Goal: Task Accomplishment & Management: Use online tool/utility

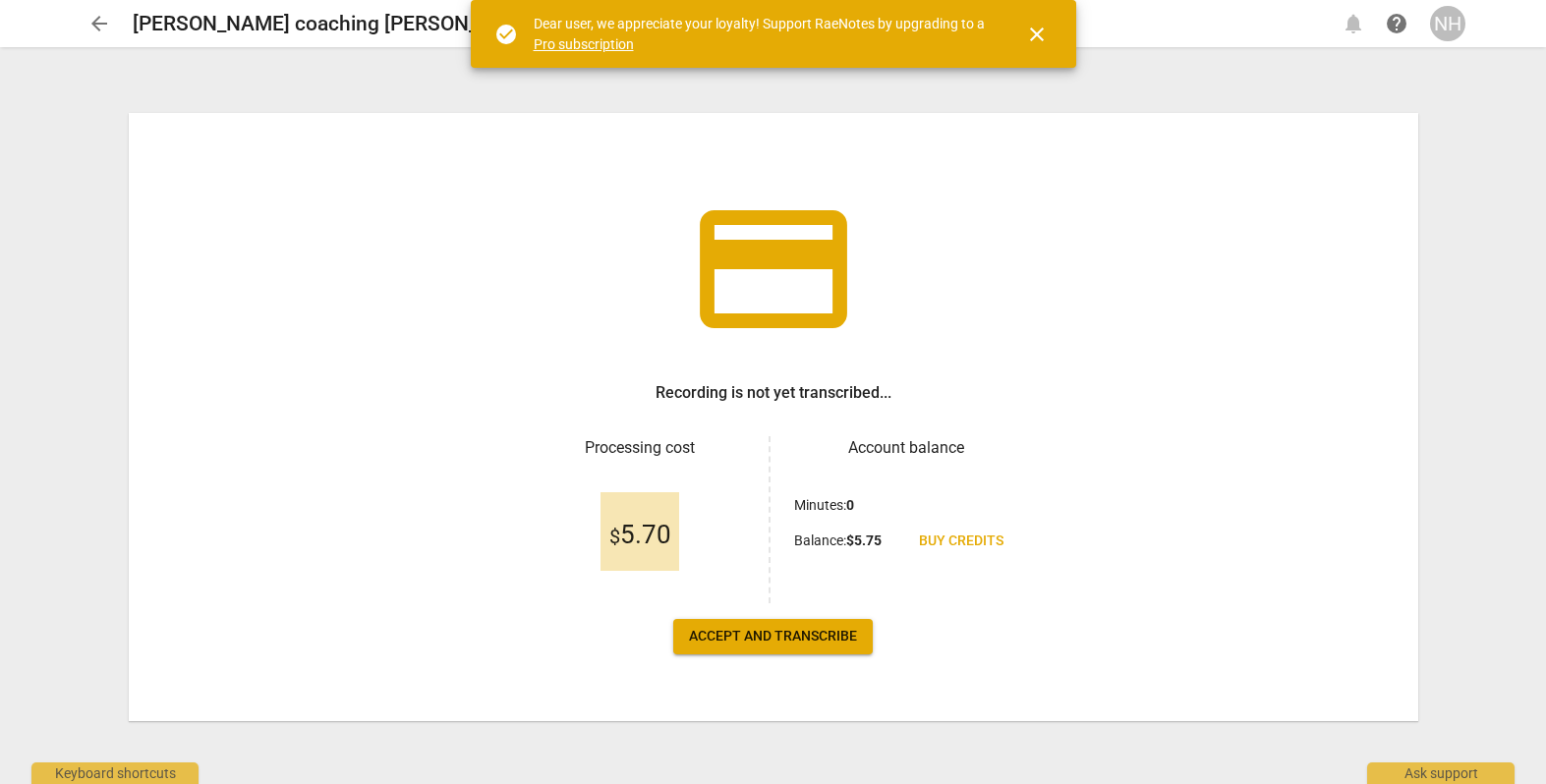
click at [748, 637] on span "Accept and transcribe" at bounding box center [773, 636] width 169 height 20
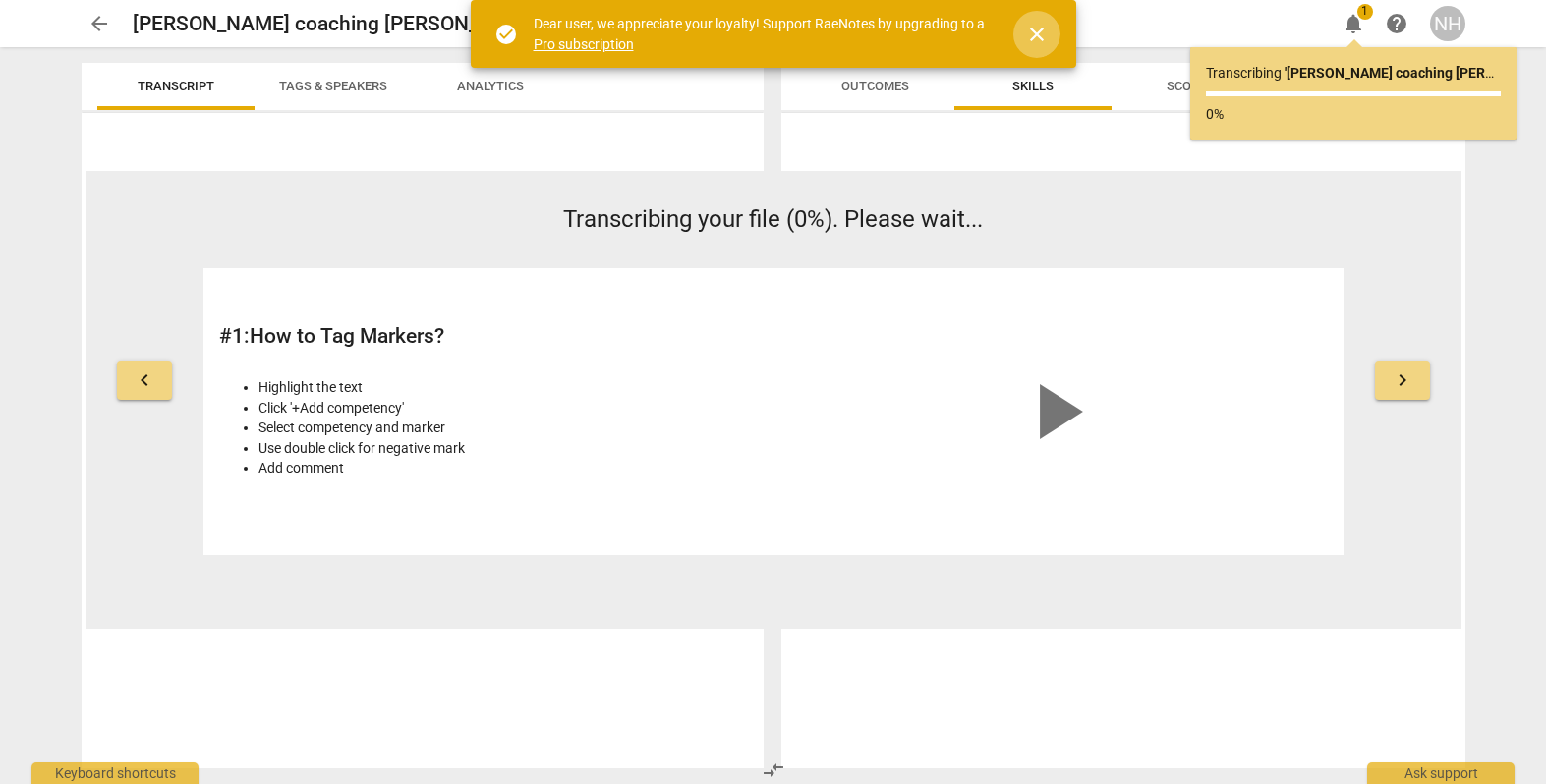
click at [1034, 30] on span "close" at bounding box center [1037, 35] width 24 height 24
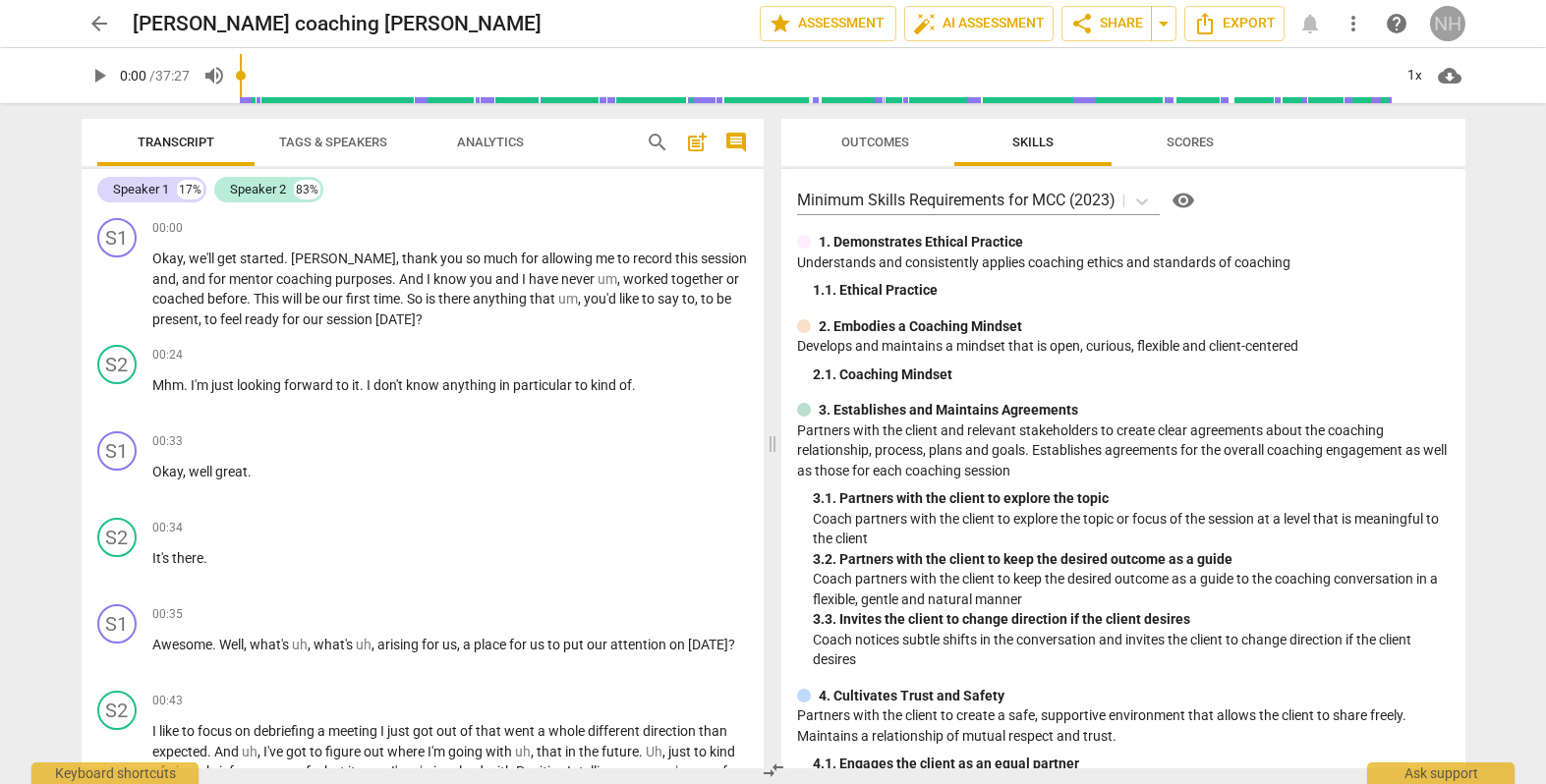
click at [1451, 24] on div "NH" at bounding box center [1448, 24] width 36 height 36
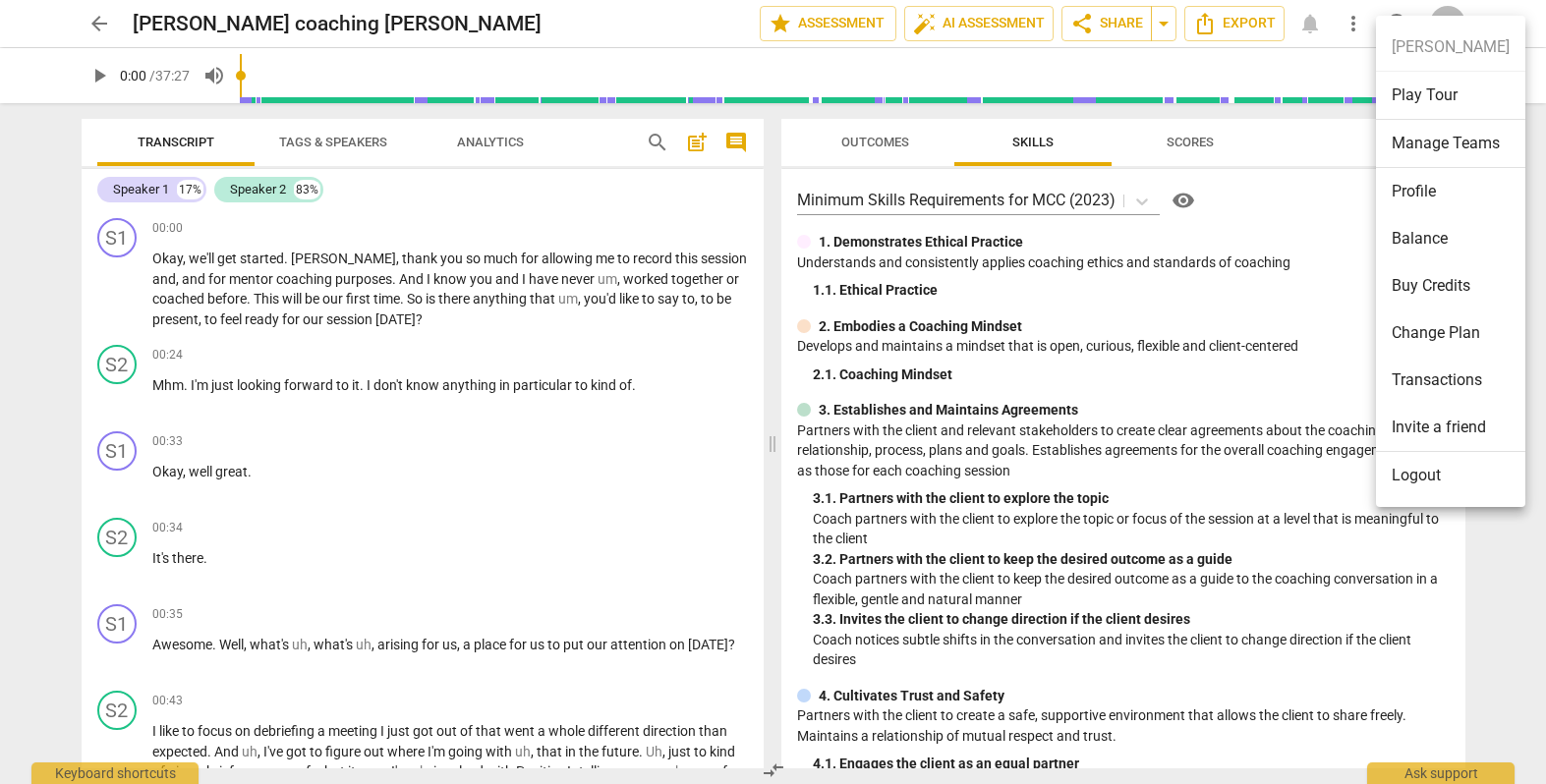
click at [1425, 190] on li "Profile" at bounding box center [1451, 192] width 150 height 48
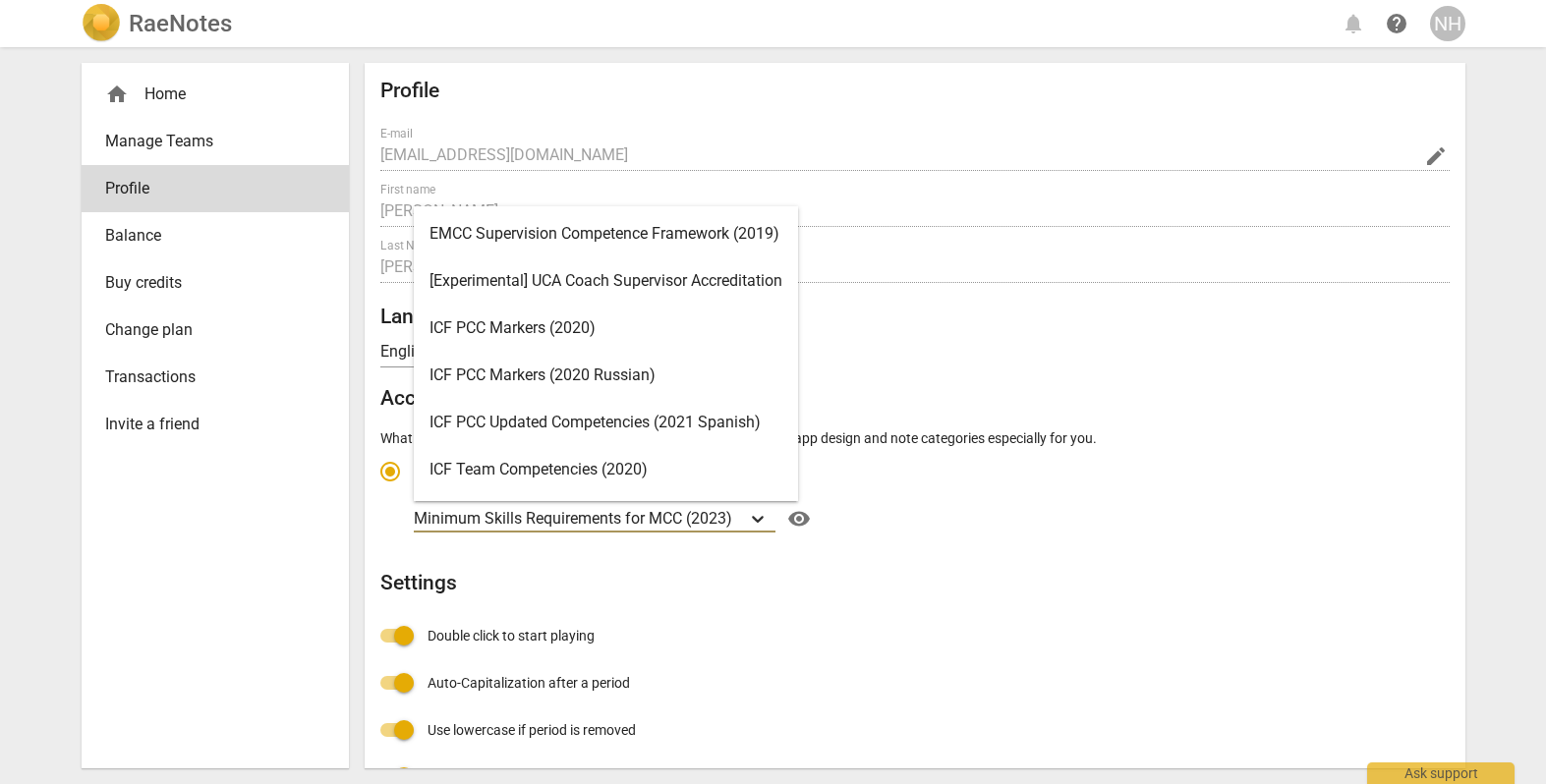
click at [764, 515] on icon "Account type" at bounding box center [758, 518] width 12 height 7
click at [0, 0] on input "Ideal for transcribing and assessing coaching sessions Minimum Skills Requireme…" at bounding box center [0, 0] width 0 height 0
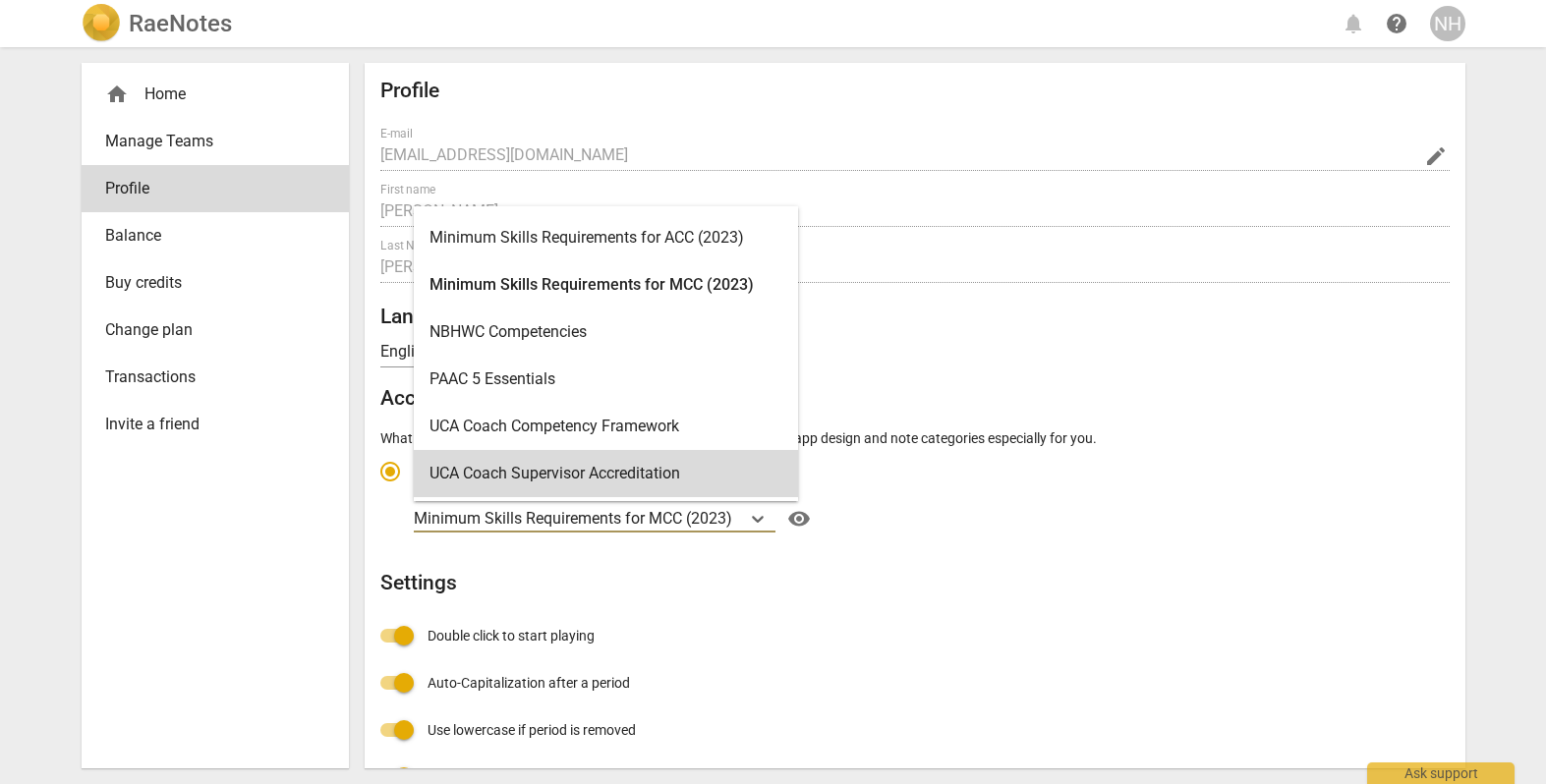
scroll to position [468, 0]
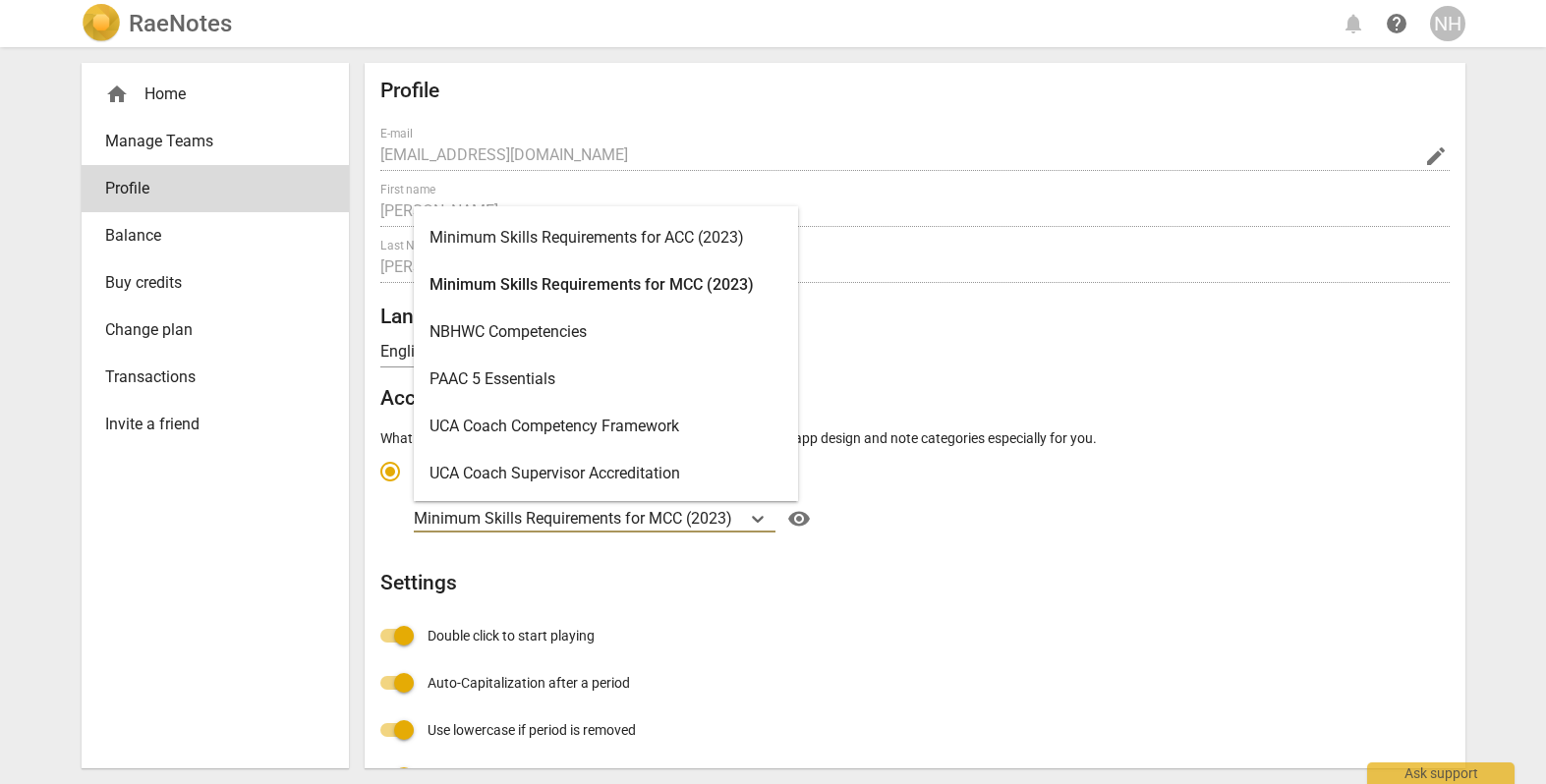
click at [711, 282] on div "Minimum Skills Requirements for MCC (2023)" at bounding box center [606, 285] width 385 height 48
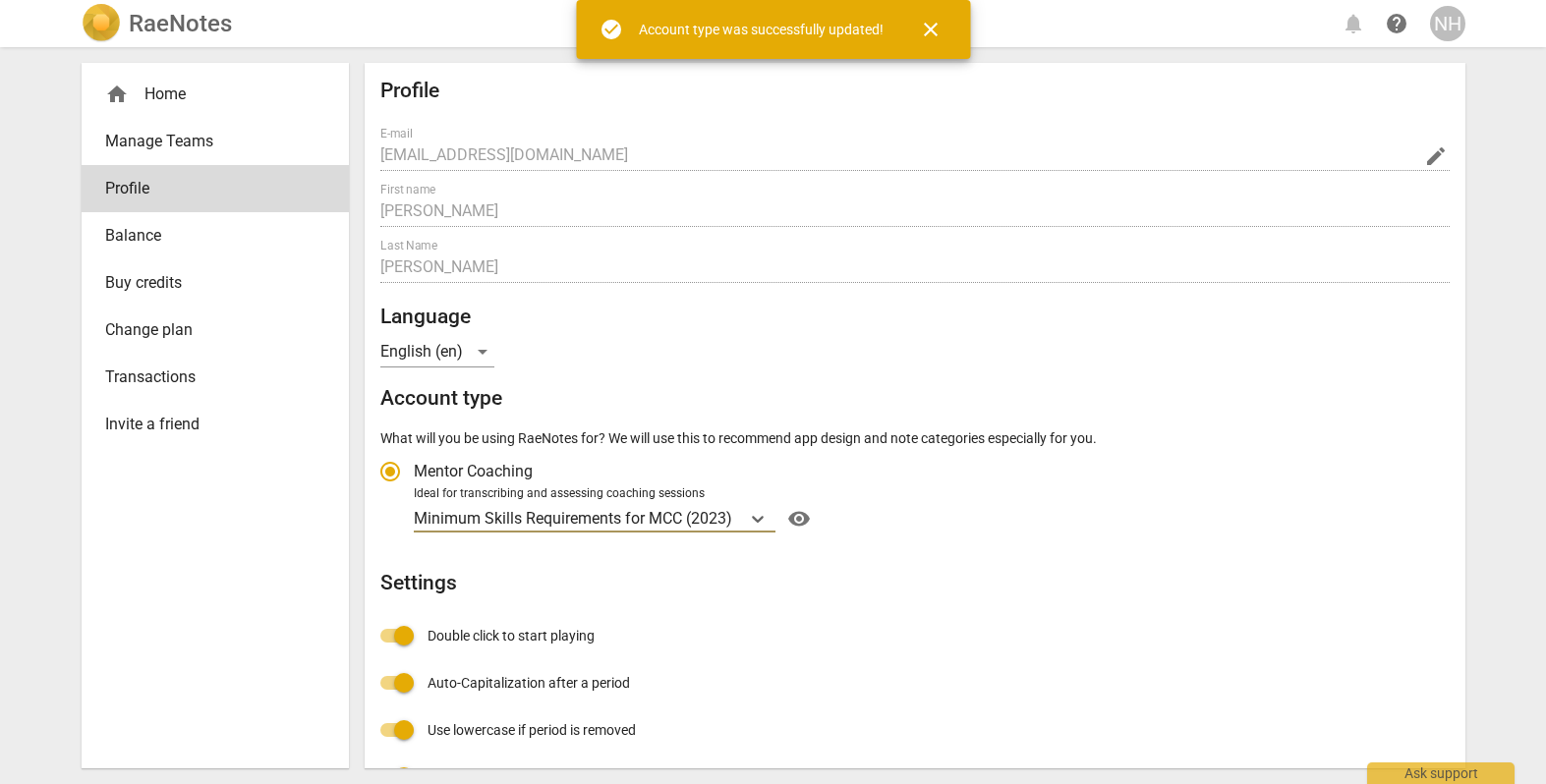
radio input "false"
click at [1461, 25] on div "NH" at bounding box center [1448, 24] width 36 height 36
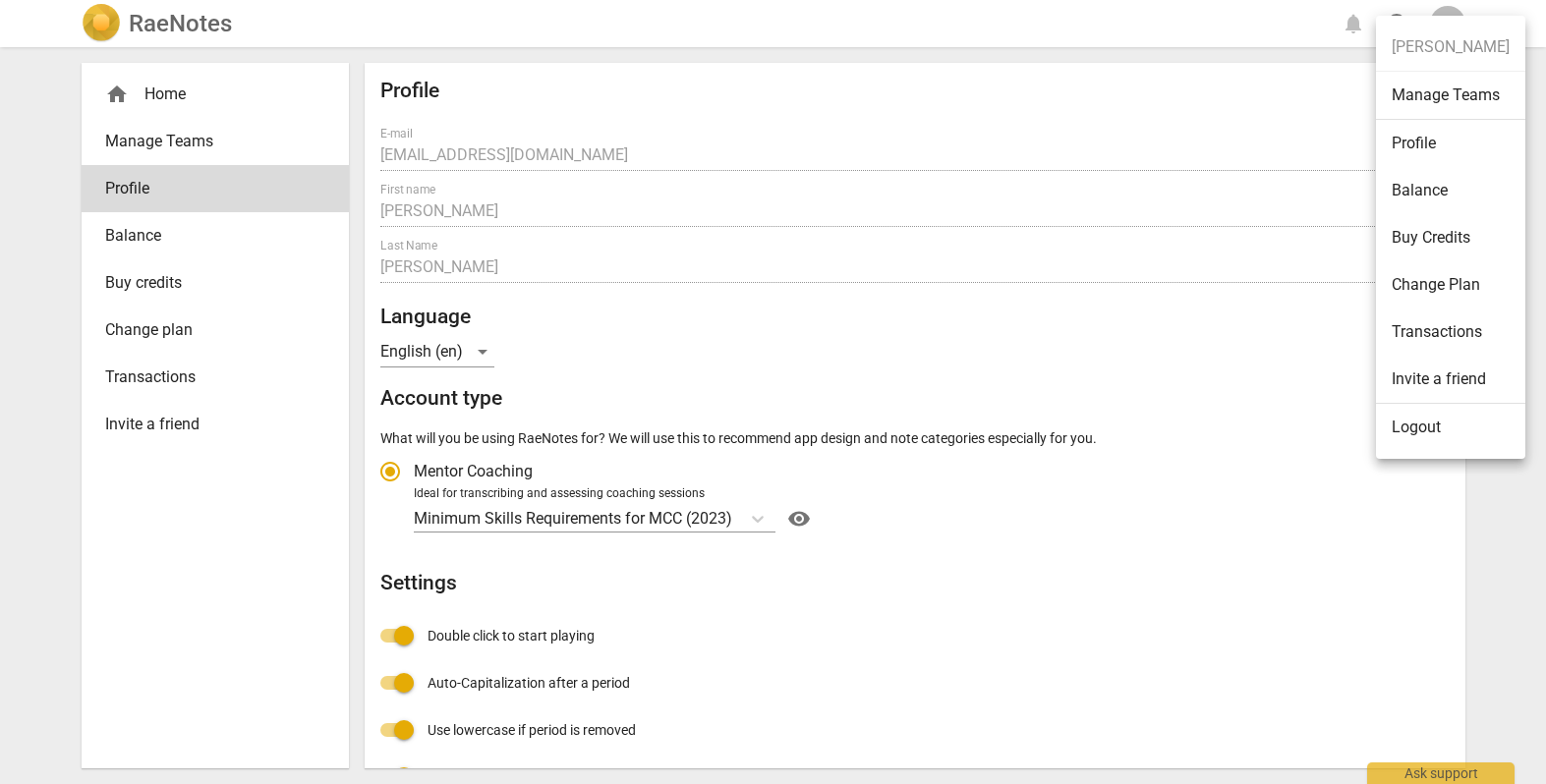
click at [1099, 458] on div at bounding box center [773, 392] width 1546 height 784
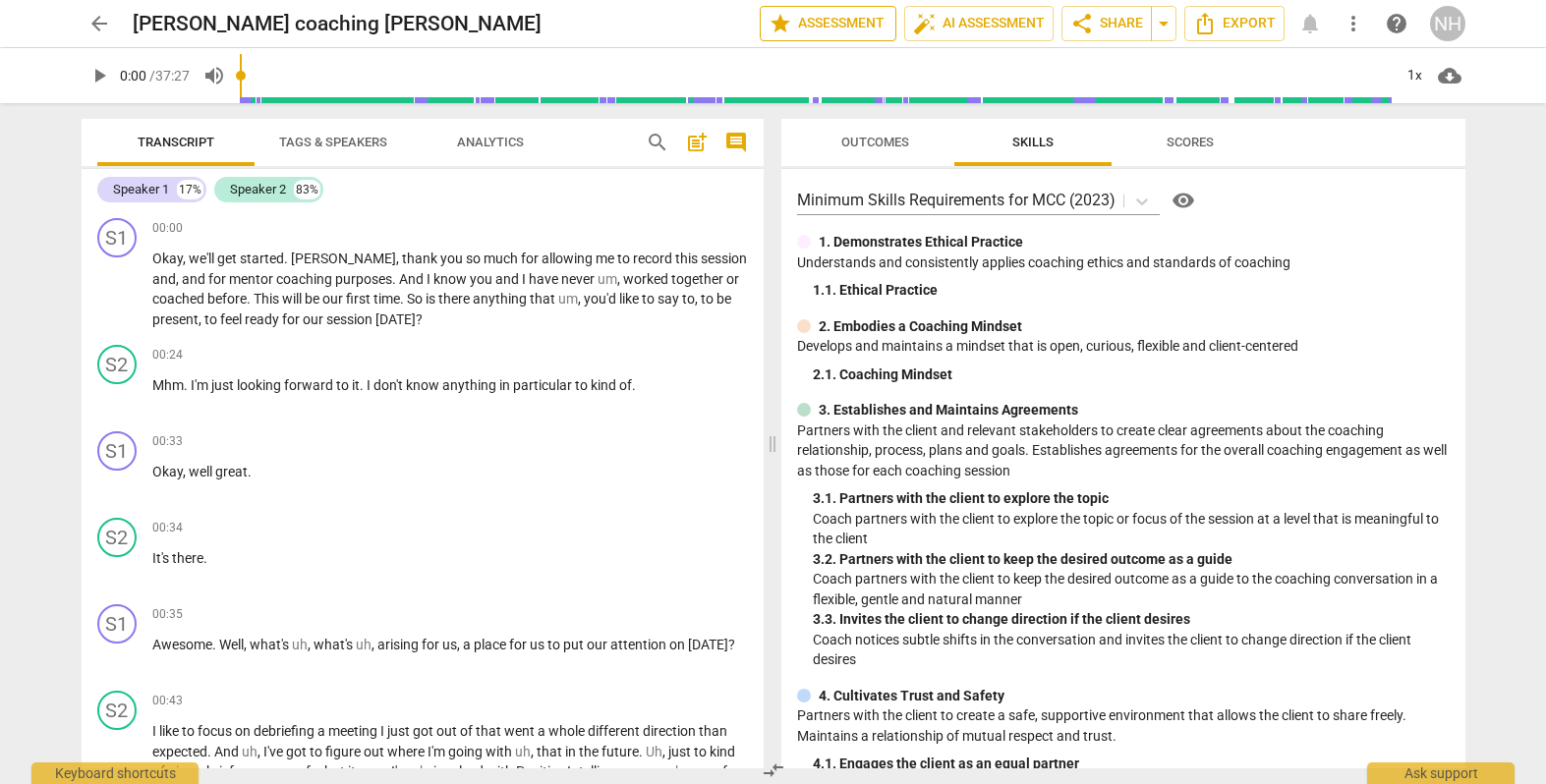
click at [815, 18] on span "star Assessment" at bounding box center [828, 24] width 119 height 24
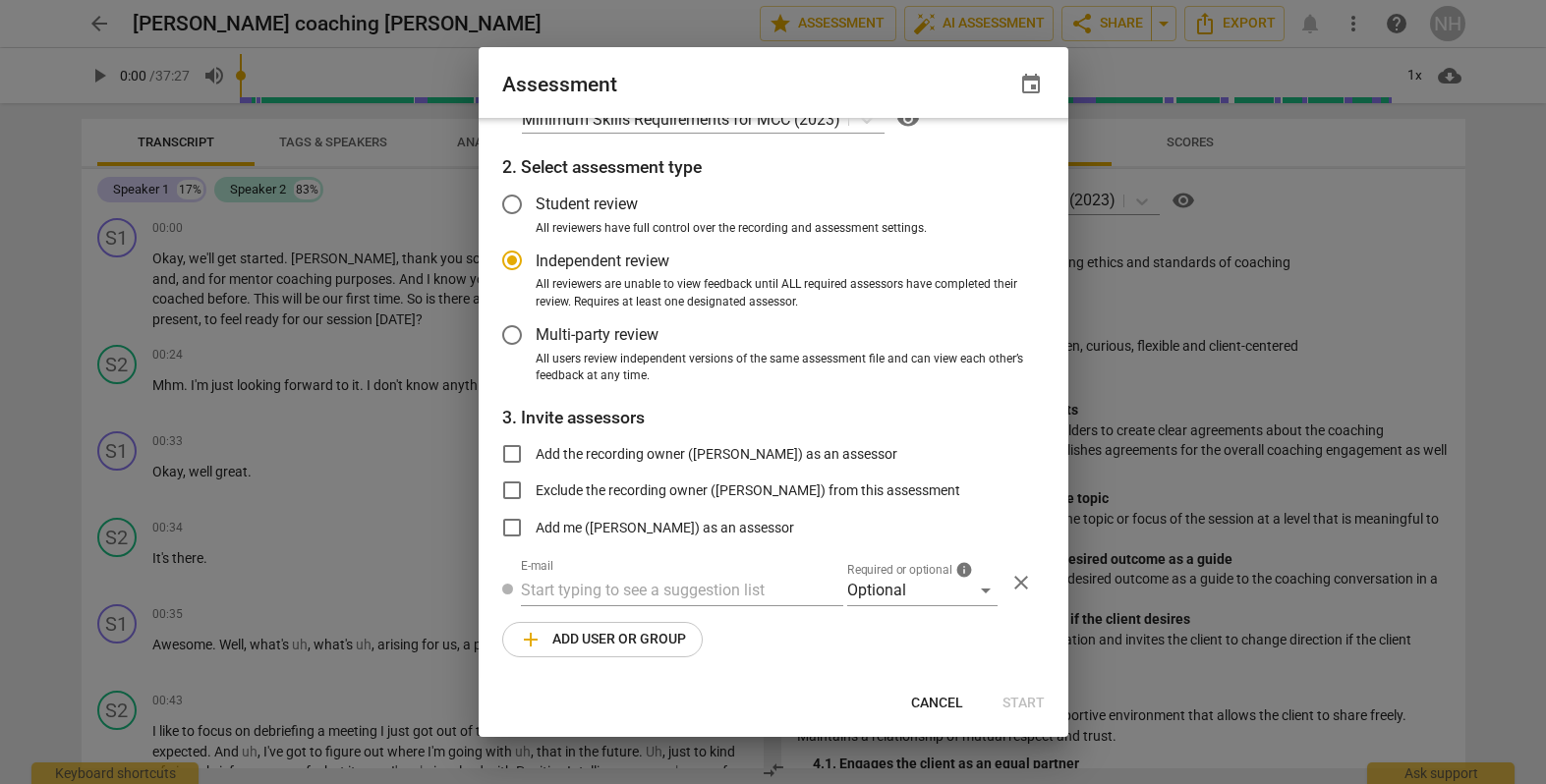
scroll to position [48, 0]
click at [936, 701] on span "Cancel" at bounding box center [937, 704] width 53 height 20
radio input "false"
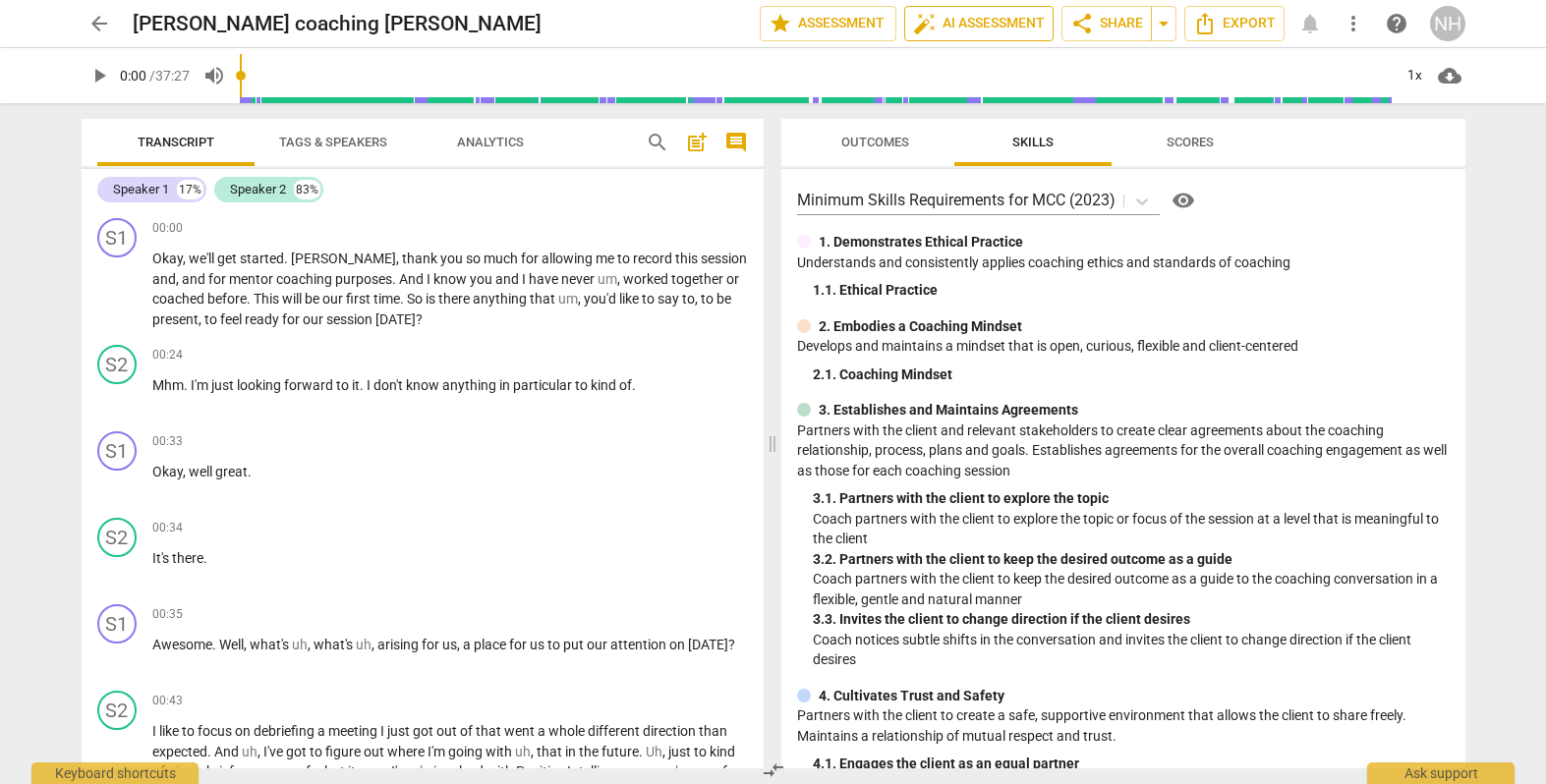
click at [994, 26] on span "auto_fix_high AI Assessment" at bounding box center [979, 24] width 132 height 24
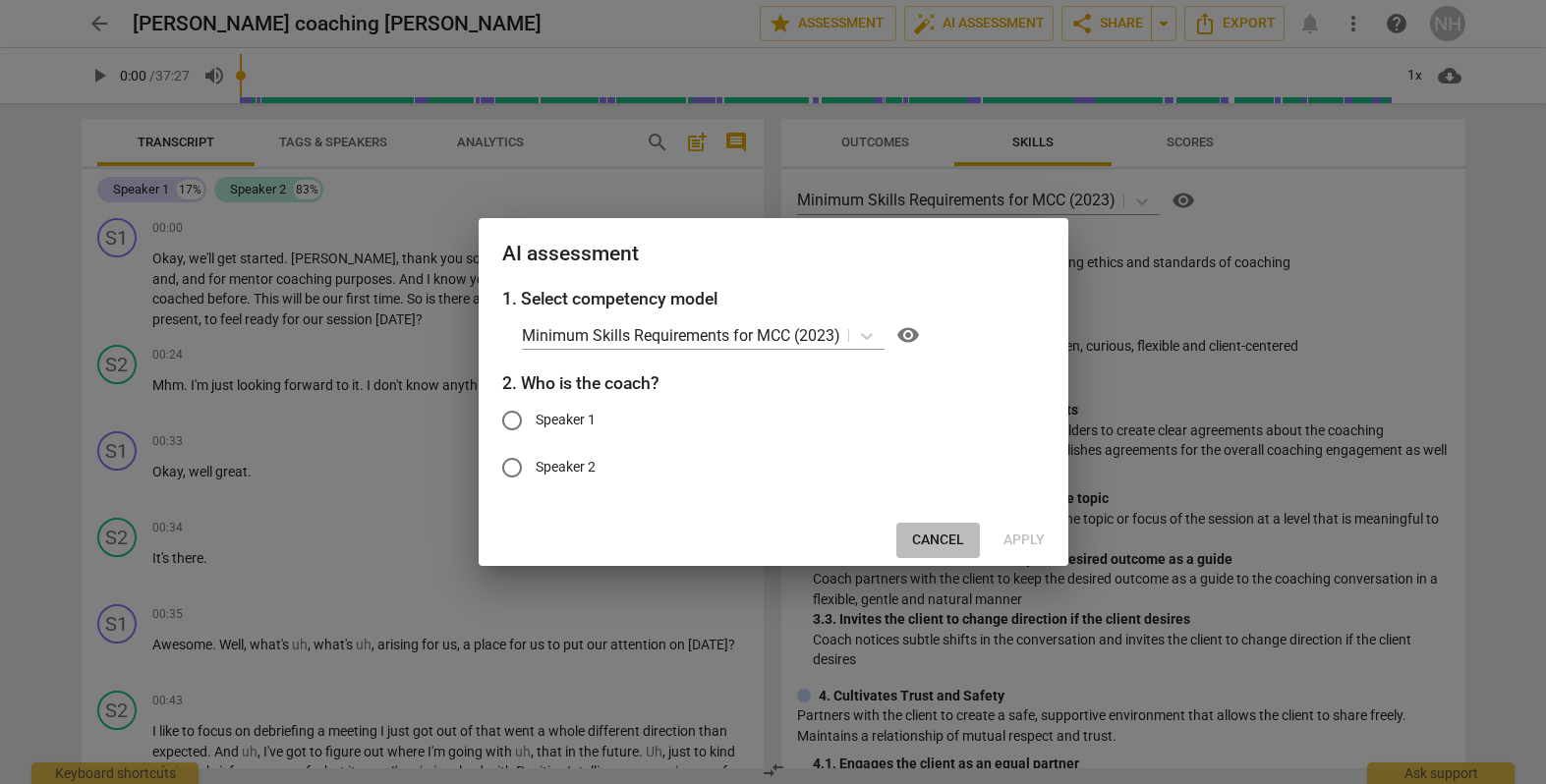
click at [925, 537] on span "Cancel" at bounding box center [938, 540] width 53 height 20
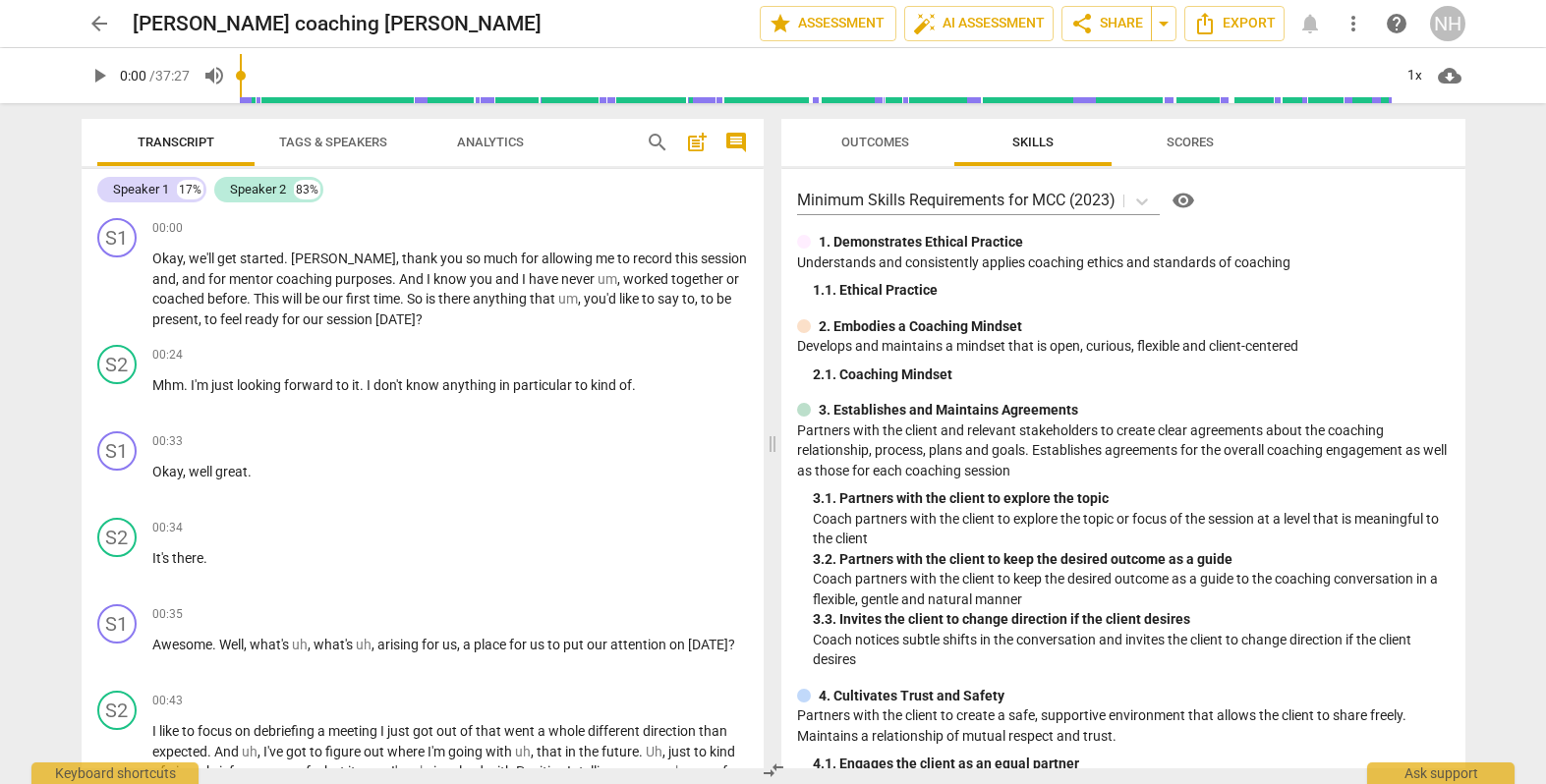
click at [361, 129] on button "Tags & Speakers" at bounding box center [333, 143] width 158 height 48
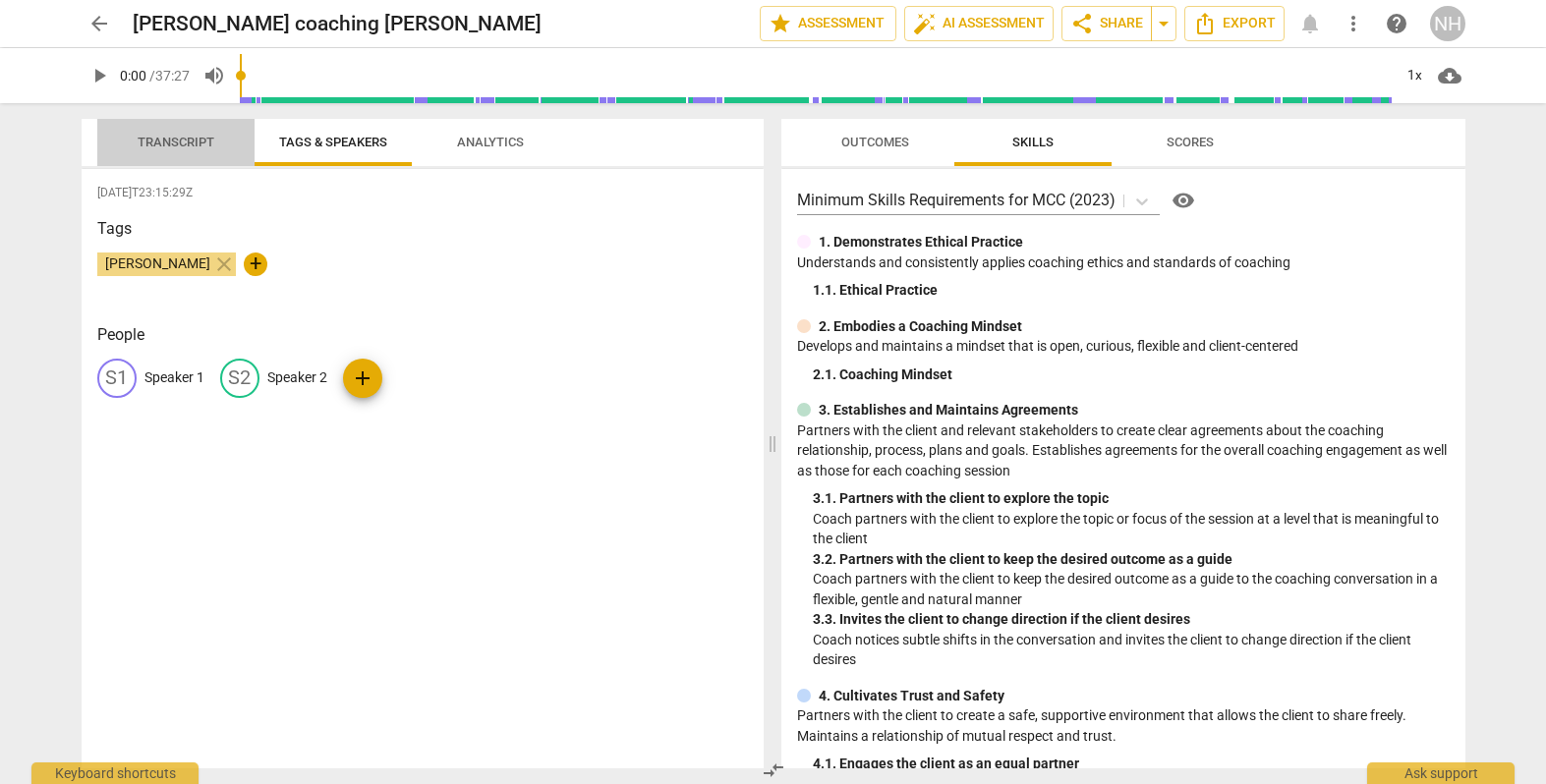
click at [153, 150] on span "Transcript" at bounding box center [176, 143] width 124 height 27
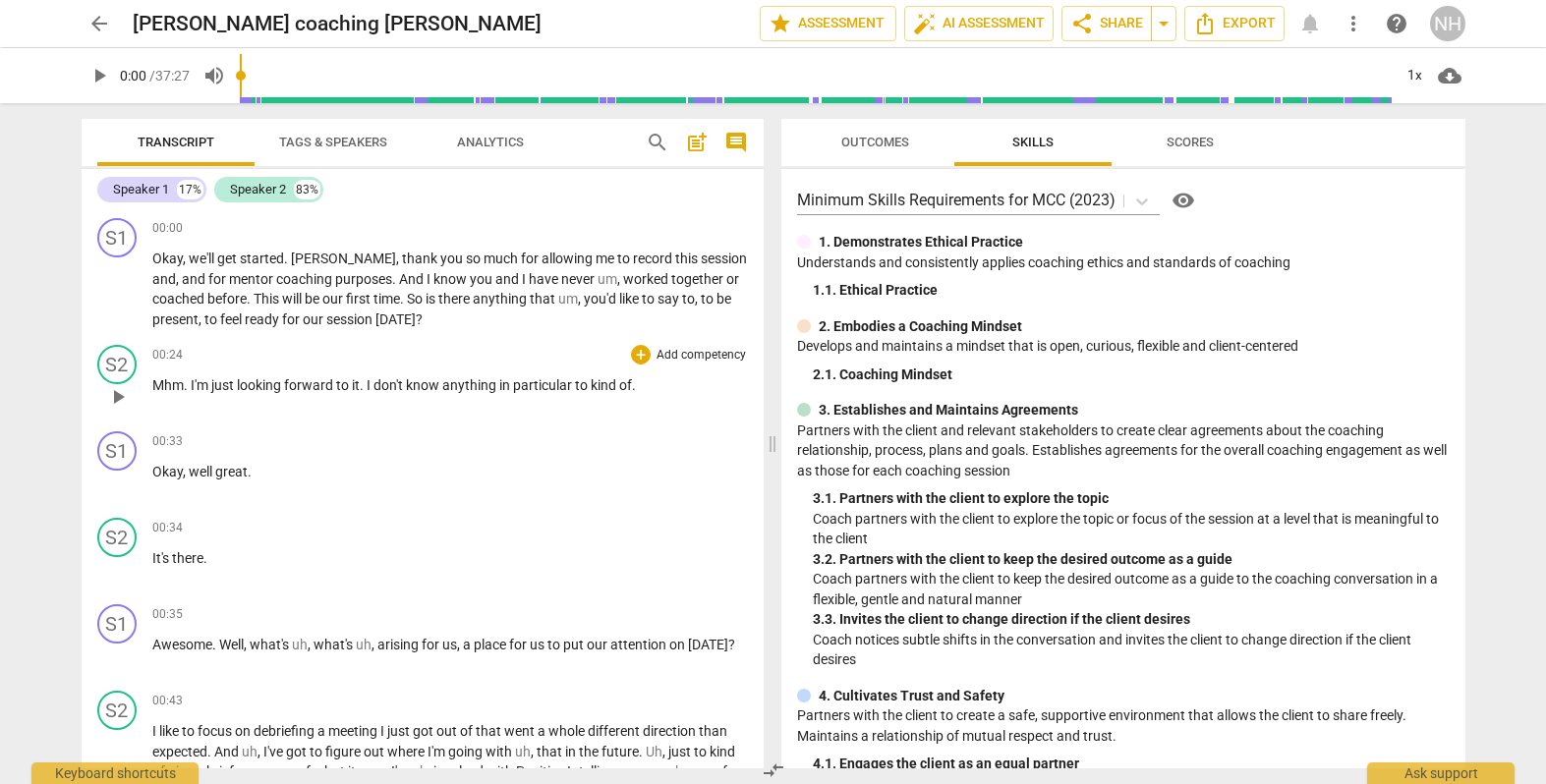
scroll to position [0, 0]
click at [326, 147] on span "Tags & Speakers" at bounding box center [333, 142] width 108 height 15
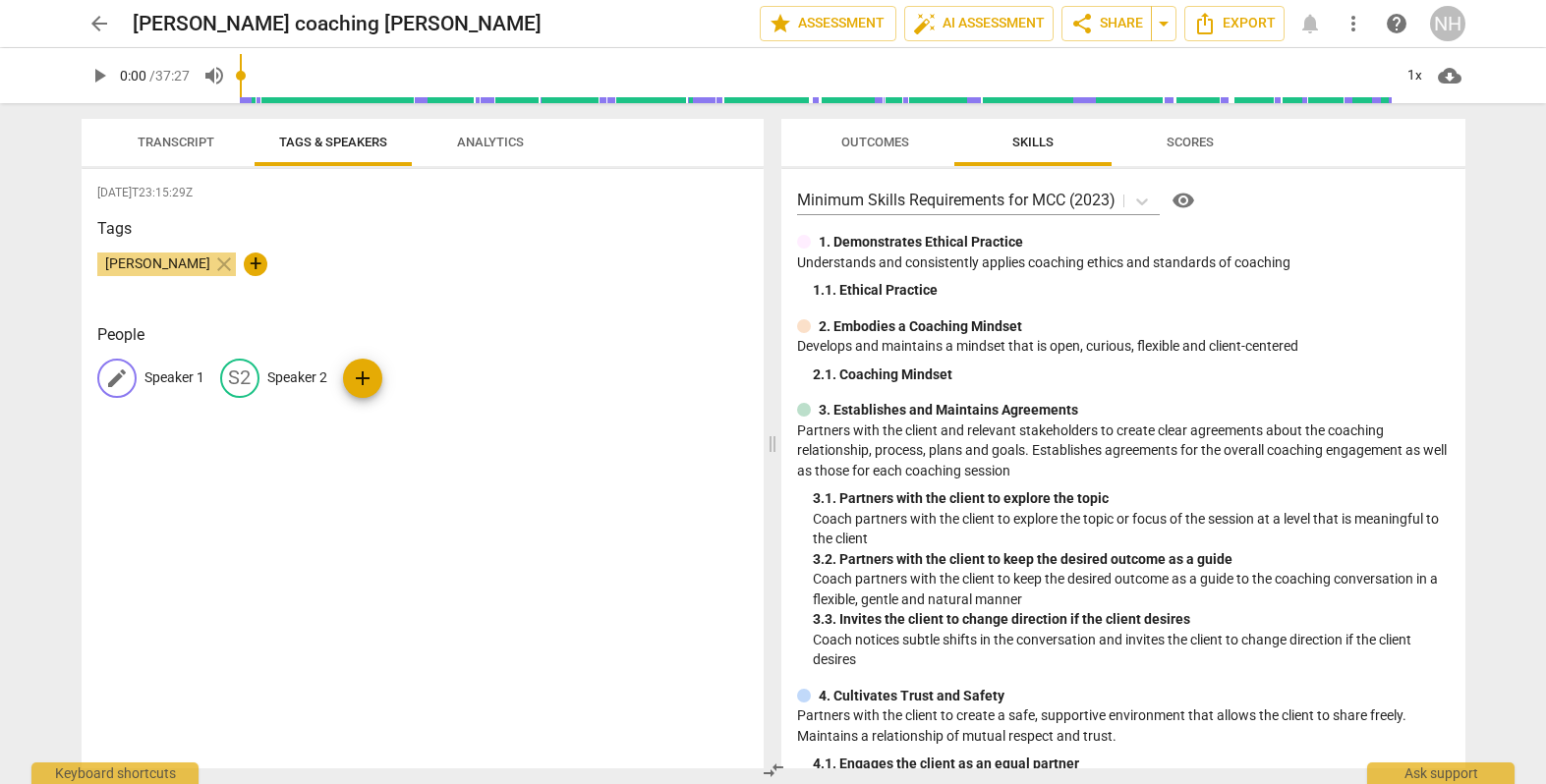
click at [187, 372] on p "Speaker 1" at bounding box center [175, 378] width 59 height 21
type input "Coach"
click at [422, 372] on p "Speaker 2" at bounding box center [424, 378] width 59 height 21
type input "Client"
click at [580, 470] on div "[DATE]T23:15:29Z Tags [PERSON_NAME] close + People CO Coach edit Client delete …" at bounding box center [422, 468] width 682 height 600
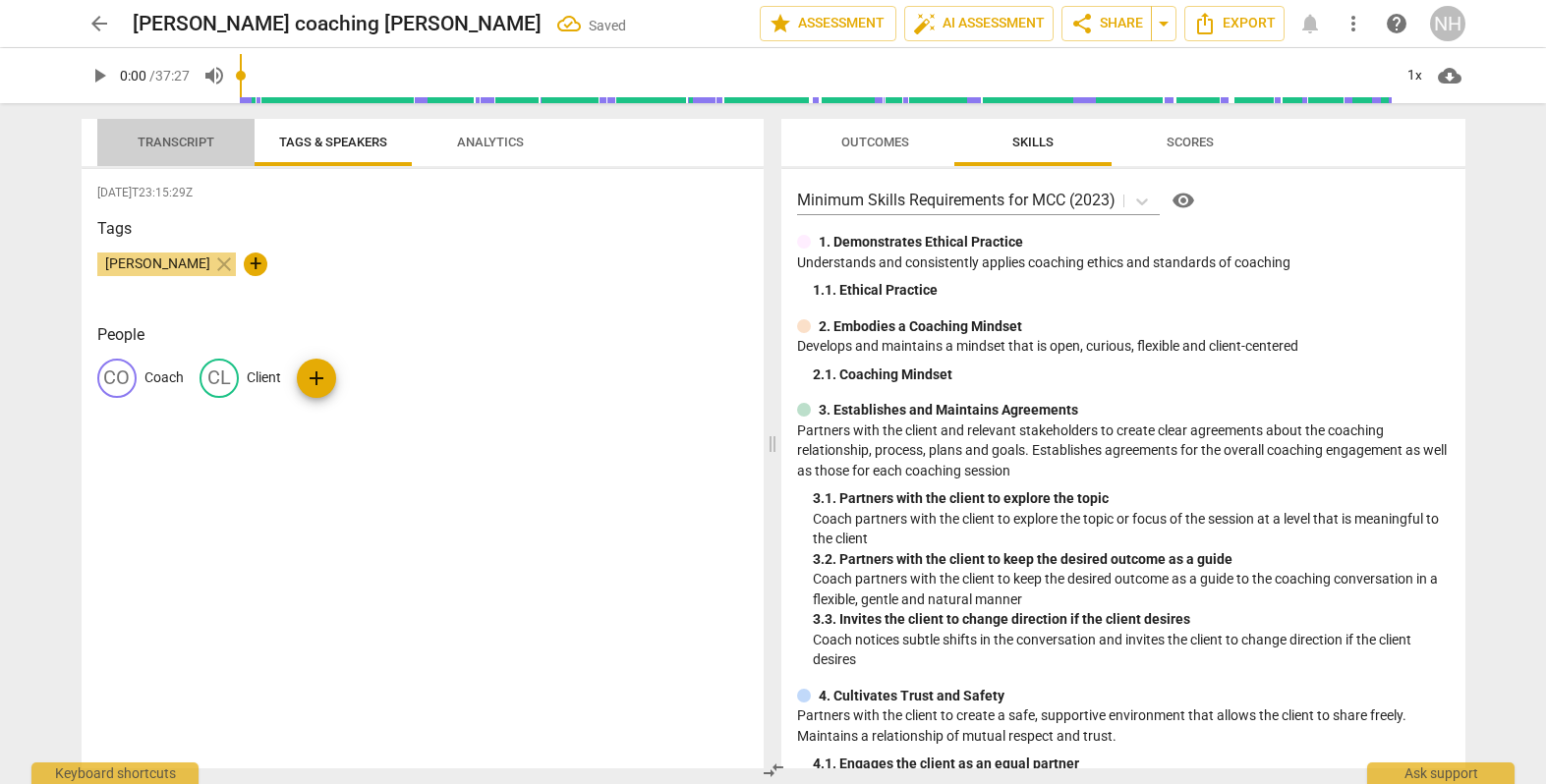
click at [168, 151] on span "Transcript" at bounding box center [176, 143] width 124 height 27
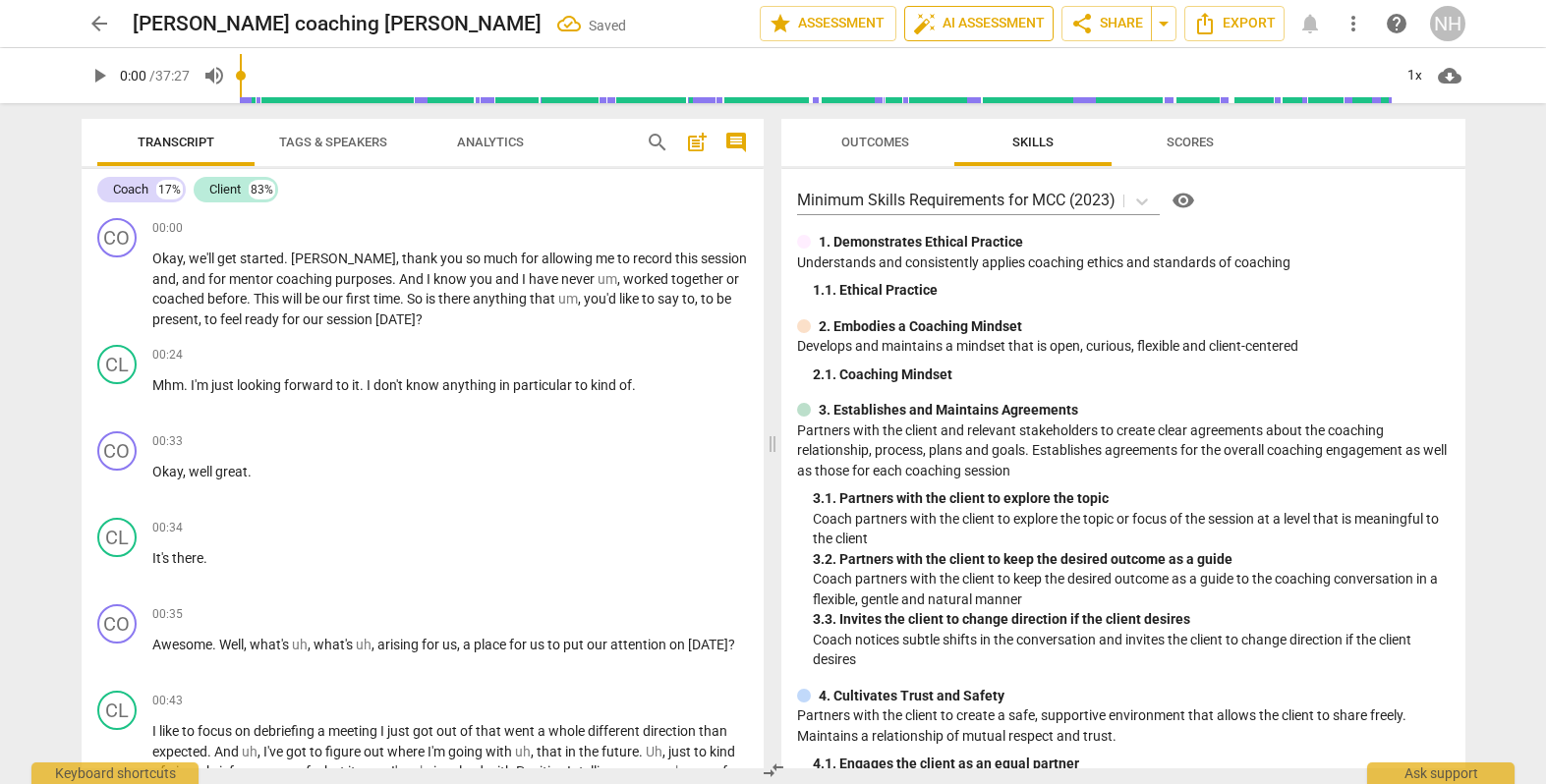
click at [979, 26] on span "auto_fix_high AI Assessment" at bounding box center [979, 24] width 132 height 24
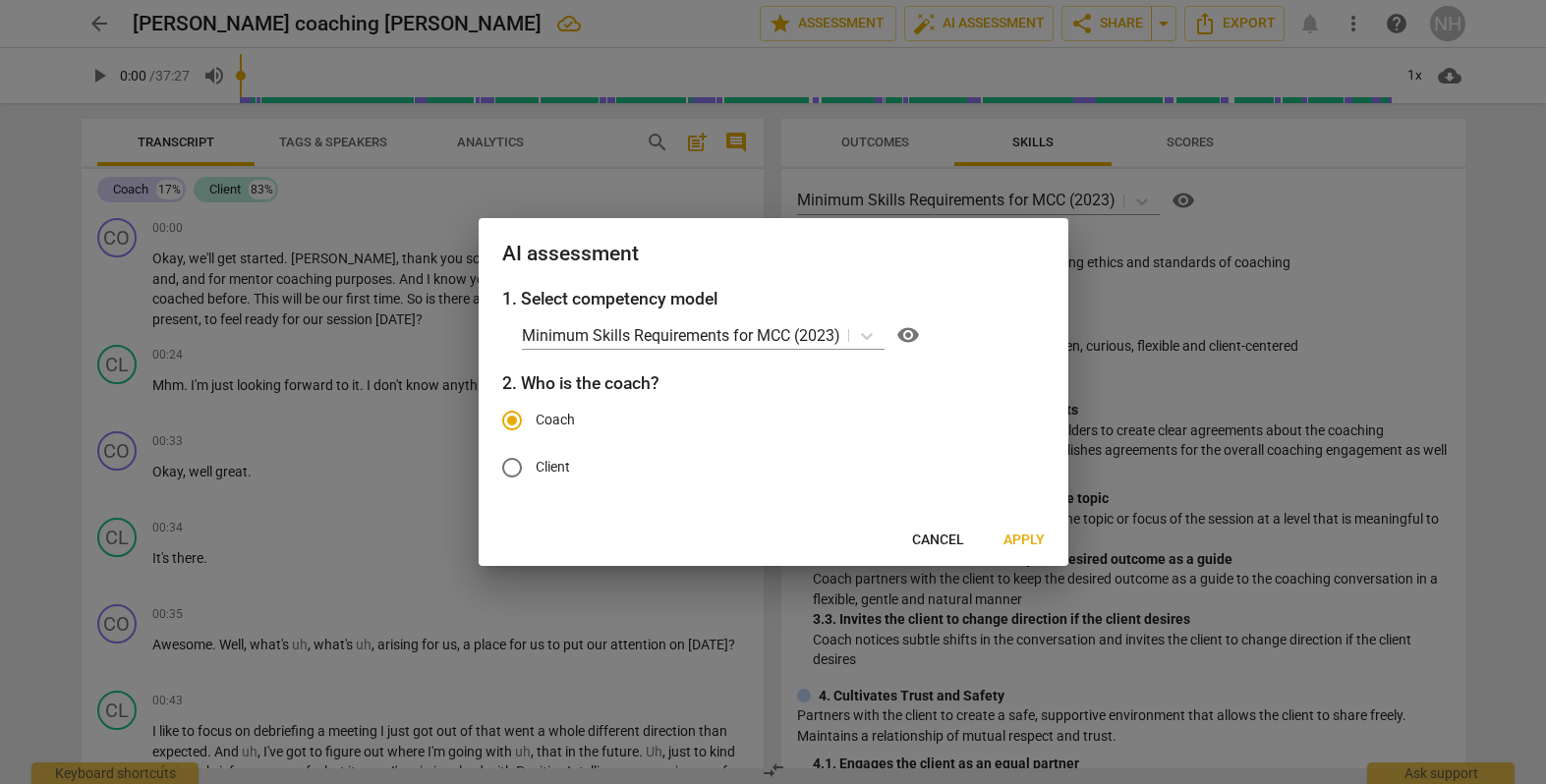
click at [1028, 537] on span "Apply" at bounding box center [1024, 540] width 42 height 20
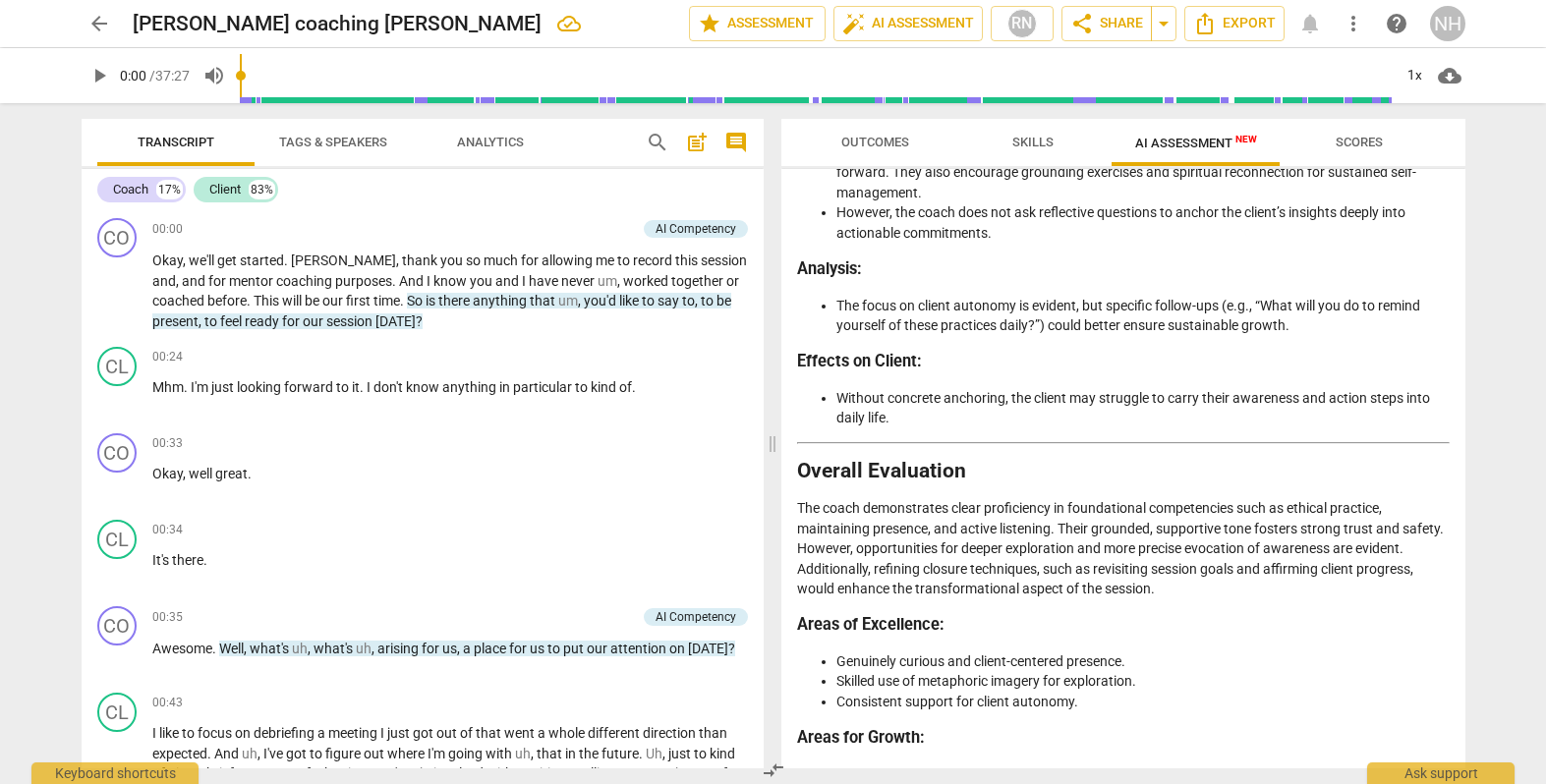
scroll to position [3468, 0]
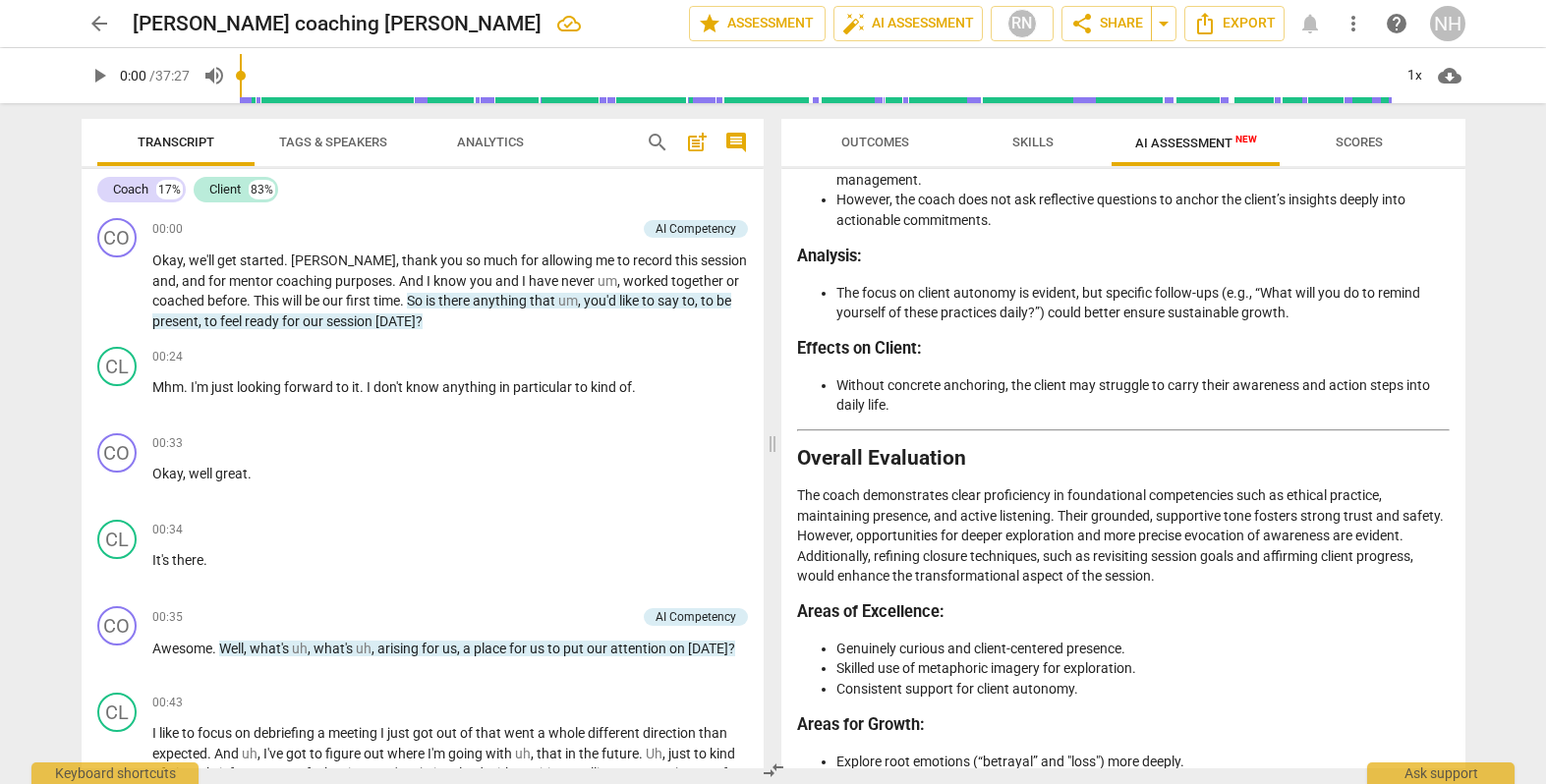
click at [1200, 139] on span "AI Assessment New" at bounding box center [1196, 143] width 122 height 15
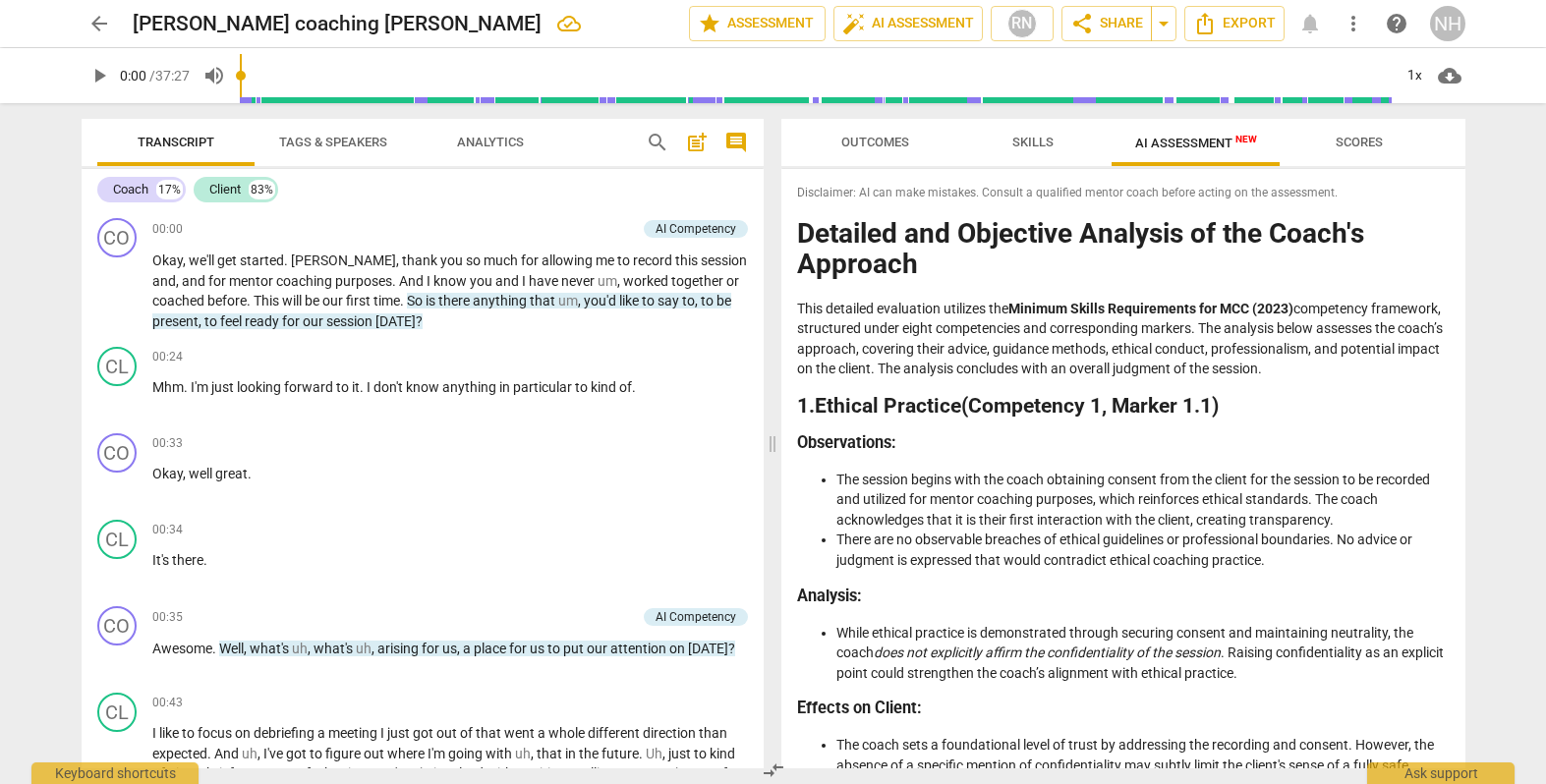
scroll to position [0, 0]
click at [1029, 139] on span "Skills" at bounding box center [1033, 142] width 42 height 15
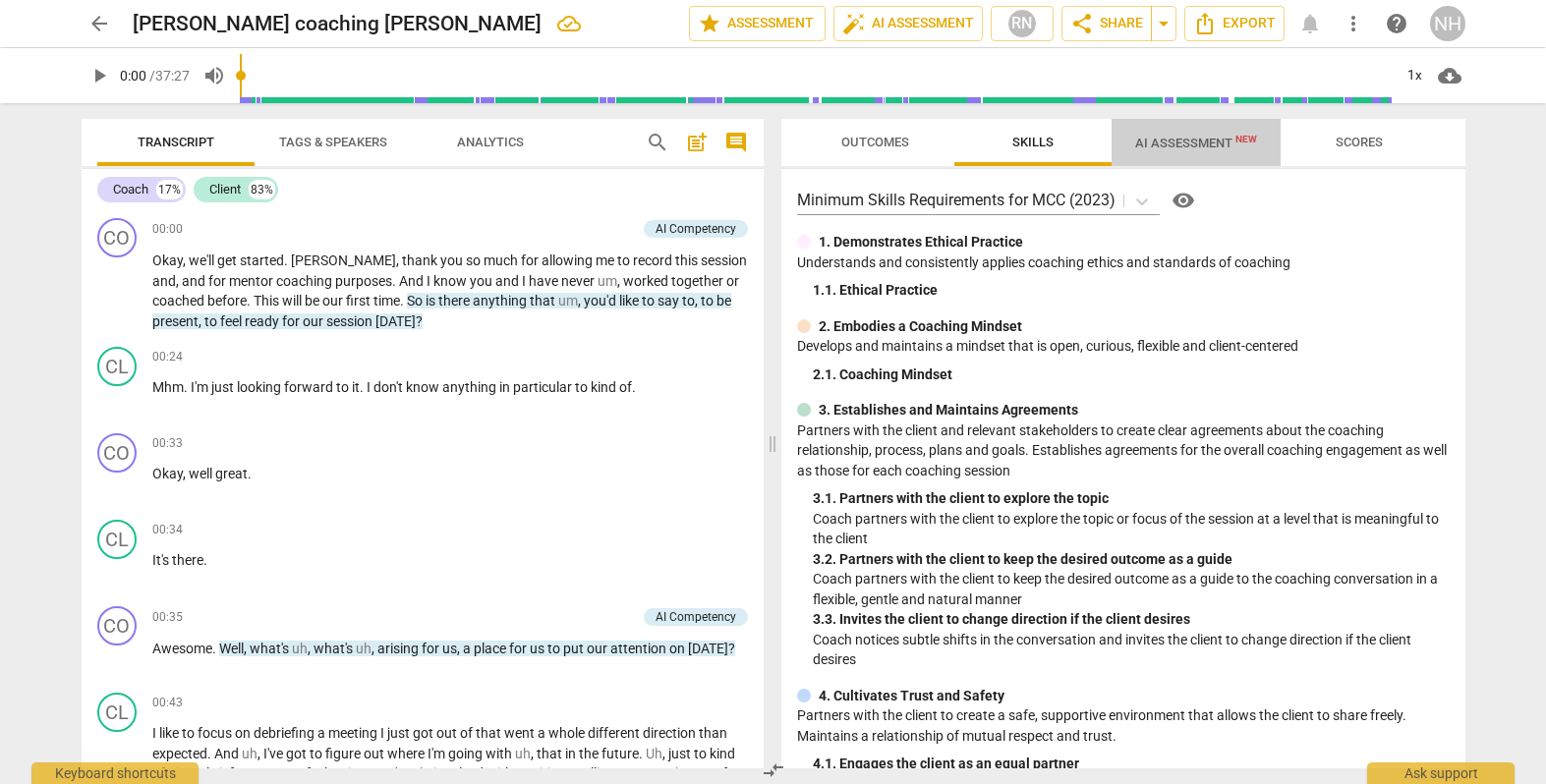
click at [1202, 138] on span "AI Assessment New" at bounding box center [1196, 143] width 122 height 15
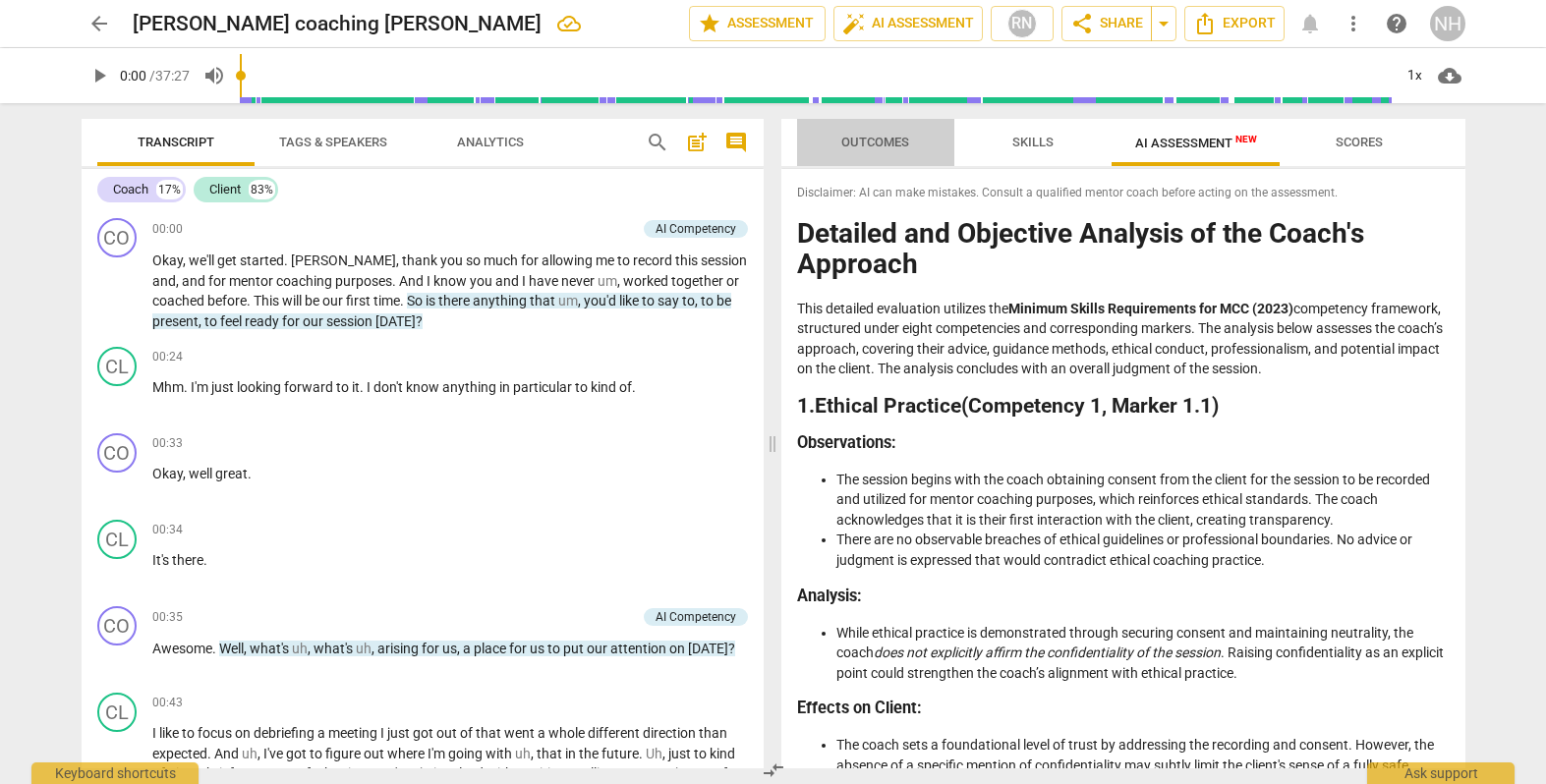
click at [888, 140] on span "Outcomes" at bounding box center [876, 142] width 67 height 15
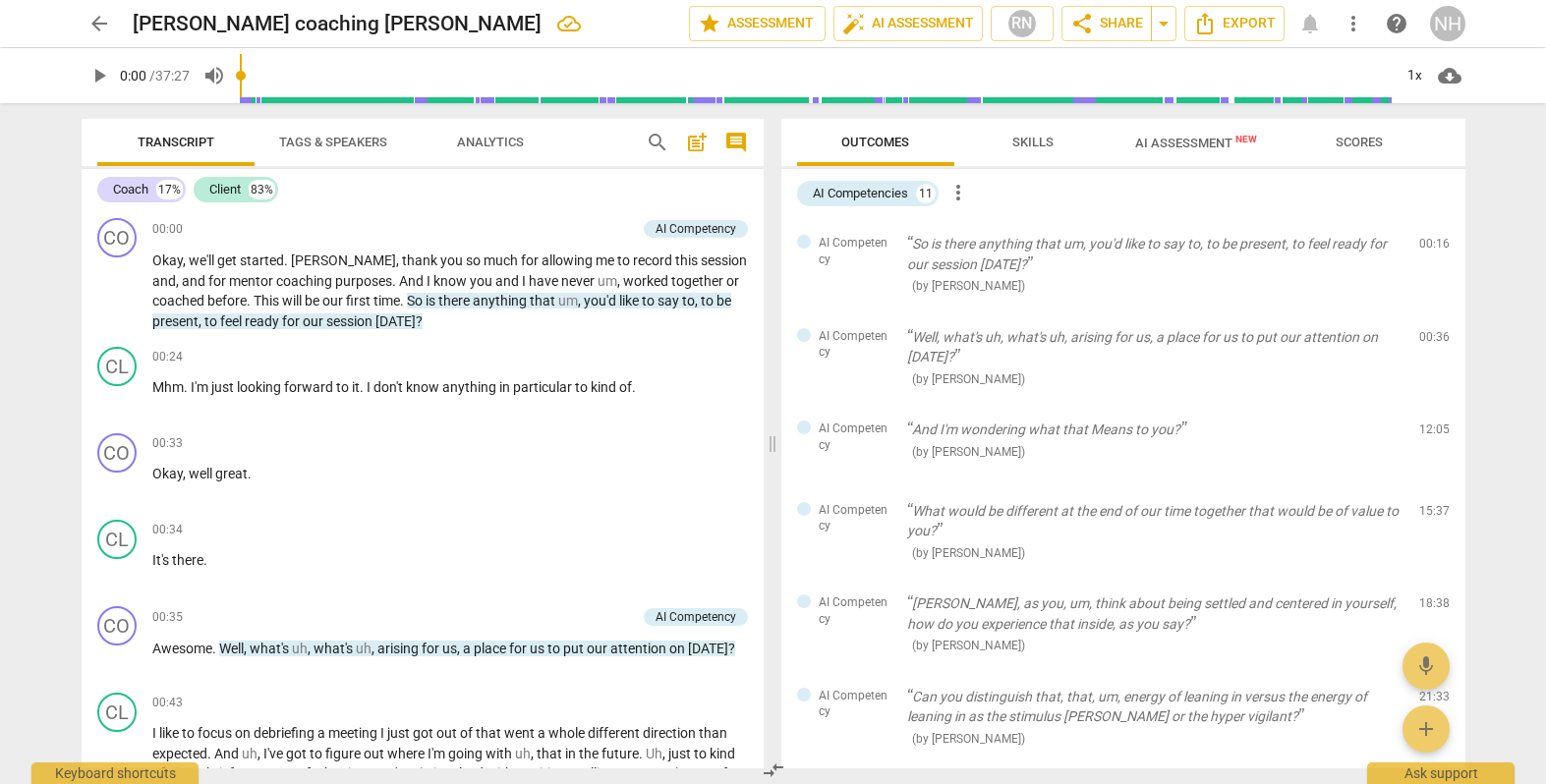
click at [1356, 136] on span "Scores" at bounding box center [1360, 142] width 48 height 15
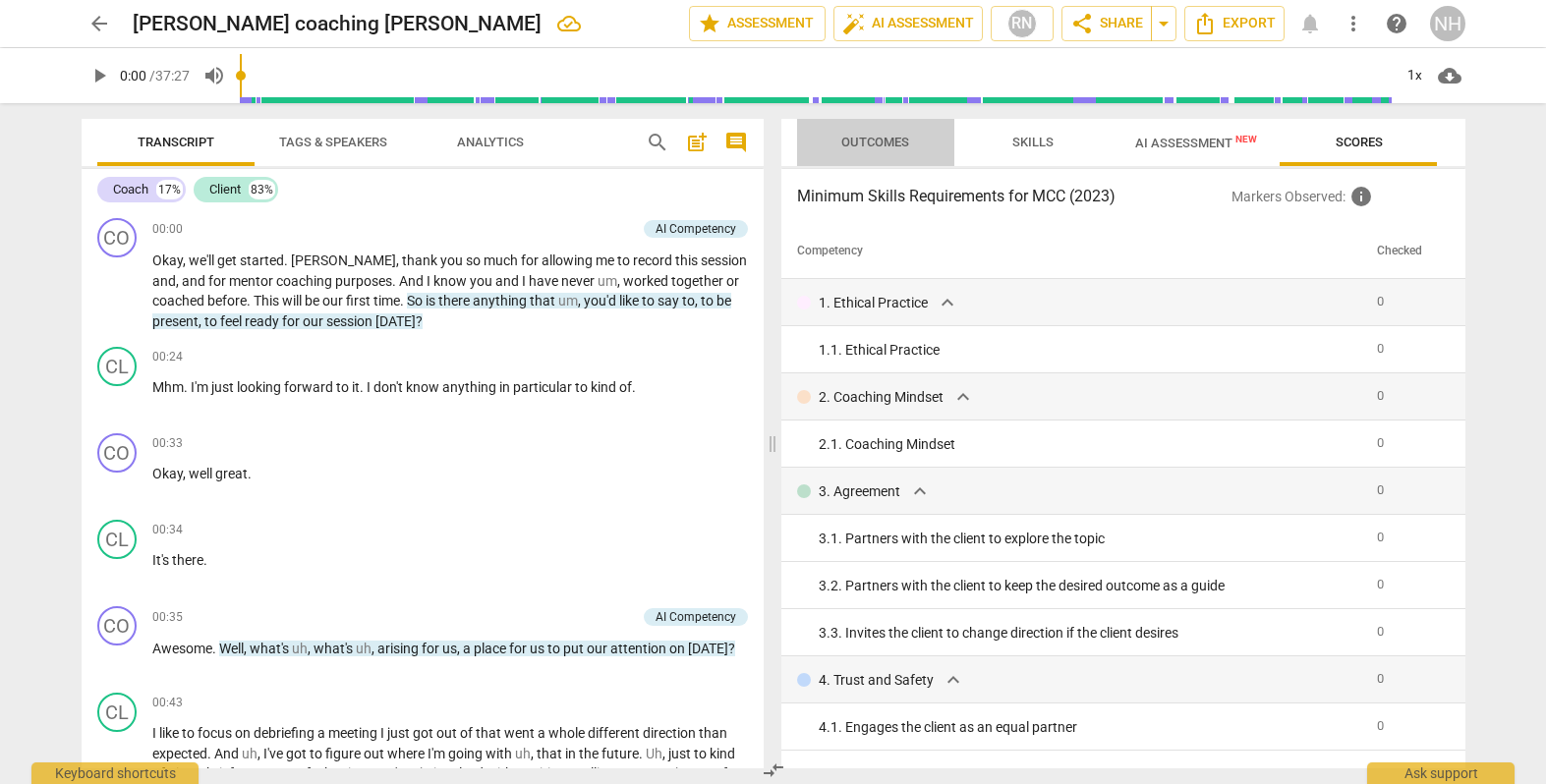
click at [862, 136] on span "Outcomes" at bounding box center [876, 142] width 67 height 15
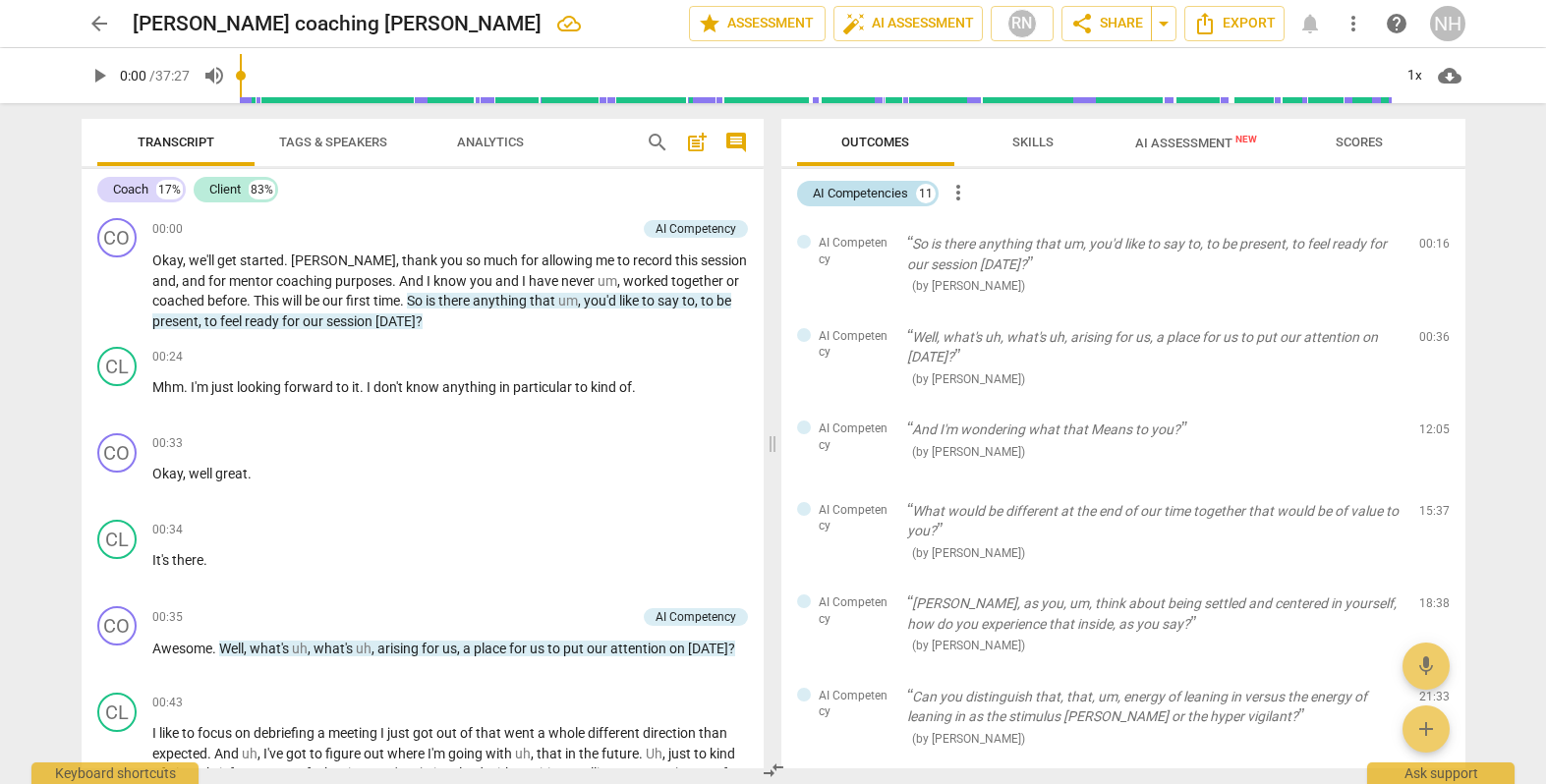
click at [853, 194] on div "AI Competencies" at bounding box center [861, 193] width 95 height 20
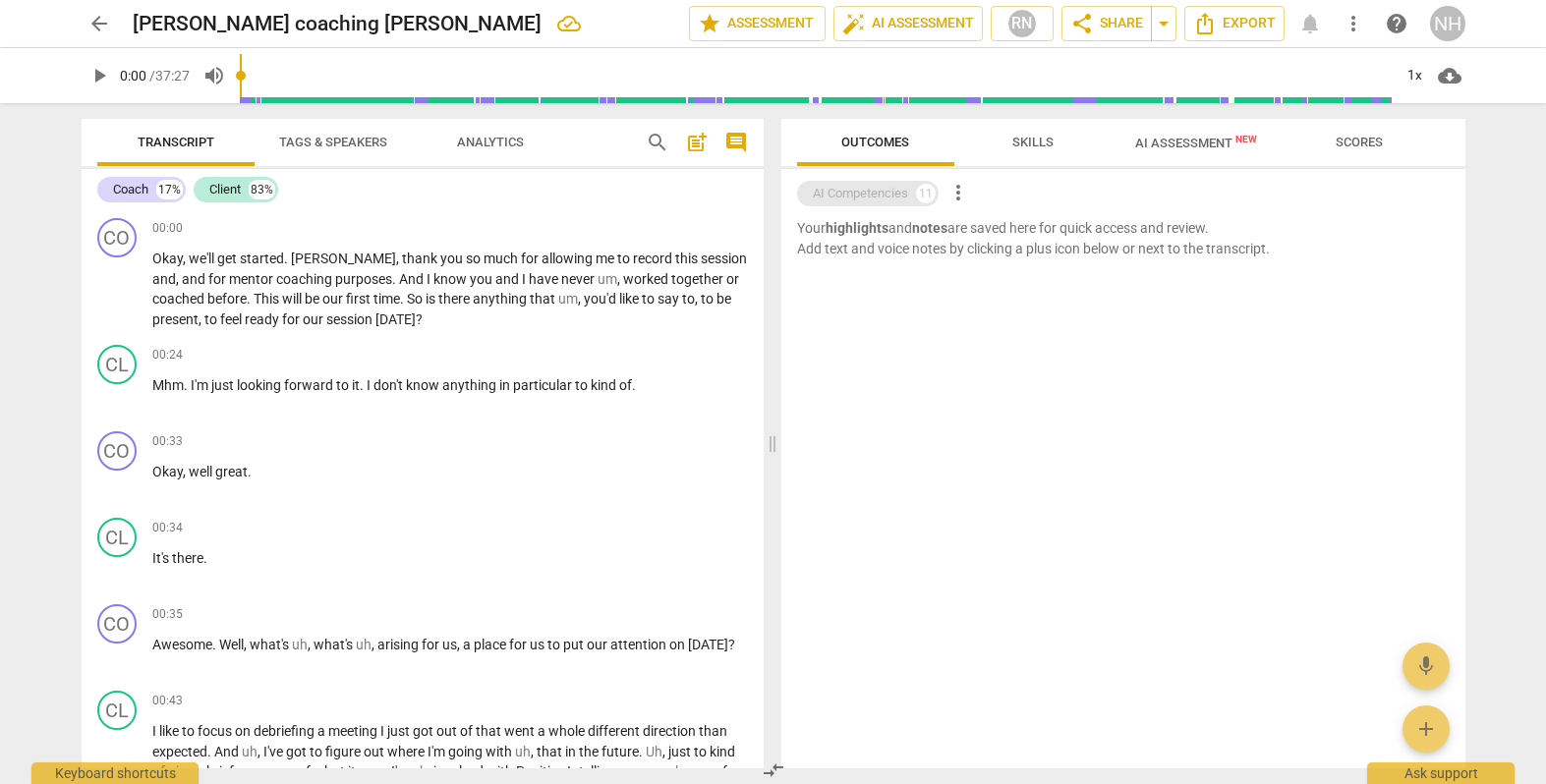
click at [853, 194] on div "AI Competencies" at bounding box center [861, 193] width 95 height 20
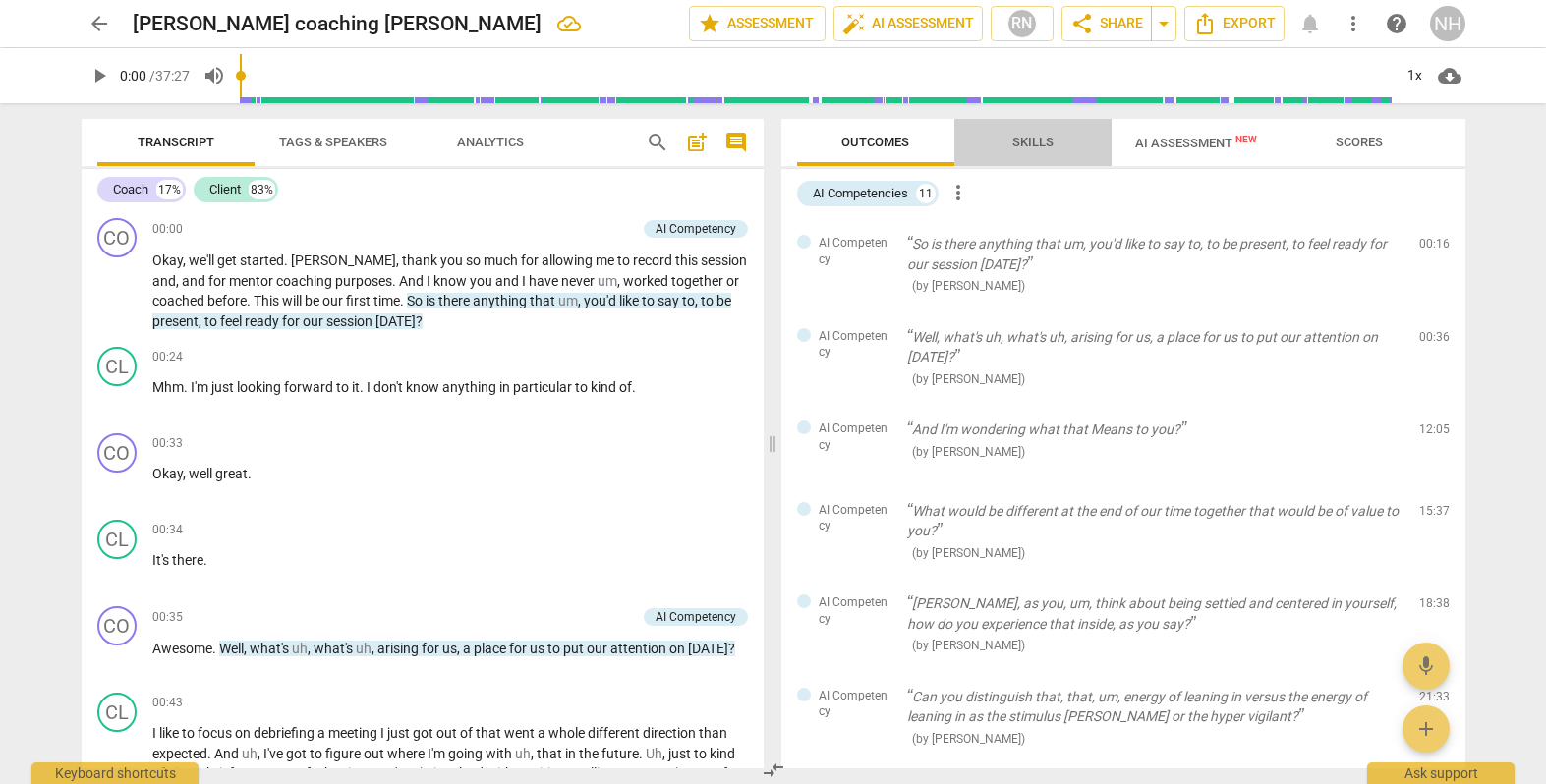
click at [1038, 150] on span "Skills" at bounding box center [1032, 143] width 88 height 27
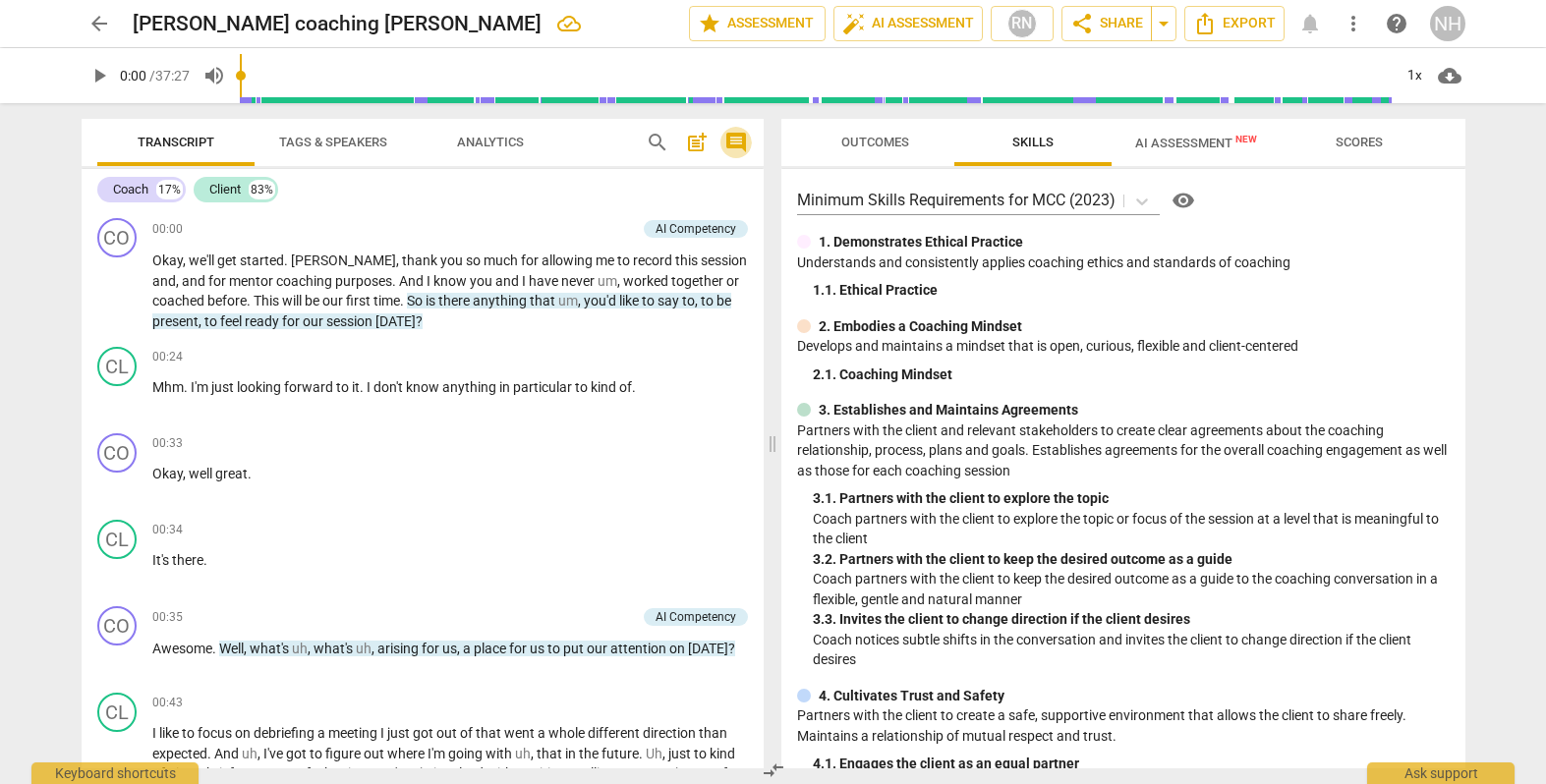
click at [732, 143] on span "comment" at bounding box center [737, 143] width 24 height 24
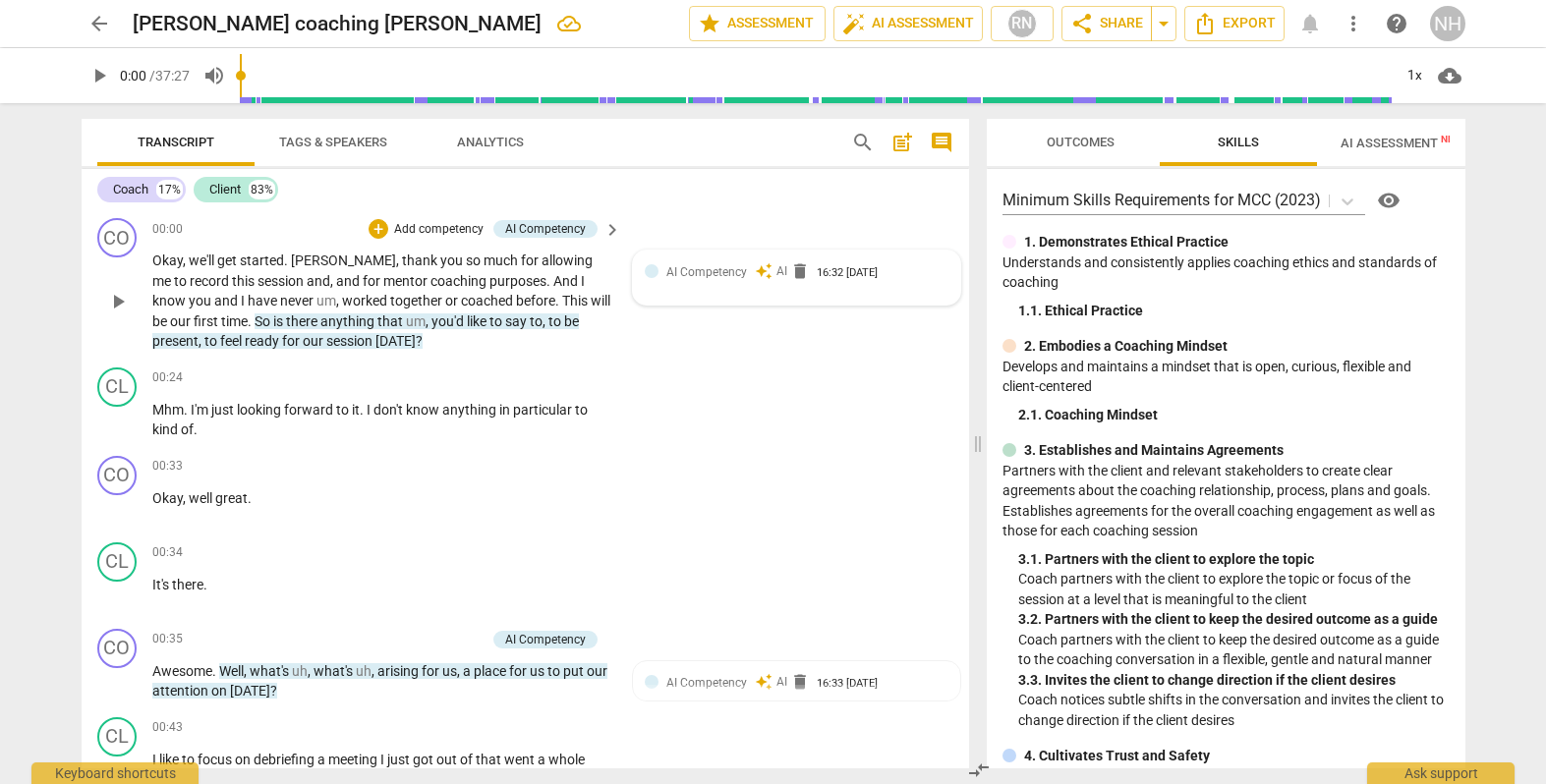
click at [711, 275] on span "AI Competency" at bounding box center [706, 273] width 80 height 14
click at [711, 275] on div "AI Competency" at bounding box center [690, 276] width 80 height 19
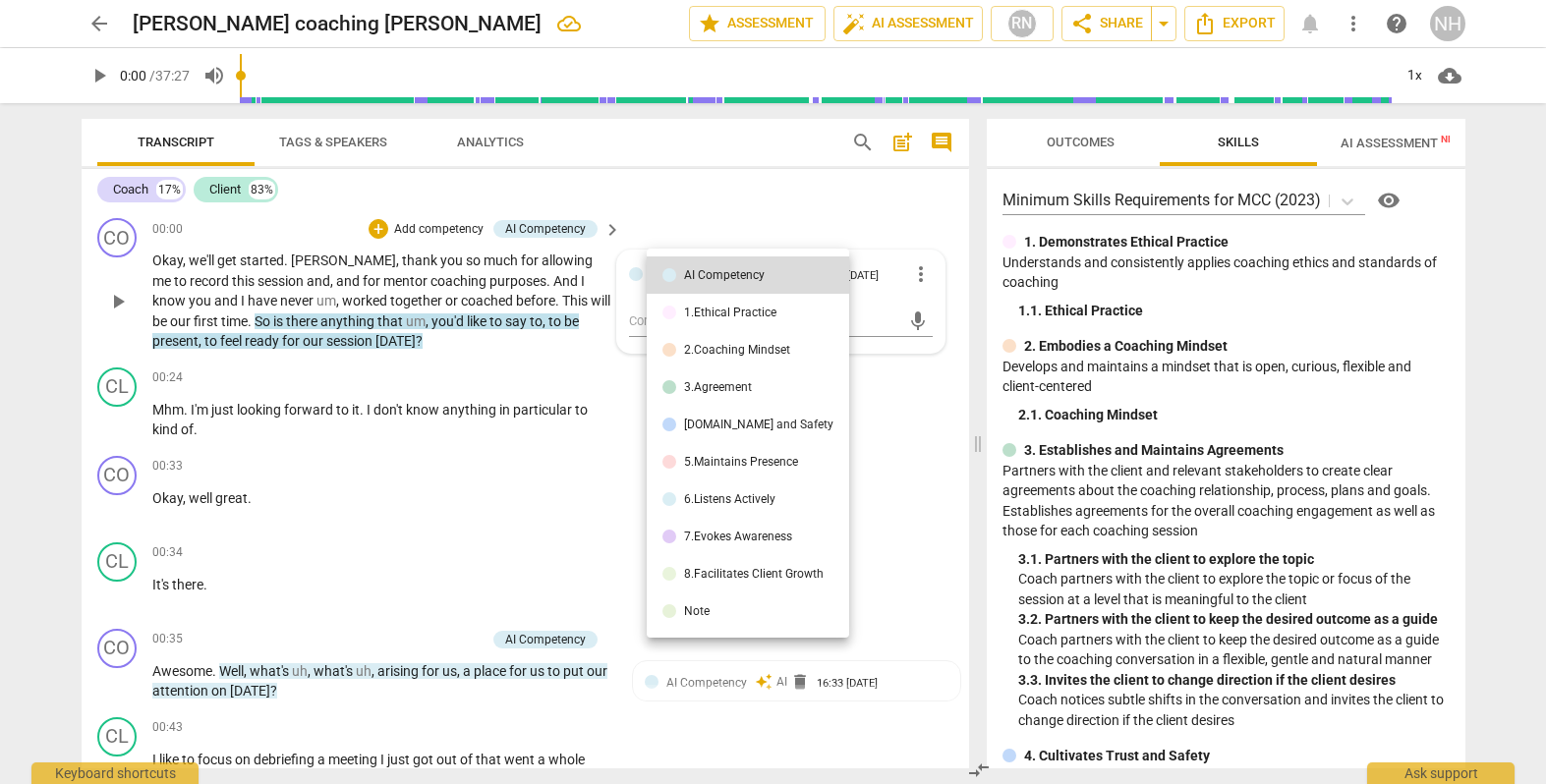
click at [753, 212] on div at bounding box center [773, 392] width 1546 height 784
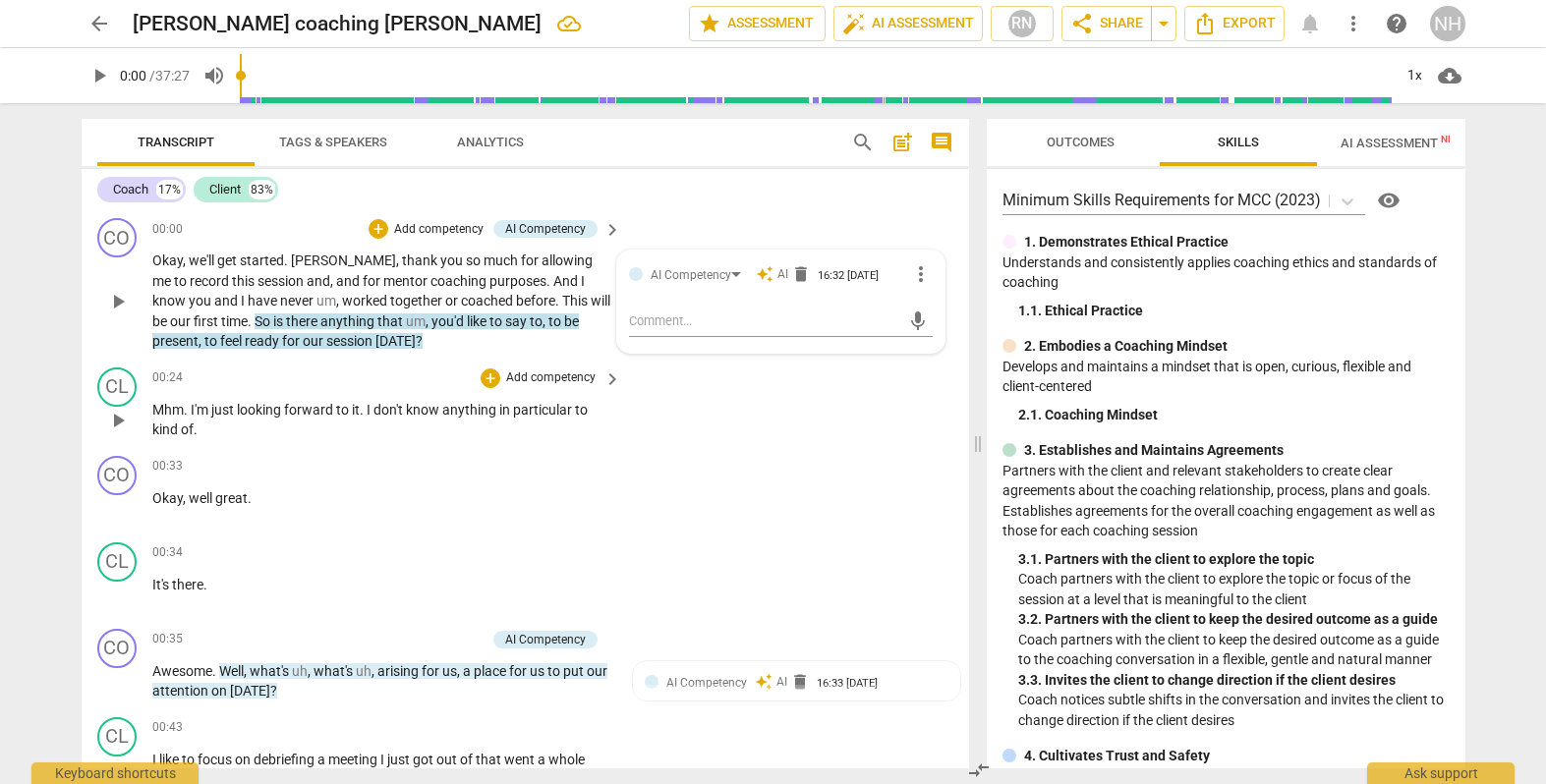
click at [761, 441] on div "CL play_arrow pause 00:24 + Add competency keyboard_arrow_right Mhm . I'm just …" at bounding box center [525, 403] width 888 height 88
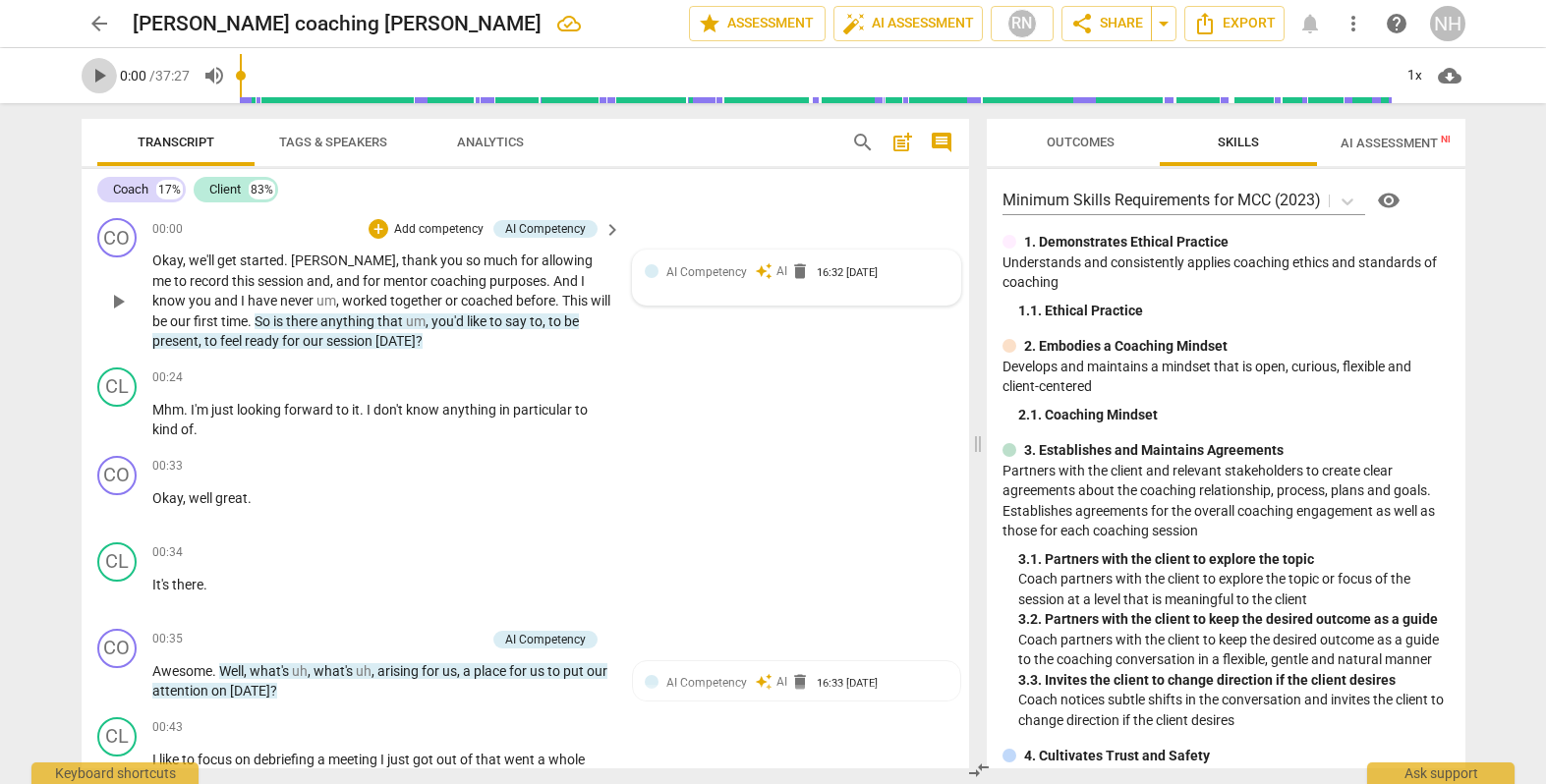
click at [93, 76] on span "play_arrow" at bounding box center [99, 75] width 24 height 24
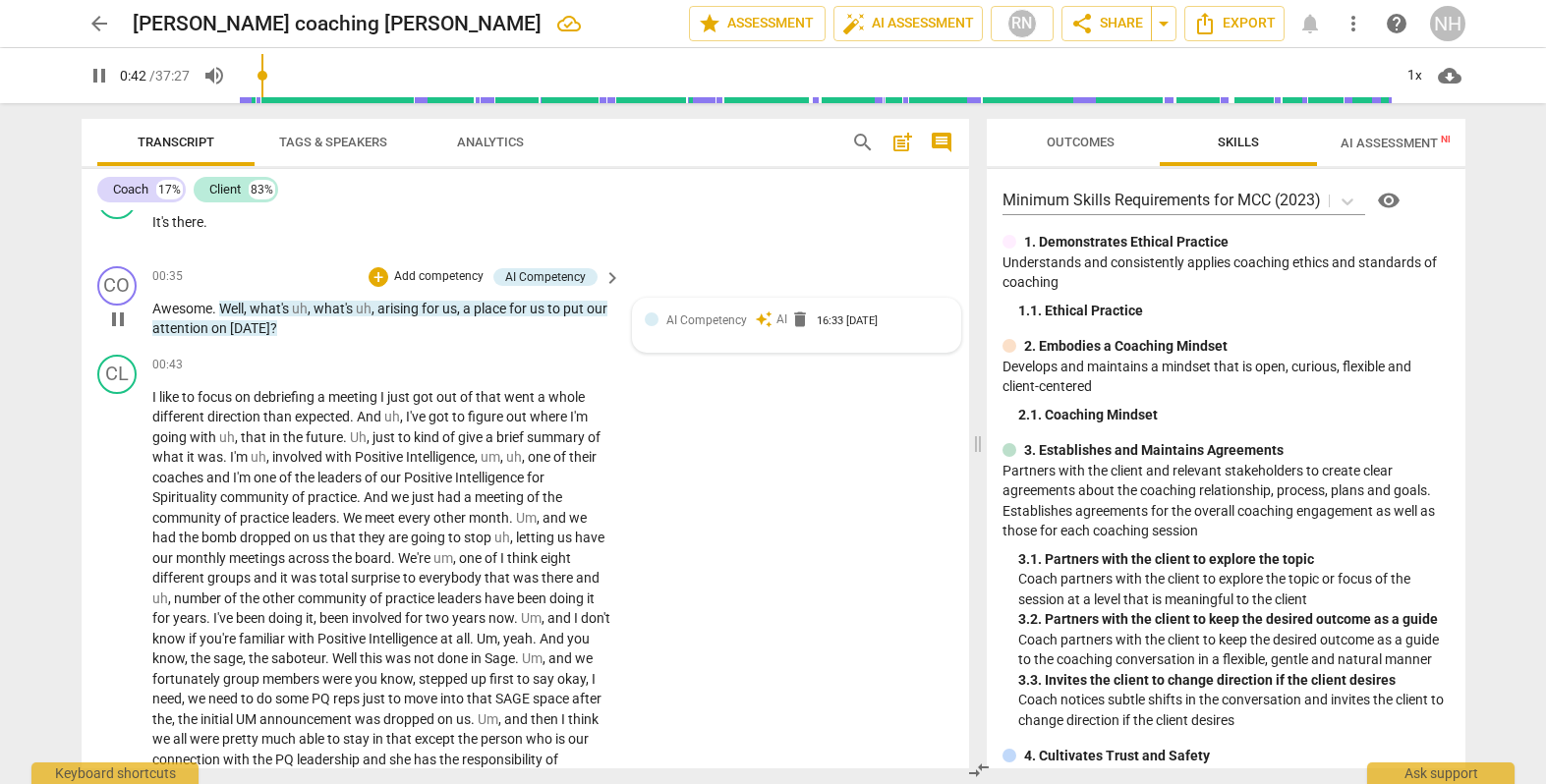
scroll to position [364, 0]
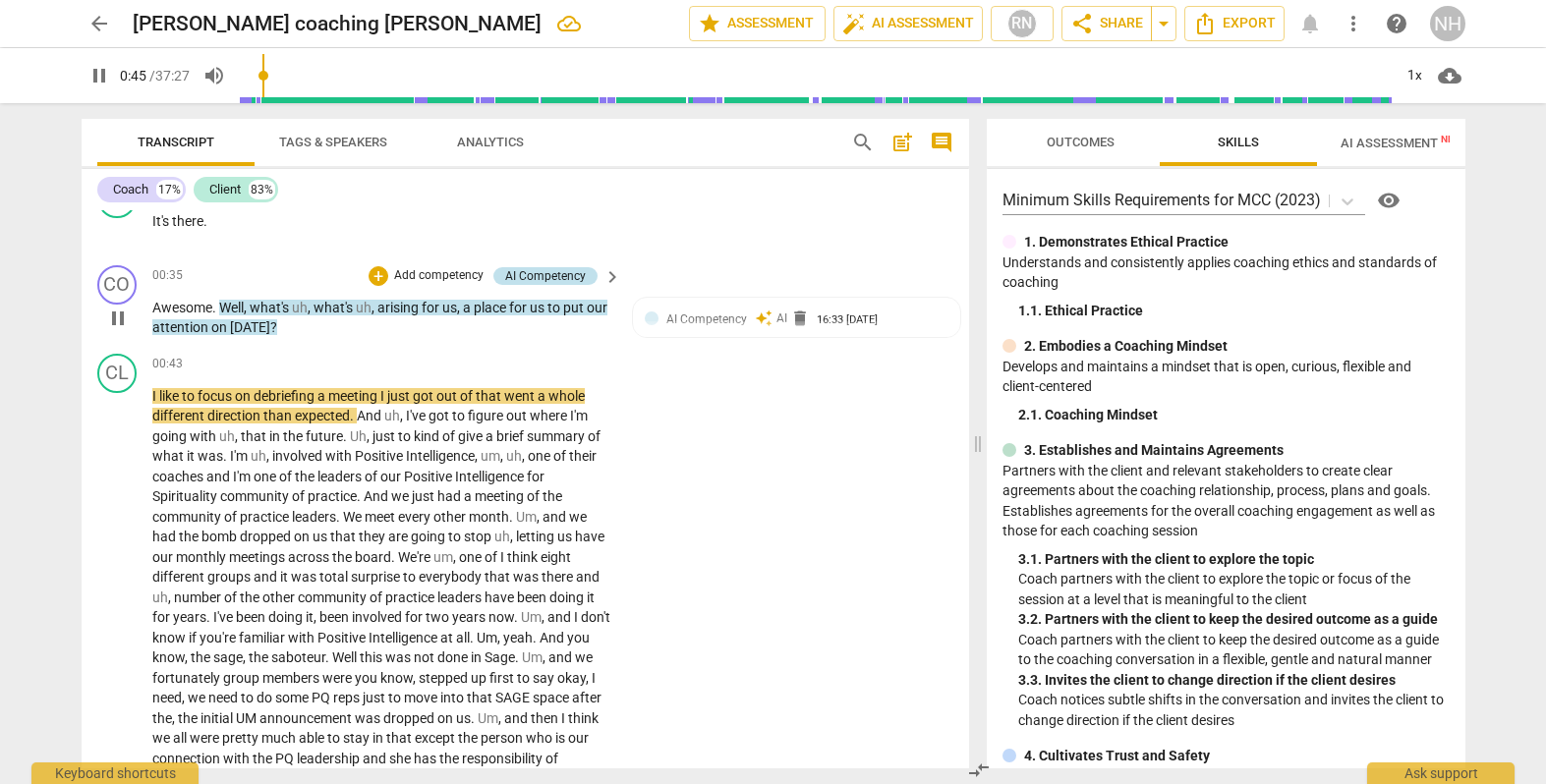
click at [553, 268] on div "AI Competency" at bounding box center [545, 277] width 80 height 18
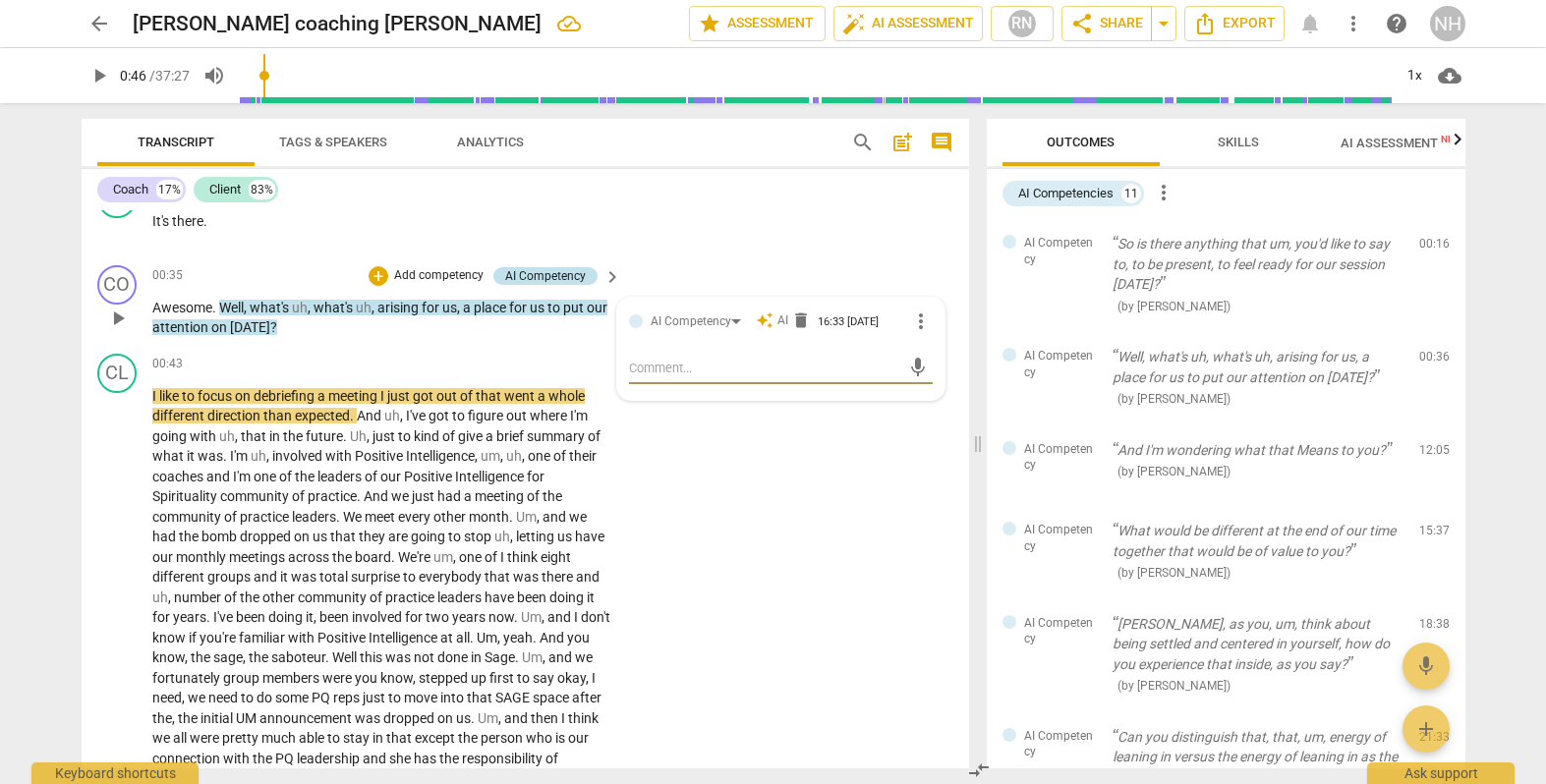
click at [553, 268] on div "AI Competency" at bounding box center [545, 277] width 80 height 18
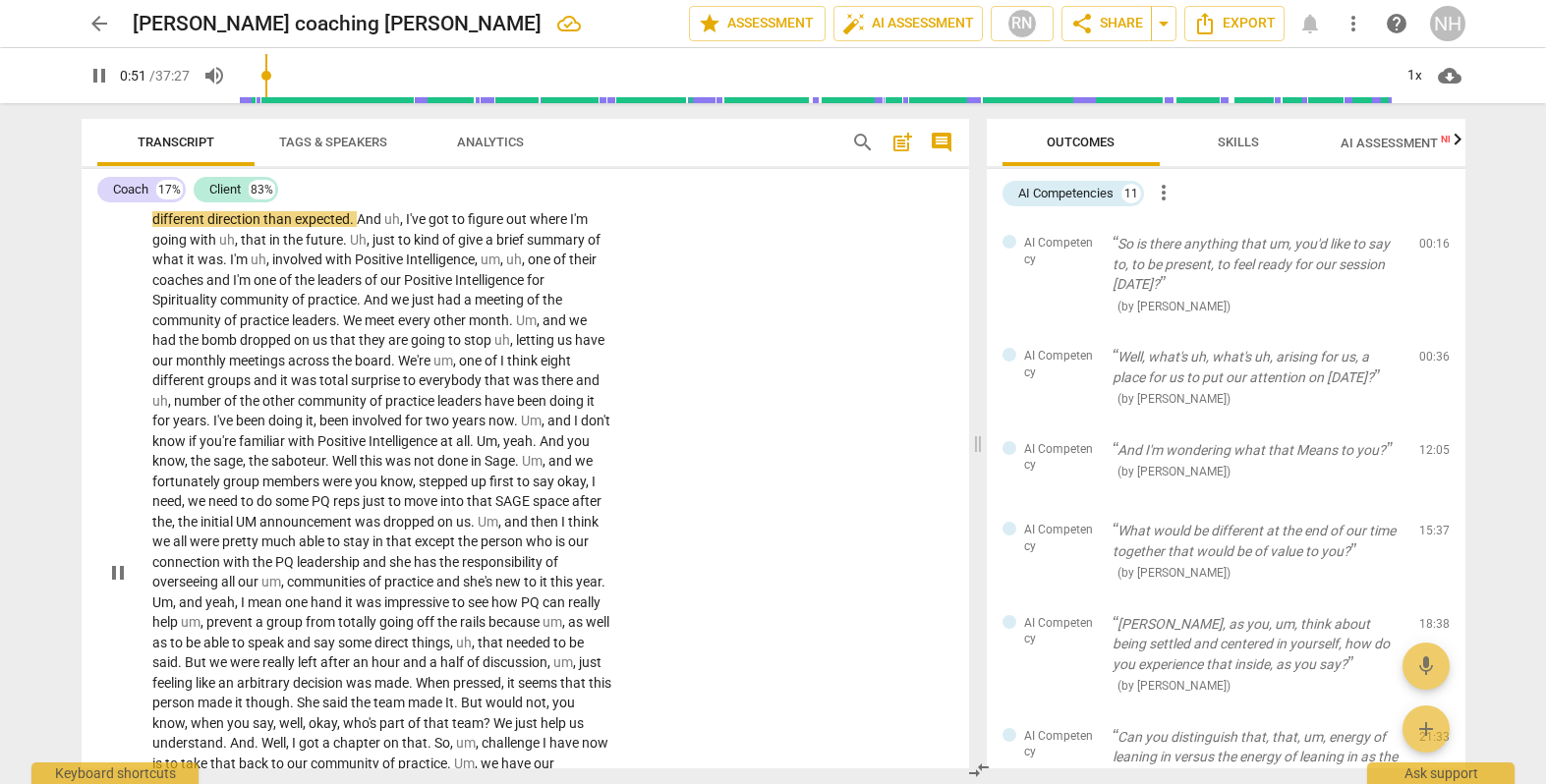
scroll to position [558, 0]
click at [1419, 67] on div "1x" at bounding box center [1416, 75] width 38 height 32
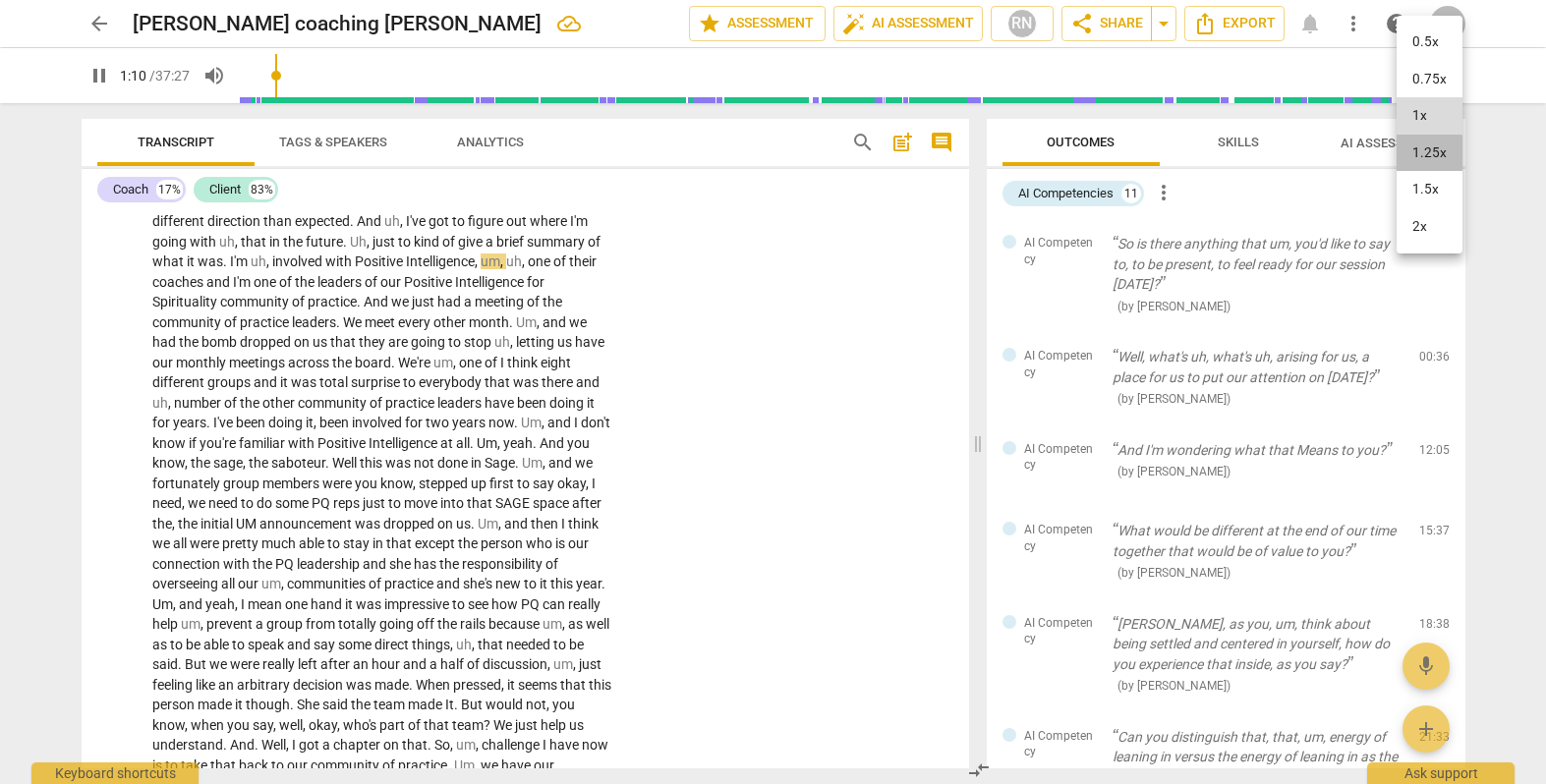
click at [1426, 152] on li "1.25x" at bounding box center [1430, 154] width 65 height 38
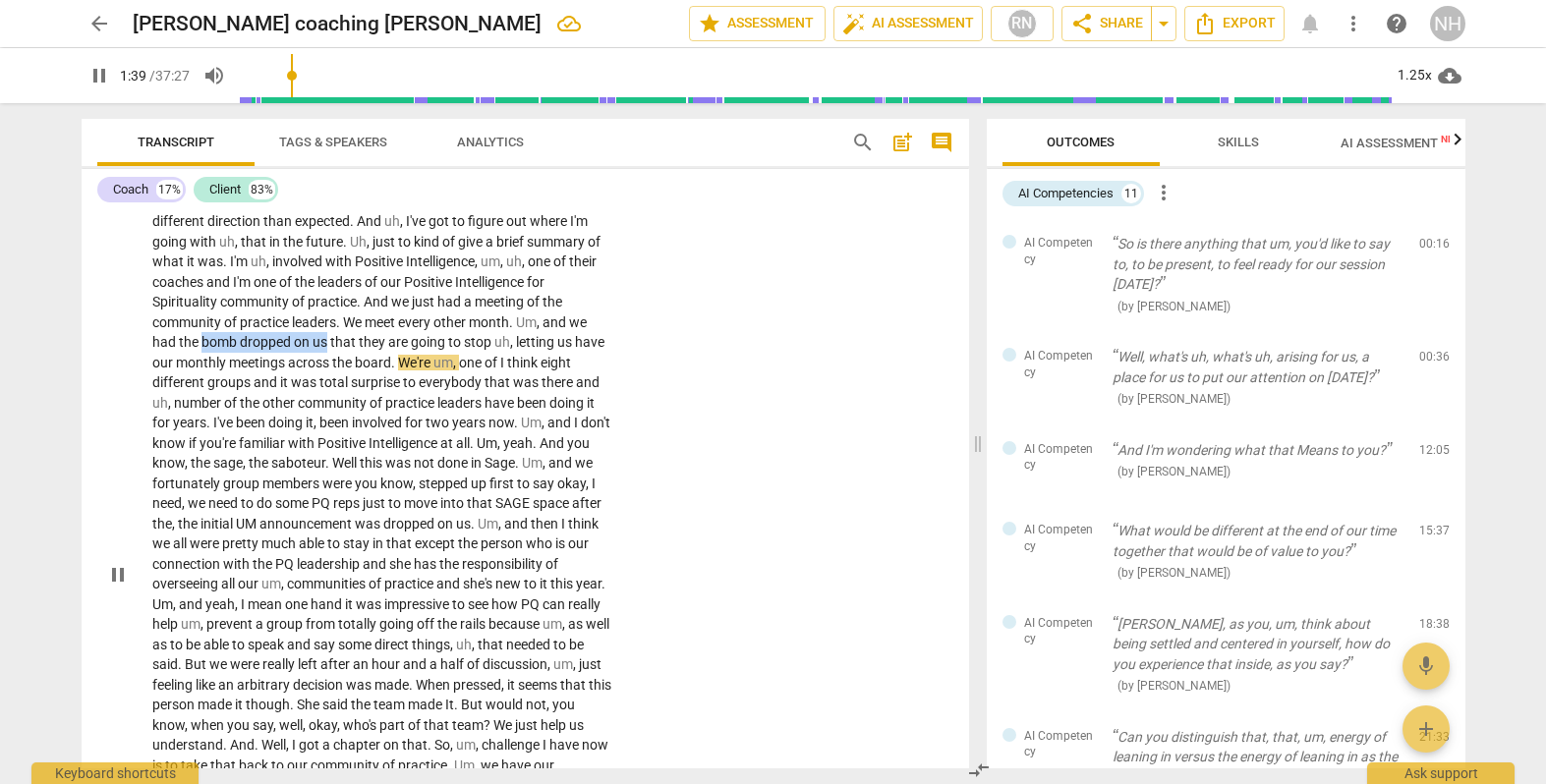
drag, startPoint x: 199, startPoint y: 332, endPoint x: 324, endPoint y: 332, distance: 125.0
click at [325, 332] on p "I like to focus on debriefing a meeting I just got out of that went a whole dif…" at bounding box center [382, 574] width 459 height 765
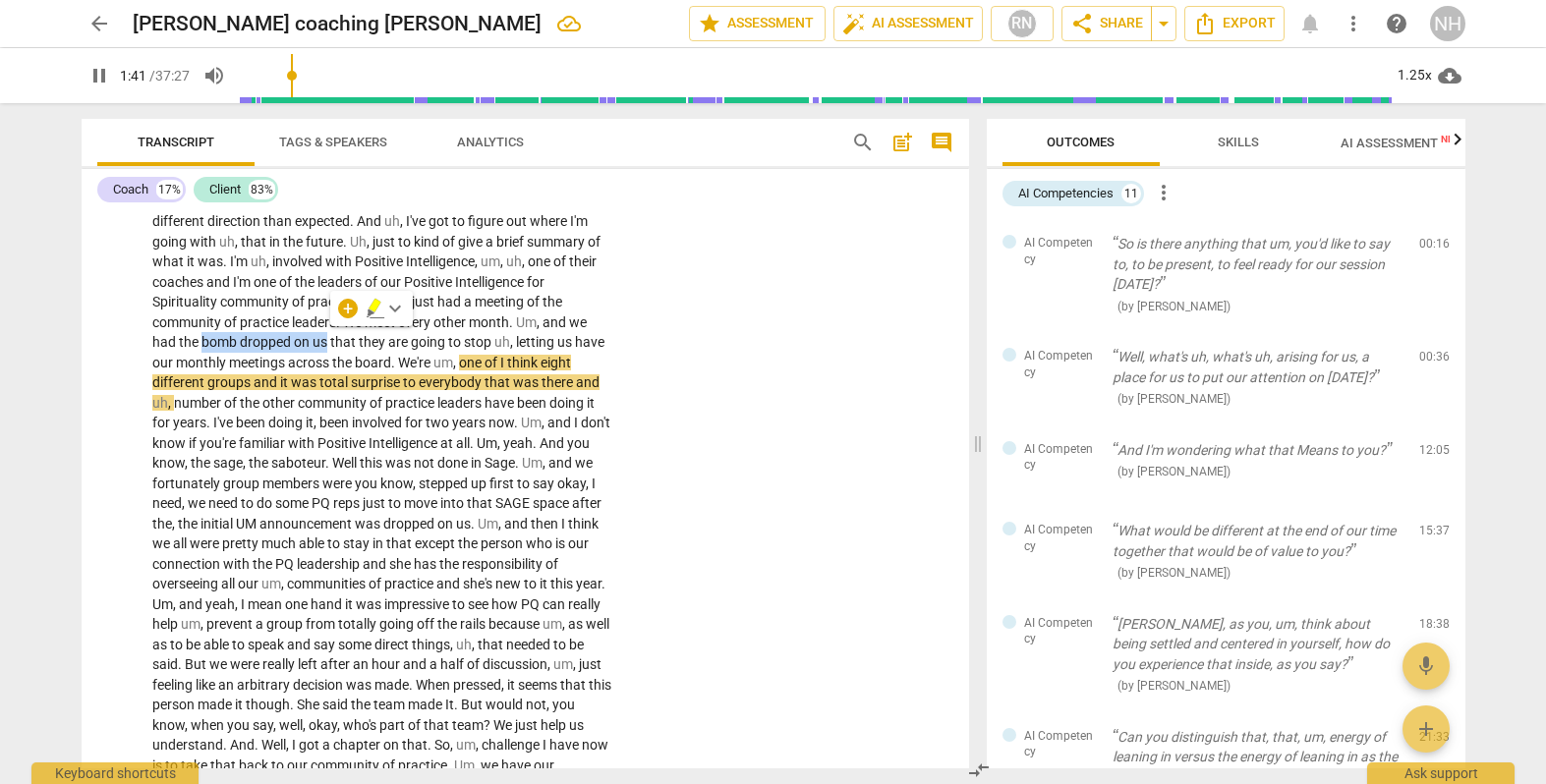
click at [373, 303] on icon "button" at bounding box center [375, 305] width 12 height 14
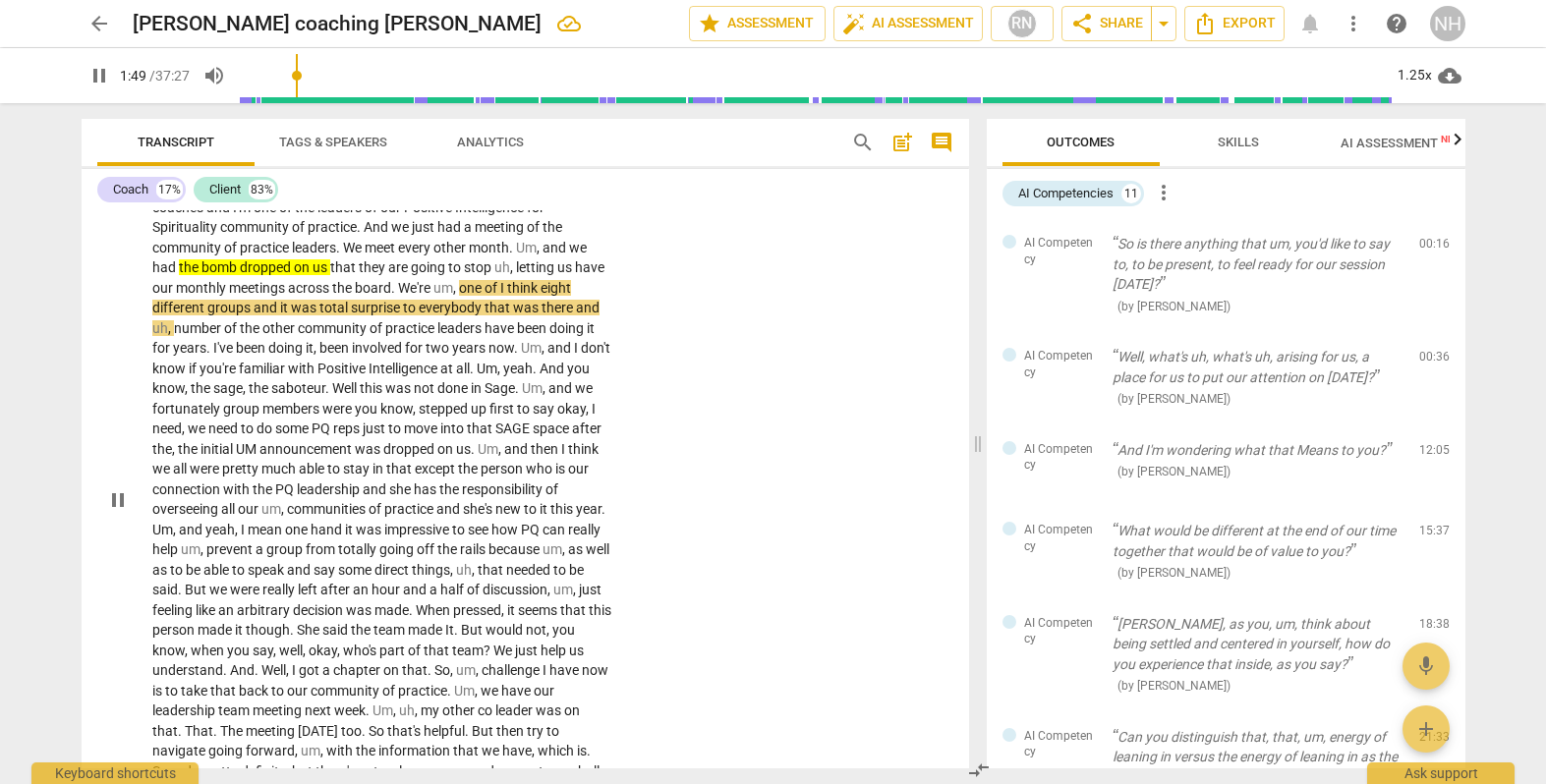
scroll to position [634, 0]
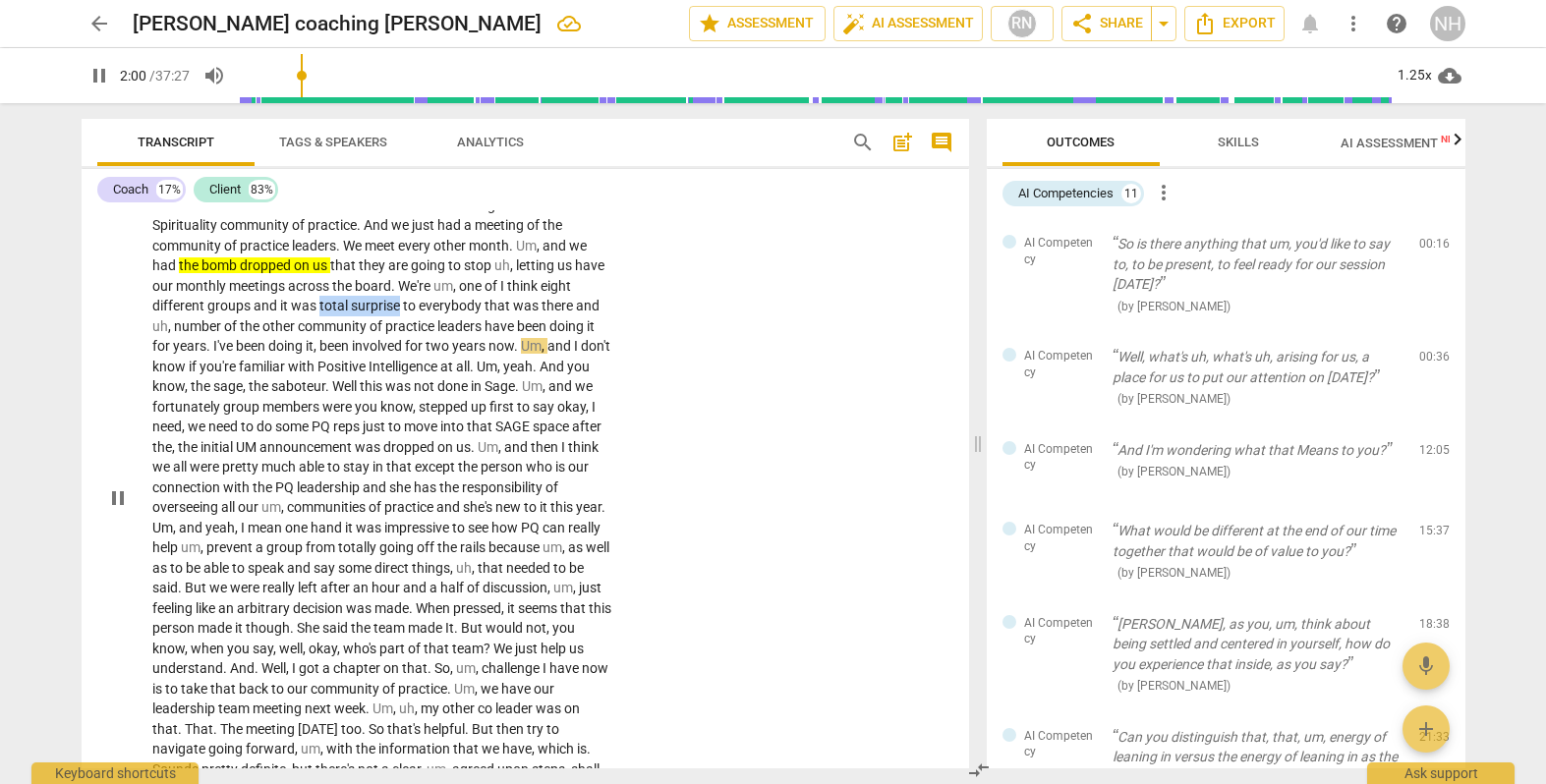
drag, startPoint x: 320, startPoint y: 297, endPoint x: 399, endPoint y: 297, distance: 79.0
click at [399, 297] on p "I like to focus on debriefing a meeting I just got out of that went a whole dif…" at bounding box center [382, 498] width 459 height 765
click at [446, 266] on icon "button" at bounding box center [447, 269] width 12 height 14
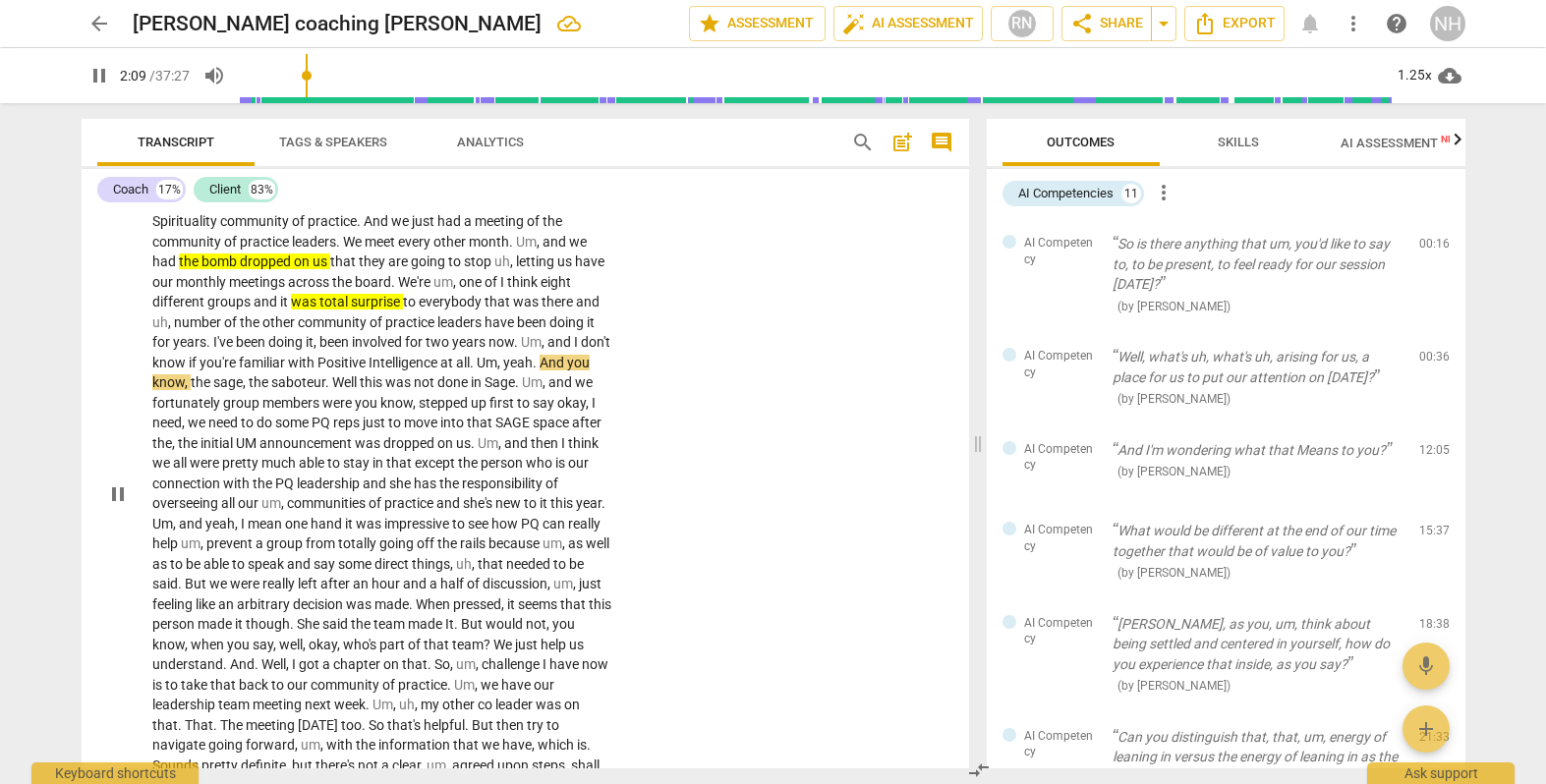
scroll to position [637, 0]
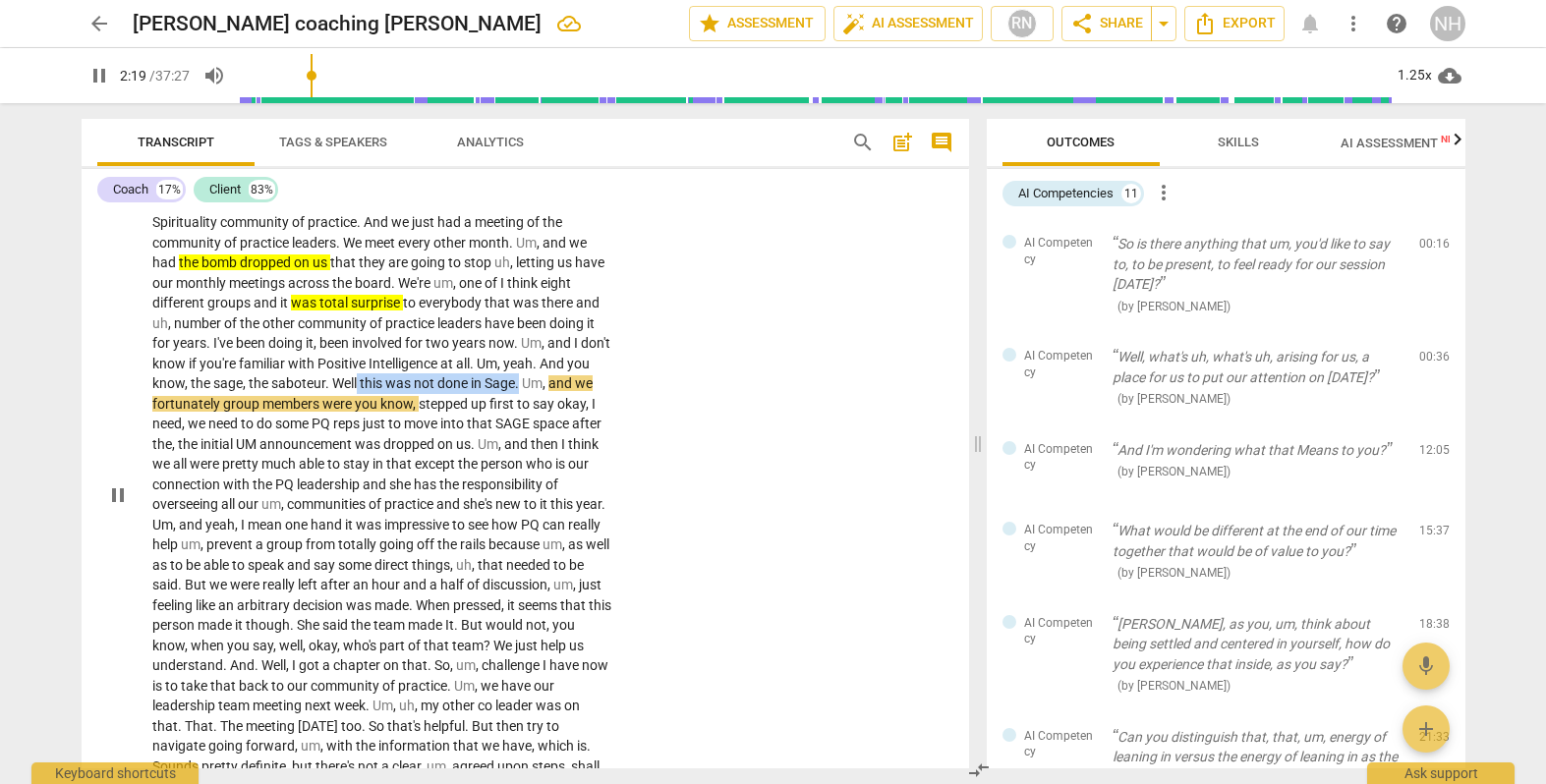
drag, startPoint x: 386, startPoint y: 374, endPoint x: 548, endPoint y: 373, distance: 162.0
click at [548, 373] on p "I like to focus on debriefing a meeting I just got out of that went a whole dif…" at bounding box center [382, 495] width 459 height 765
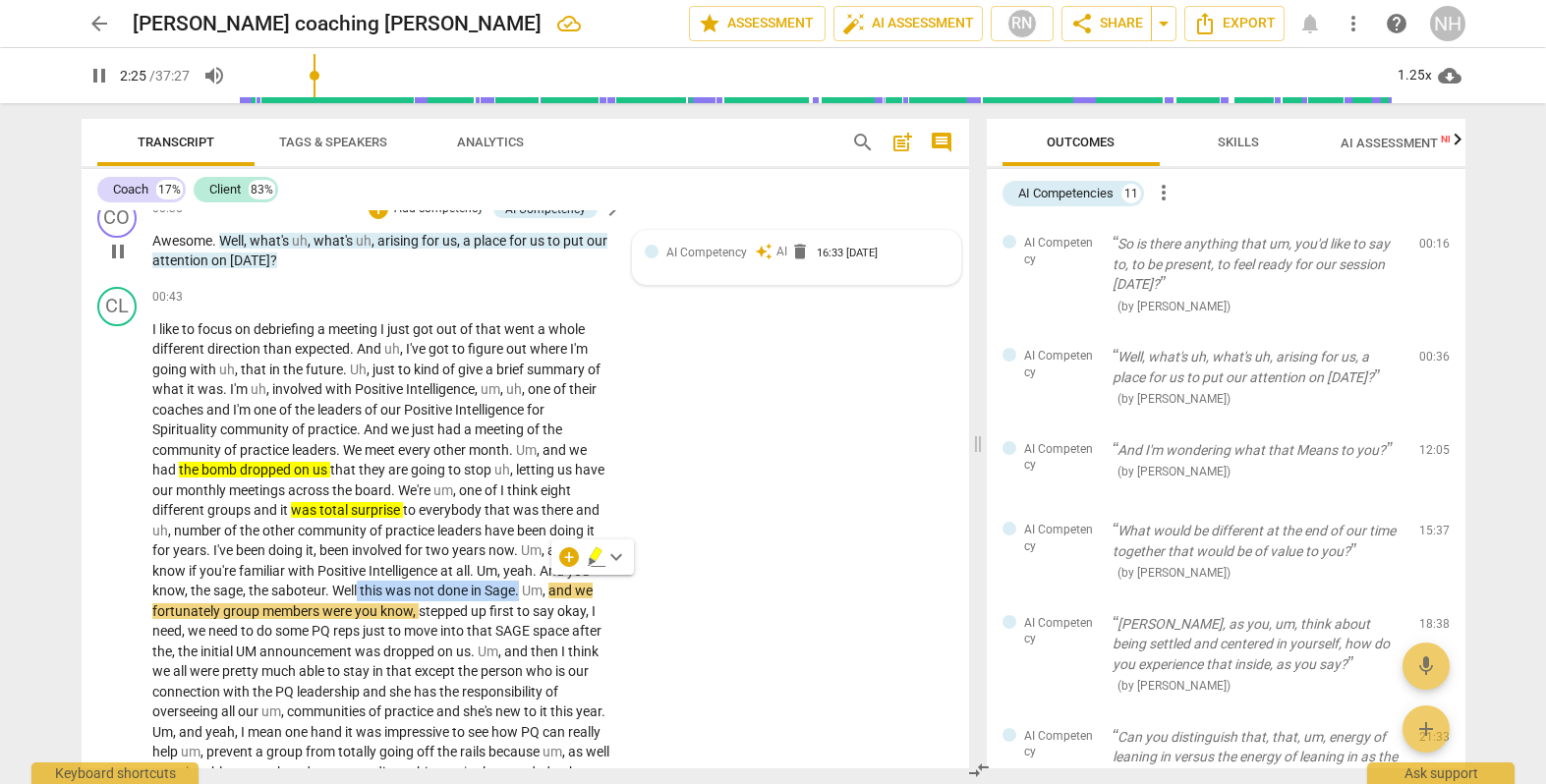
scroll to position [433, 0]
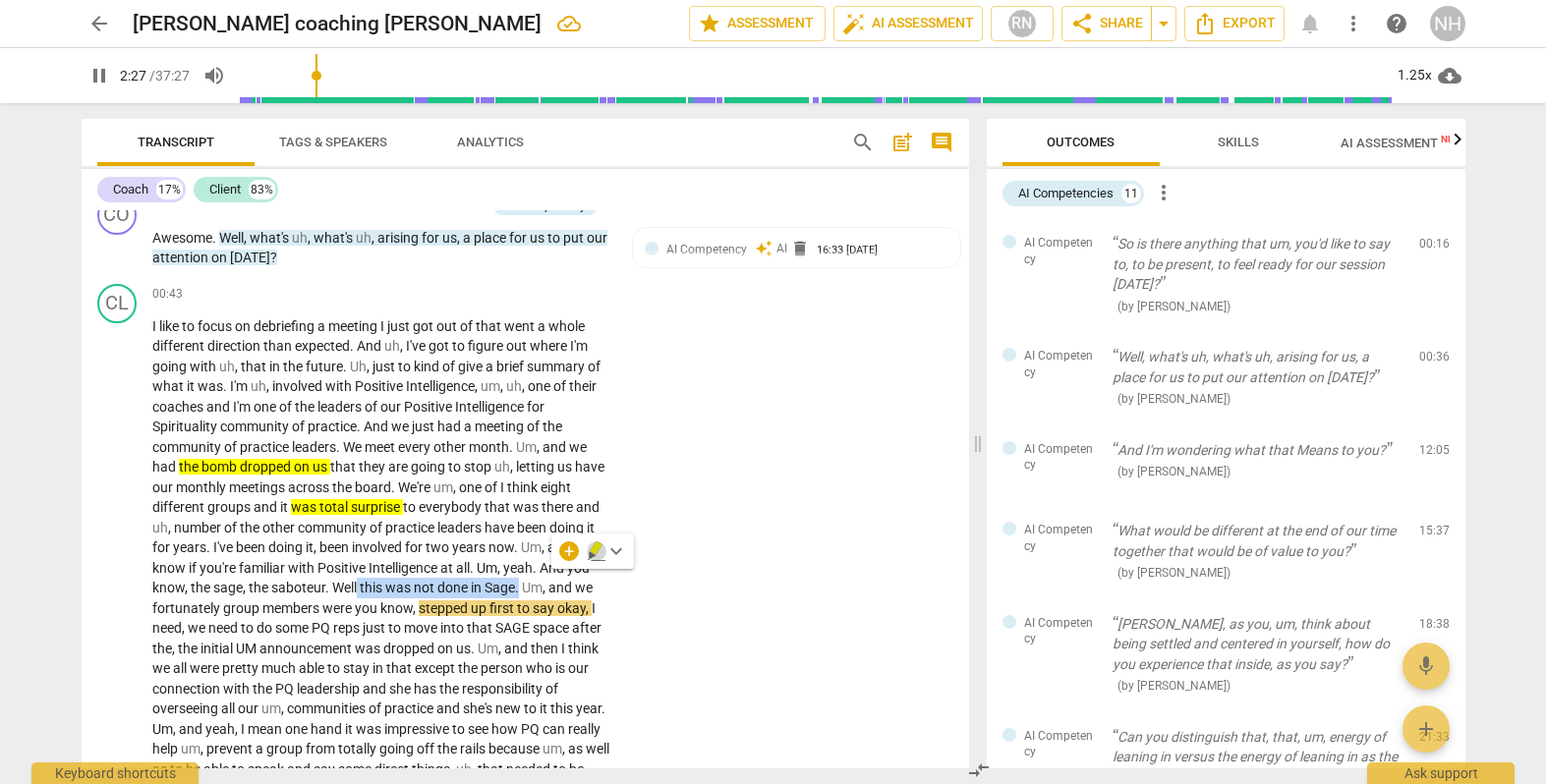
click at [595, 548] on icon "button" at bounding box center [596, 548] width 12 height 14
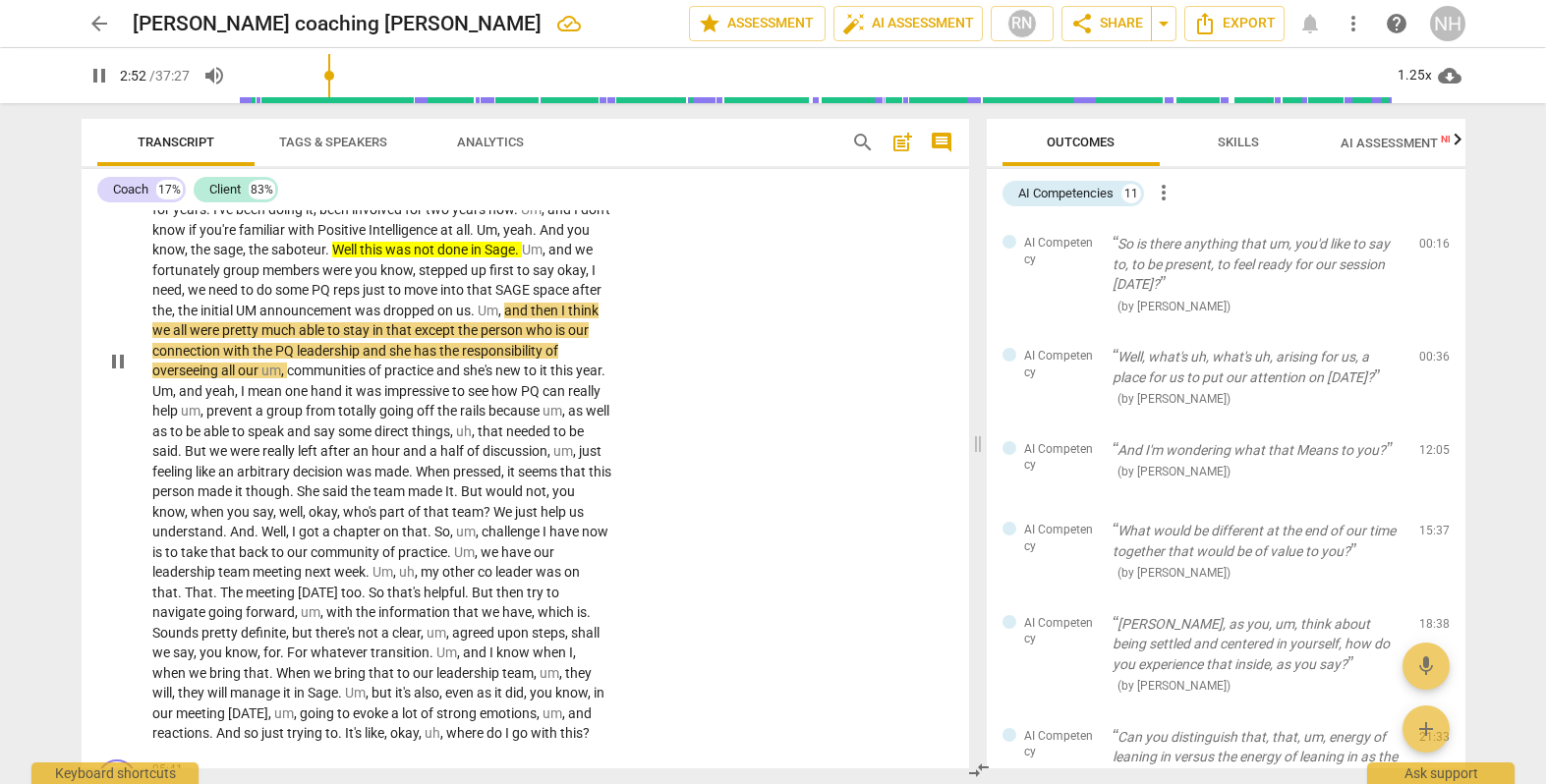
scroll to position [785, 0]
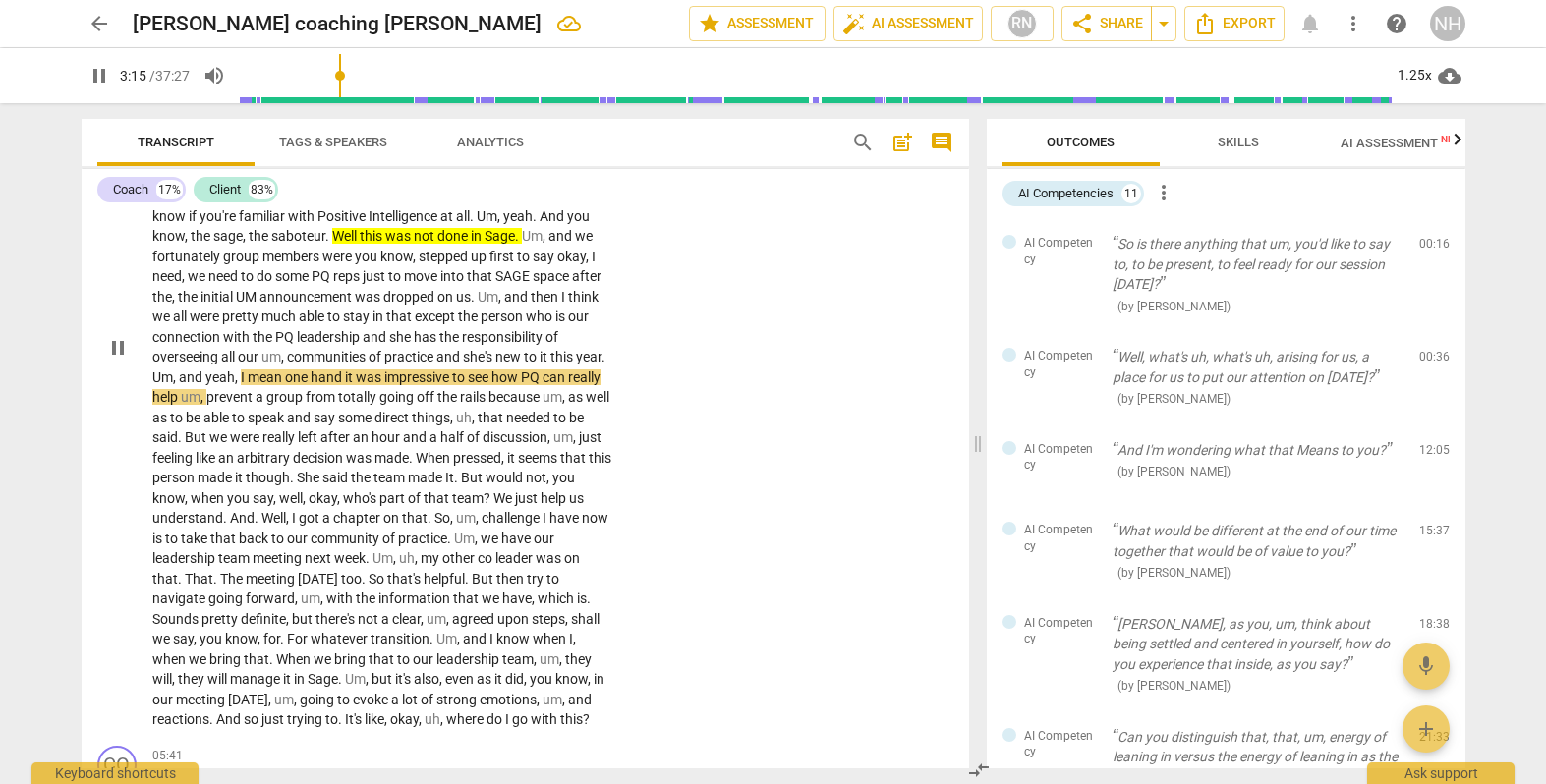
click at [458, 308] on span "except" at bounding box center [436, 316] width 44 height 16
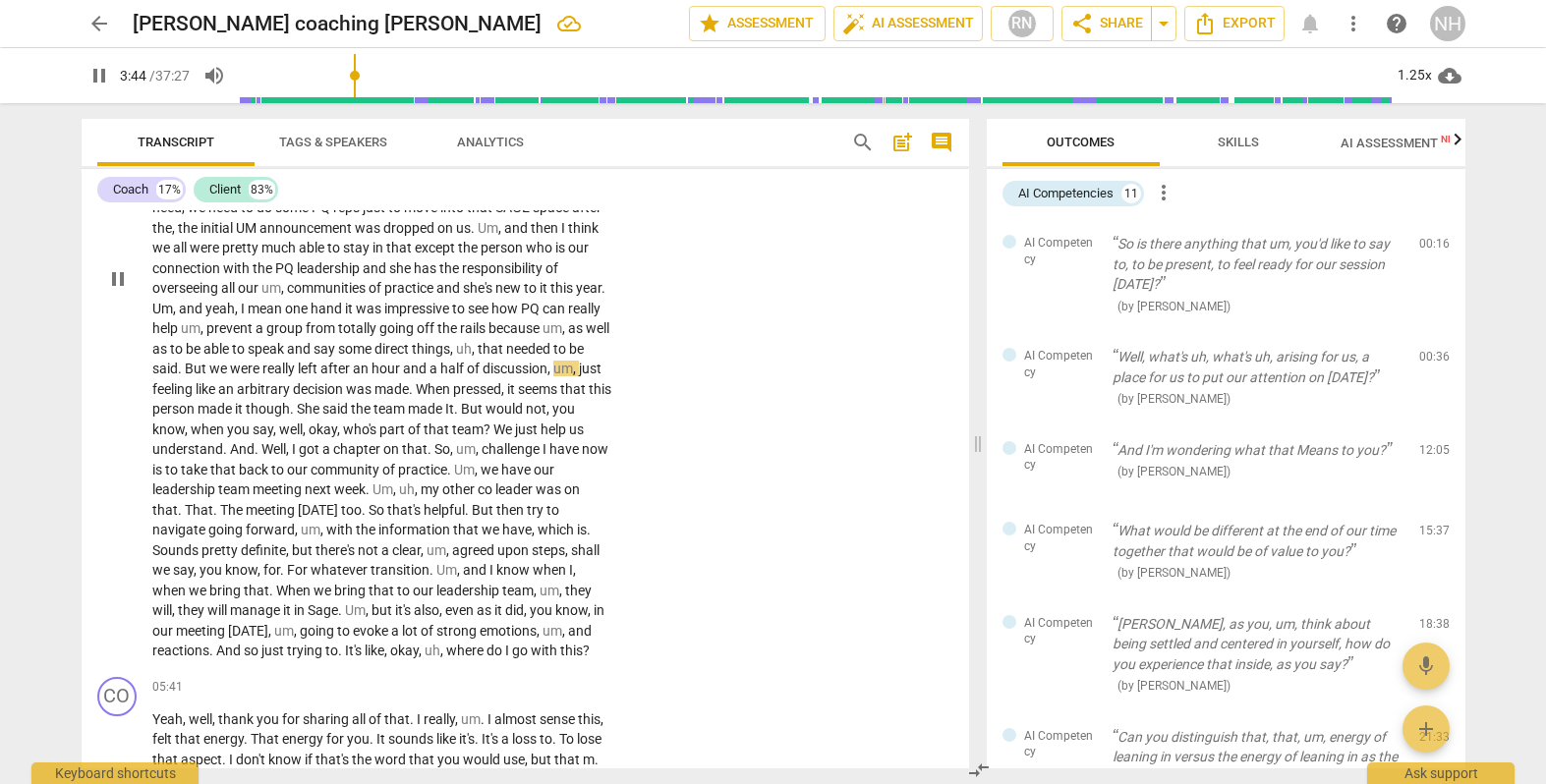
scroll to position [875, 0]
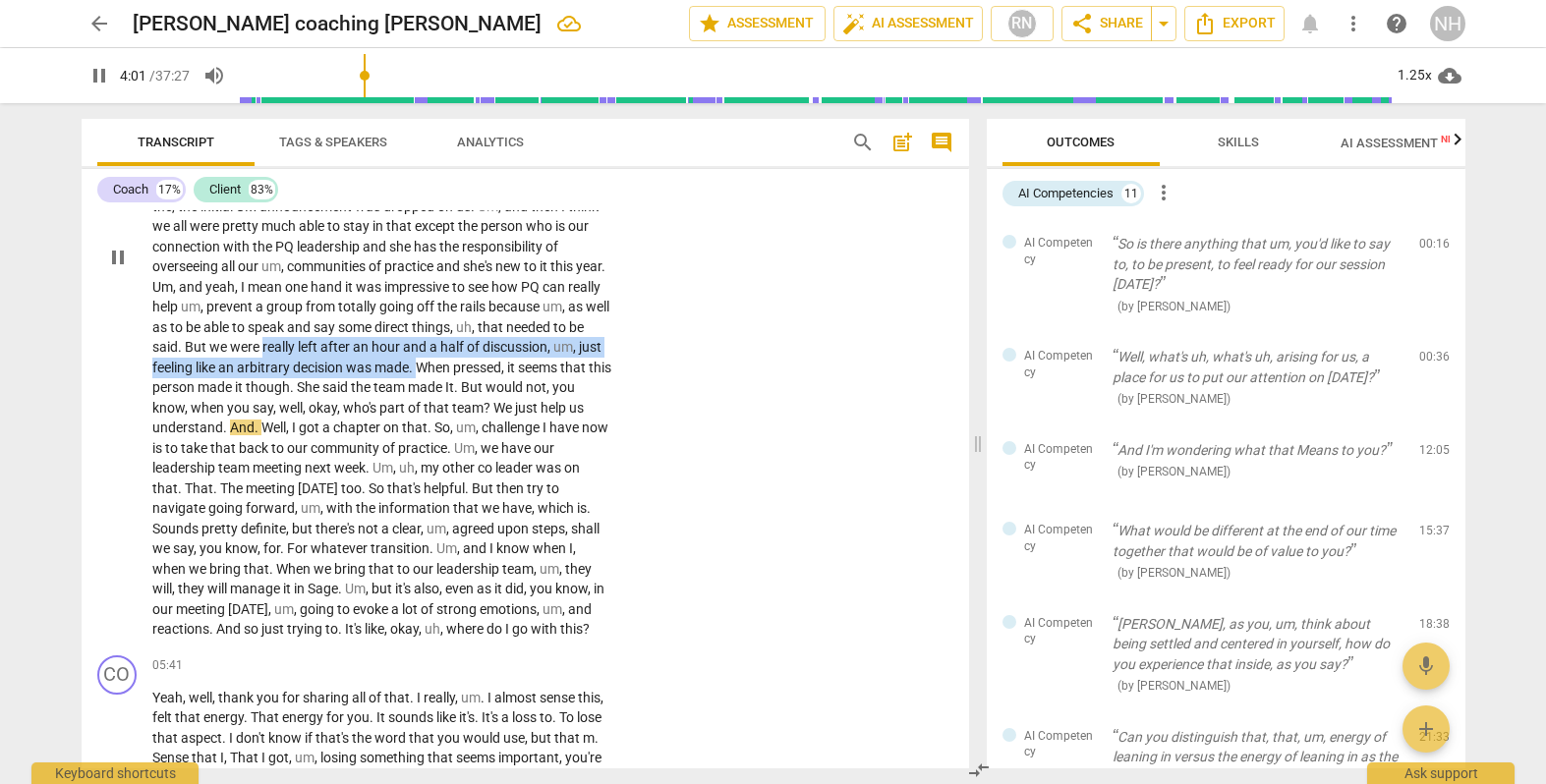
drag, startPoint x: 373, startPoint y: 332, endPoint x: 547, endPoint y: 355, distance: 175.5
click at [547, 355] on p "I like to focus on debriefing a meeting I just got out of that went a whole dif…" at bounding box center [382, 257] width 459 height 765
click at [591, 322] on icon "button" at bounding box center [587, 322] width 12 height 14
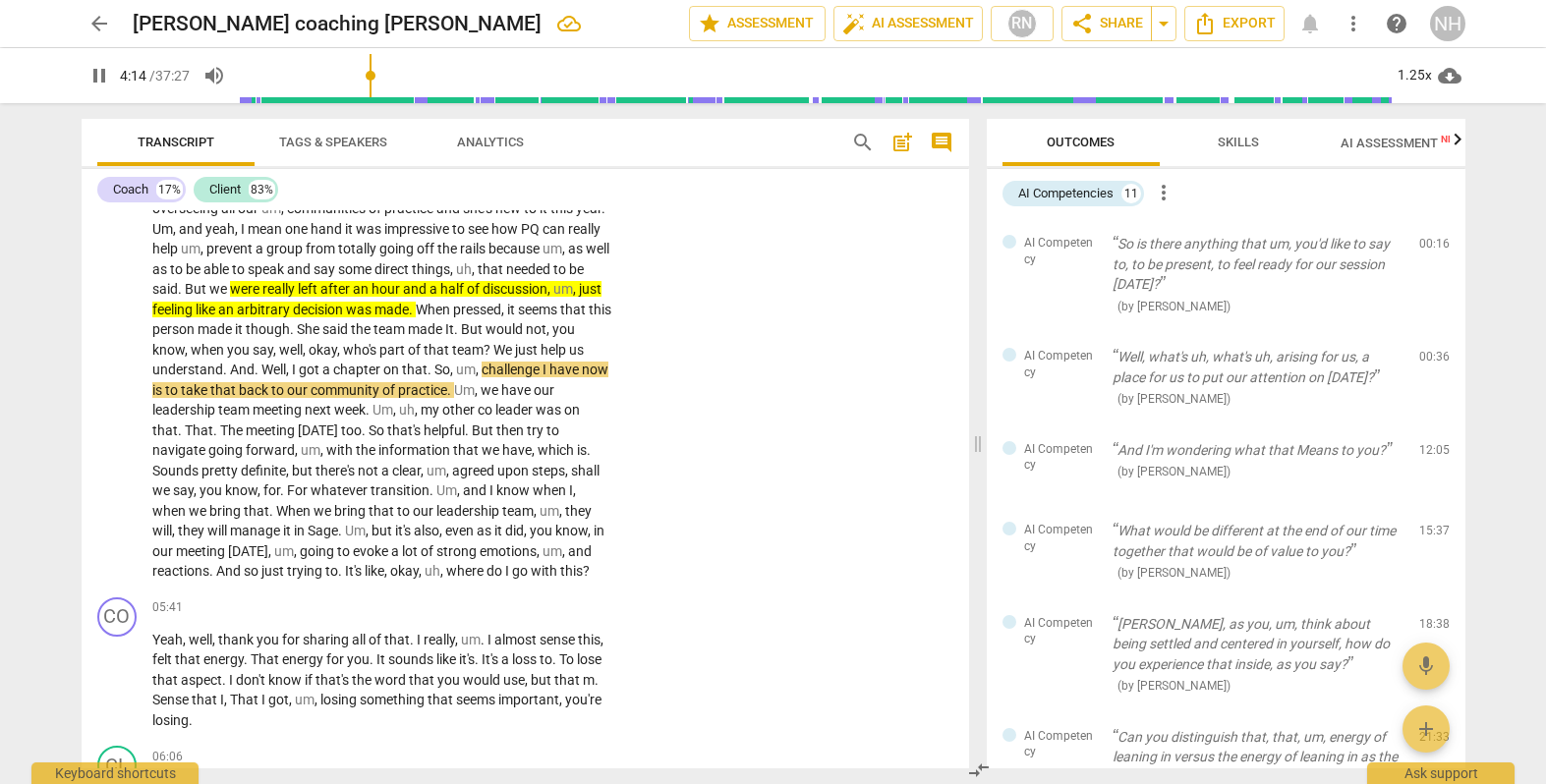
scroll to position [932, 0]
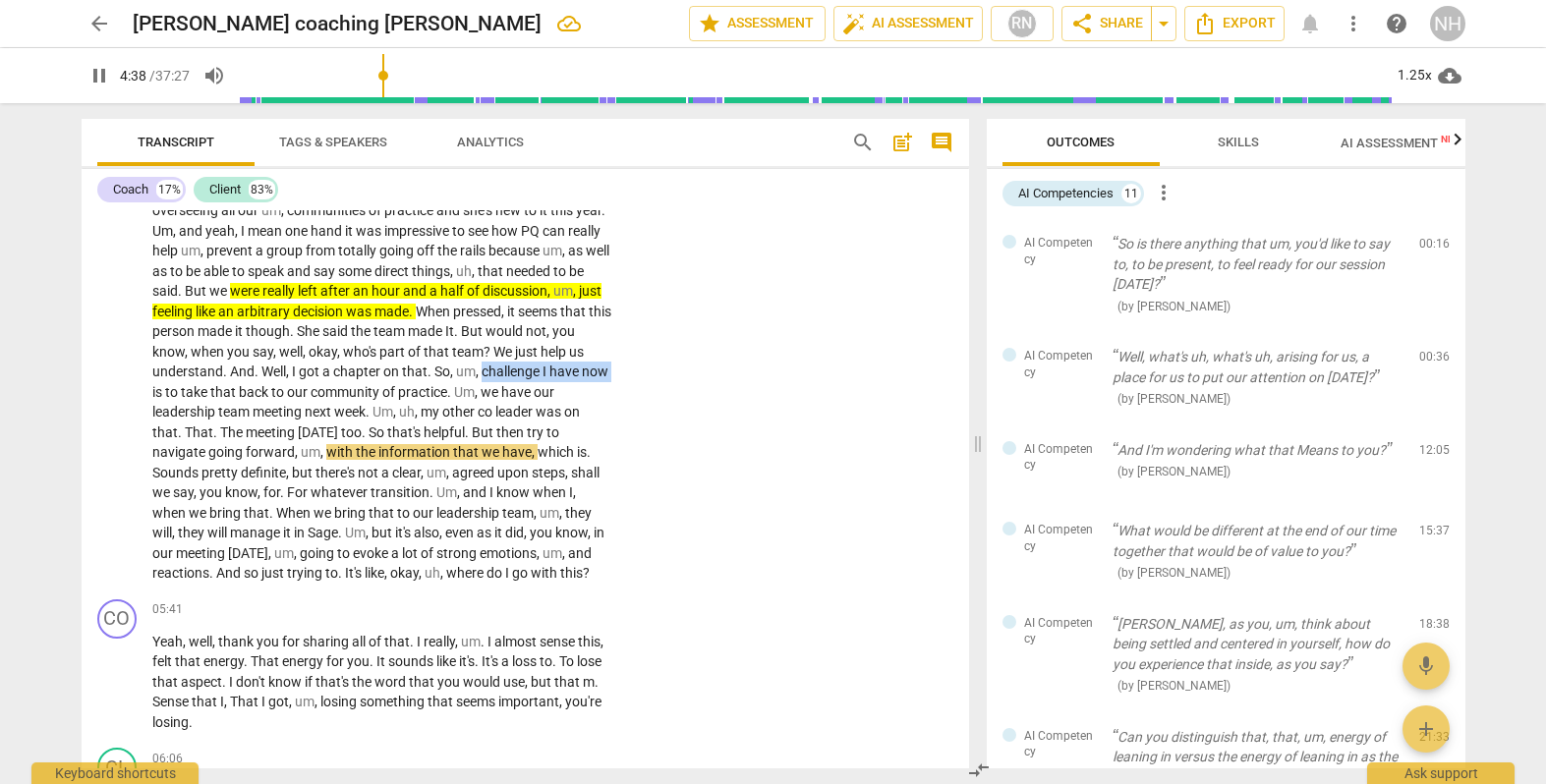
drag, startPoint x: 200, startPoint y: 373, endPoint x: 329, endPoint y: 377, distance: 129.1
click at [329, 377] on p "I like to focus on debriefing a meeting I just got out of that went a whole dif…" at bounding box center [382, 201] width 459 height 765
click at [371, 346] on icon "button" at bounding box center [375, 345] width 12 height 14
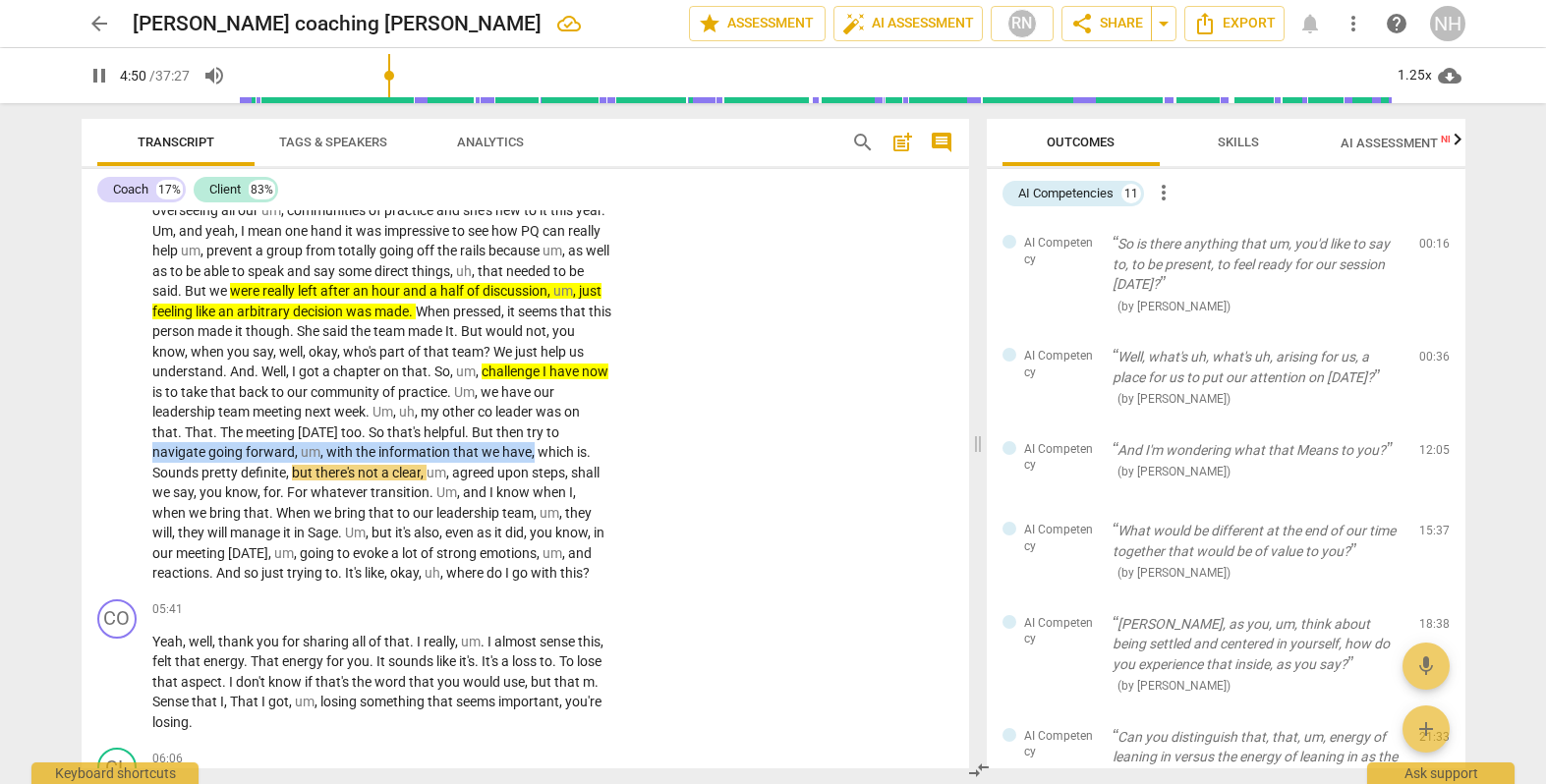
drag, startPoint x: 243, startPoint y: 431, endPoint x: 183, endPoint y: 446, distance: 61.8
click at [183, 446] on p "I like to focus on debriefing a meeting I just got out of that went a whole dif…" at bounding box center [382, 201] width 459 height 765
click at [234, 424] on icon "button" at bounding box center [231, 423] width 12 height 14
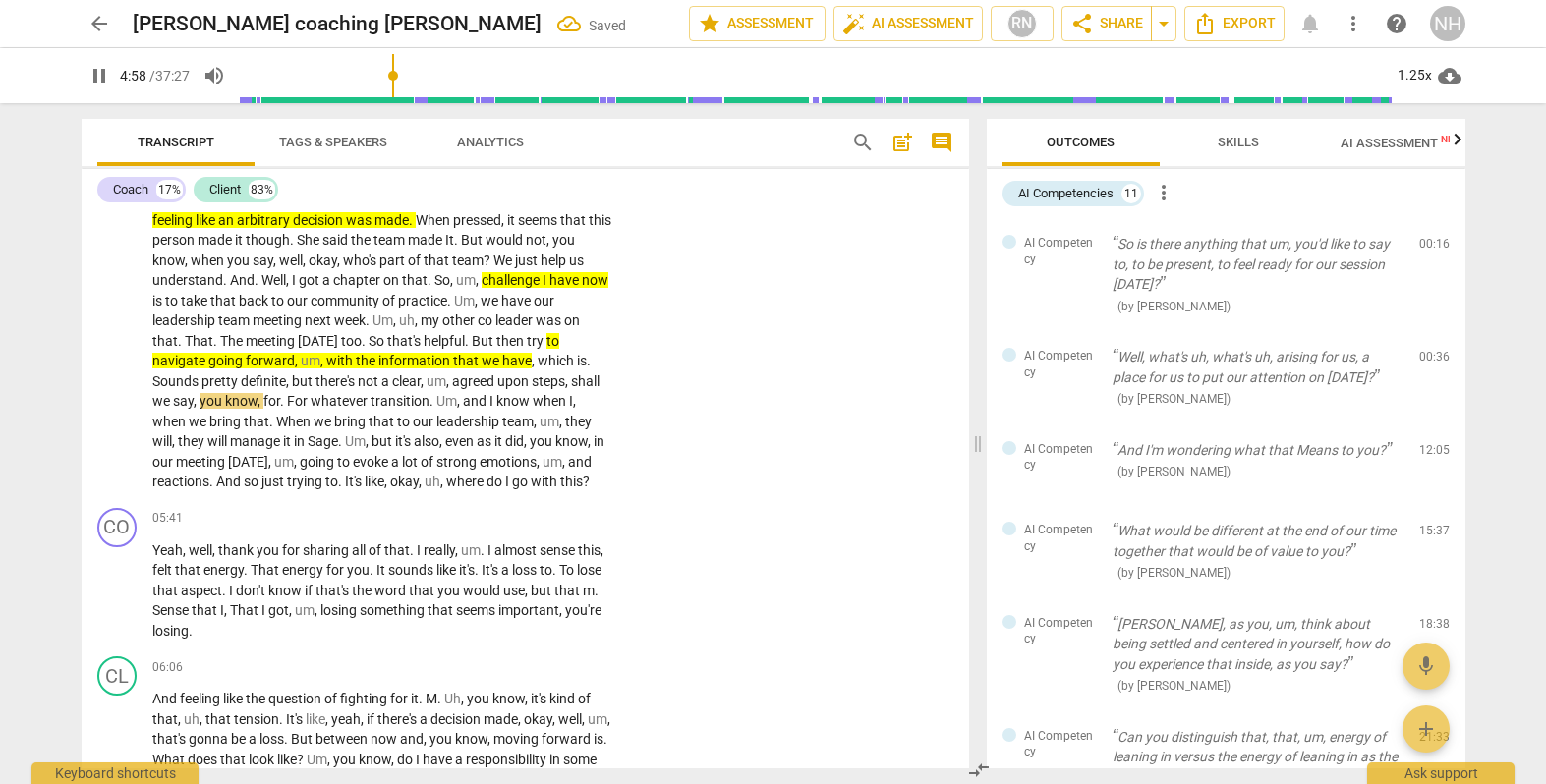
scroll to position [1037, 0]
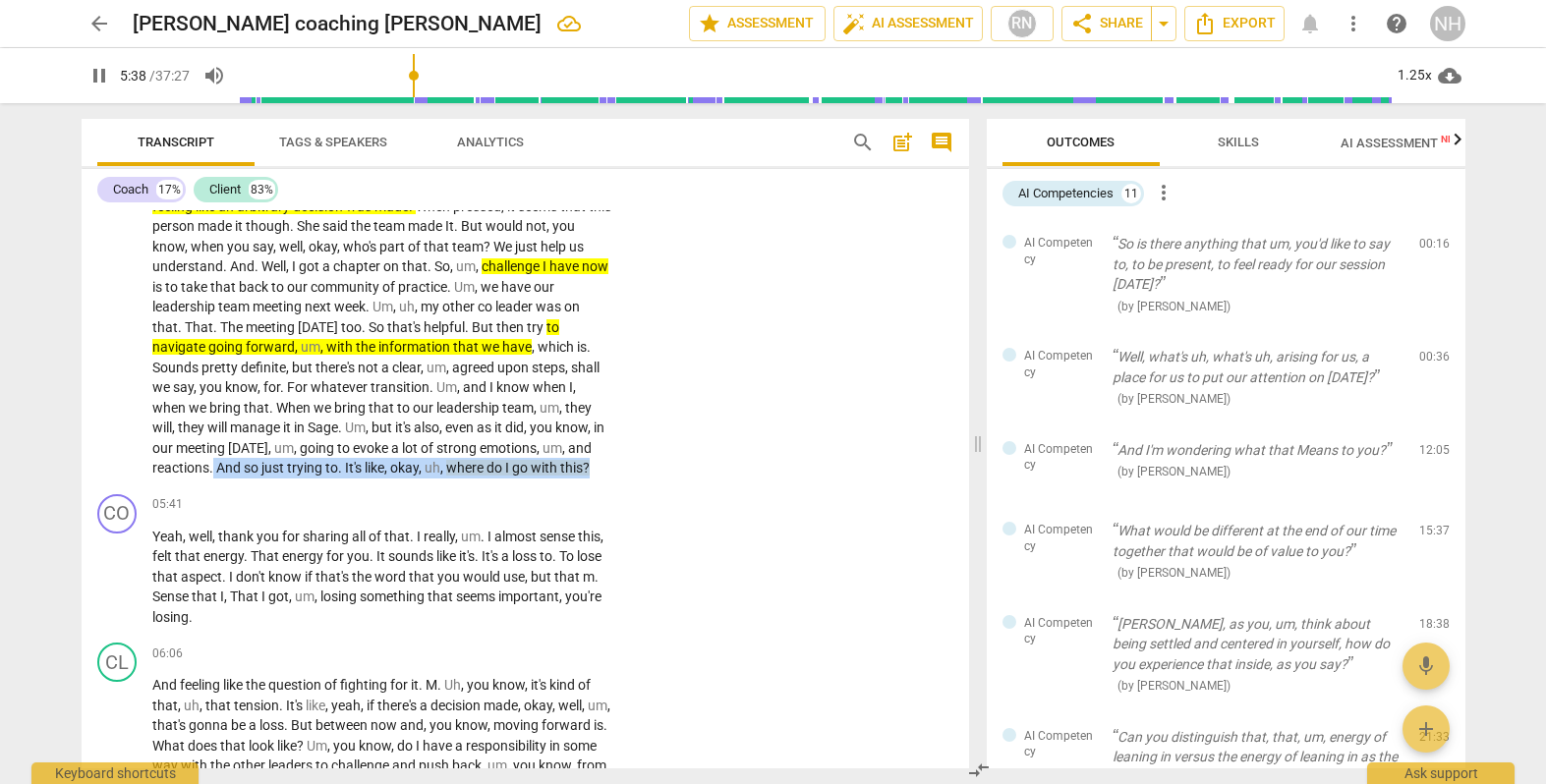
drag, startPoint x: 328, startPoint y: 447, endPoint x: 373, endPoint y: 462, distance: 47.4
click at [373, 462] on p "I like to focus on debriefing a meeting I just got out of that went a whole dif…" at bounding box center [382, 96] width 459 height 765
click at [297, 444] on icon "button" at bounding box center [296, 444] width 7 height 8
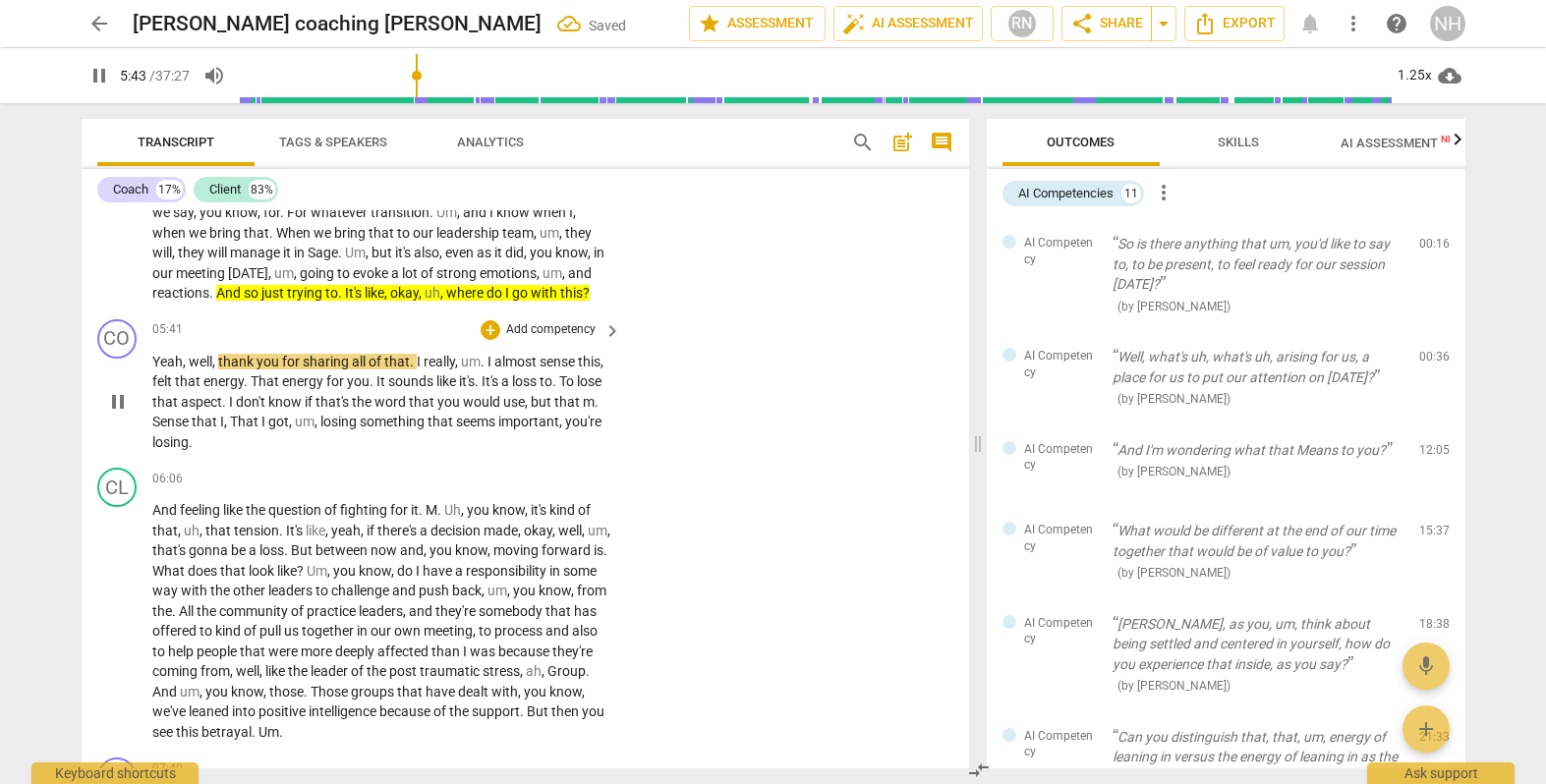
scroll to position [1214, 0]
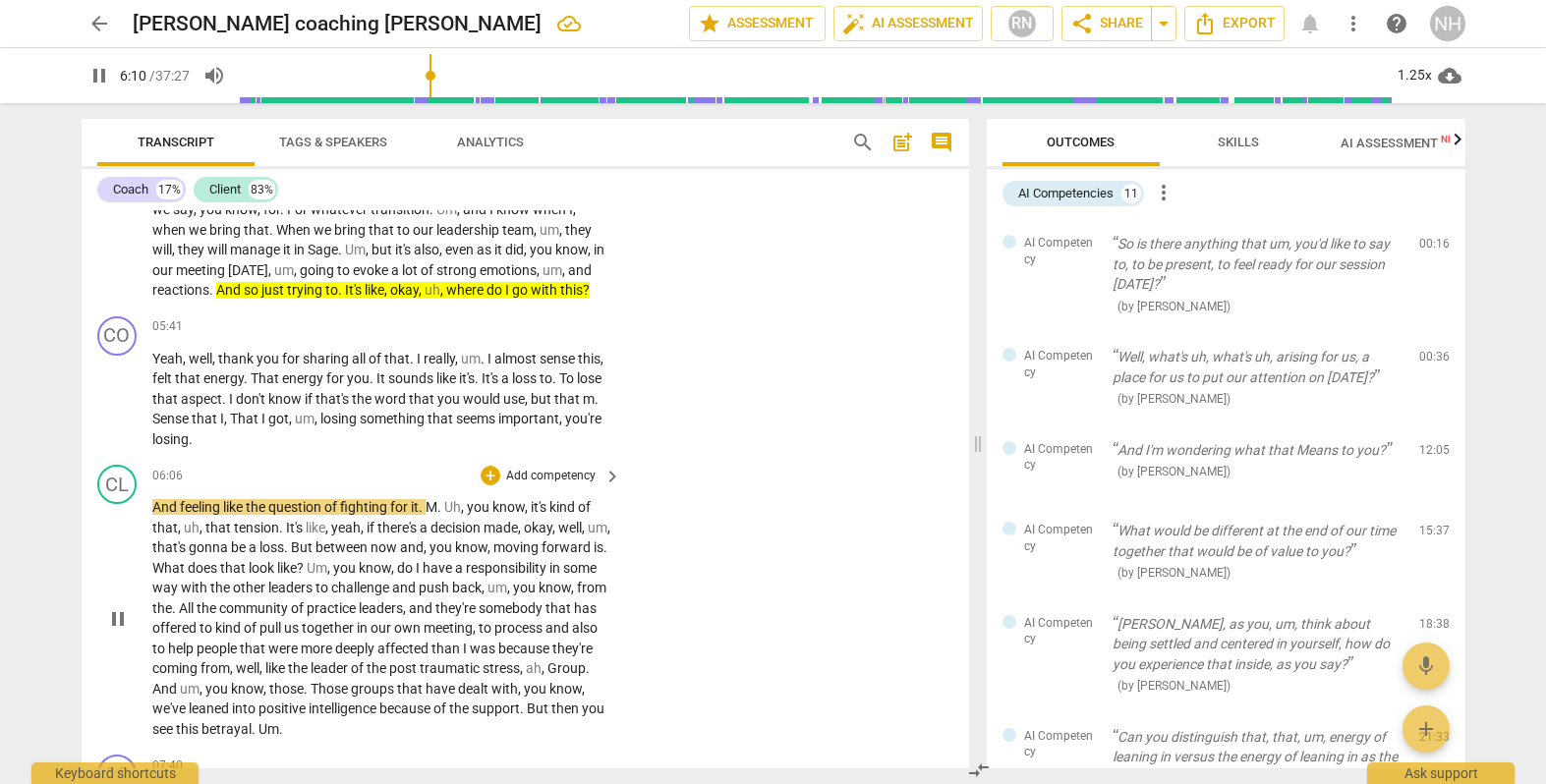
click at [161, 501] on span "And" at bounding box center [167, 507] width 28 height 16
type input "372"
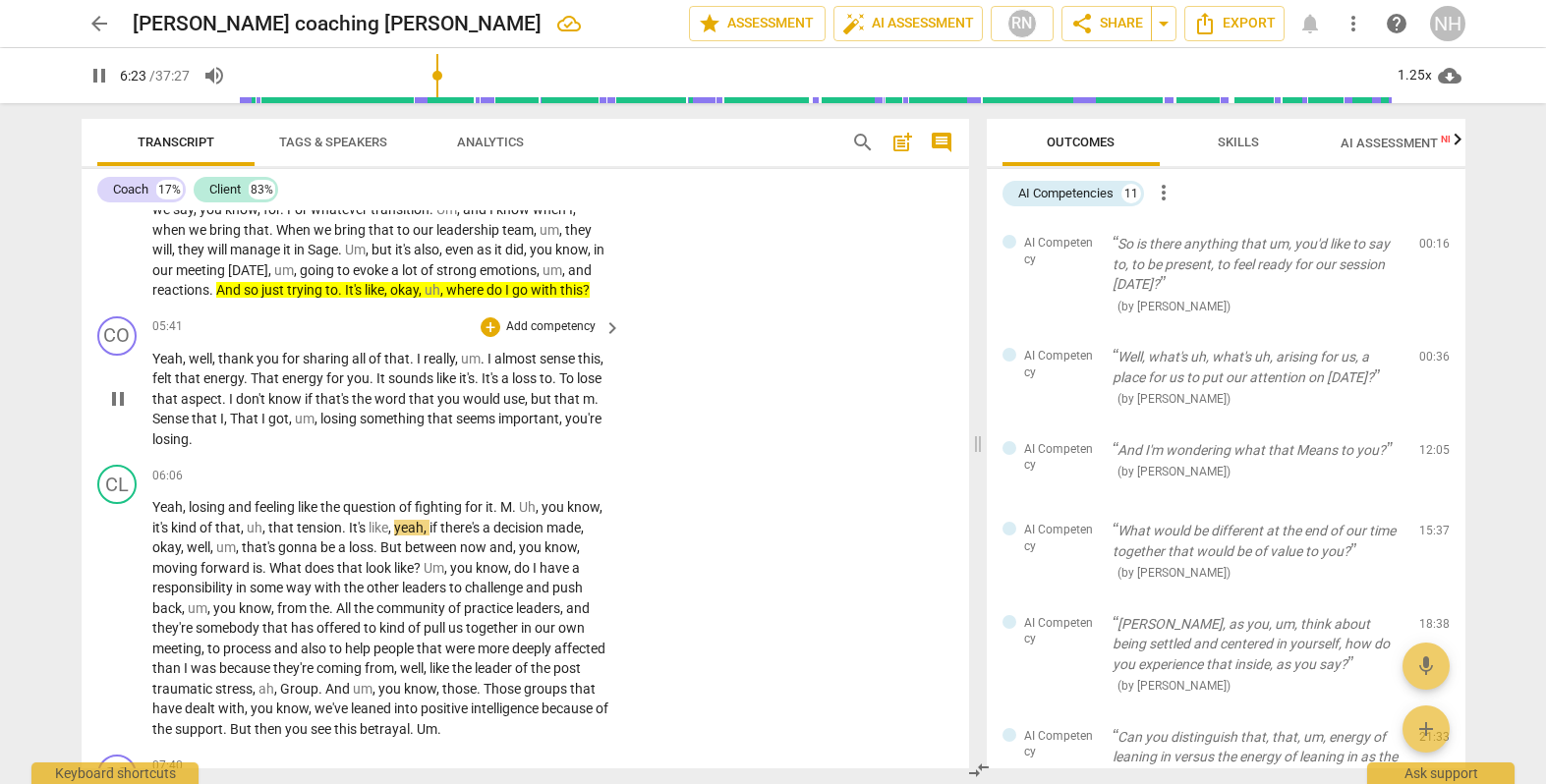
scroll to position [1215, 0]
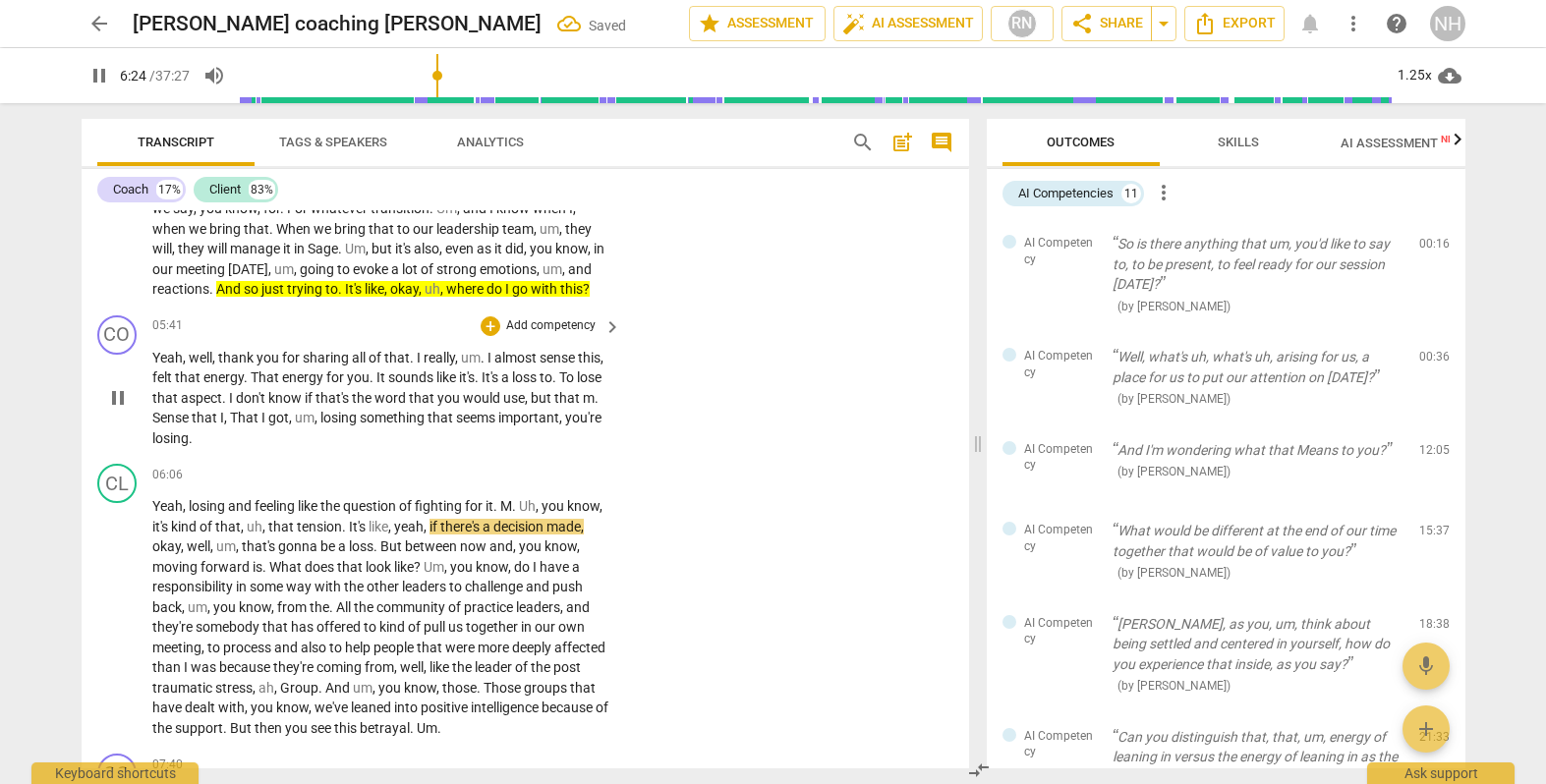
click at [239, 434] on p "Yeah , well , thank you for sharing all of that . I really , um . I almost sens…" at bounding box center [382, 398] width 459 height 101
drag, startPoint x: 239, startPoint y: 434, endPoint x: 141, endPoint y: 435, distance: 98.0
click at [141, 435] on div "CO play_arrow pause 05:41 + Add competency keyboard_arrow_right Yeah , well , t…" at bounding box center [525, 382] width 888 height 150
type input "386"
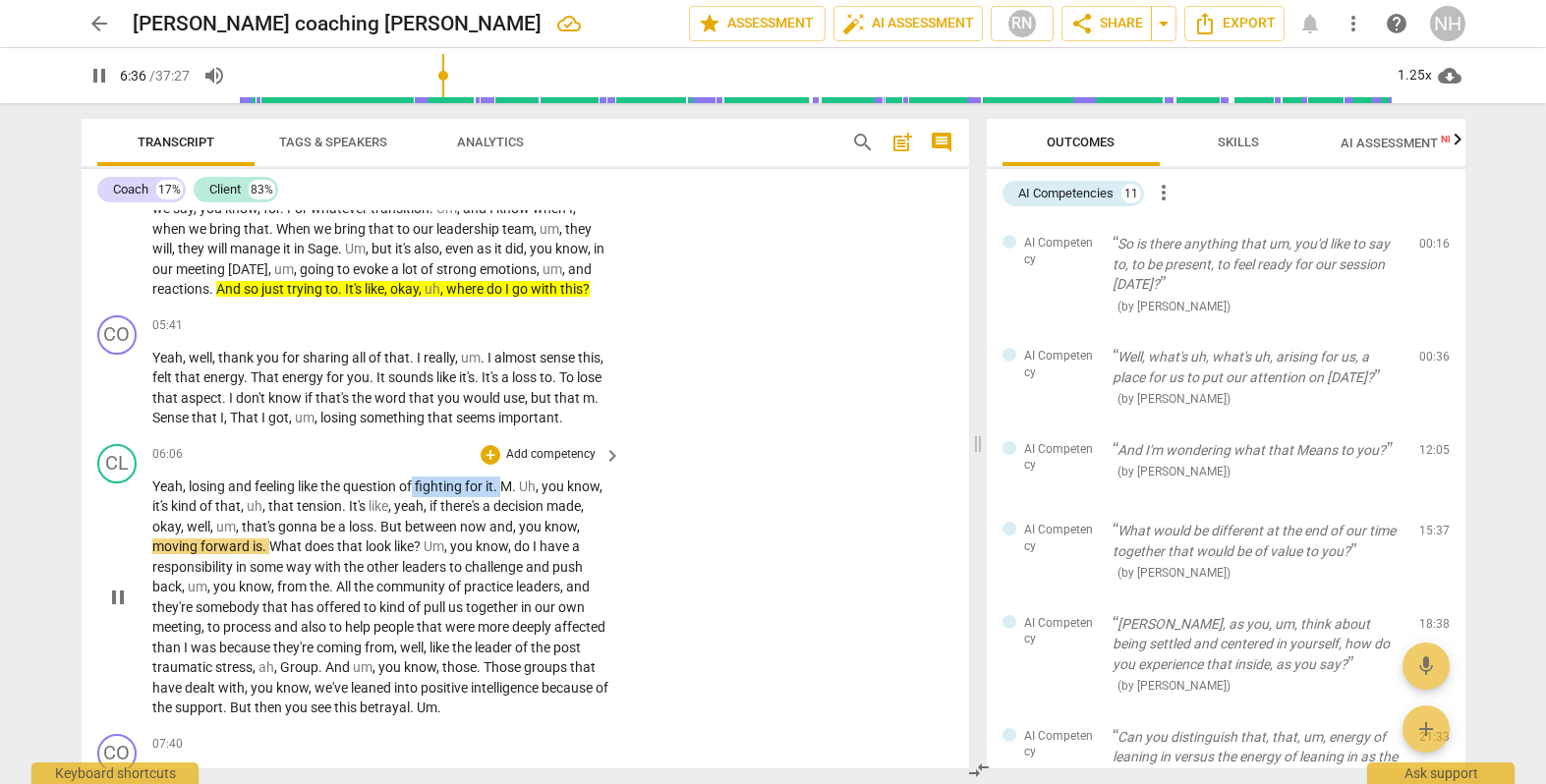
drag, startPoint x: 416, startPoint y: 477, endPoint x: 504, endPoint y: 483, distance: 88.2
click at [504, 483] on p "Yeah , losing and feeling like the question of fighting for it . M . Uh , you k…" at bounding box center [382, 598] width 459 height 242
drag, startPoint x: 550, startPoint y: 452, endPoint x: 538, endPoint y: 454, distance: 12.2
click at [549, 452] on icon "button" at bounding box center [548, 452] width 12 height 14
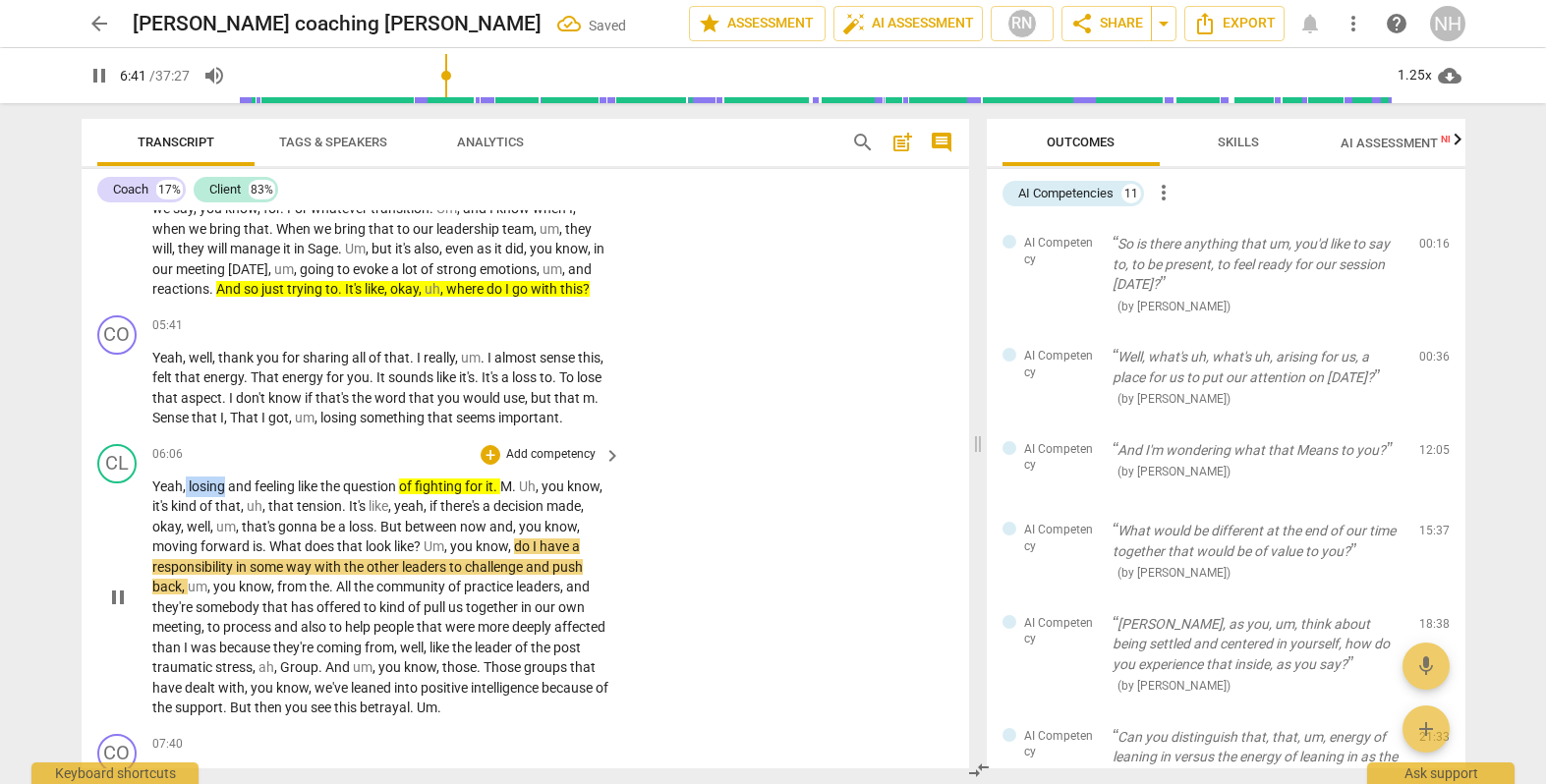
drag, startPoint x: 185, startPoint y: 483, endPoint x: 224, endPoint y: 481, distance: 39.1
click at [224, 481] on p "Yeah , losing and feeling like the question of fighting for it . M . Uh , you k…" at bounding box center [382, 598] width 459 height 242
click at [276, 449] on icon "button" at bounding box center [274, 452] width 12 height 14
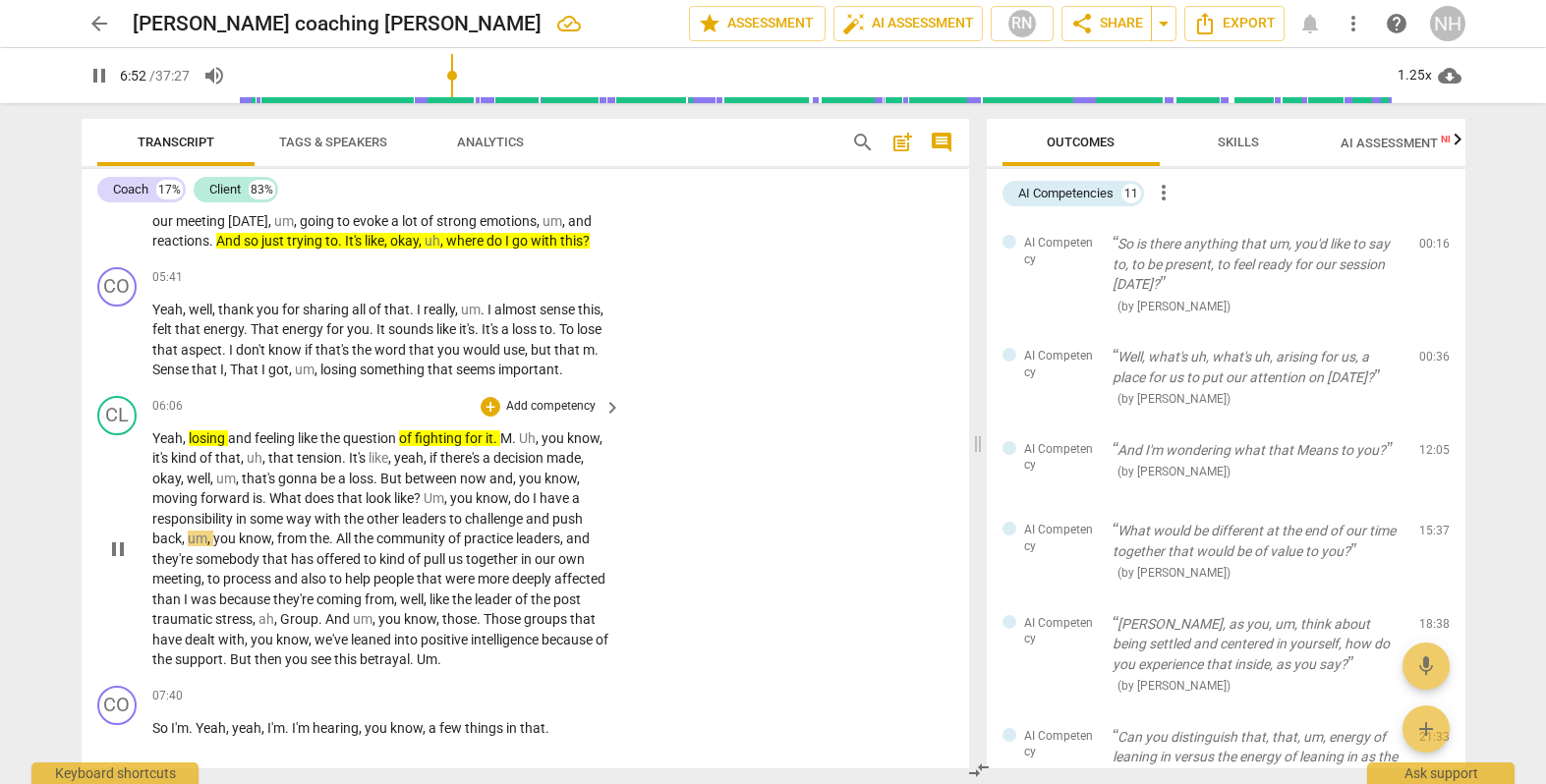
scroll to position [1313, 0]
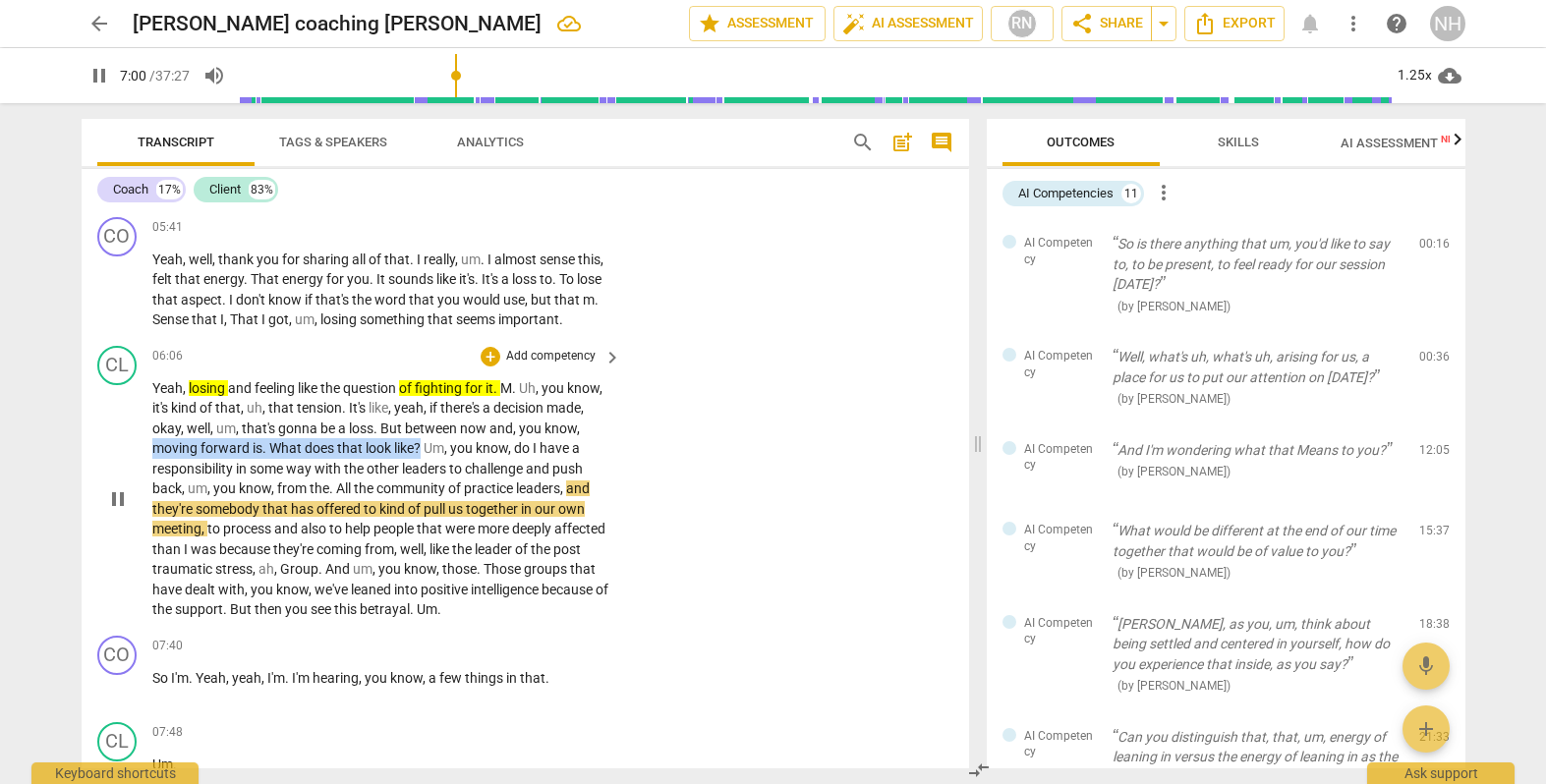
drag, startPoint x: 154, startPoint y: 442, endPoint x: 419, endPoint y: 438, distance: 265.0
click at [419, 438] on p "Yeah , losing and feeling like the question of fighting for it . M . Uh , you k…" at bounding box center [382, 500] width 459 height 242
click at [474, 414] on icon "button" at bounding box center [471, 415] width 20 height 24
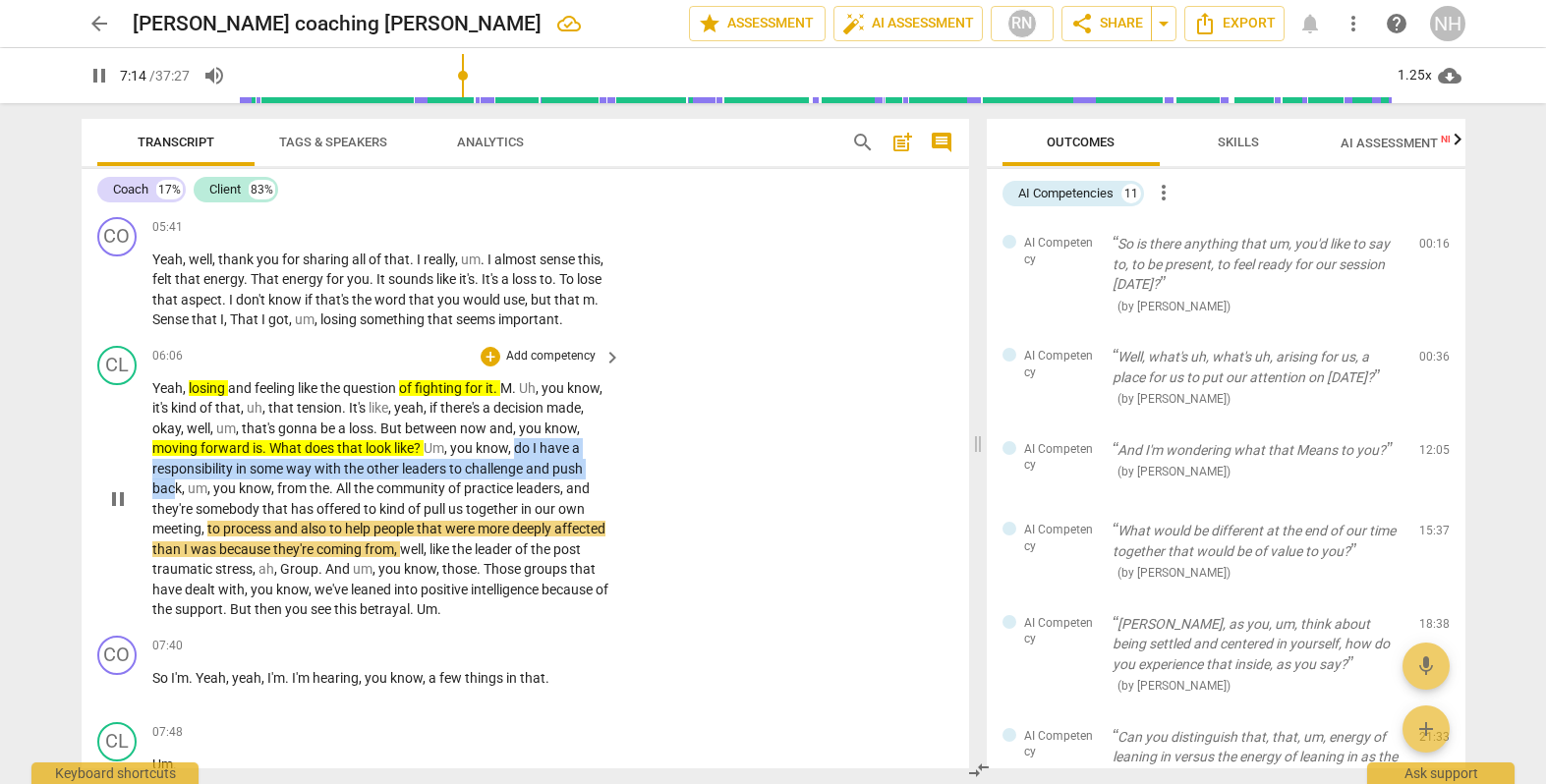
drag, startPoint x: 518, startPoint y: 442, endPoint x: 177, endPoint y: 480, distance: 343.1
click at [177, 480] on p "Yeah , losing and feeling like the question of fighting for it . M . Uh , you k…" at bounding box center [382, 500] width 459 height 242
click at [226, 452] on icon "button" at bounding box center [225, 452] width 12 height 14
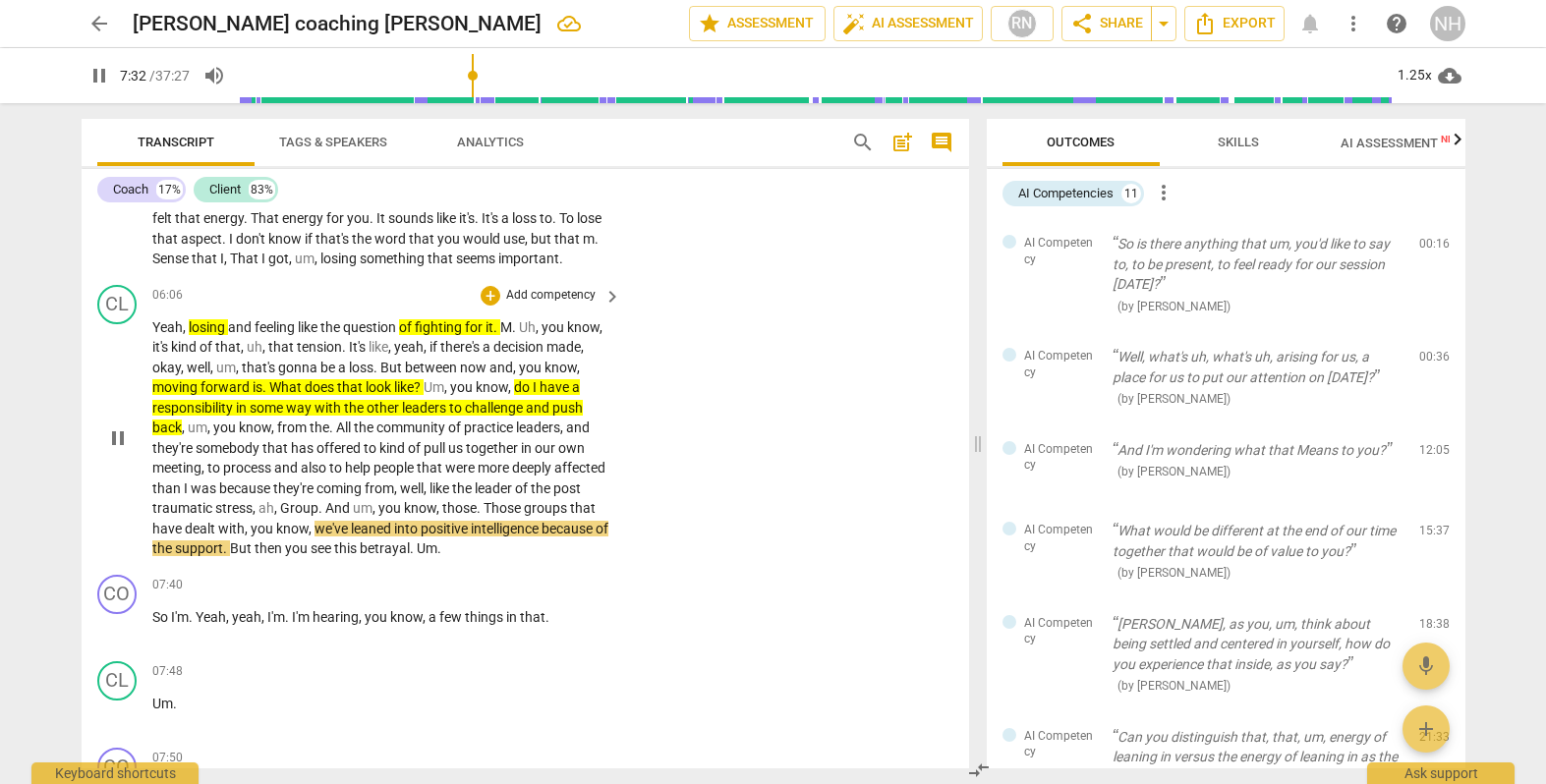
scroll to position [1392, 0]
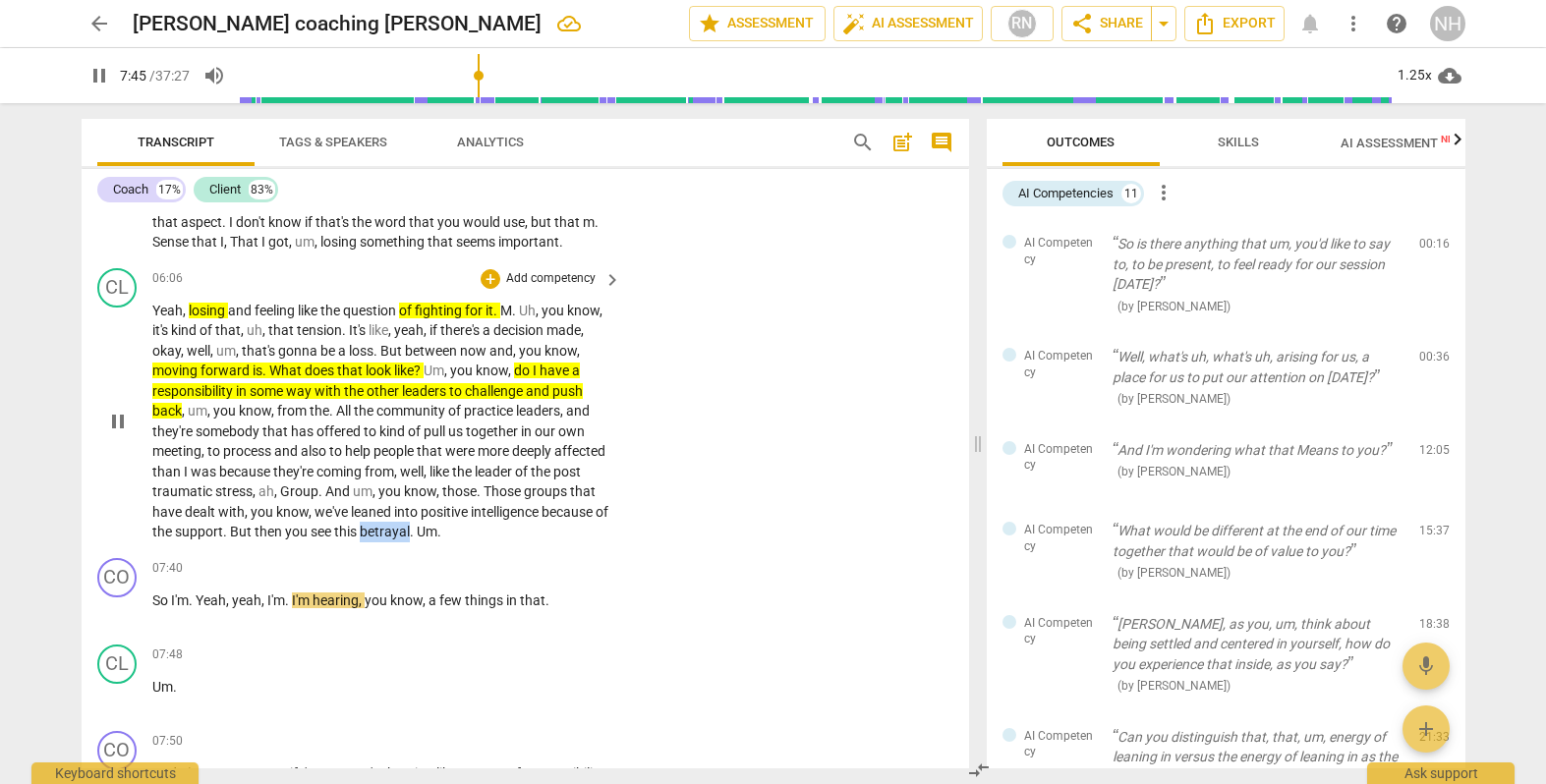
drag, startPoint x: 506, startPoint y: 519, endPoint x: 554, endPoint y: 519, distance: 48.0
click at [554, 519] on p "Yeah , losing and feeling like the question of fighting for it . M . Uh , you k…" at bounding box center [382, 421] width 459 height 242
click at [595, 492] on icon "button" at bounding box center [598, 493] width 12 height 14
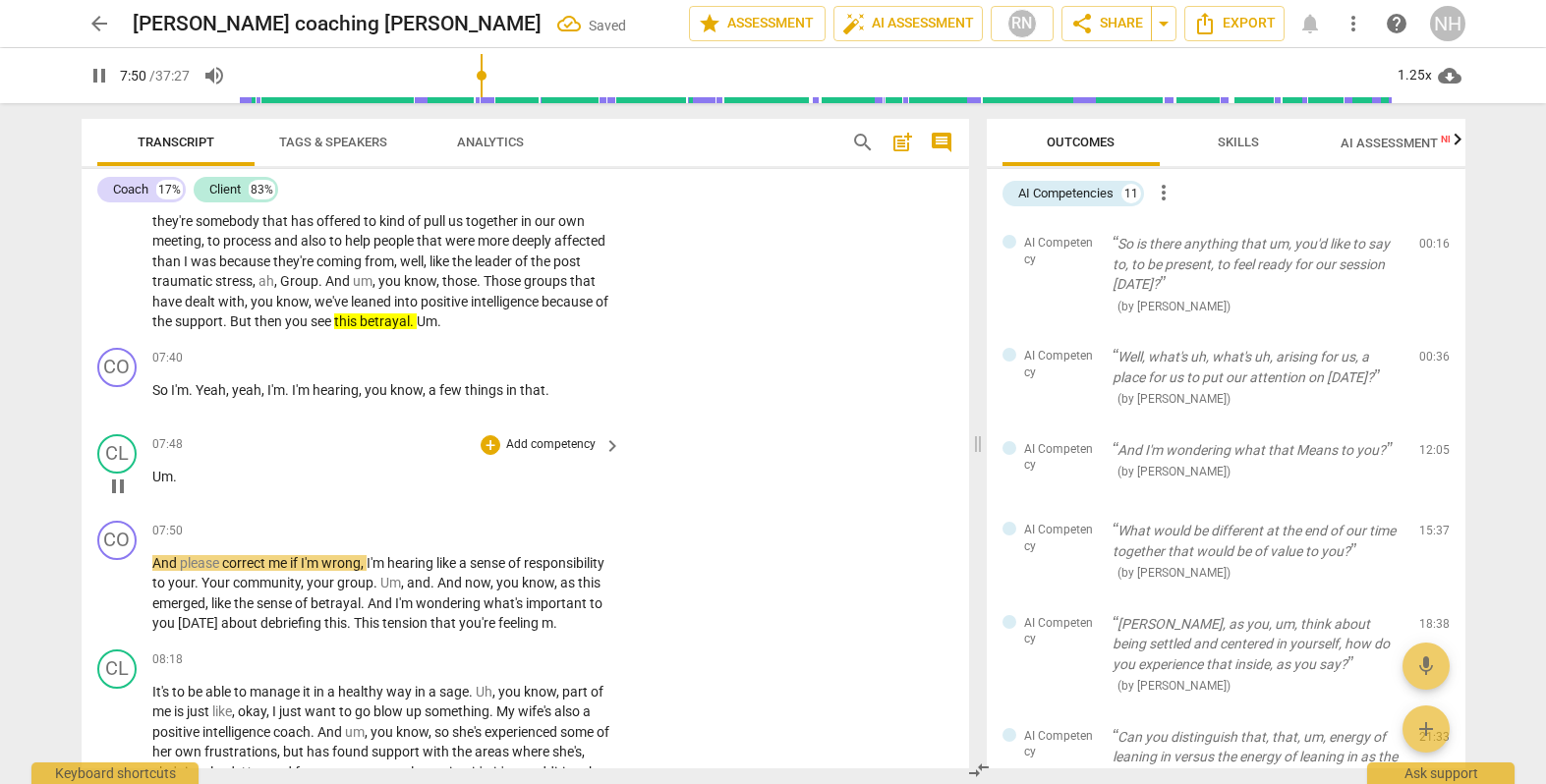
scroll to position [1612, 0]
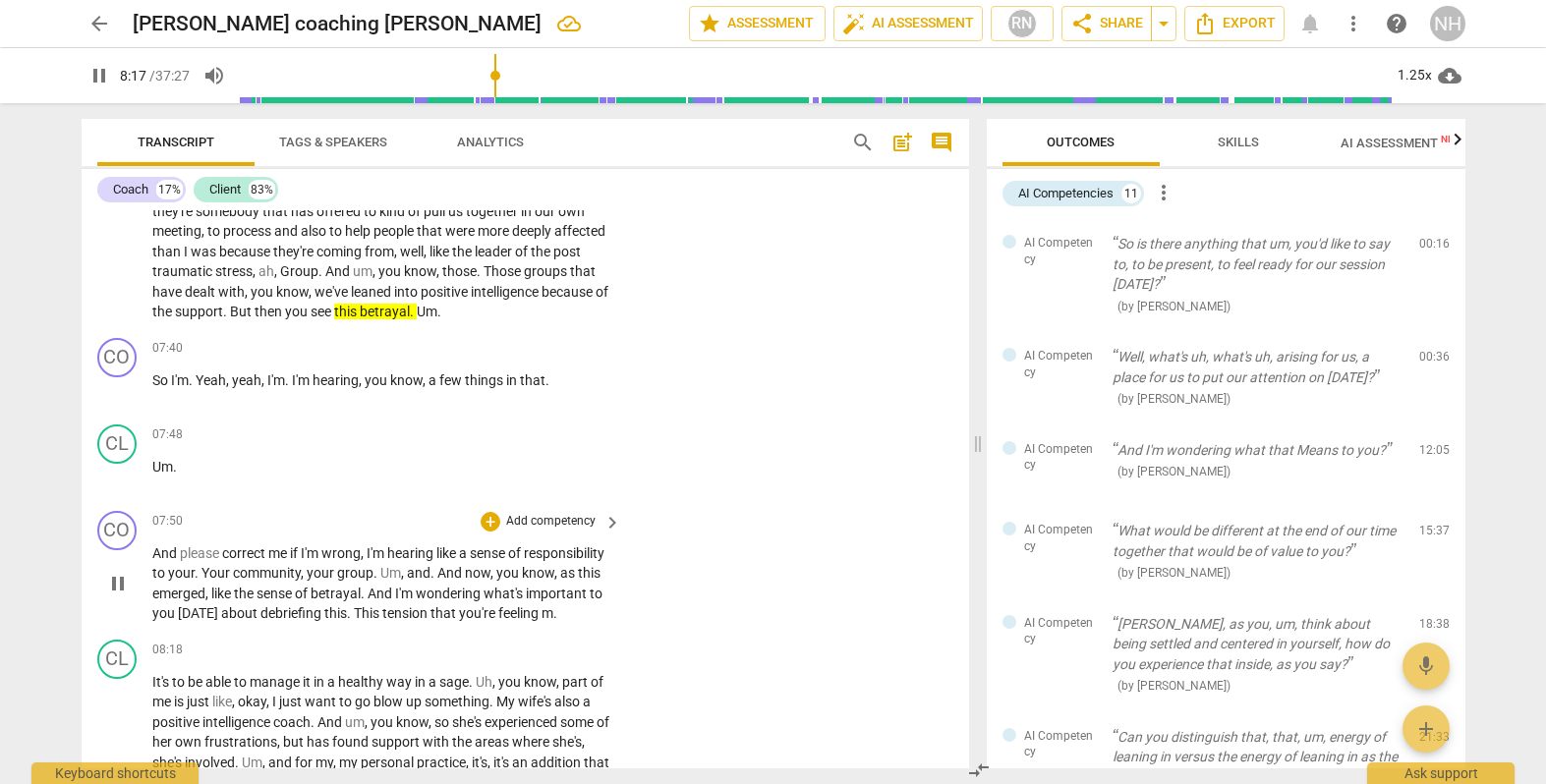
click at [232, 629] on div "CO play_arrow pause 07:50 + Add competency keyboard_arrow_right And please corr…" at bounding box center [525, 568] width 888 height 129
click at [383, 606] on span "This" at bounding box center [368, 614] width 29 height 16
type input "501"
click at [535, 618] on span "m" at bounding box center [540, 614] width 12 height 16
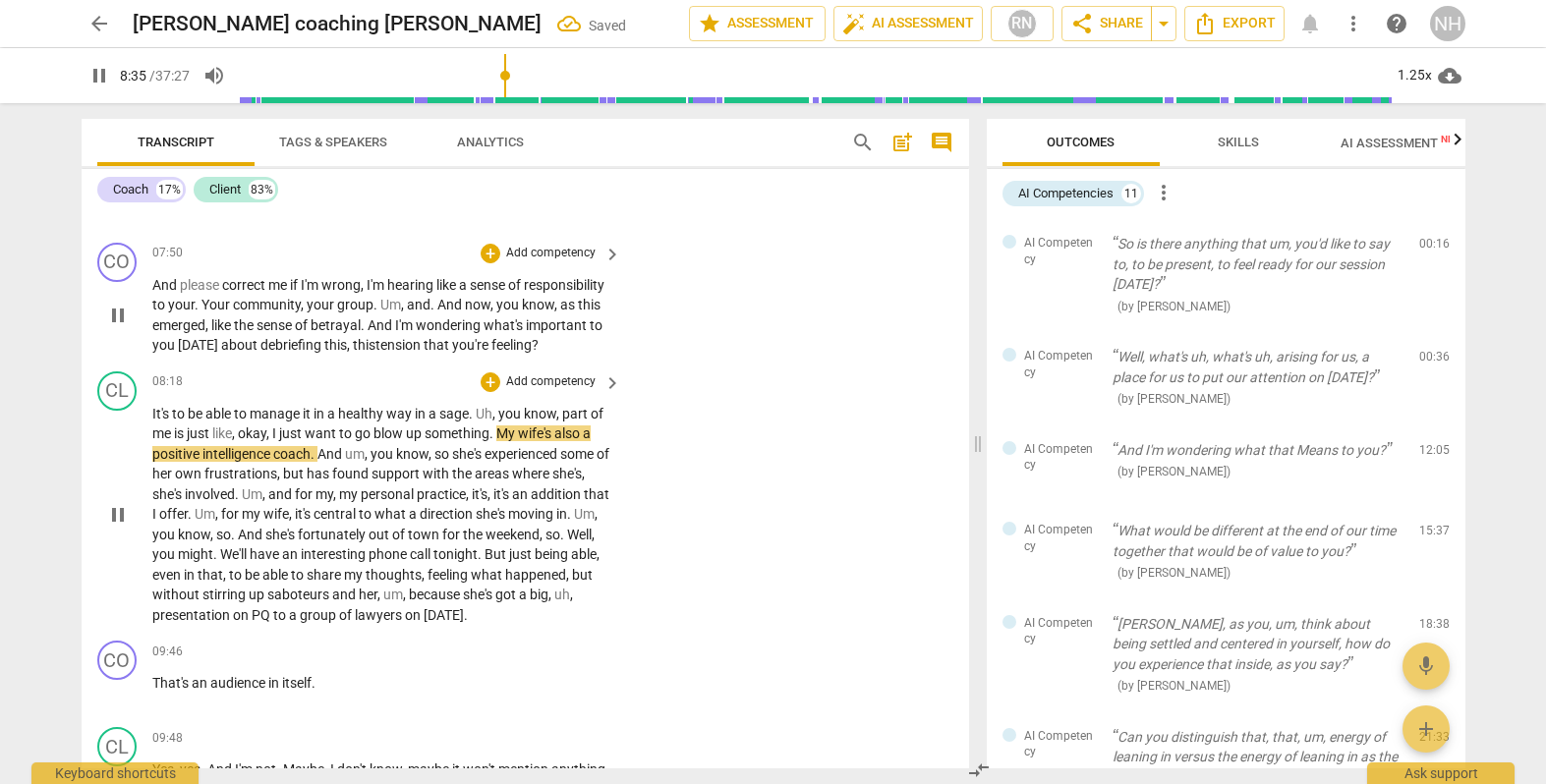
scroll to position [1894, 0]
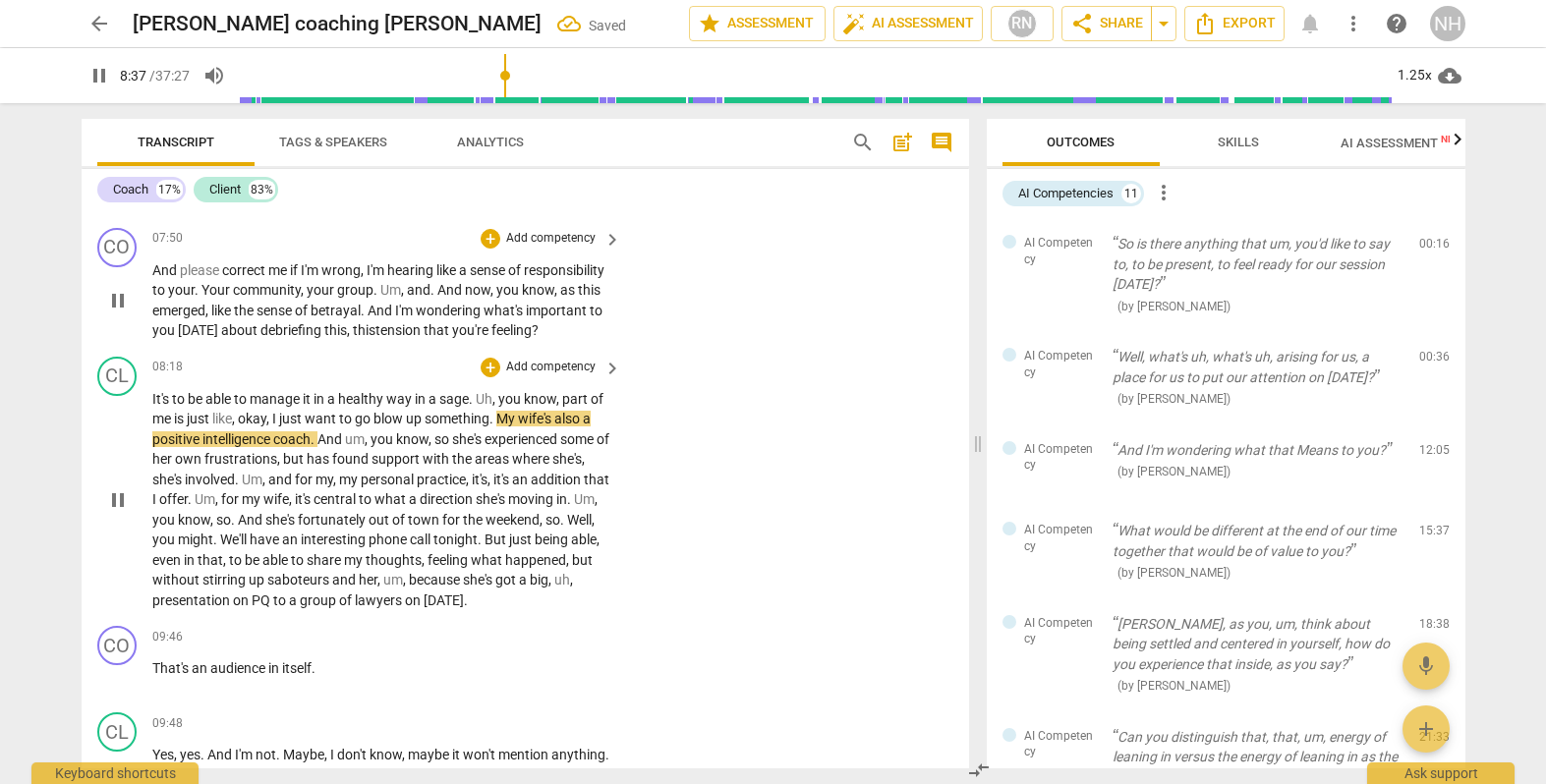
click at [766, 597] on div "CL play_arrow pause 08:18 + Add competency keyboard_arrow_right It's to be able…" at bounding box center [525, 484] width 888 height 271
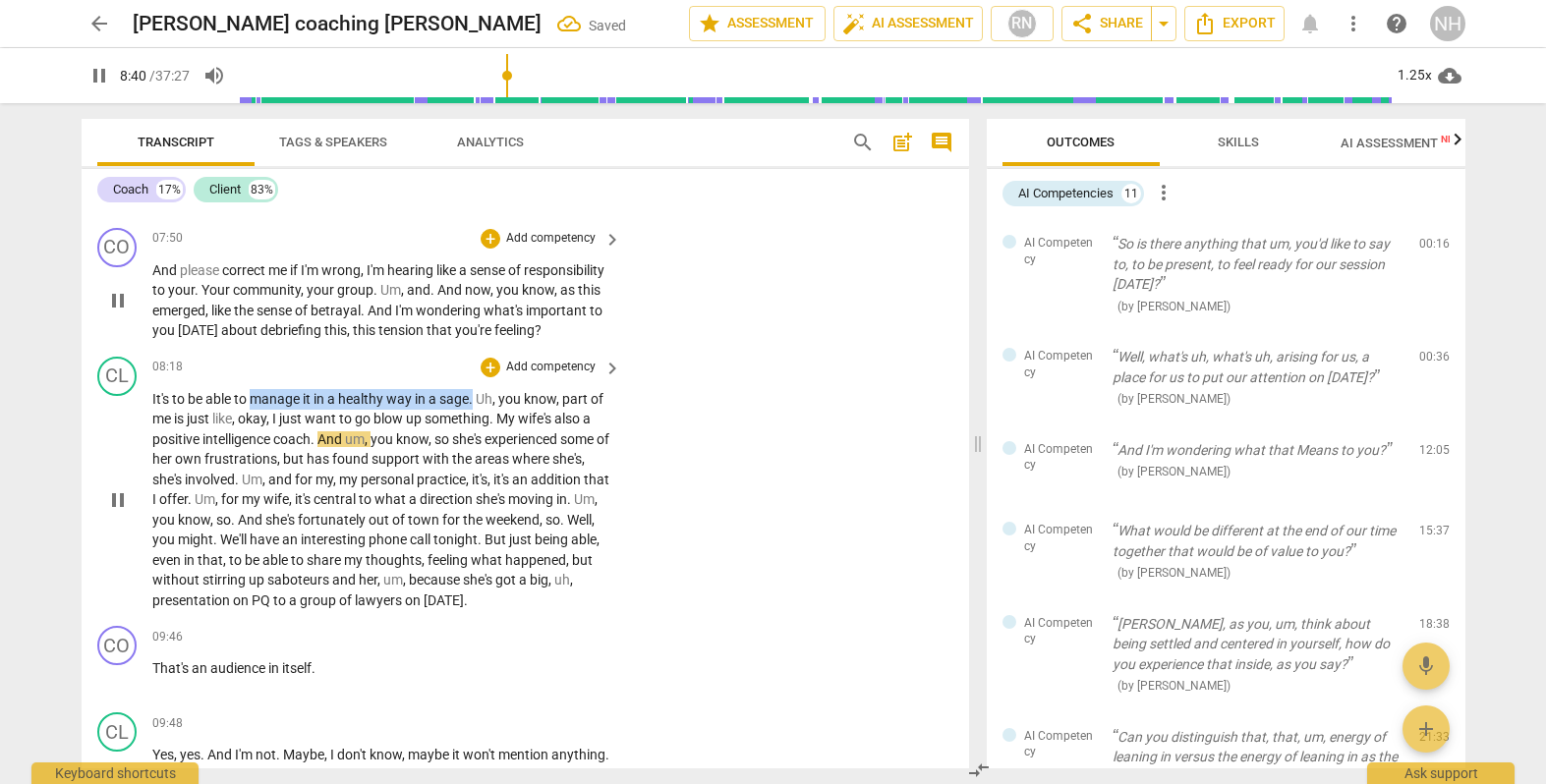
drag, startPoint x: 251, startPoint y: 402, endPoint x: 474, endPoint y: 404, distance: 223.0
click at [474, 404] on p "It's to be able to manage it in a healthy way in a sage . Uh , you know , part …" at bounding box center [382, 501] width 459 height 222
click at [520, 375] on icon "button" at bounding box center [524, 380] width 20 height 24
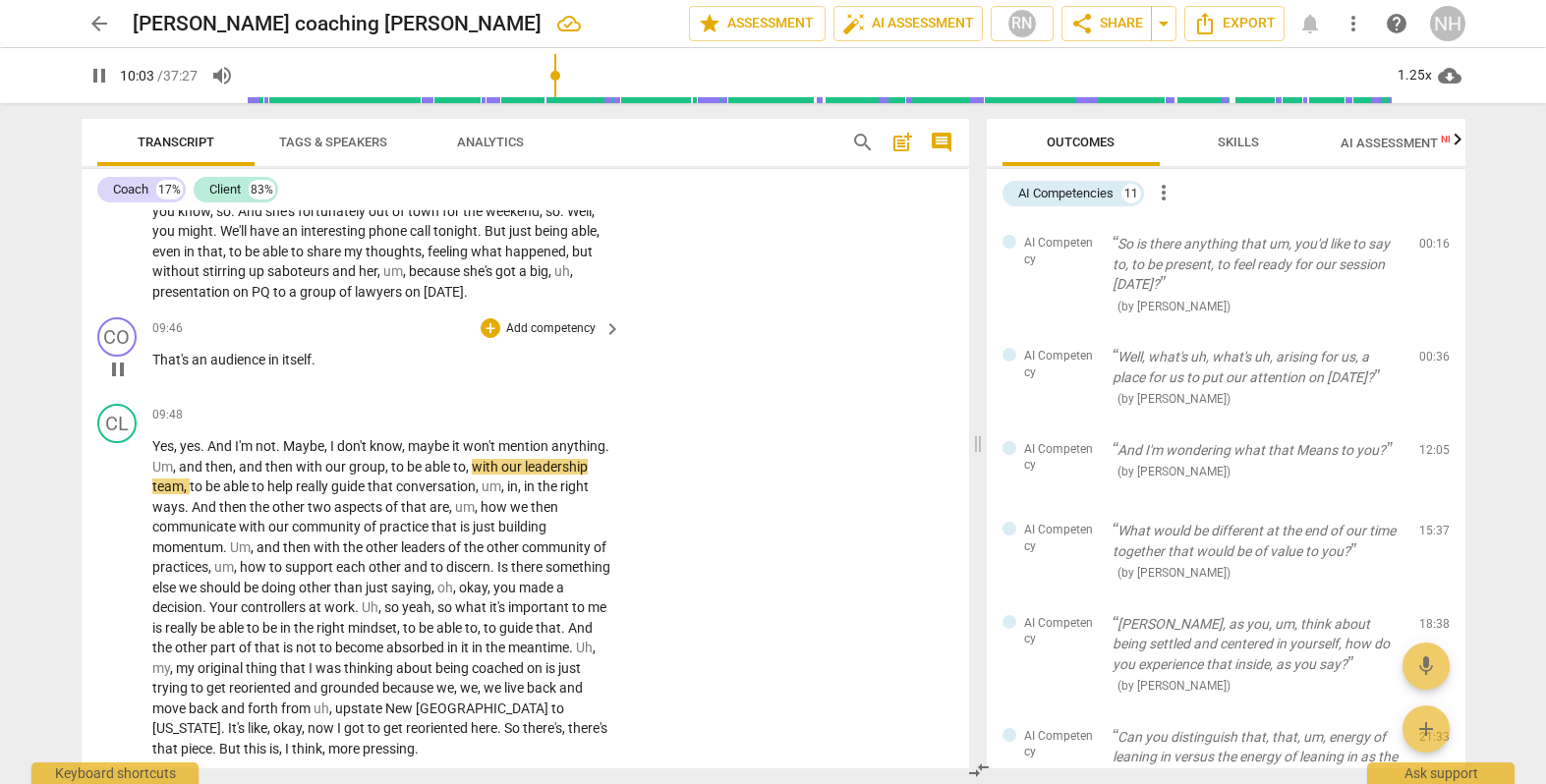
scroll to position [2204, 0]
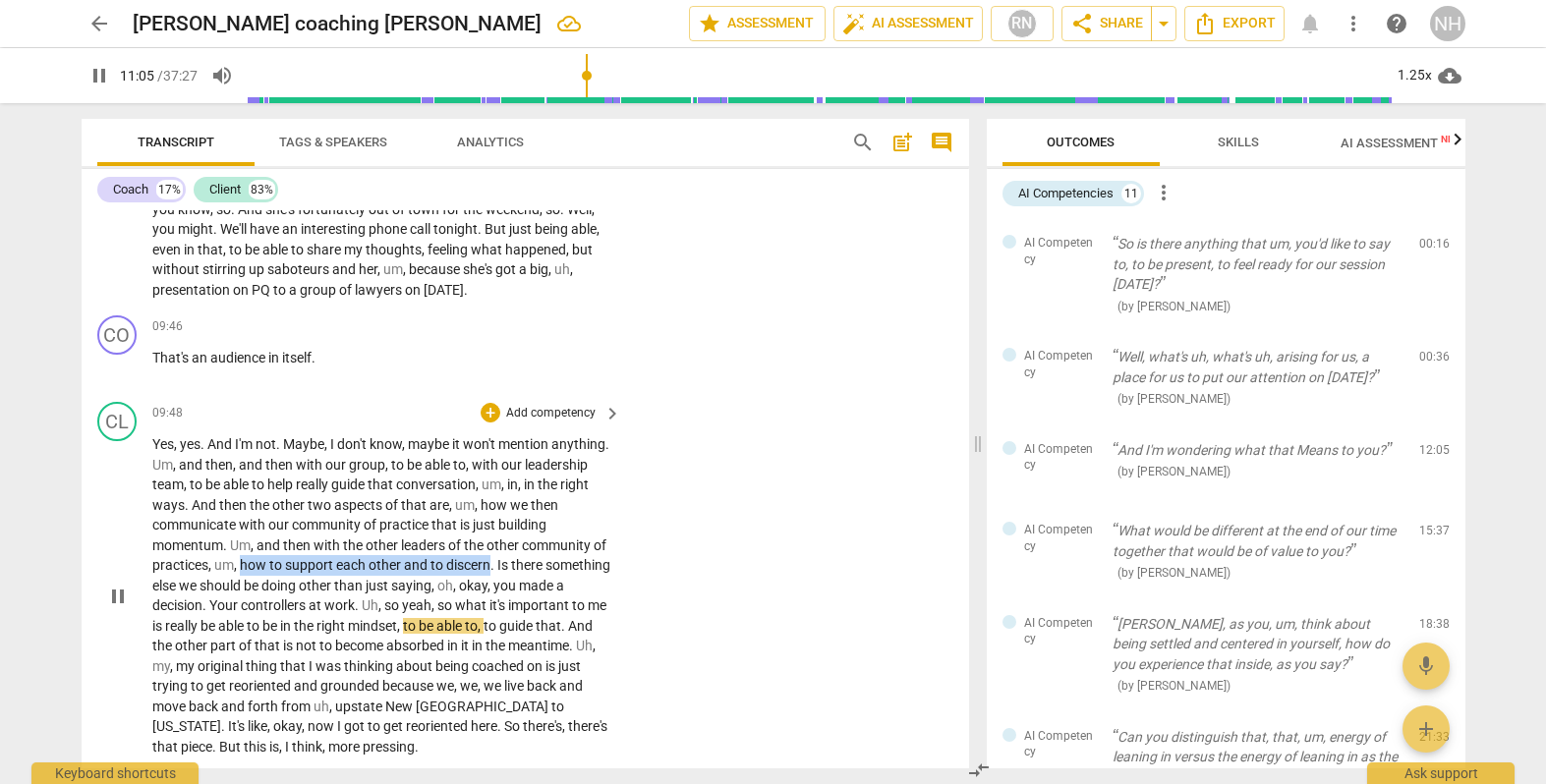
drag, startPoint x: 255, startPoint y: 563, endPoint x: 507, endPoint y: 568, distance: 252.0
click at [507, 568] on p "Yes , yes . And I'm not . Maybe , I don't know , maybe it won't mention anythin…" at bounding box center [382, 595] width 459 height 322
drag, startPoint x: 553, startPoint y: 533, endPoint x: 616, endPoint y: 529, distance: 63.1
click at [553, 533] on icon "button" at bounding box center [551, 534] width 12 height 14
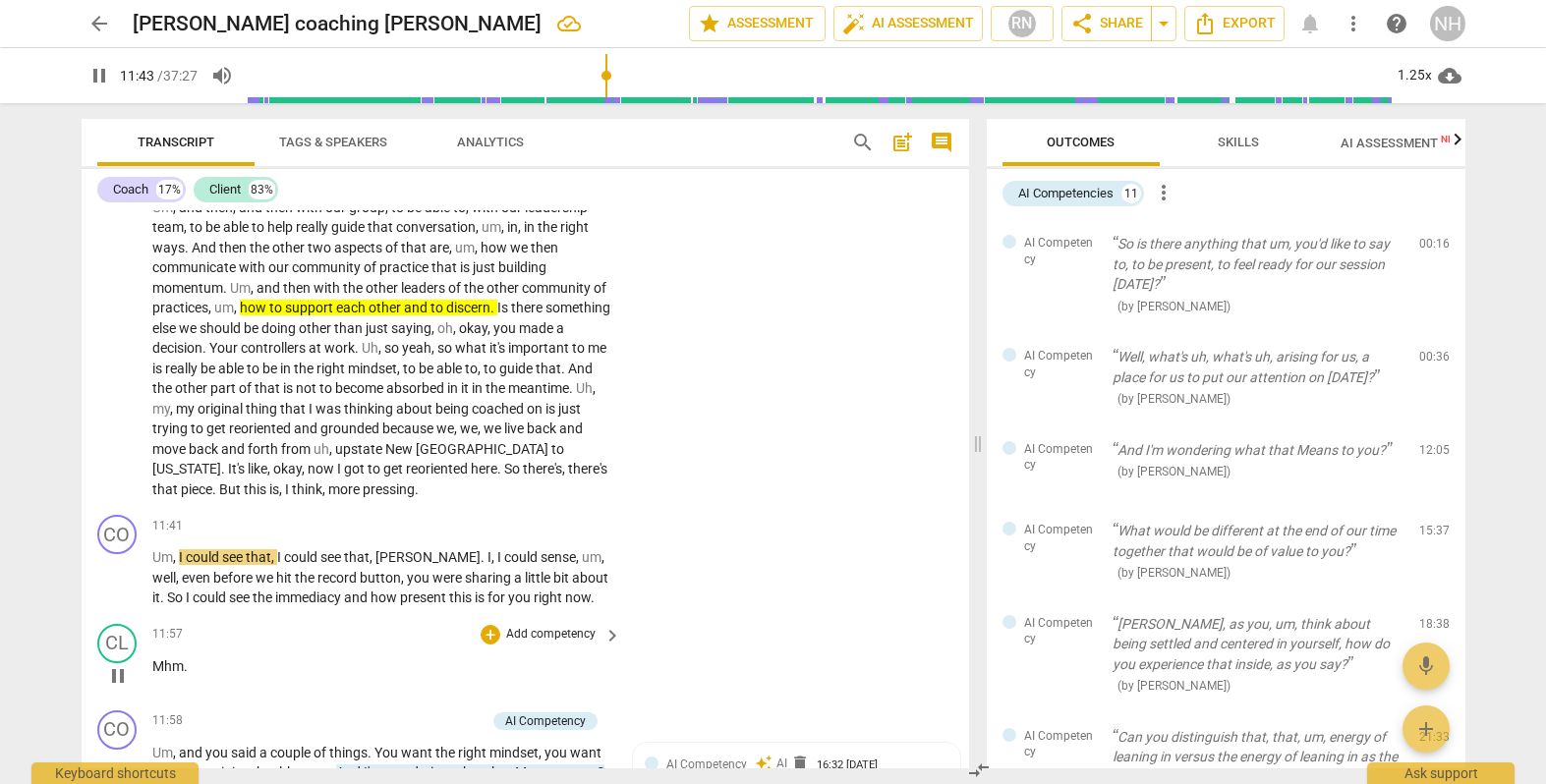
scroll to position [2460, 0]
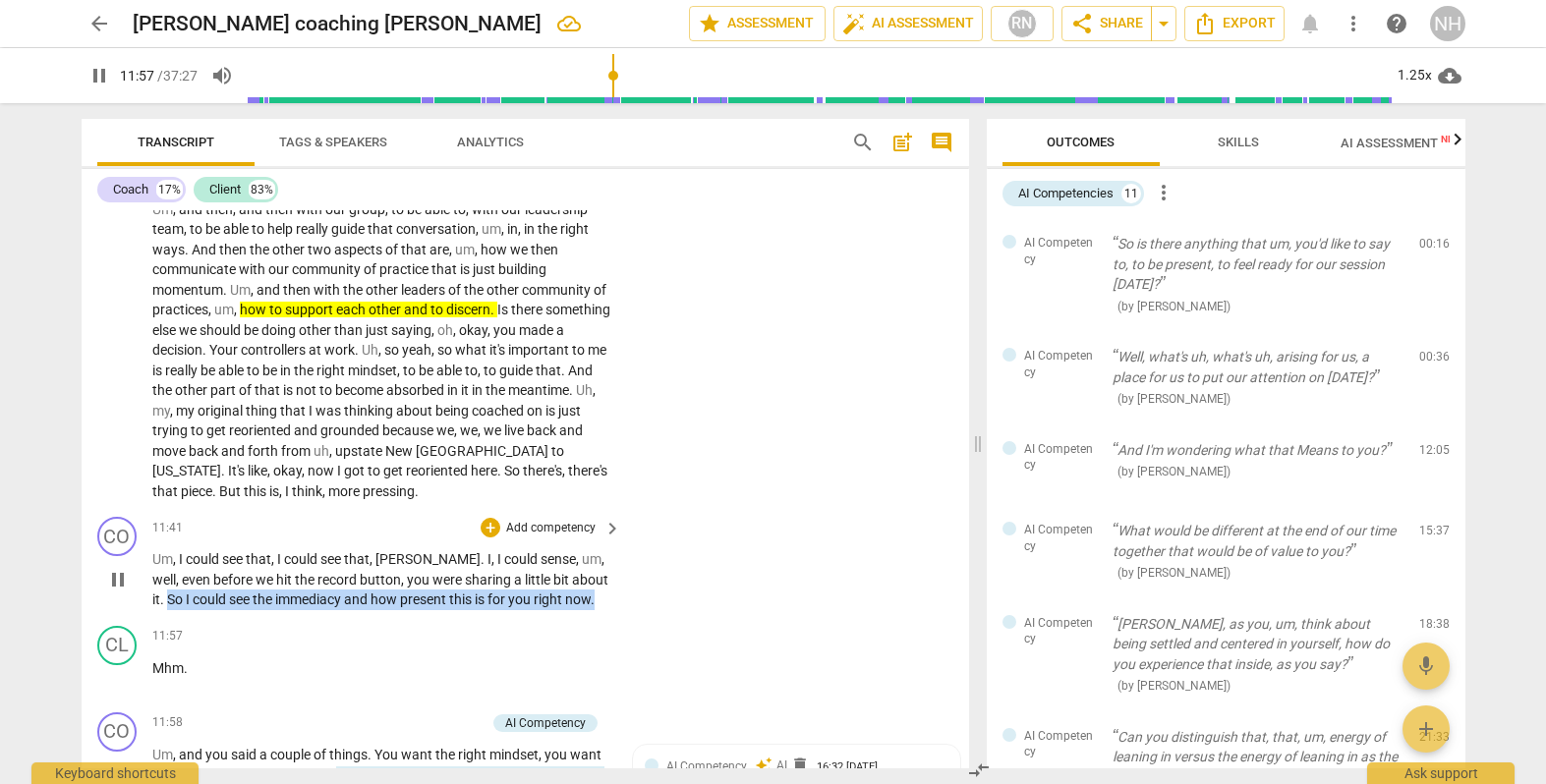
drag, startPoint x: 567, startPoint y: 571, endPoint x: 587, endPoint y: 591, distance: 28.3
click at [587, 591] on p "Um , I could see that , I could see that , [PERSON_NAME] . I , I could sense , …" at bounding box center [382, 579] width 459 height 60
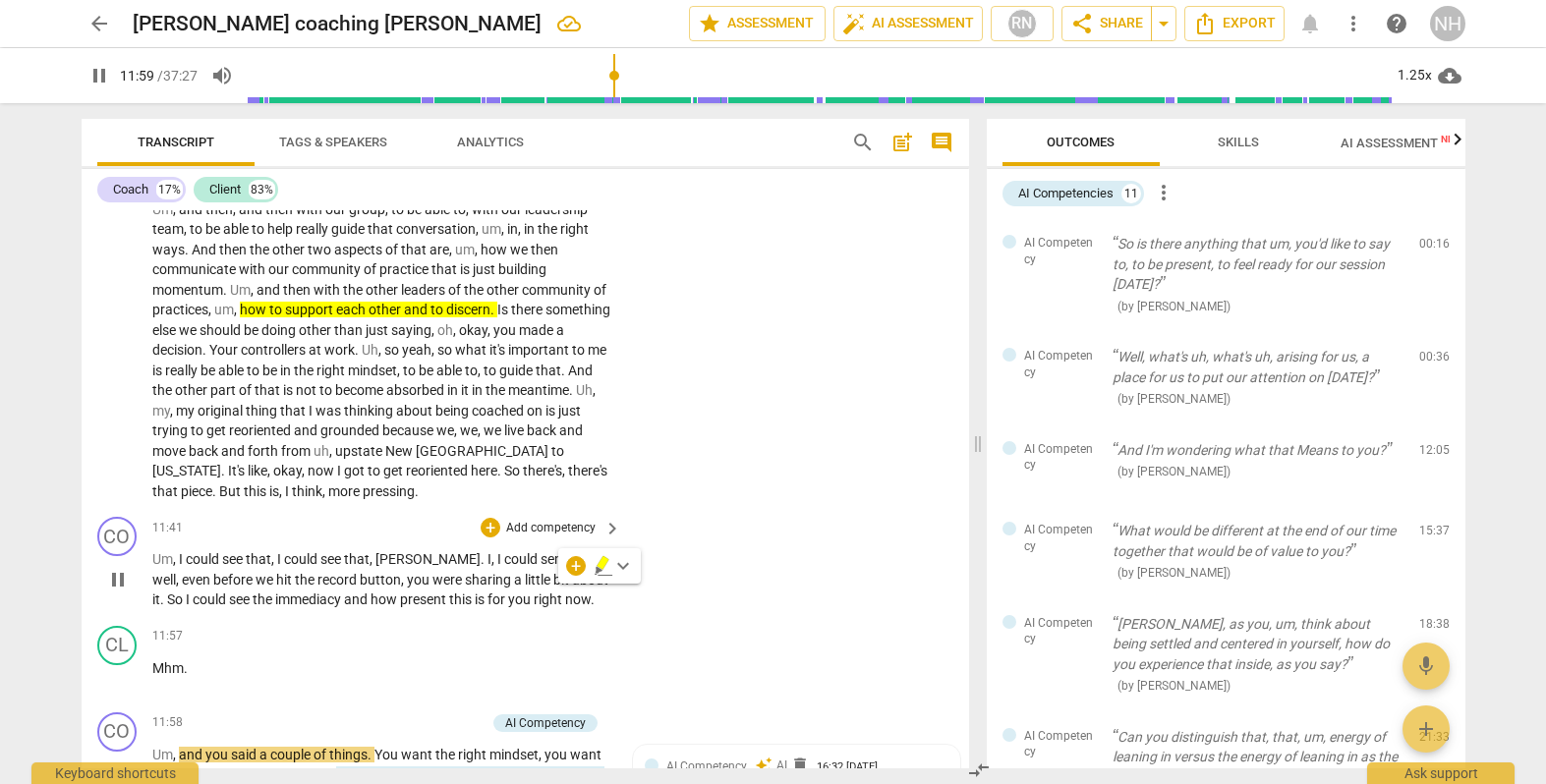
click at [797, 591] on div "CO play_arrow pause 11:41 + Add competency keyboard_arrow_right Um , I could se…" at bounding box center [525, 563] width 888 height 109
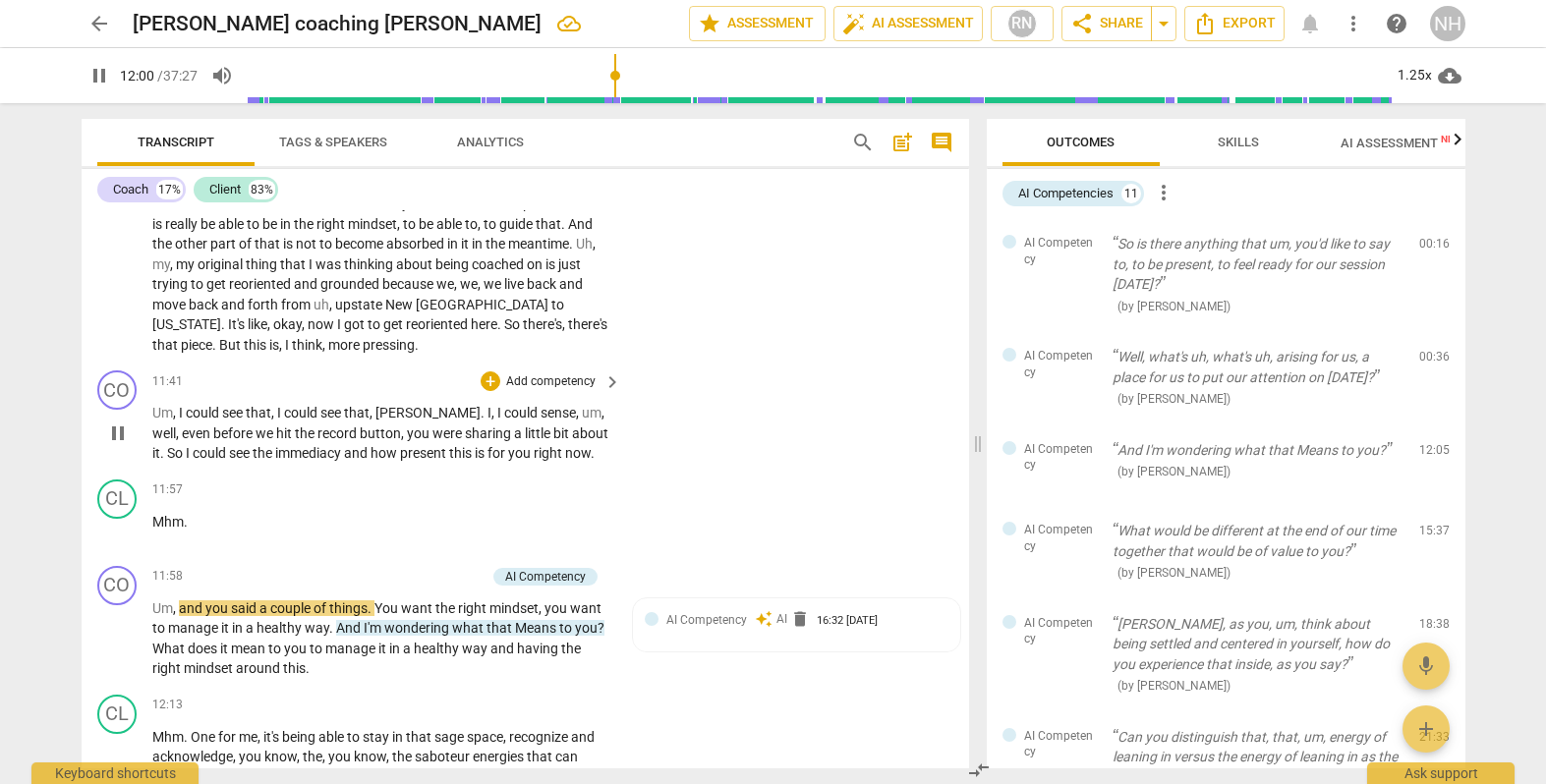
scroll to position [2633, 0]
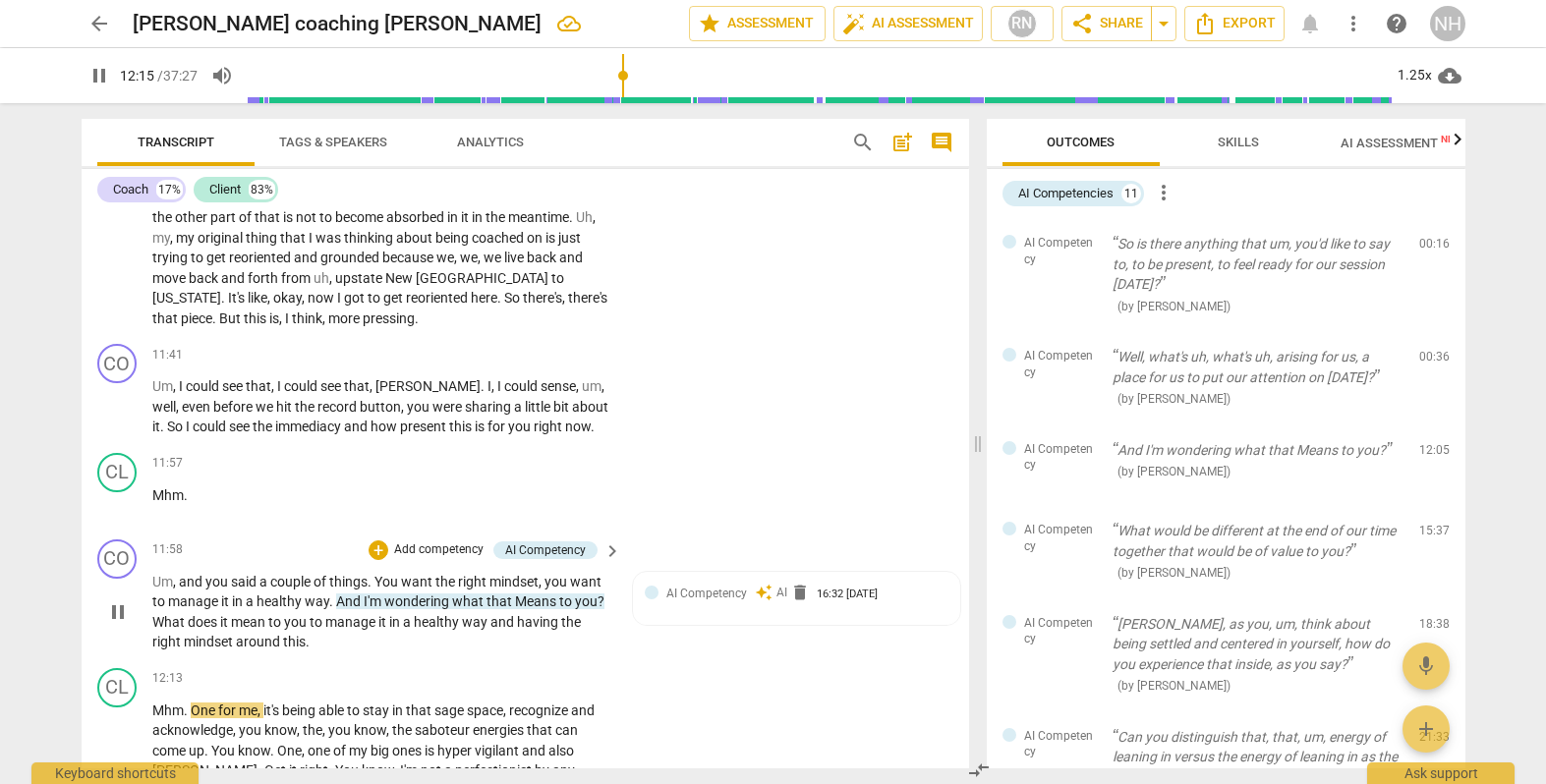
click at [435, 647] on div "CO play_arrow pause 11:58 + Add competency AI Competency keyboard_arrow_right U…" at bounding box center [525, 596] width 888 height 129
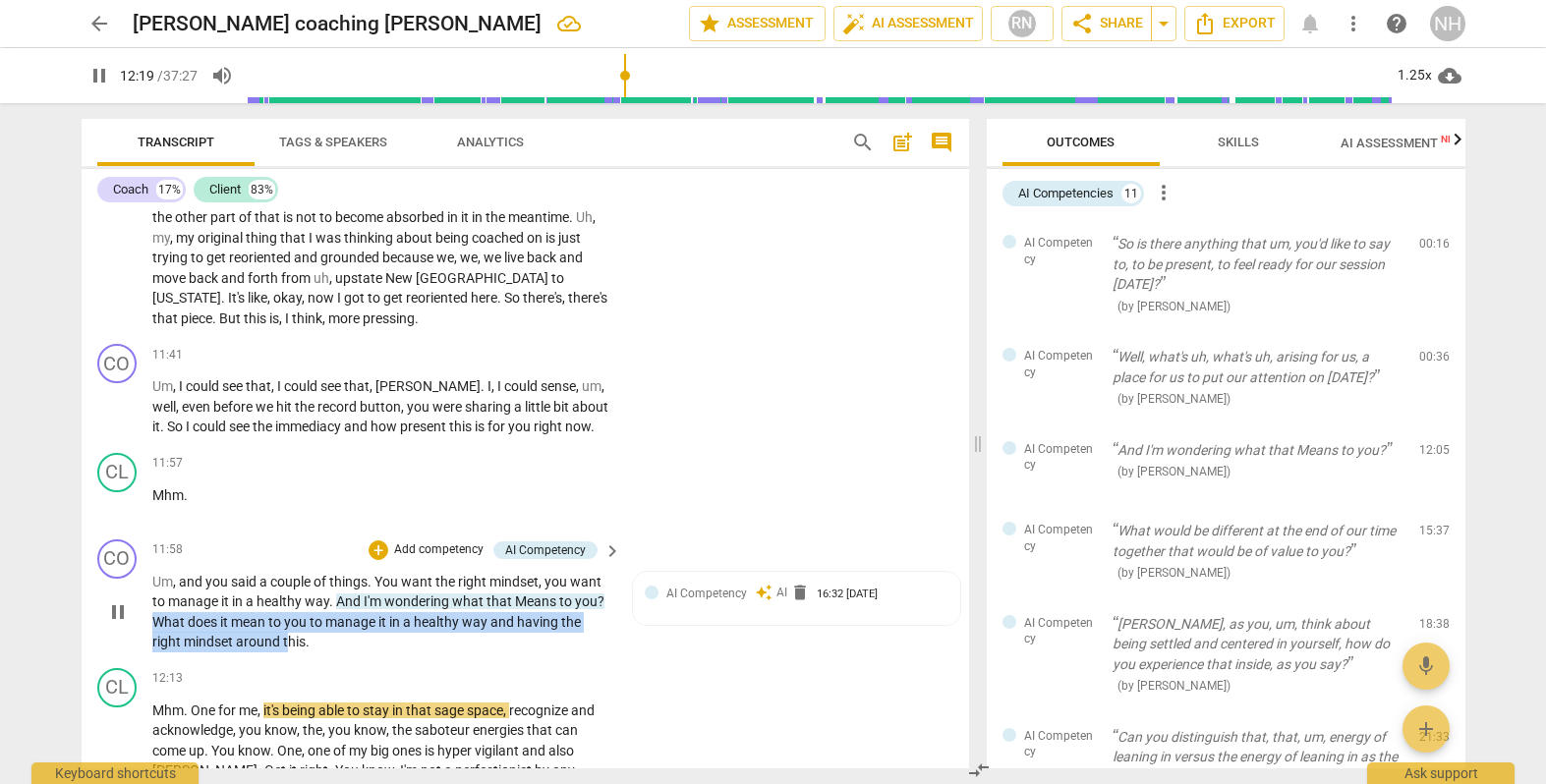
drag, startPoint x: 155, startPoint y: 612, endPoint x: 290, endPoint y: 630, distance: 136.2
click at [290, 630] on p "Um , and you said a couple of things . You want the right mindset , you want to…" at bounding box center [382, 612] width 459 height 80
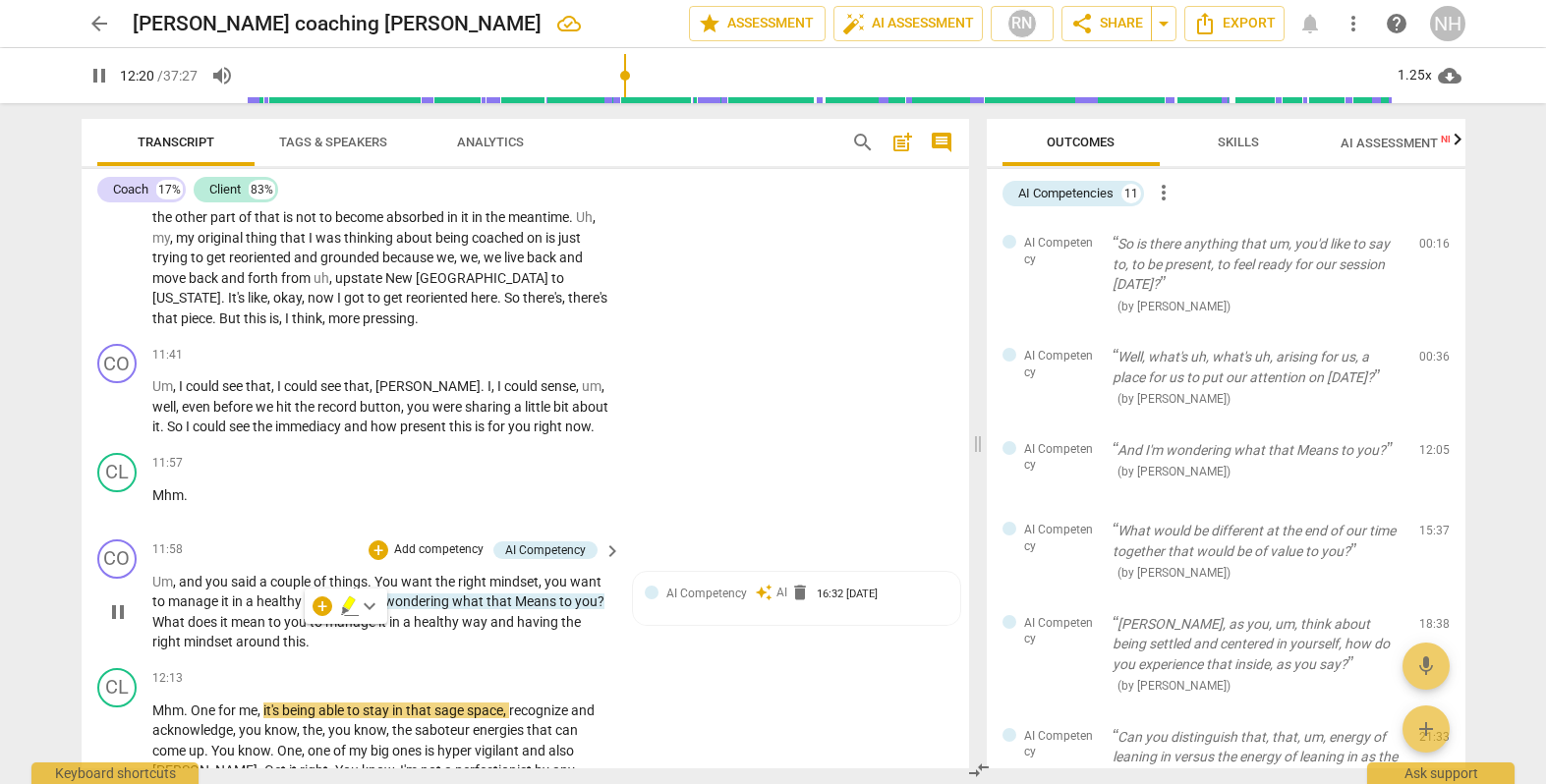
click at [463, 637] on p "Um , and you said a couple of things . You want the right mindset , you want to…" at bounding box center [382, 612] width 459 height 80
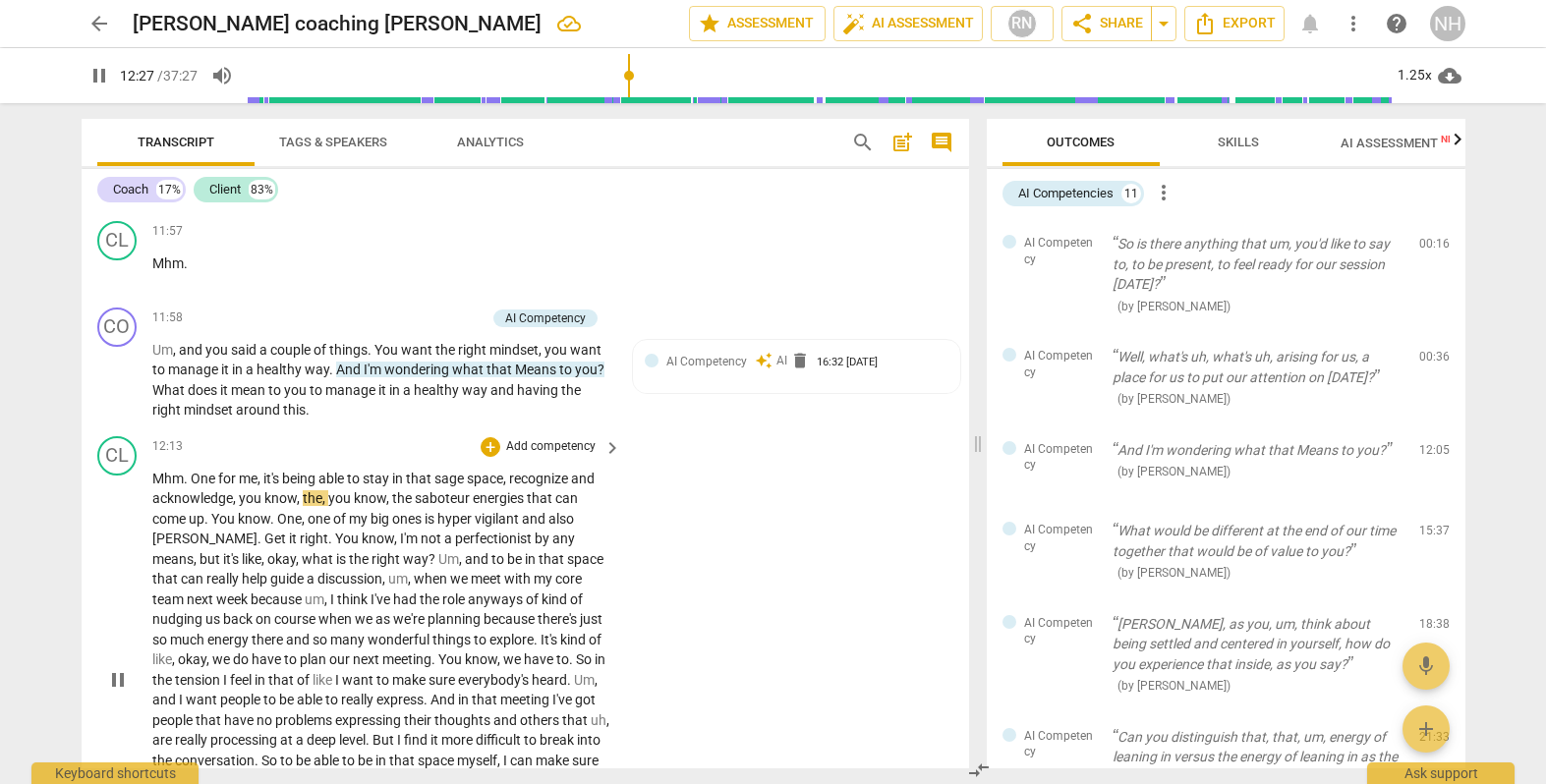
scroll to position [2956, 0]
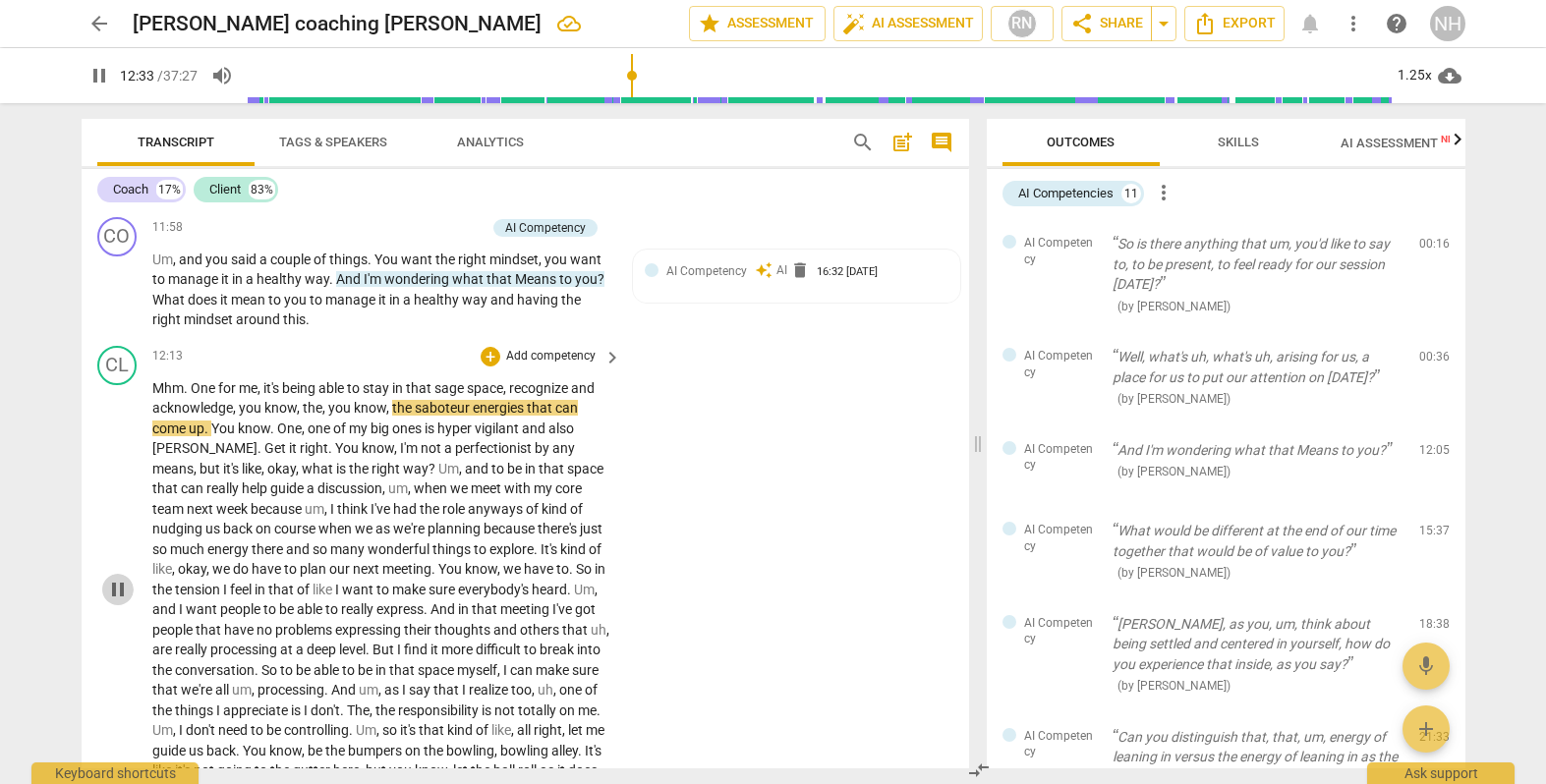
click at [120, 578] on span "pause" at bounding box center [118, 590] width 24 height 24
type input "754"
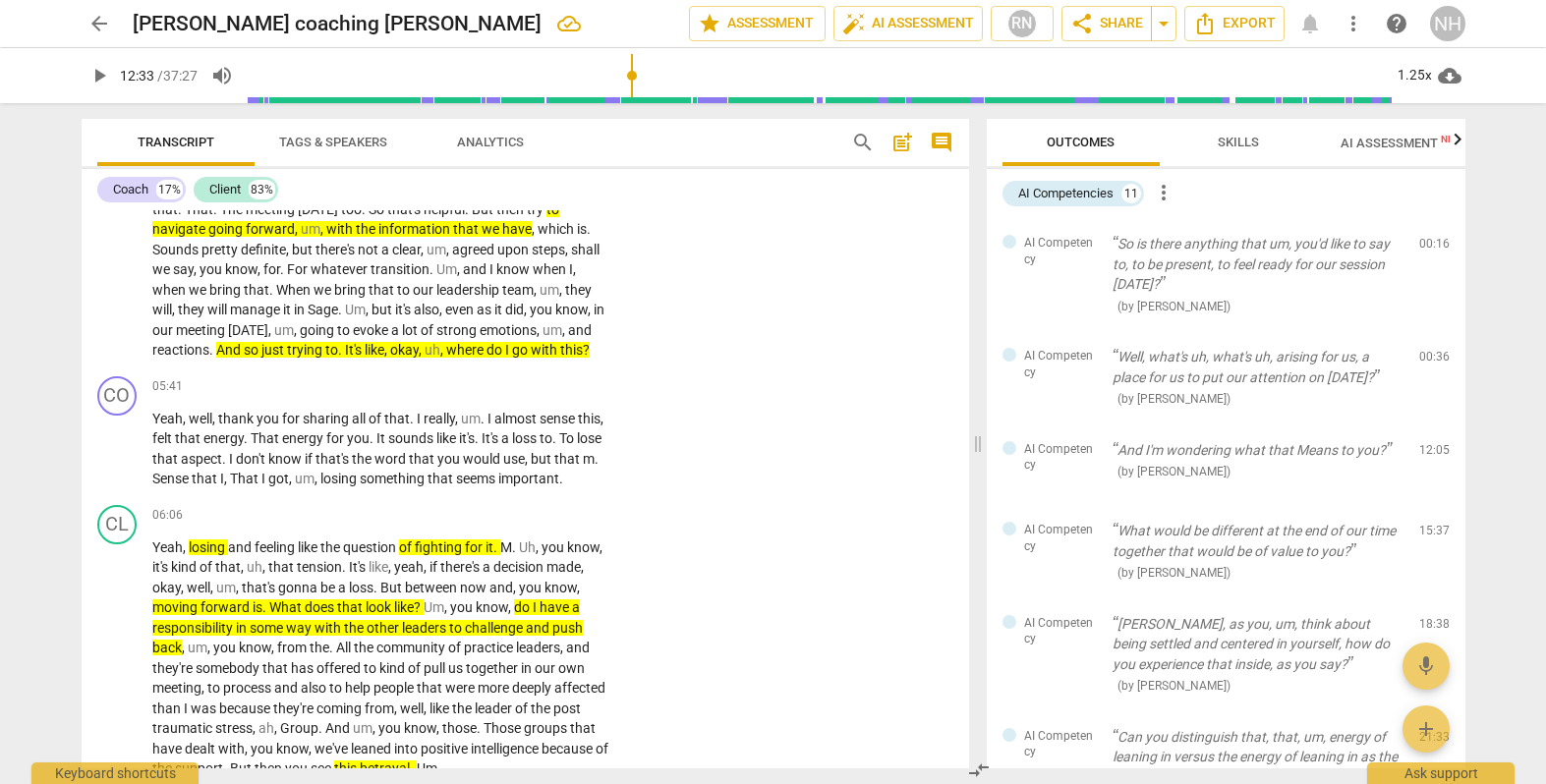
scroll to position [1192, 0]
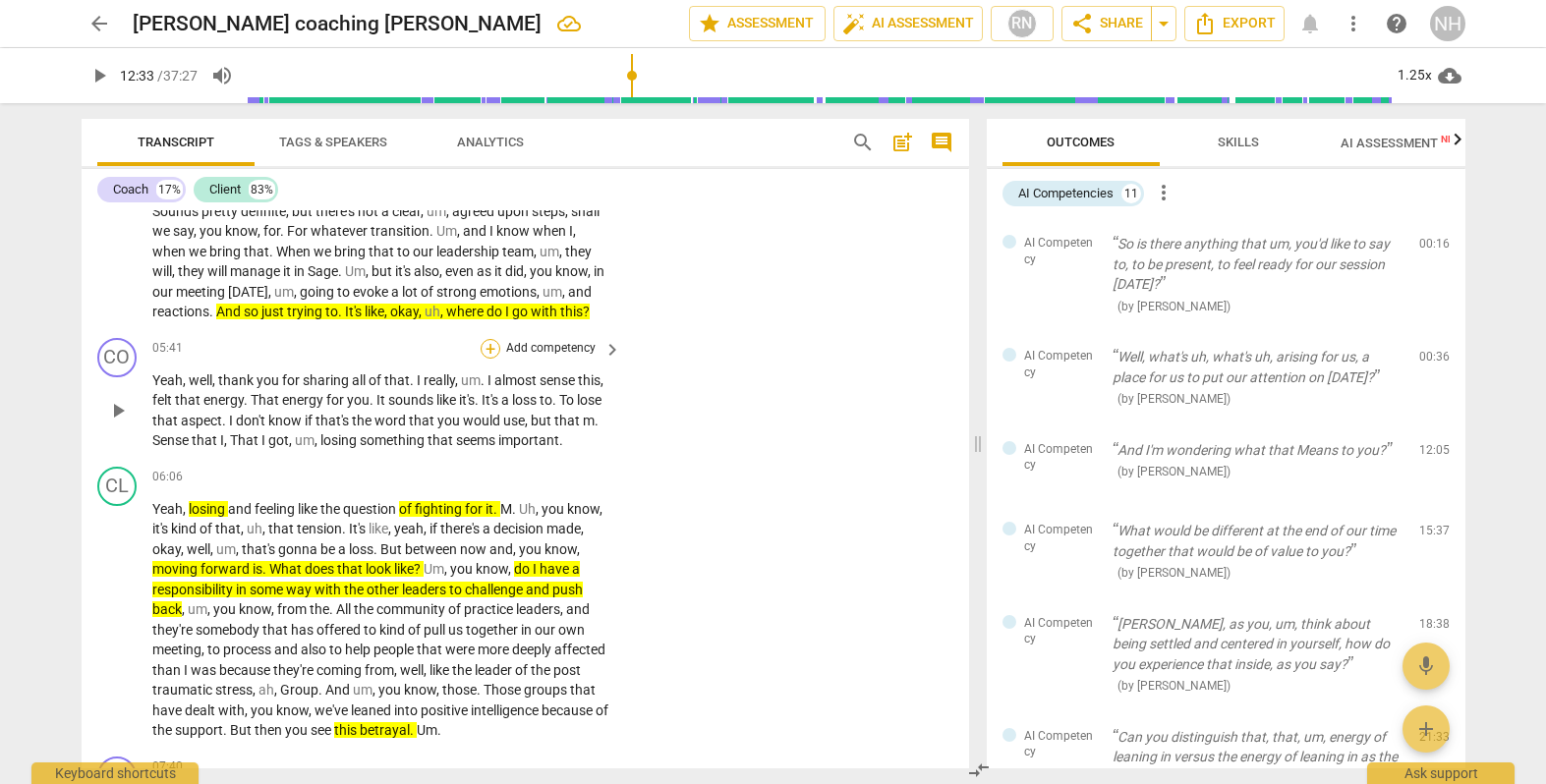
click at [484, 345] on div "+" at bounding box center [491, 349] width 20 height 20
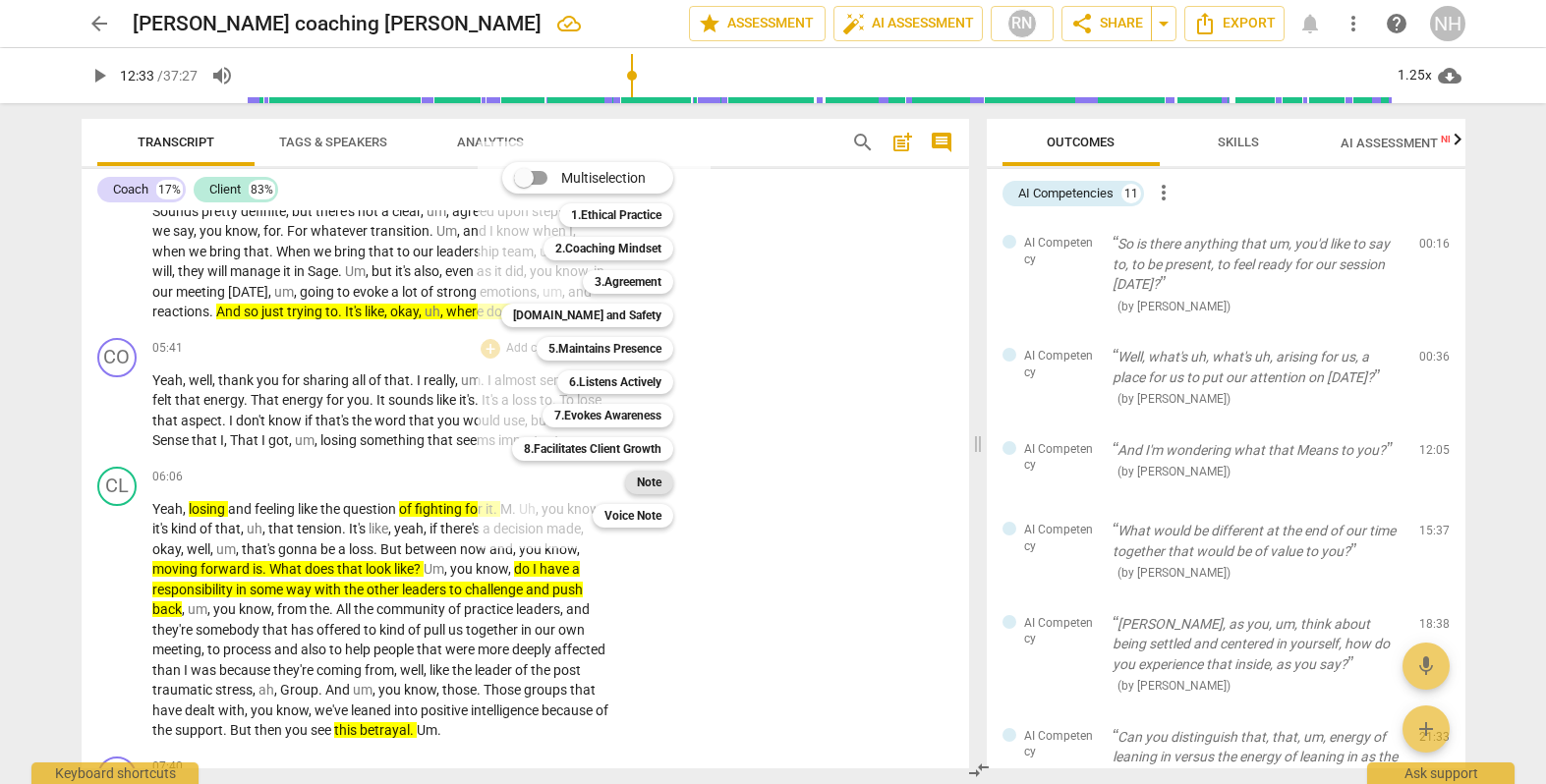
click at [650, 490] on b "Note" at bounding box center [649, 483] width 25 height 24
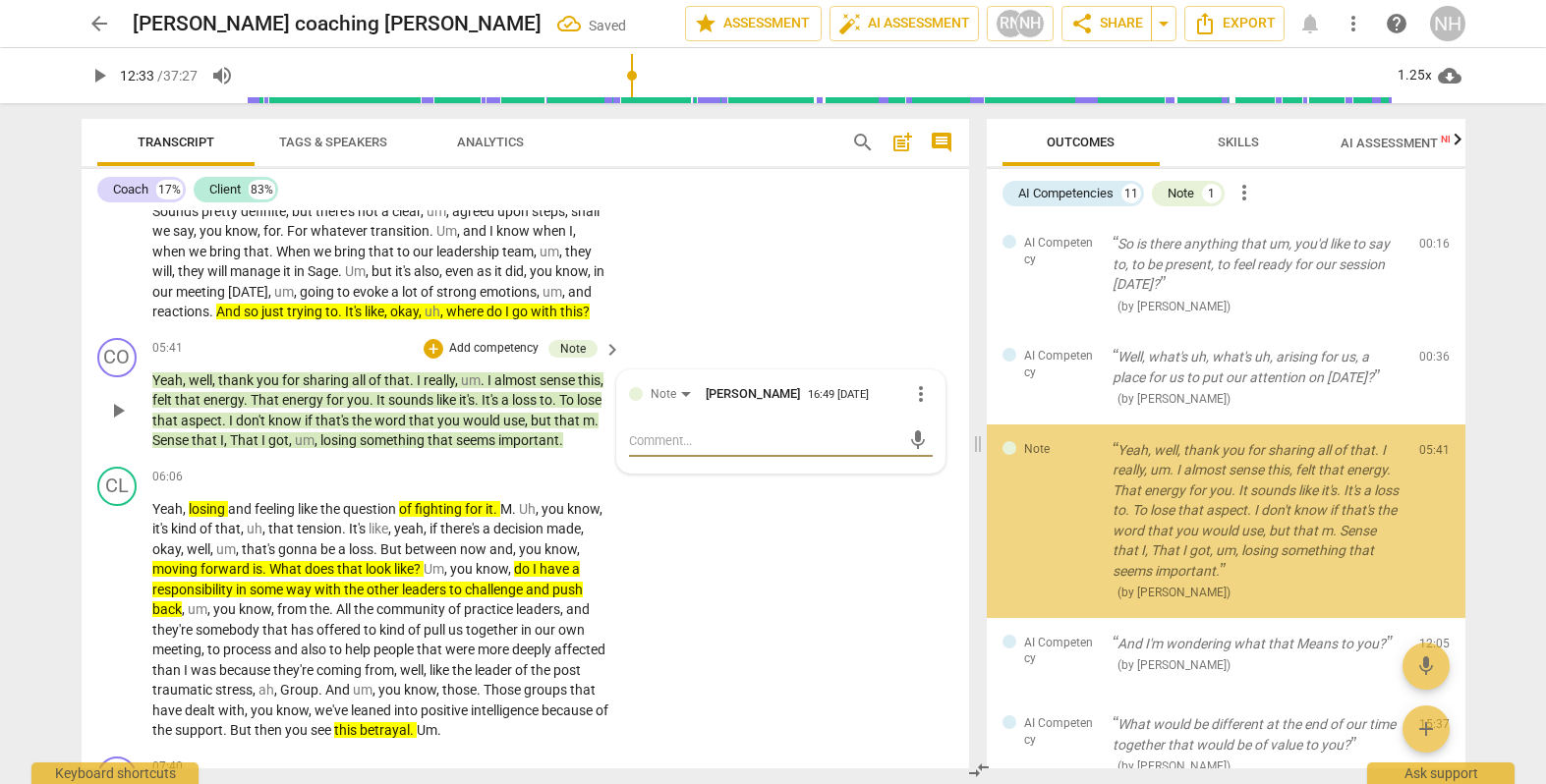
scroll to position [23, 0]
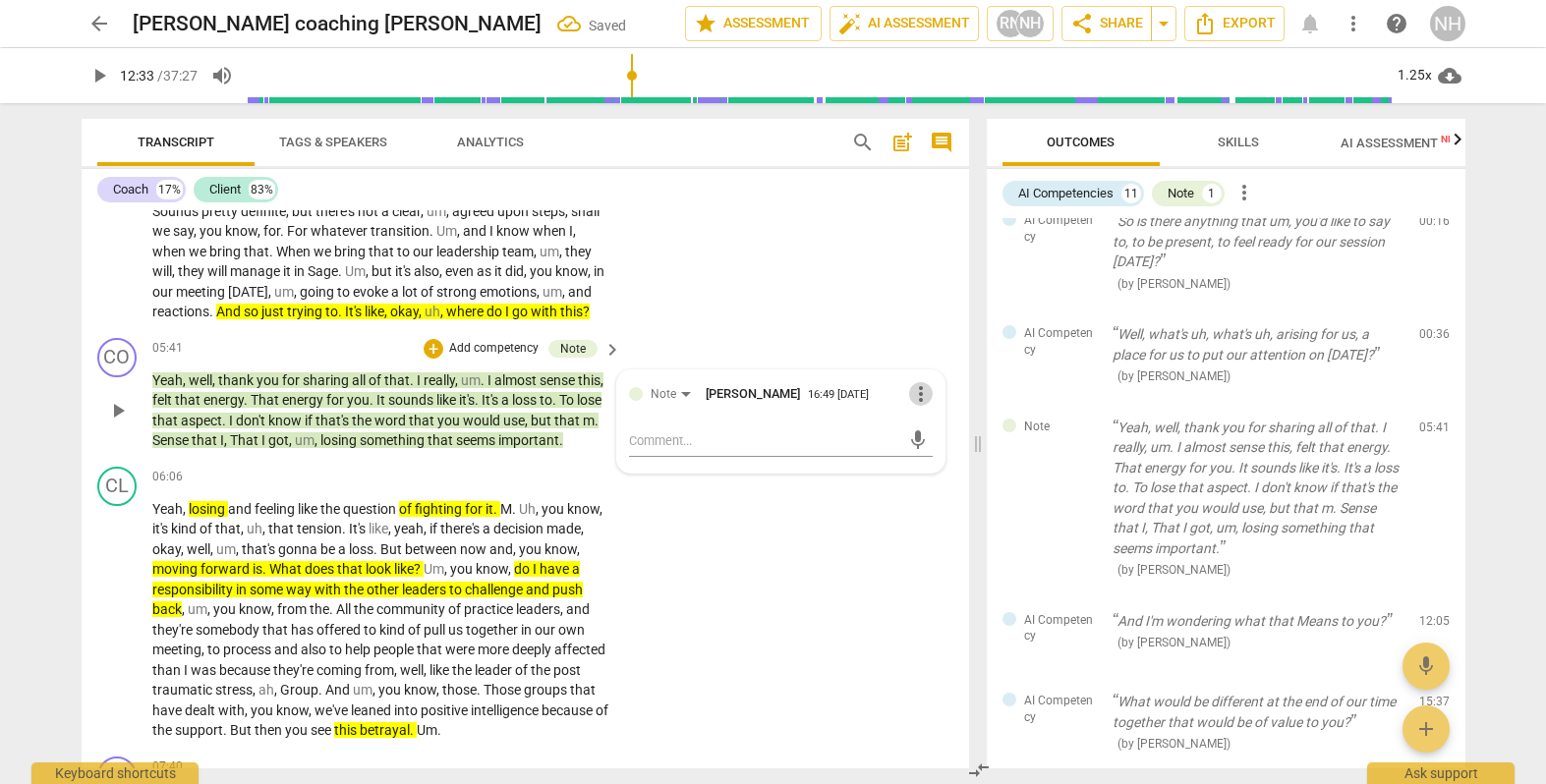
click at [918, 387] on span "more_vert" at bounding box center [921, 394] width 24 height 24
click at [934, 429] on li "Delete" at bounding box center [936, 427] width 67 height 38
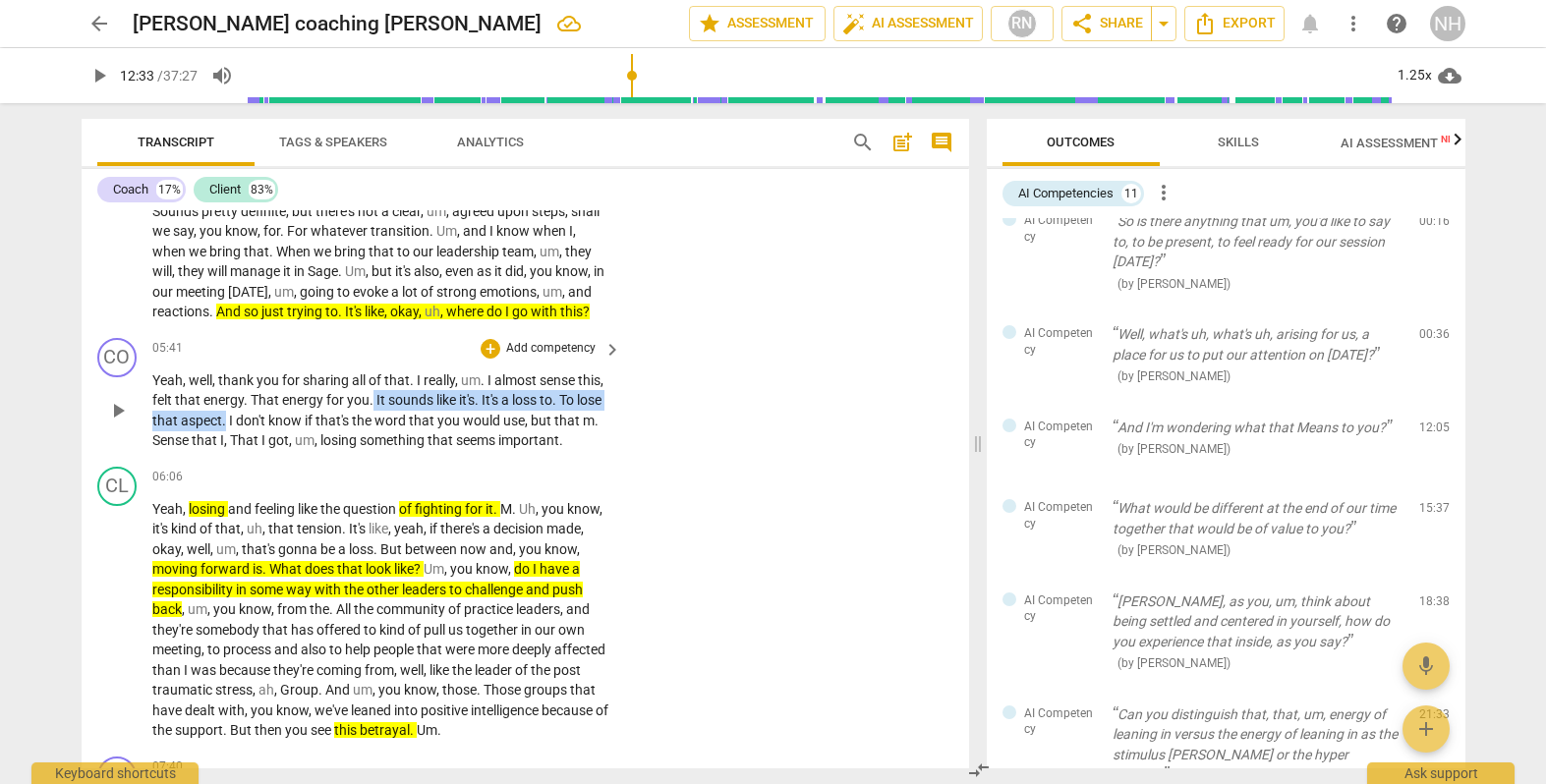
drag, startPoint x: 373, startPoint y: 395, endPoint x: 253, endPoint y: 408, distance: 120.7
click at [254, 408] on p "Yeah , well , thank you for sharing all of that . I really , um . I almost sens…" at bounding box center [382, 410] width 459 height 80
click at [320, 394] on span "keyboard_arrow_down" at bounding box center [321, 391] width 24 height 24
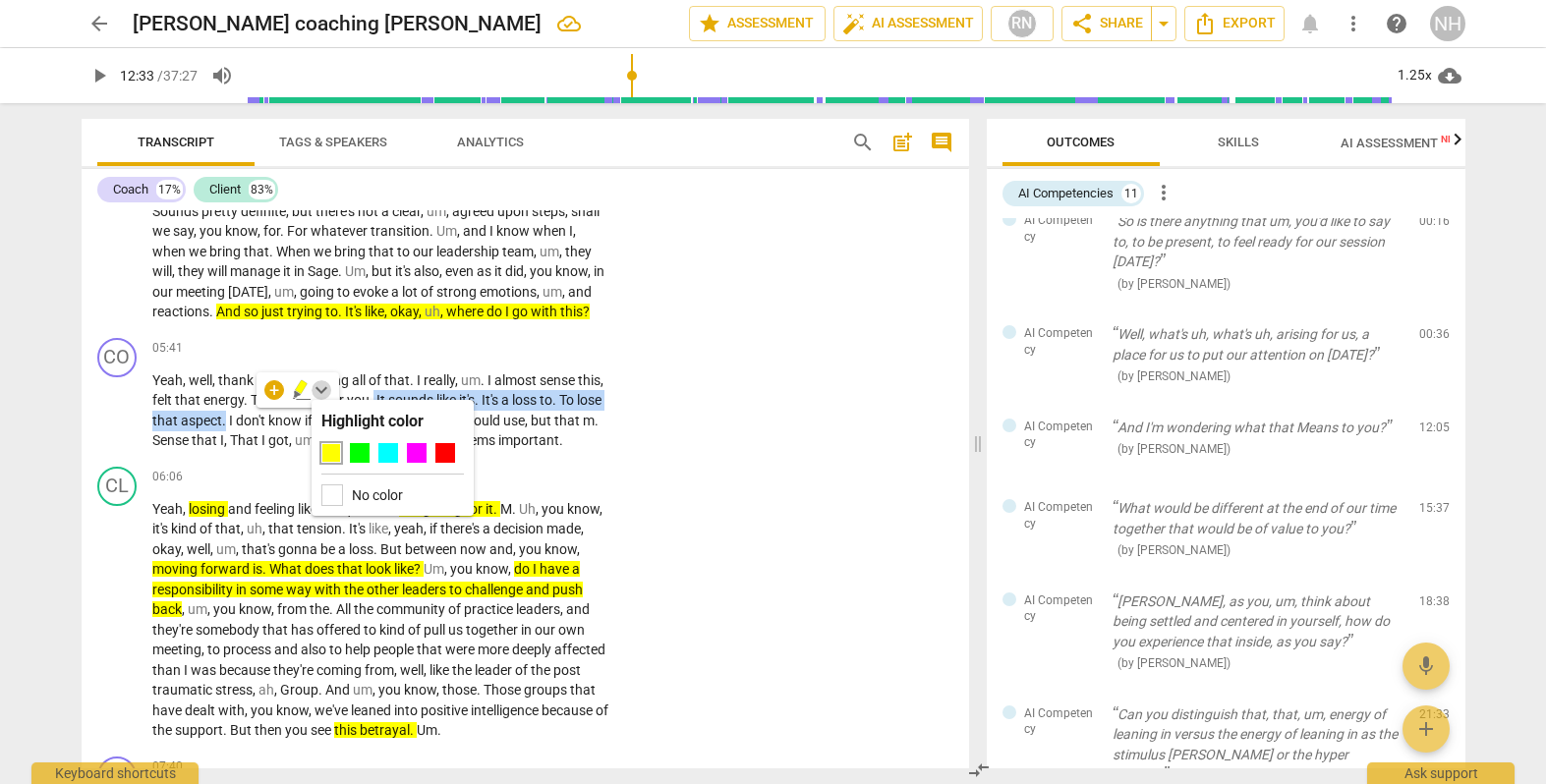
click at [324, 397] on span "keyboard_arrow_down" at bounding box center [321, 391] width 24 height 24
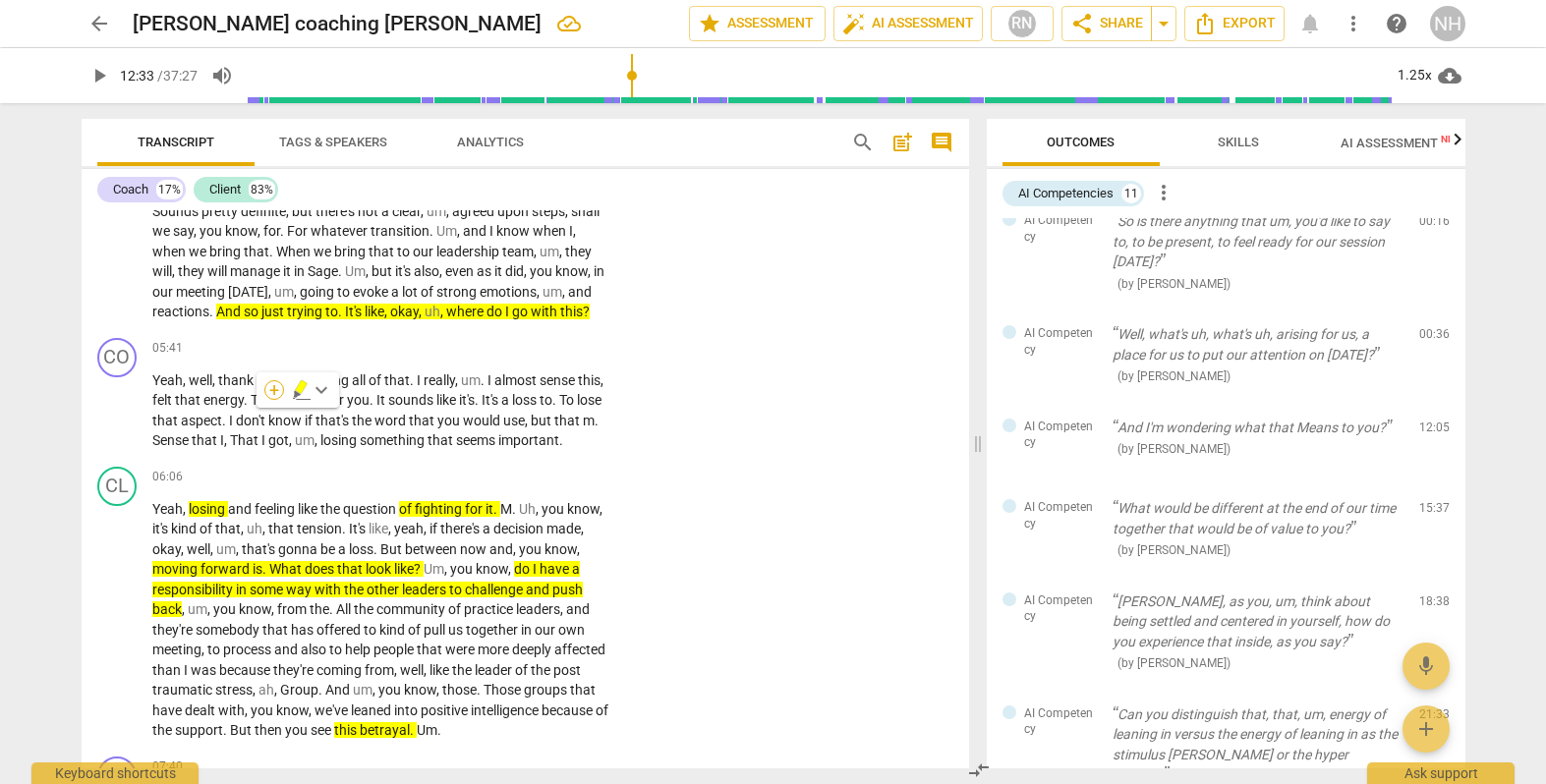
click at [276, 392] on div "+" at bounding box center [275, 391] width 20 height 20
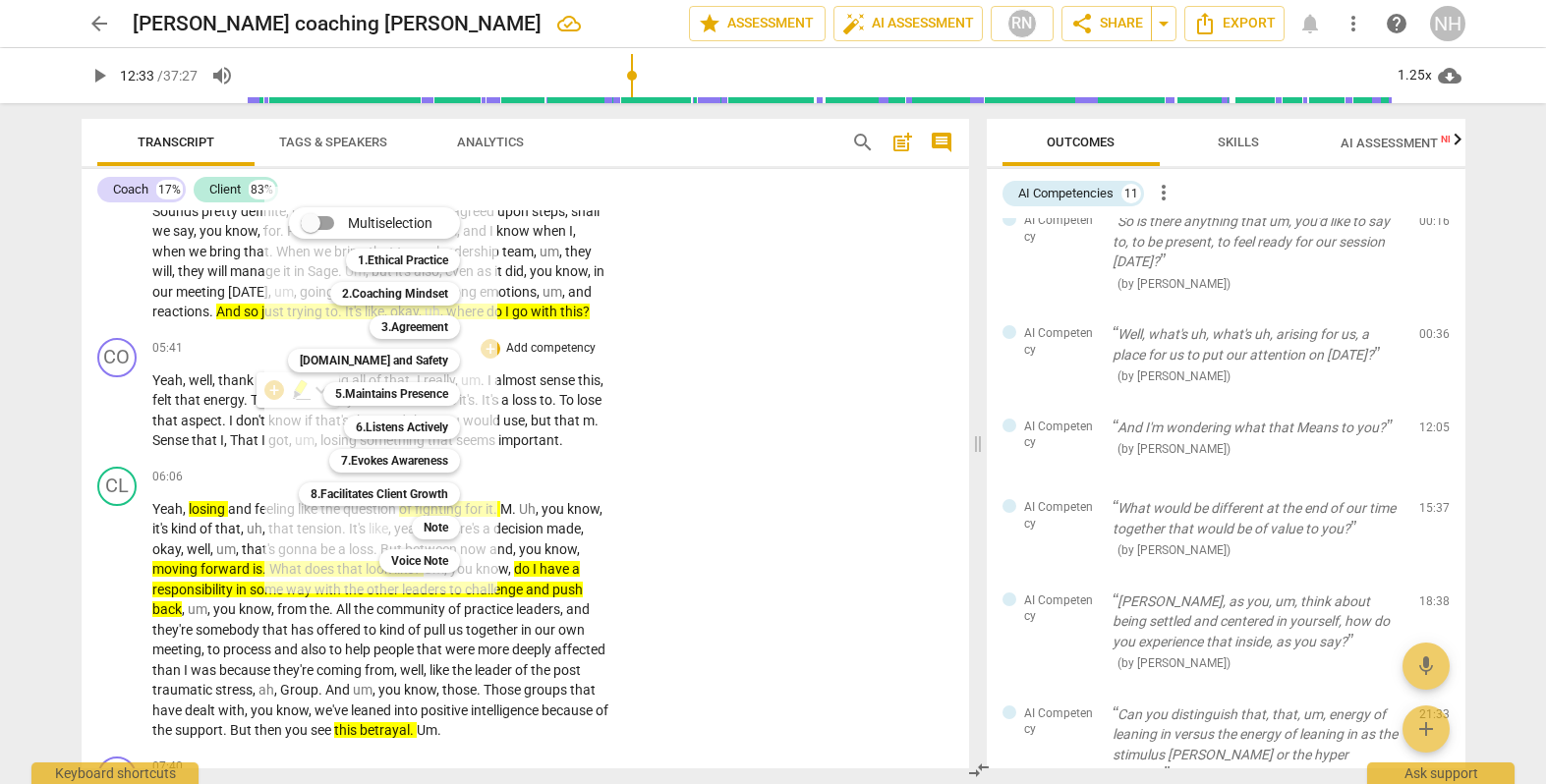
drag, startPoint x: 444, startPoint y: 524, endPoint x: 661, endPoint y: 480, distance: 221.4
click at [444, 524] on b "Note" at bounding box center [435, 527] width 25 height 24
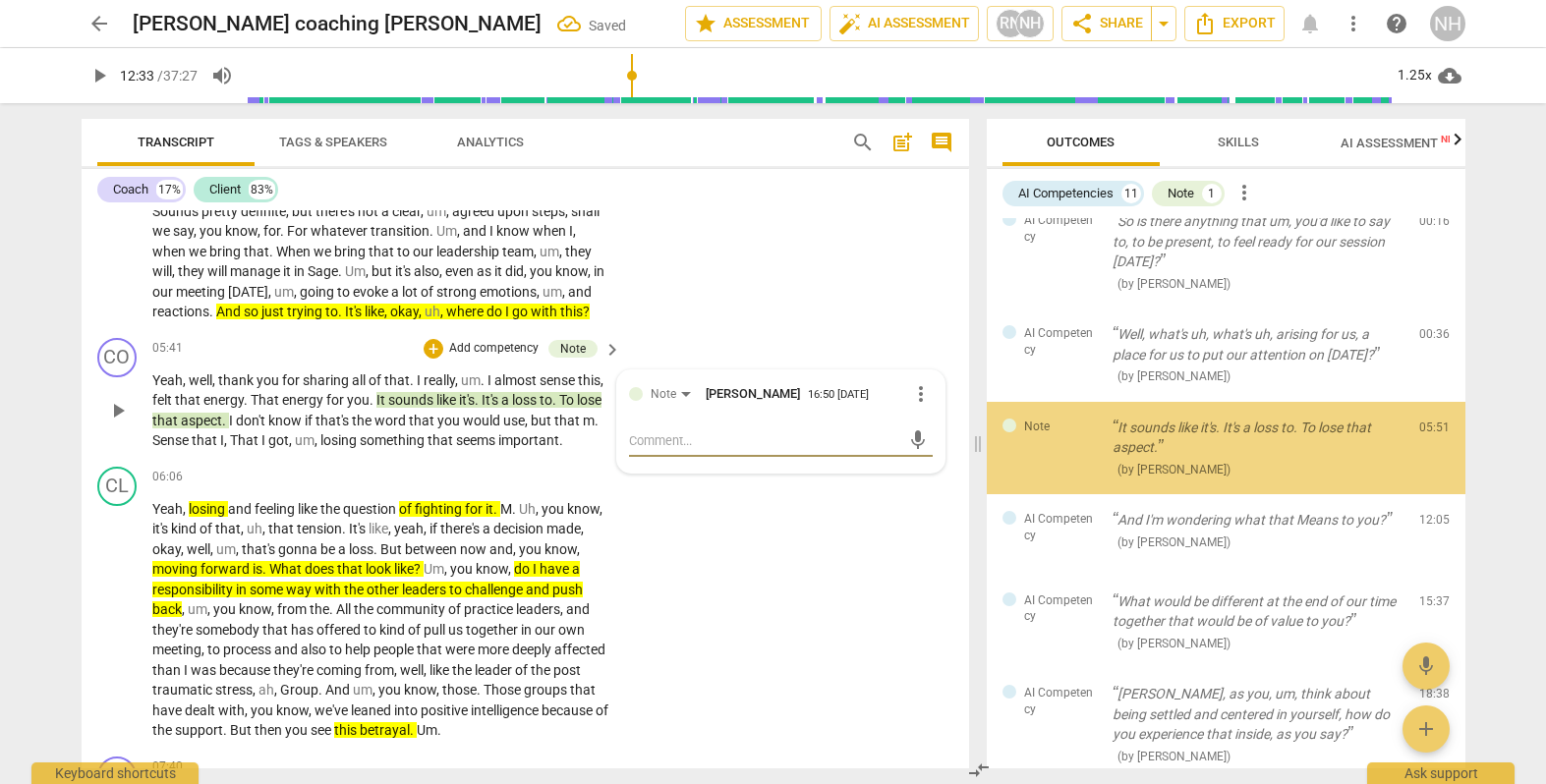
scroll to position [0, 0]
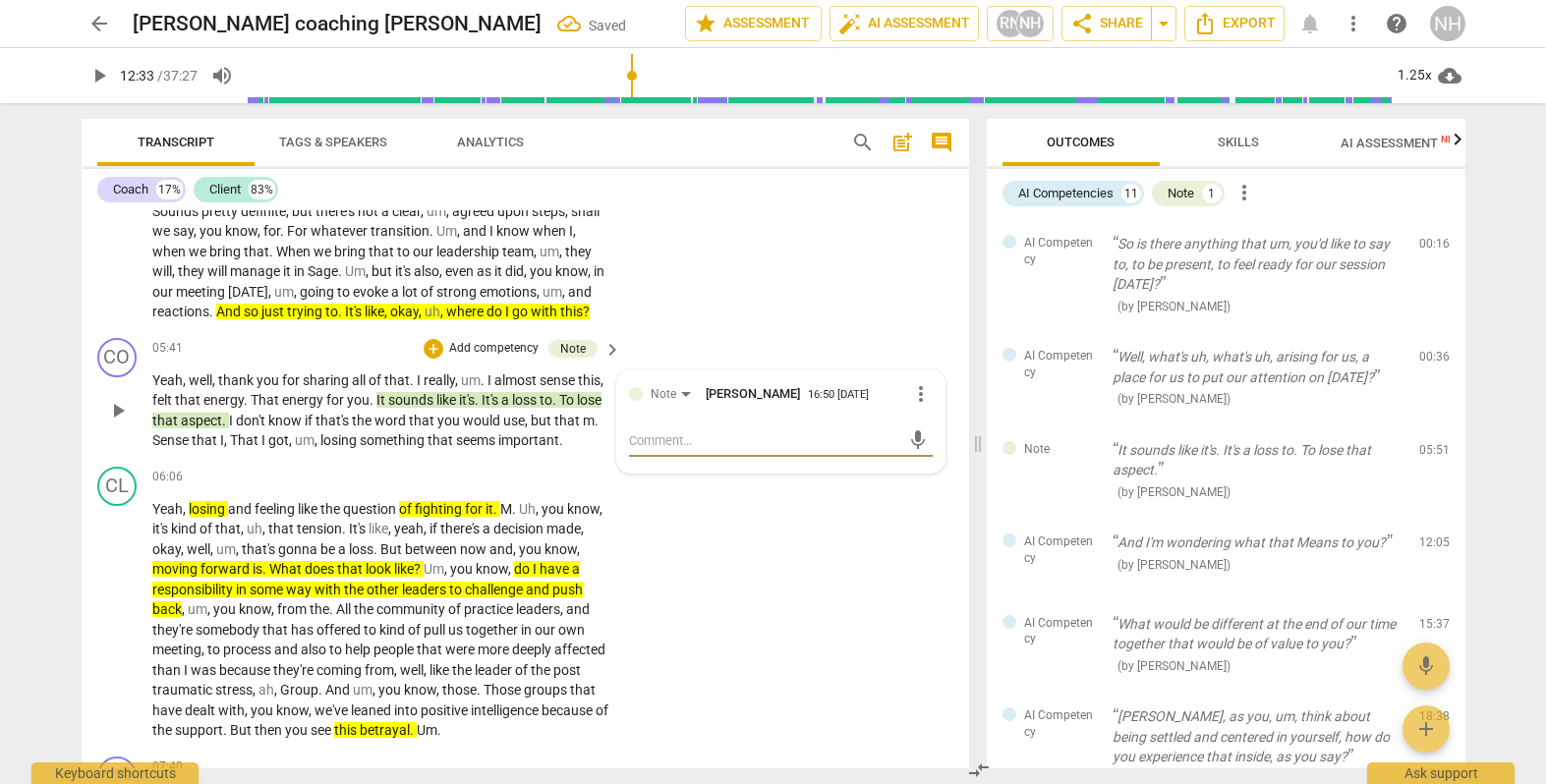
drag, startPoint x: 484, startPoint y: 394, endPoint x: 566, endPoint y: 419, distance: 85.7
click at [701, 401] on div "Note [PERSON_NAME] 16:50 [DATE]" at bounding box center [795, 397] width 302 height 31
click at [910, 383] on span "more_vert" at bounding box center [921, 394] width 24 height 24
click at [920, 389] on li "Edit" at bounding box center [936, 392] width 67 height 38
type textarea "I"
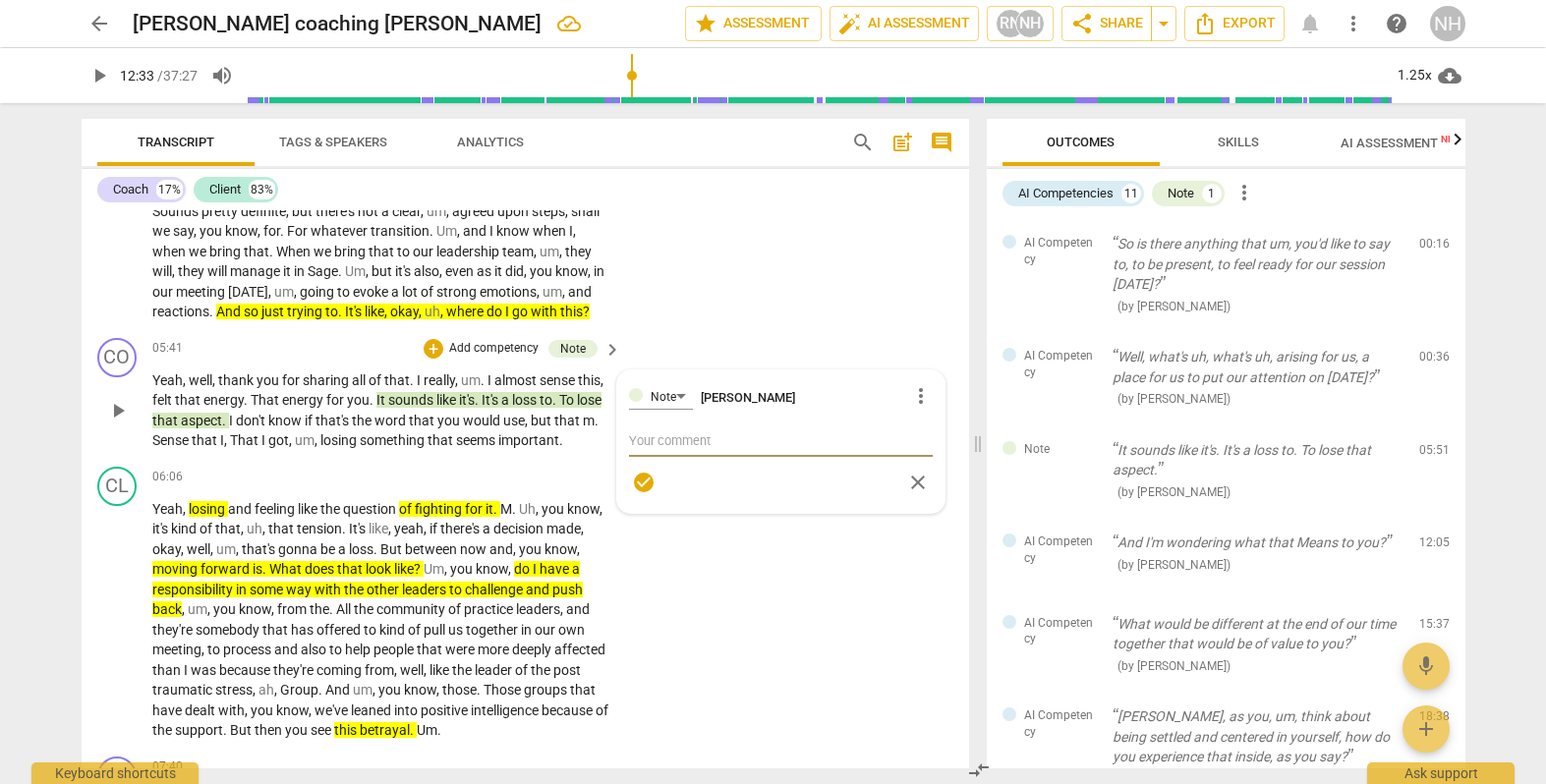
type textarea "I"
type textarea "In"
type textarea "Ins"
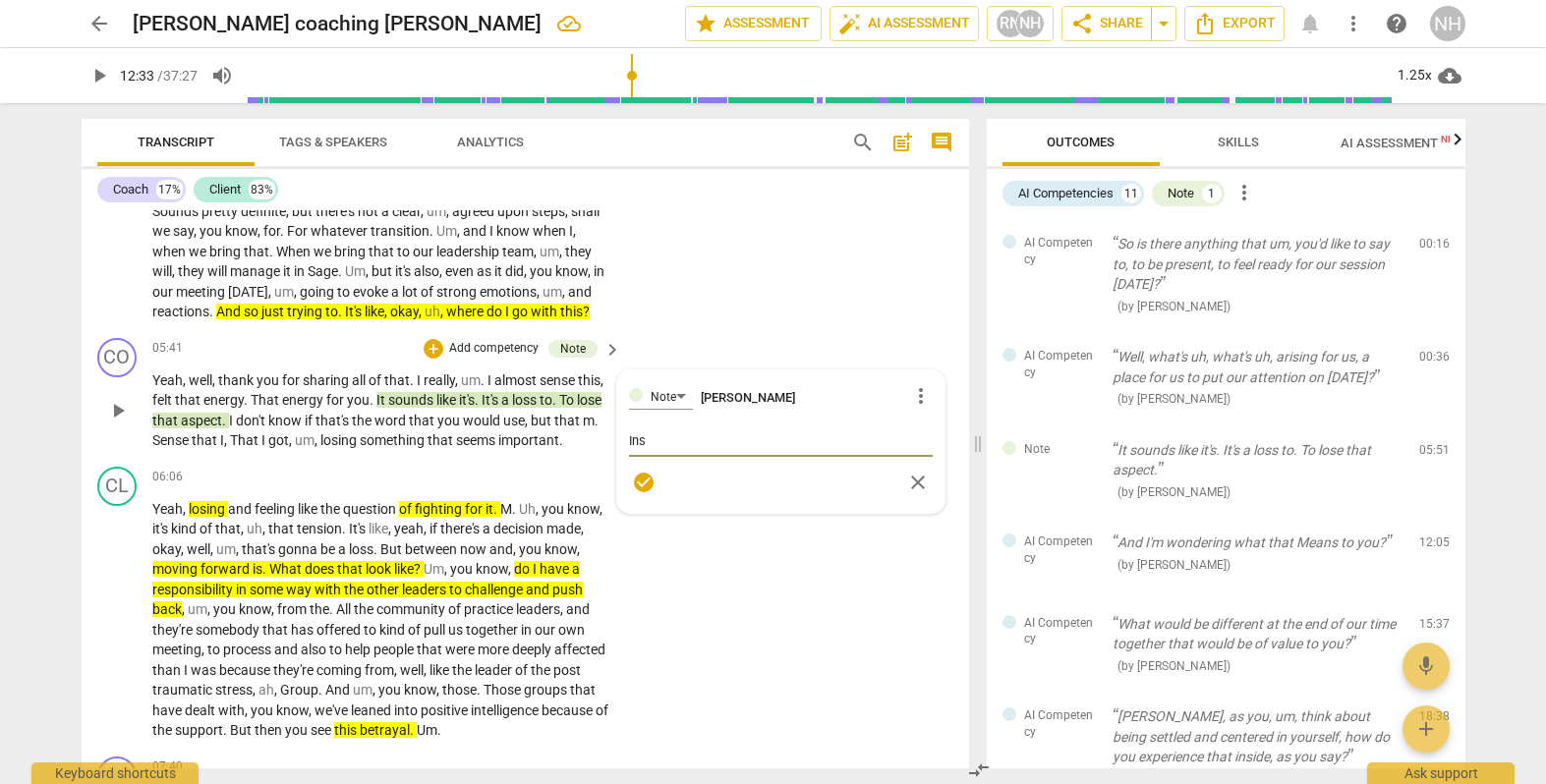
type textarea "Inst"
type textarea "Inste"
type textarea "Instea"
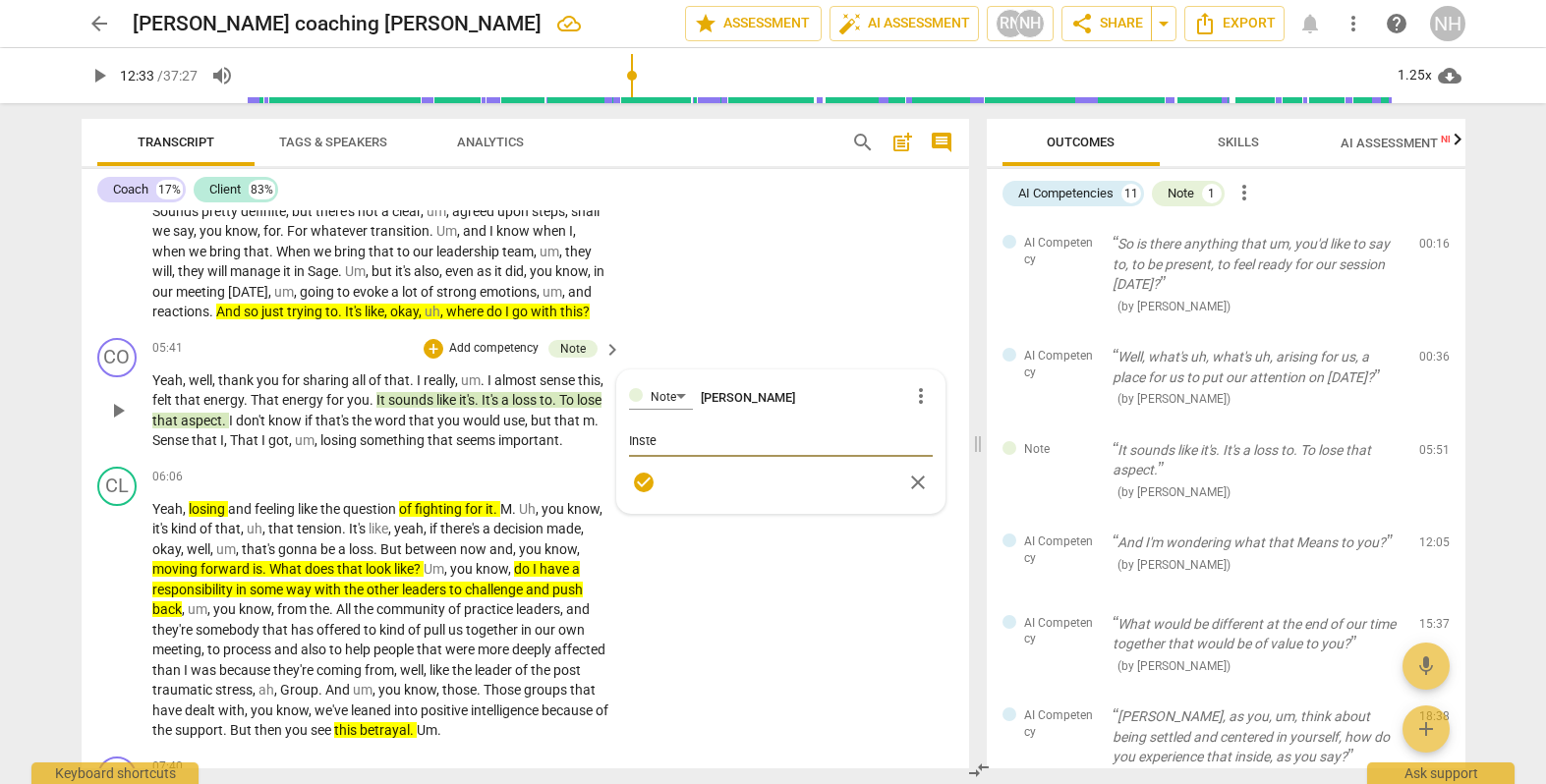
type textarea "Instea"
type textarea "Instead"
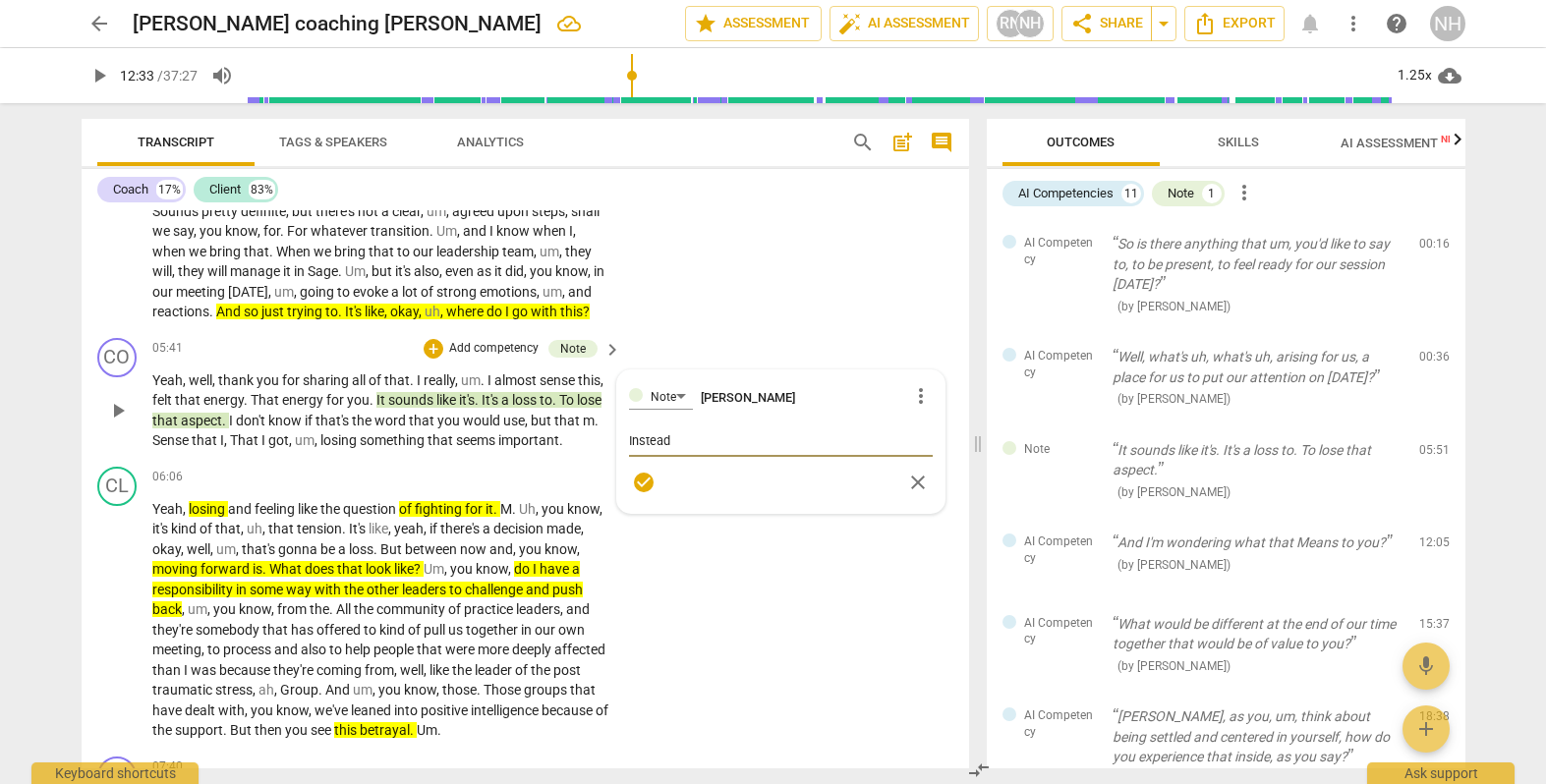
type textarea "Instead o"
type textarea "Instead of"
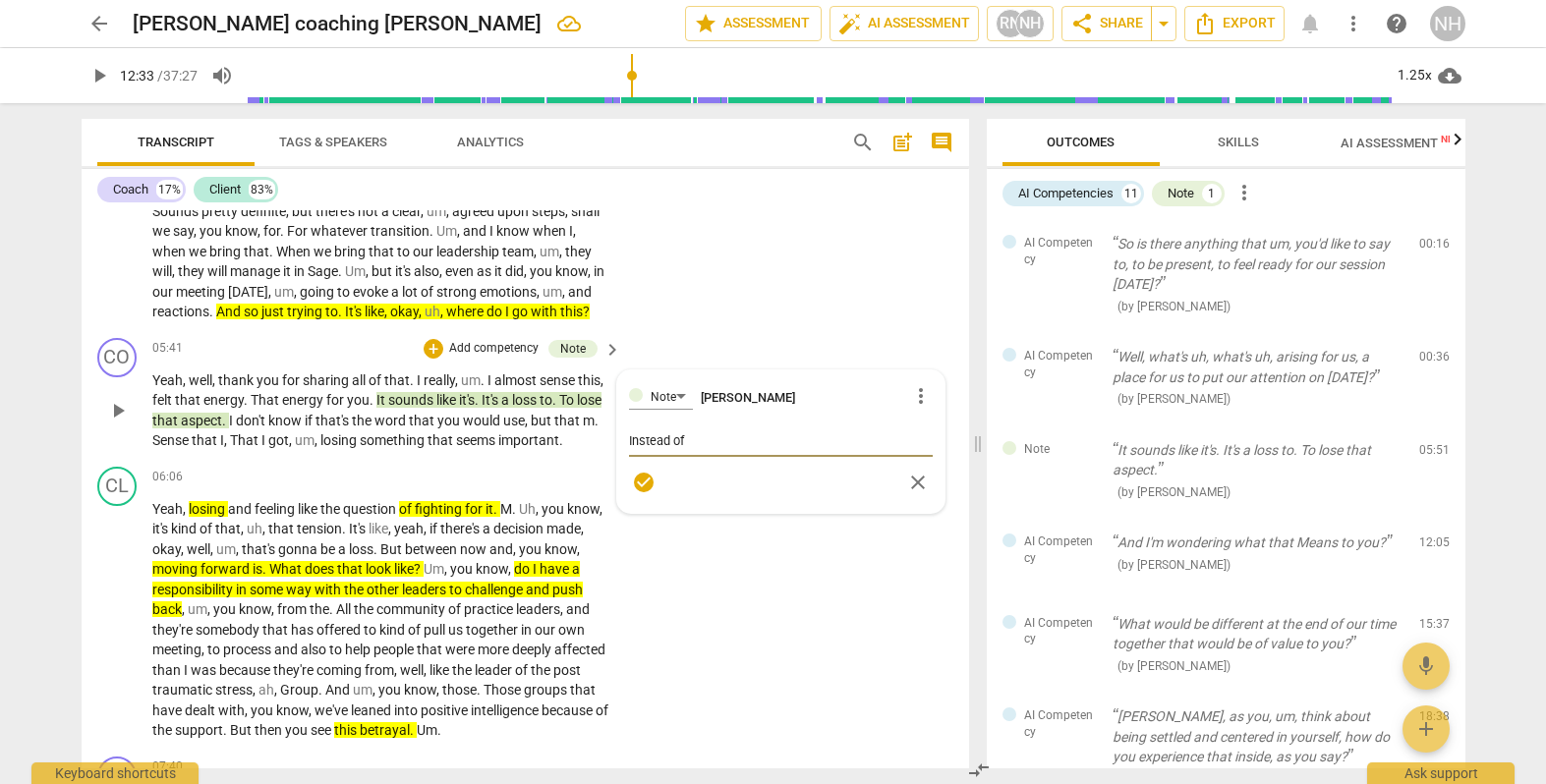
type textarea "Instead of"
type textarea "Instead of n"
type textarea "Instead of na"
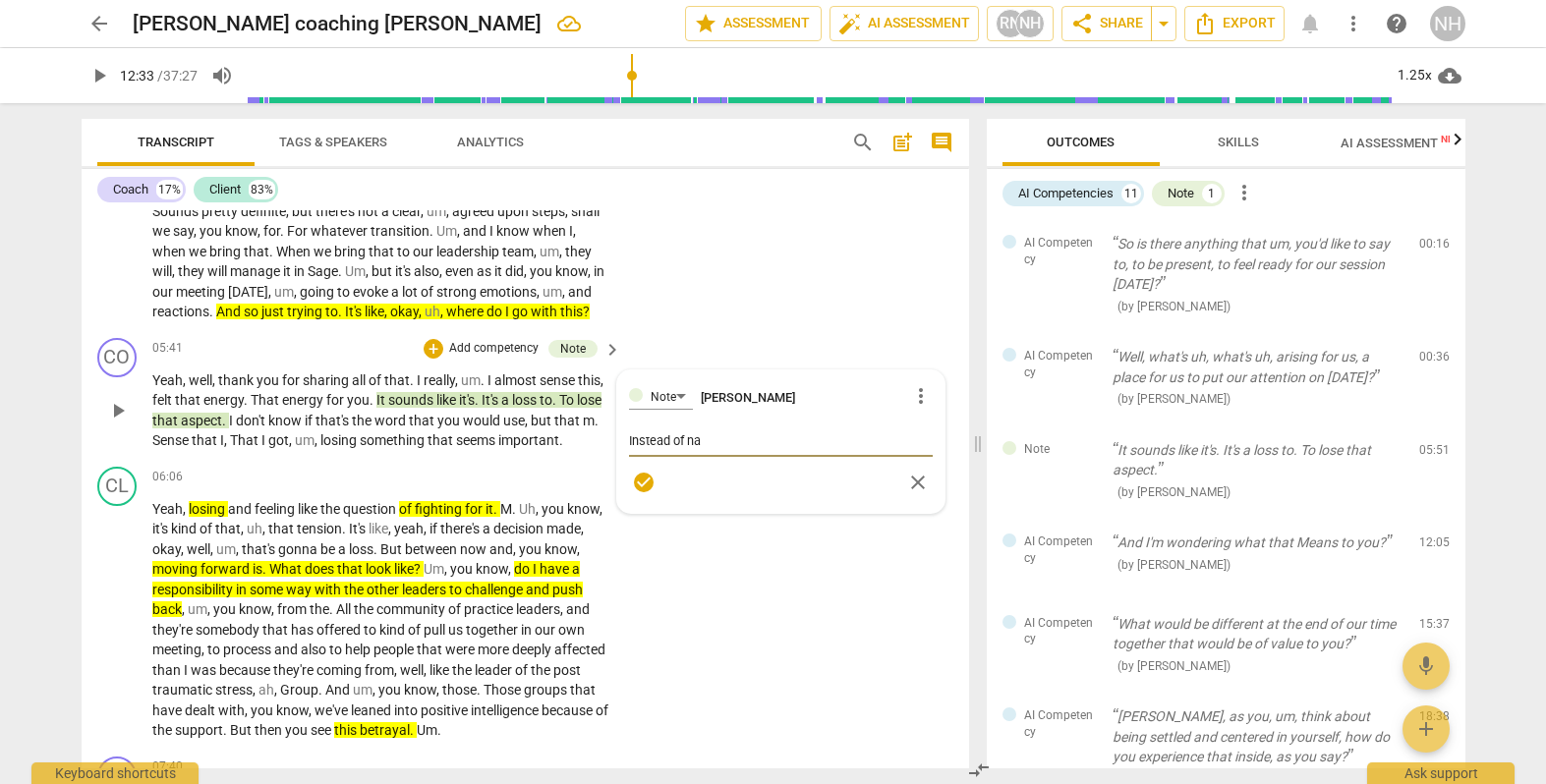
type textarea "Instead of nam"
type textarea "Instead of nami"
type textarea "Instead of namin"
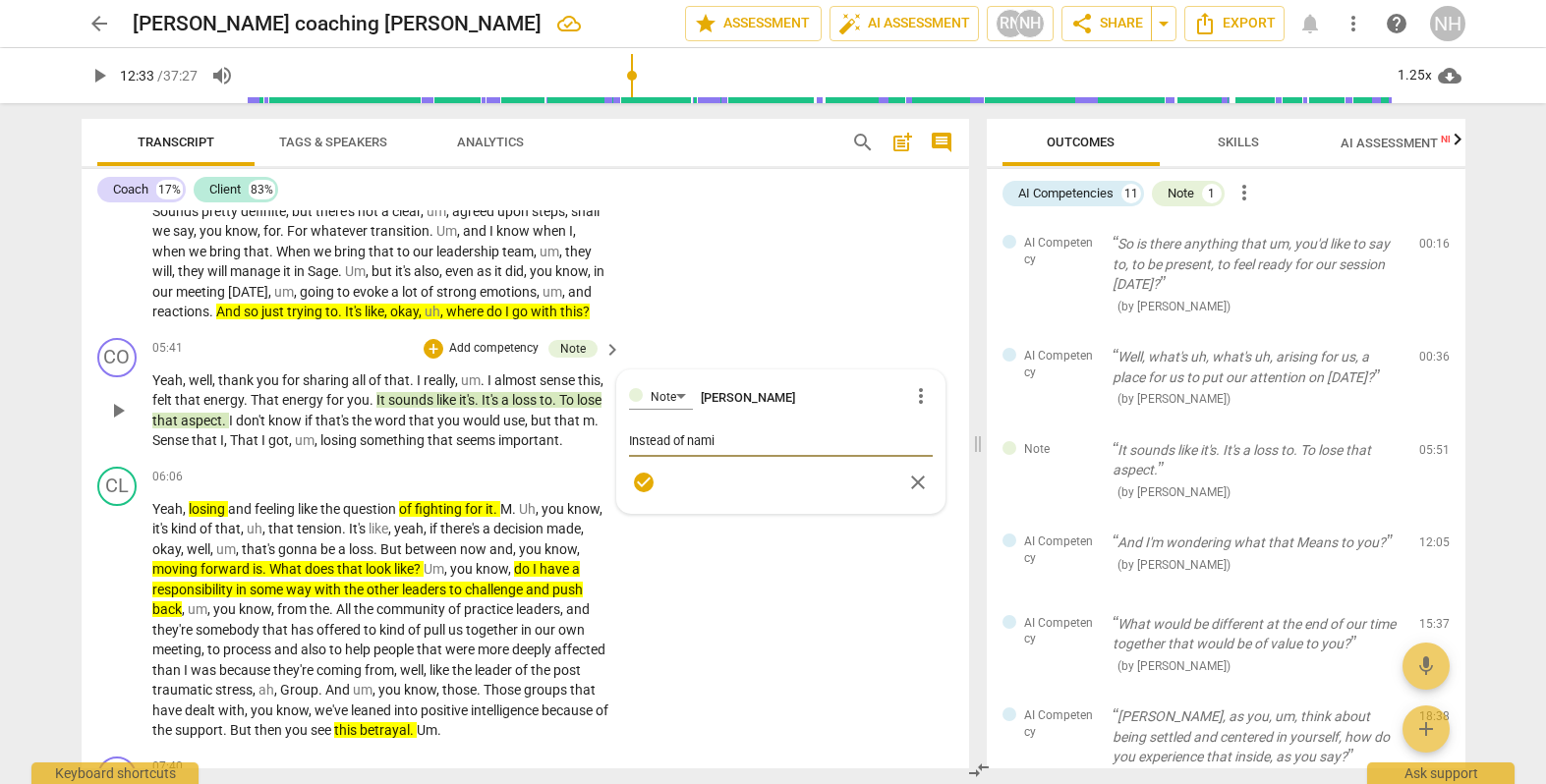
type textarea "Instead of namin"
type textarea "Instead of naming"
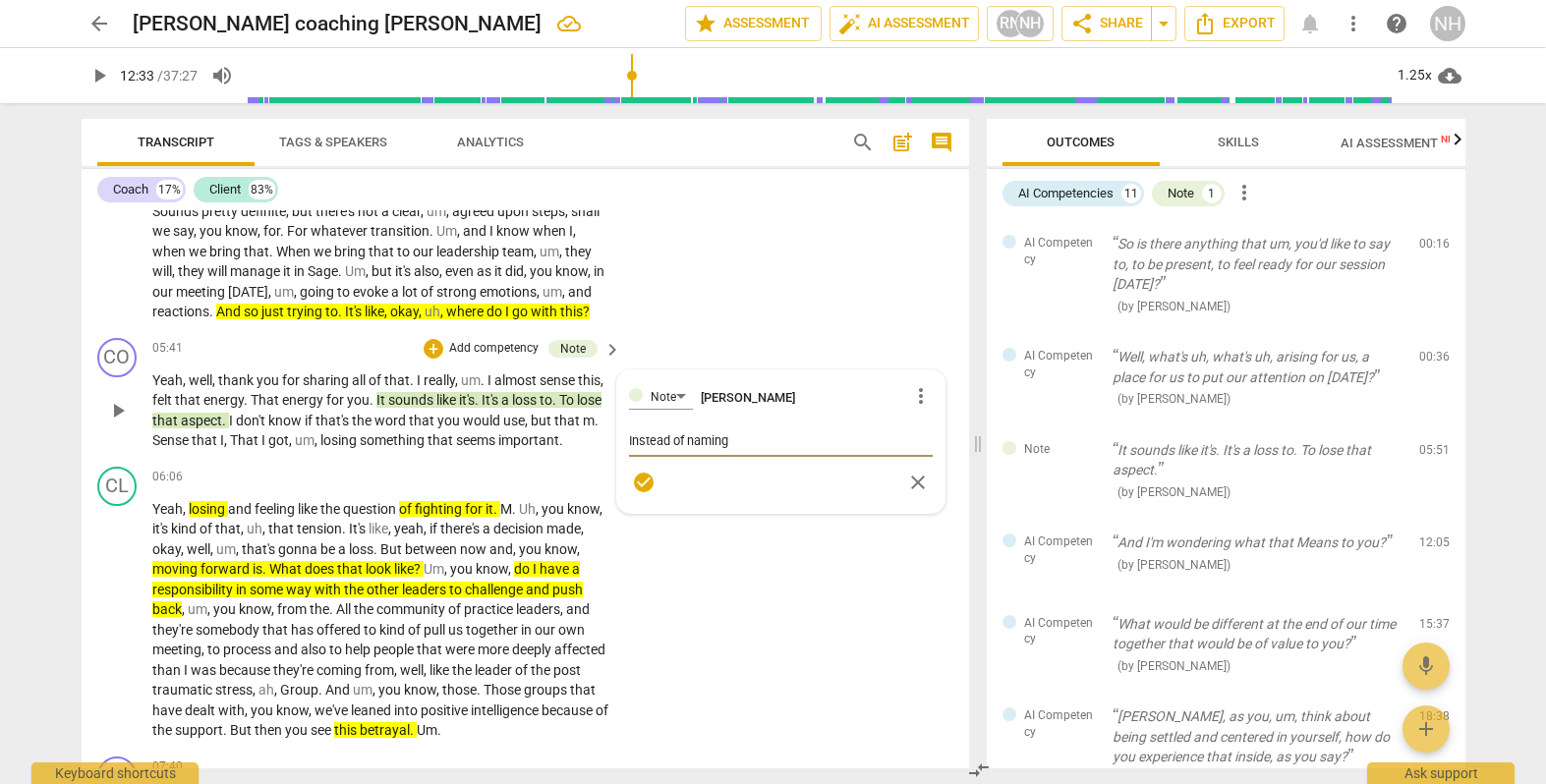
type textarea "Instead of naming w"
type textarea "Instead of naming wh"
type textarea "Instead of naming wha"
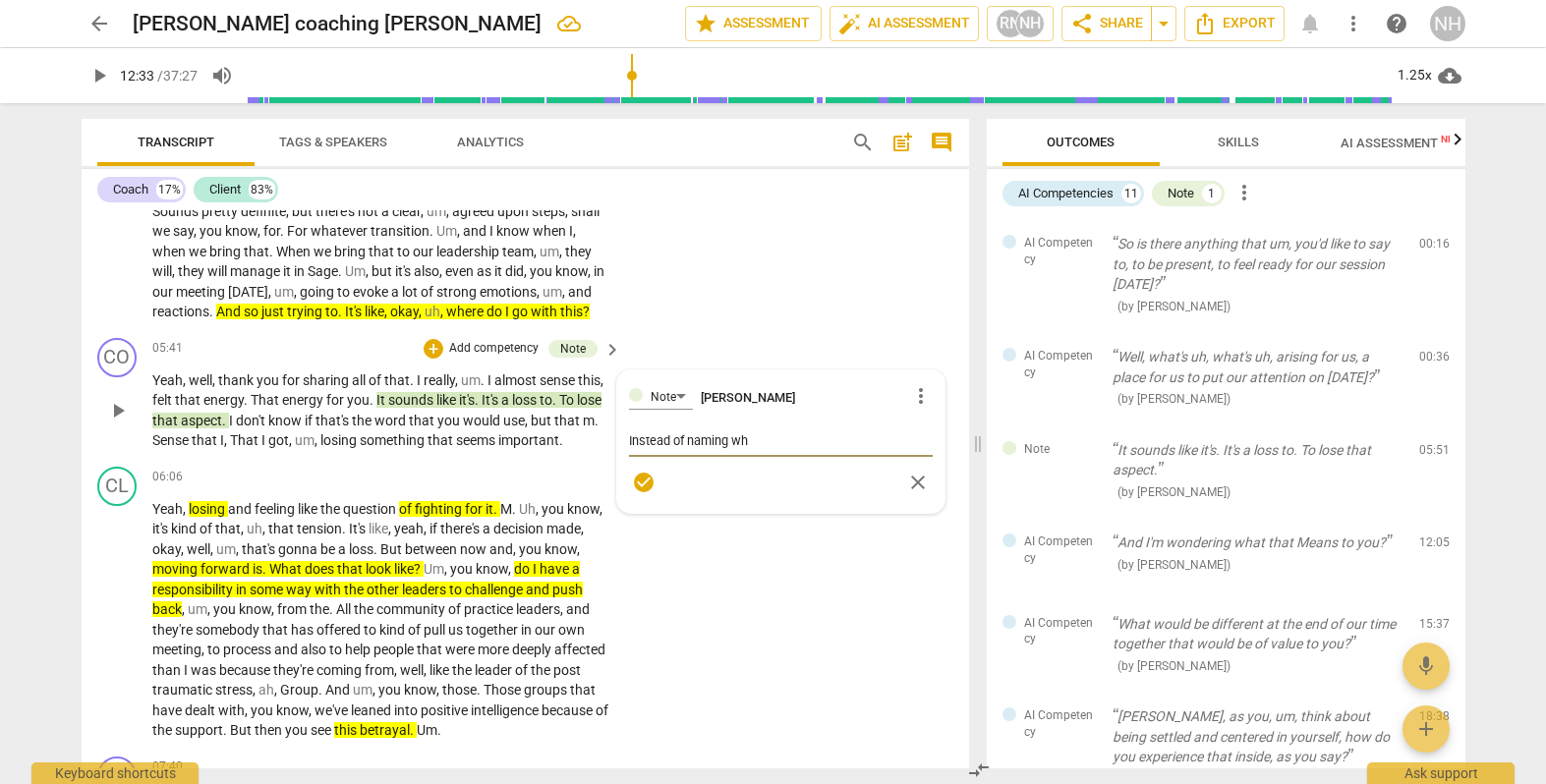
type textarea "Instead of naming wha"
type textarea "Instead of naming what"
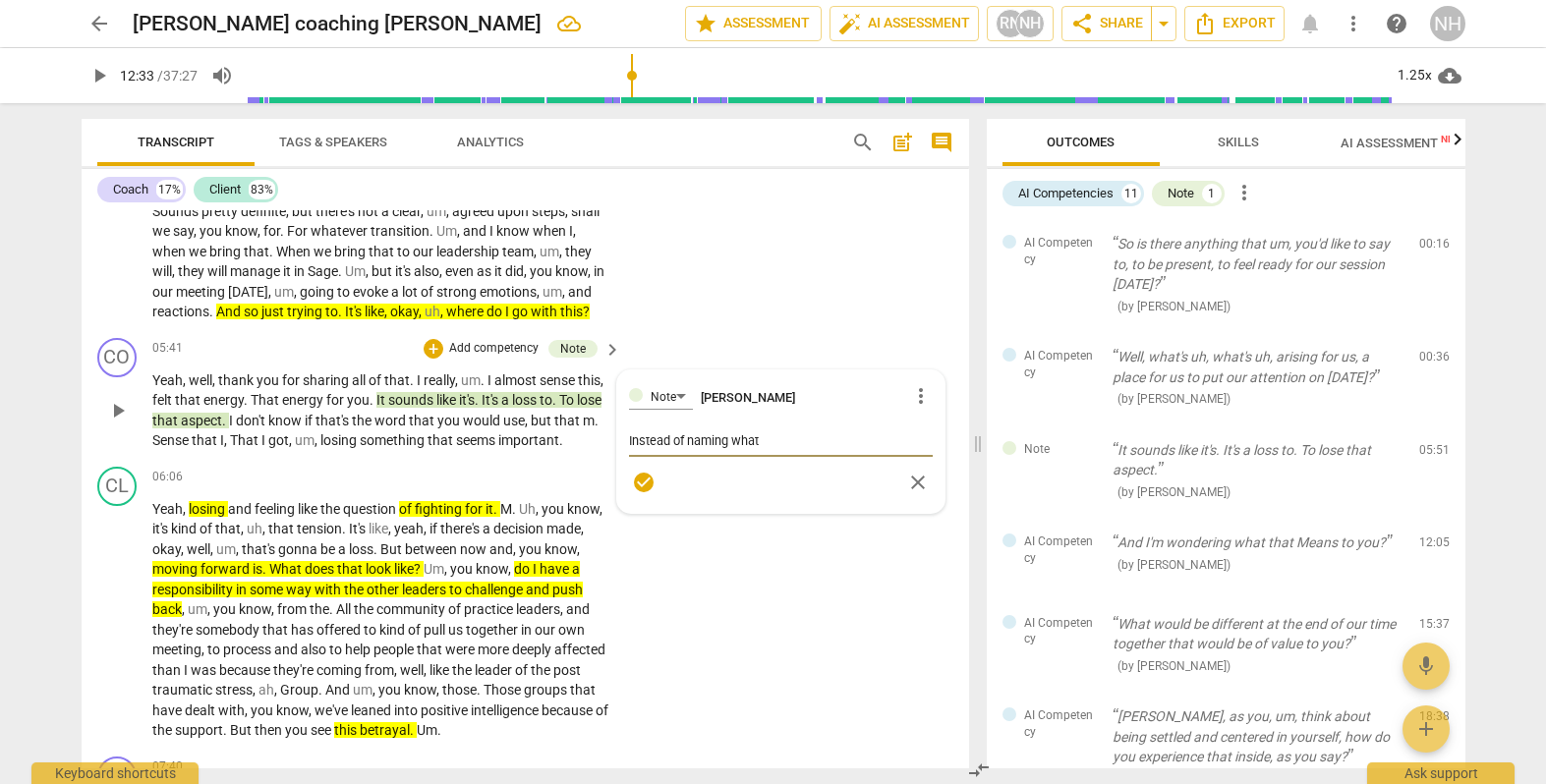
type textarea "Instead of naming what i"
type textarea "Instead of naming what it"
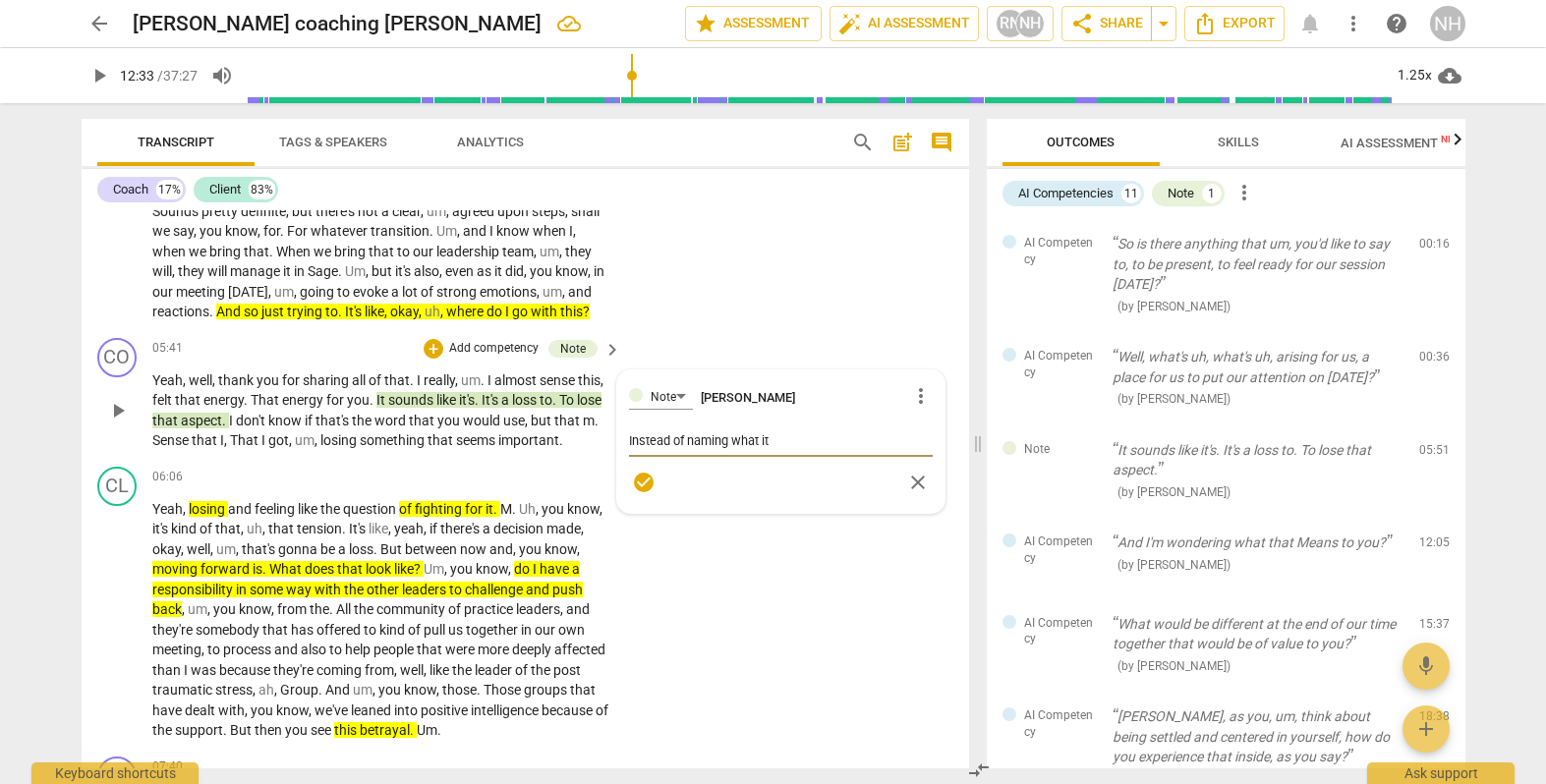
type textarea "Instead of naming what it"
type textarea "Instead of naming what it i"
type textarea "Instead of naming what it is"
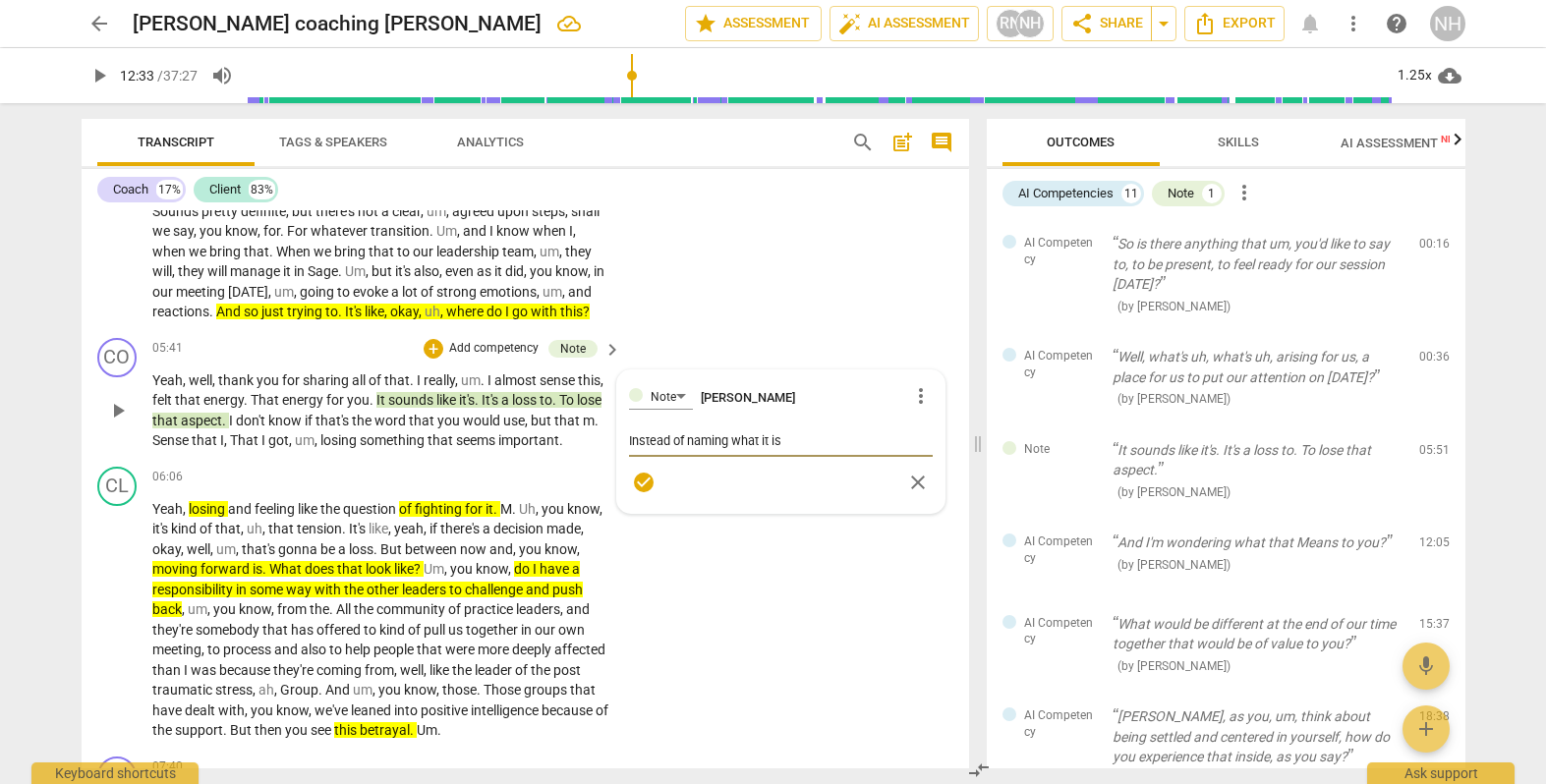
type textarea "Instead of naming what it is,"
type textarea "Instead of naming what it is, a"
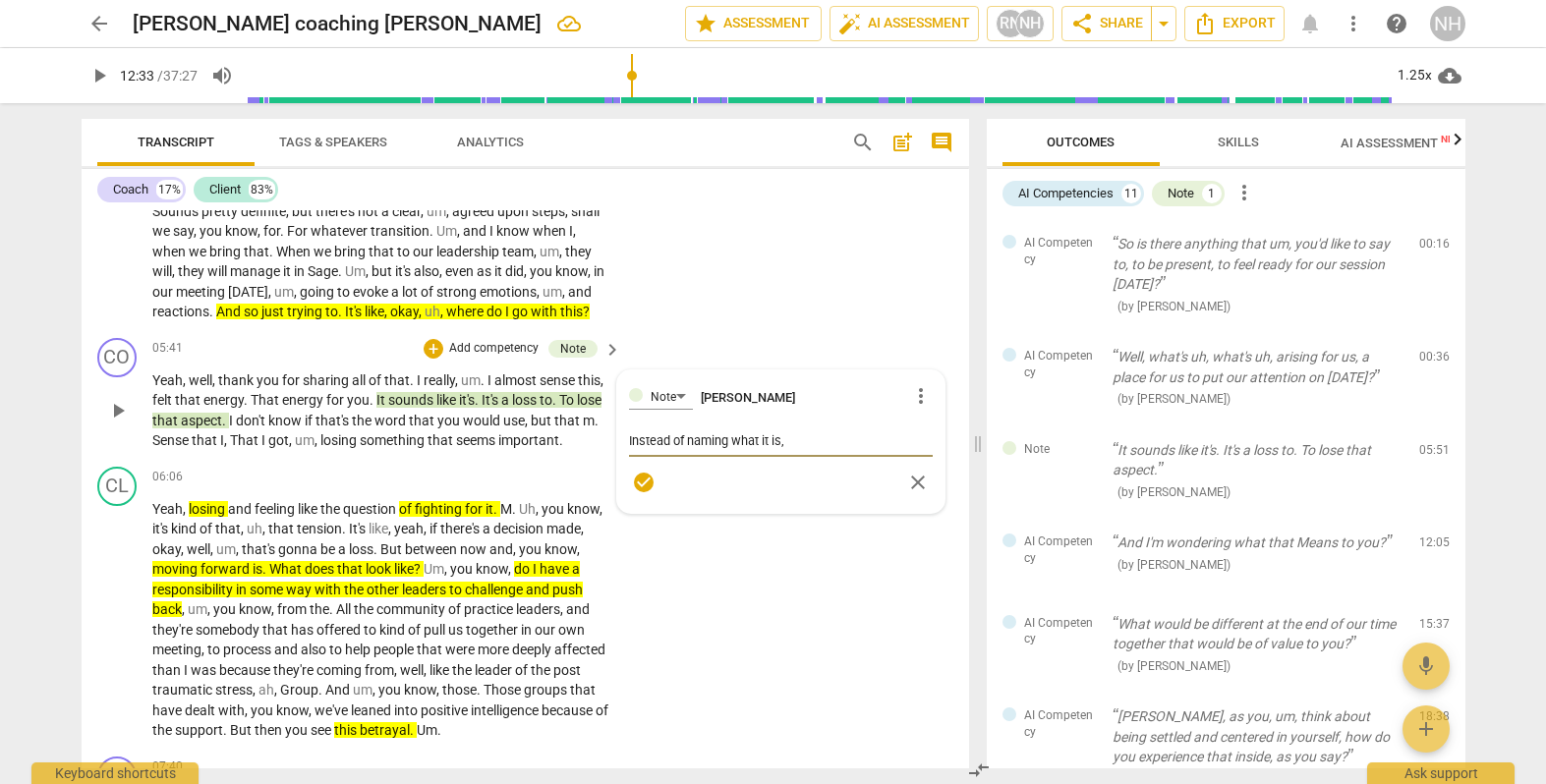
type textarea "Instead of naming what it is, a"
type textarea "Instead of naming what it is, as"
type textarea "Instead of naming what it is, ask"
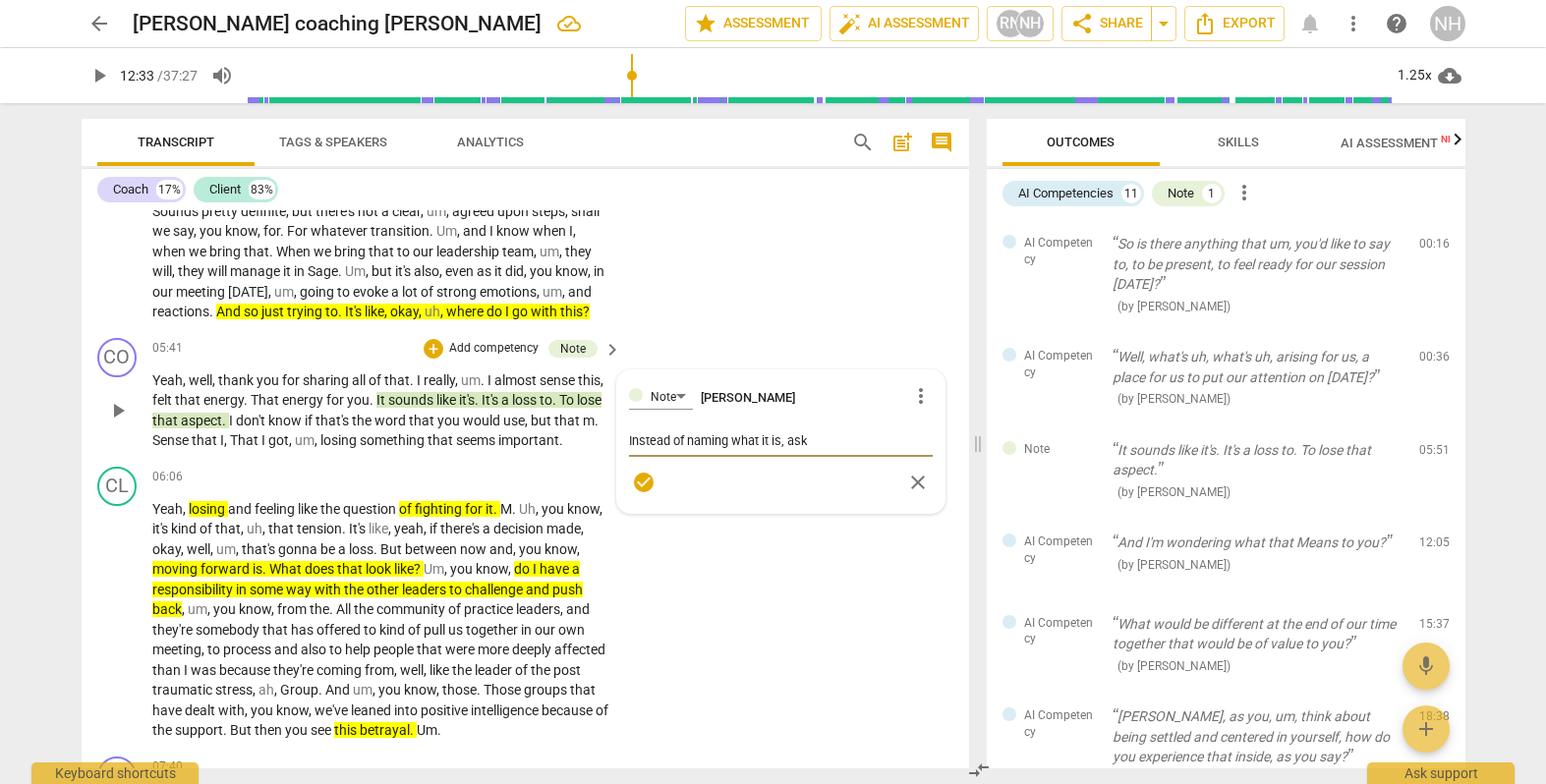
type textarea "Instead of naming what it is, ask"
type textarea "Instead of naming what it is, ask c"
type textarea "Instead of naming what it is, ask cl"
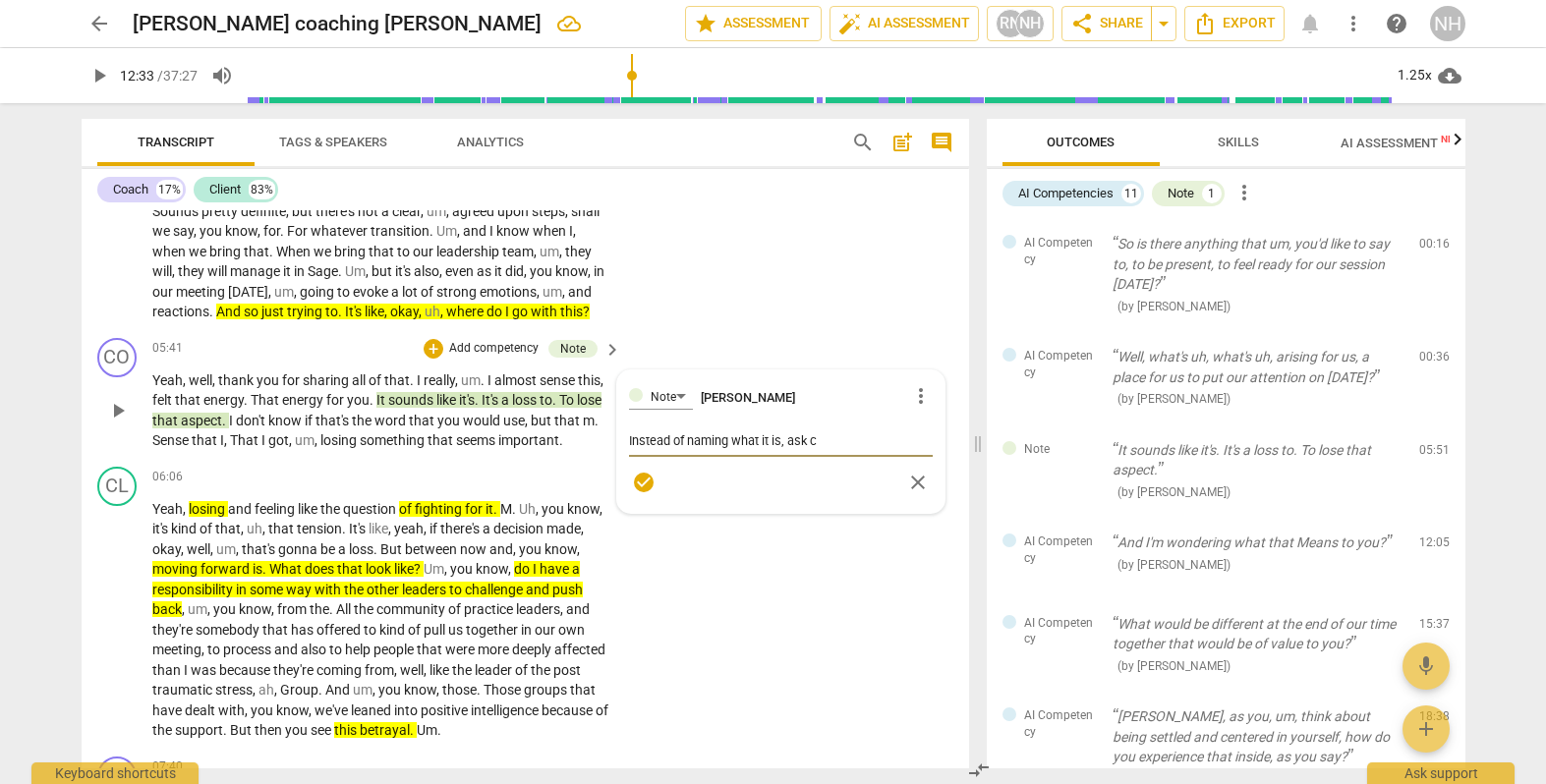
type textarea "Instead of naming what it is, ask cl"
type textarea "Instead of naming what it is, ask cli"
type textarea "Instead of naming what it is, ask clie"
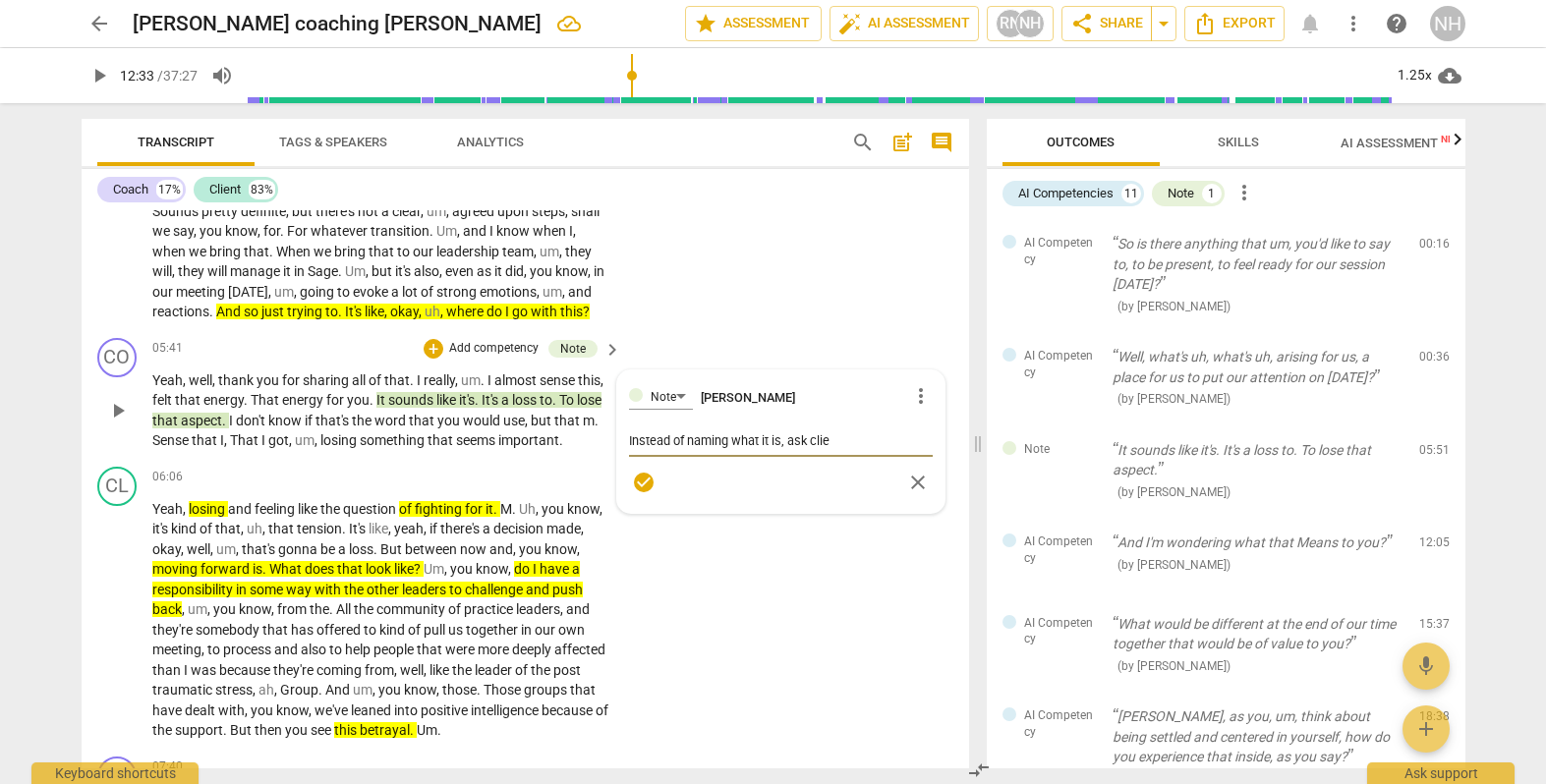
type textarea "Instead of naming what it is, ask clien"
type textarea "Instead of naming what it is, ask client"
type textarea "Instead of naming what it is, ask client,"
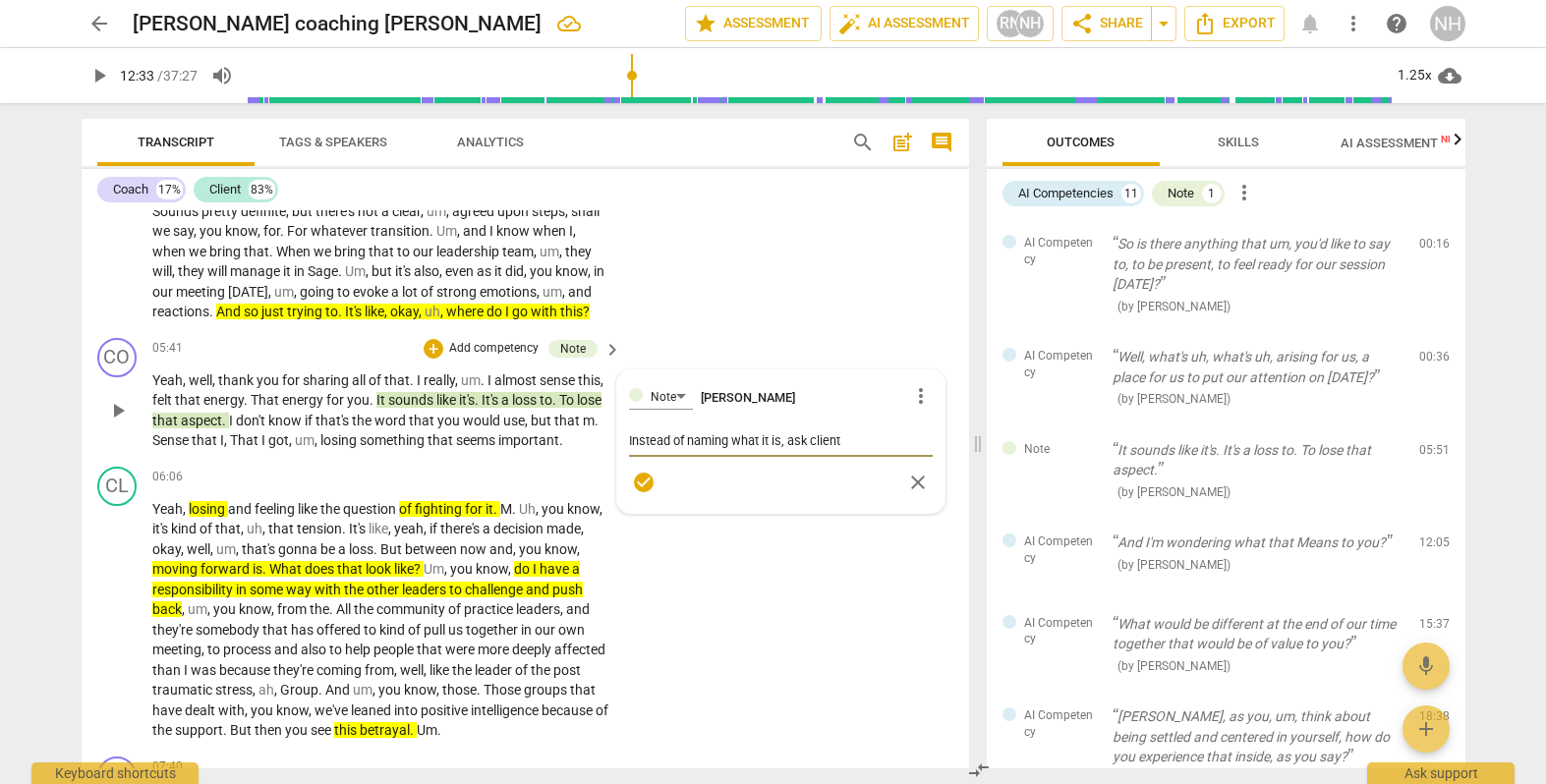
type textarea "Instead of naming what it is, ask client,"
type textarea "Instead of naming what it is, ask client, w"
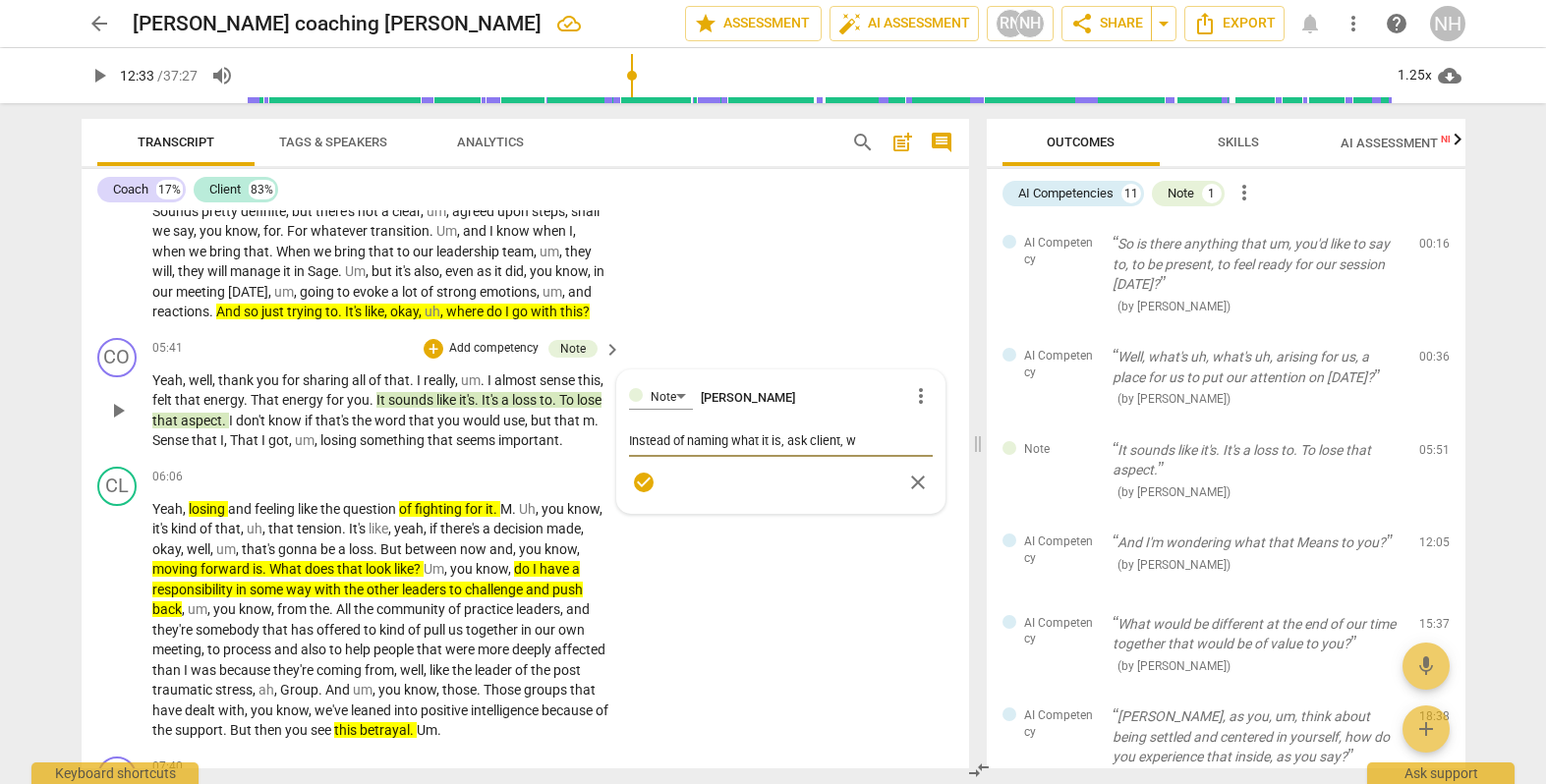
type textarea "Instead of naming what it is, ask client, wh"
type textarea "Instead of naming what it is, ask client, wha"
type textarea "Instead of naming what it is, ask client, what"
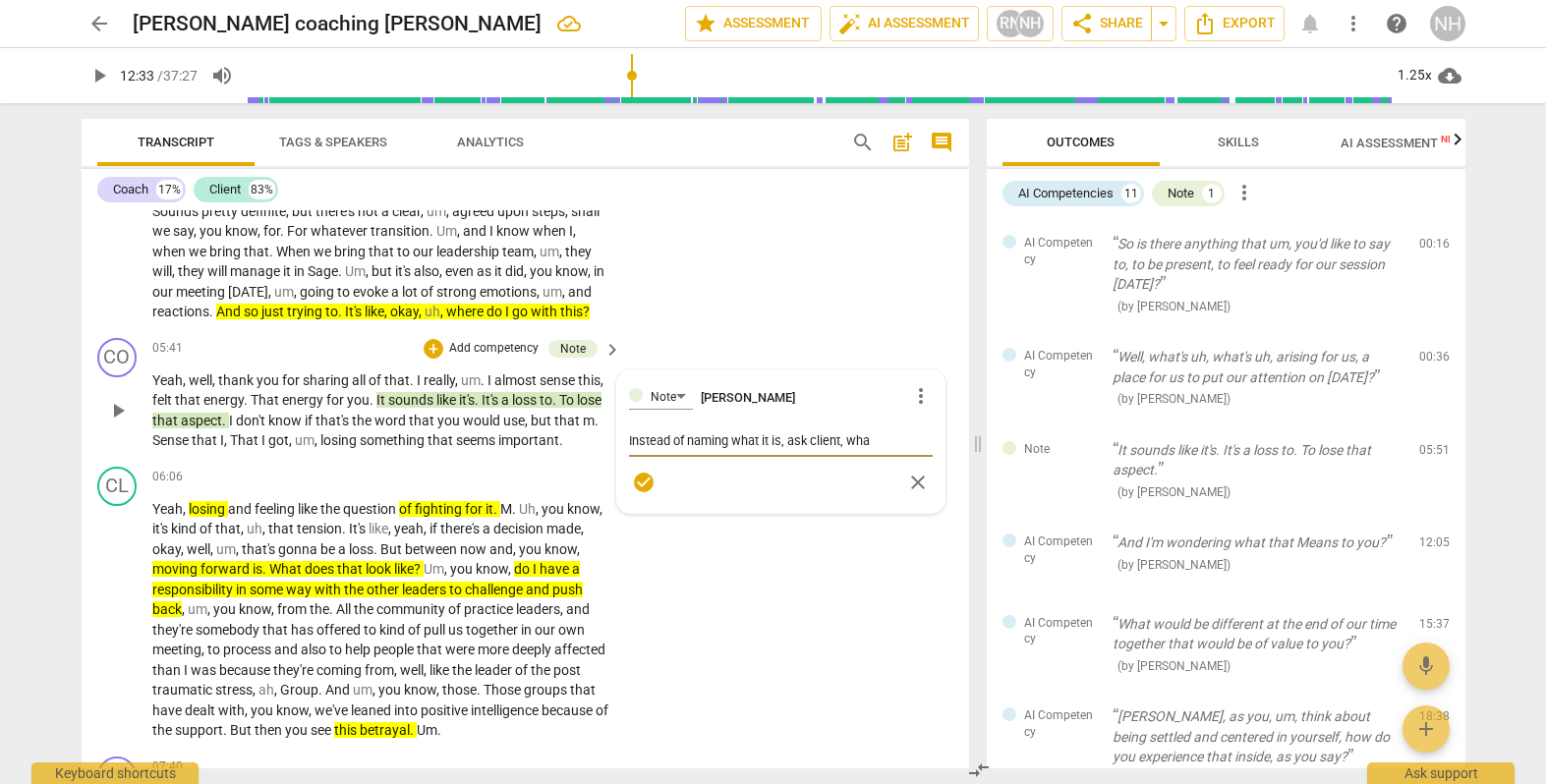
type textarea "Instead of naming what it is, ask client, what"
type textarea "Instead of naming what it is, ask client, whats"
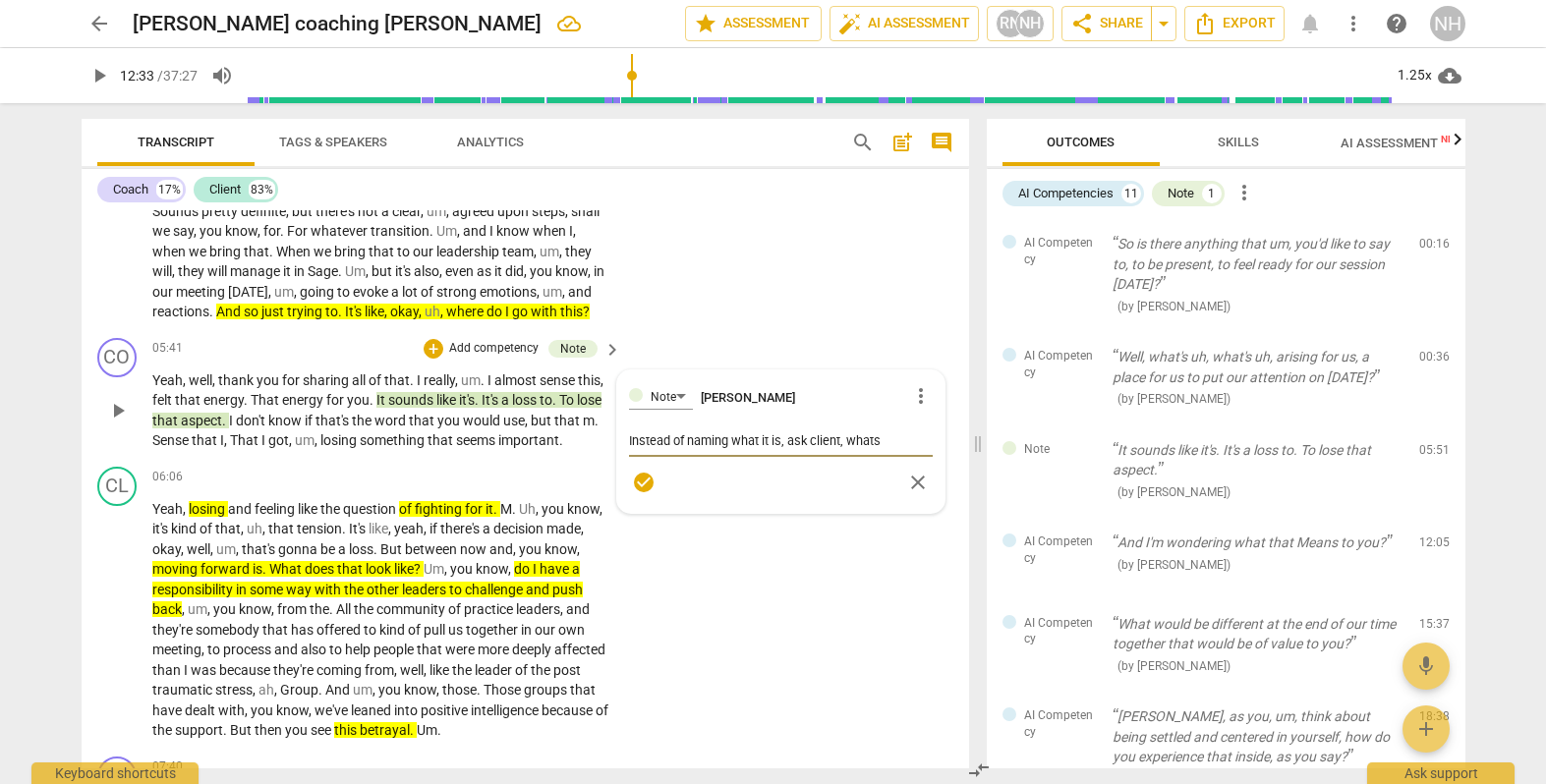
type textarea "Instead of naming what it is, ask client, whats t"
type textarea "Instead of naming what it is, ask client, whats th"
type textarea "Instead of naming what it is, ask client, whats the"
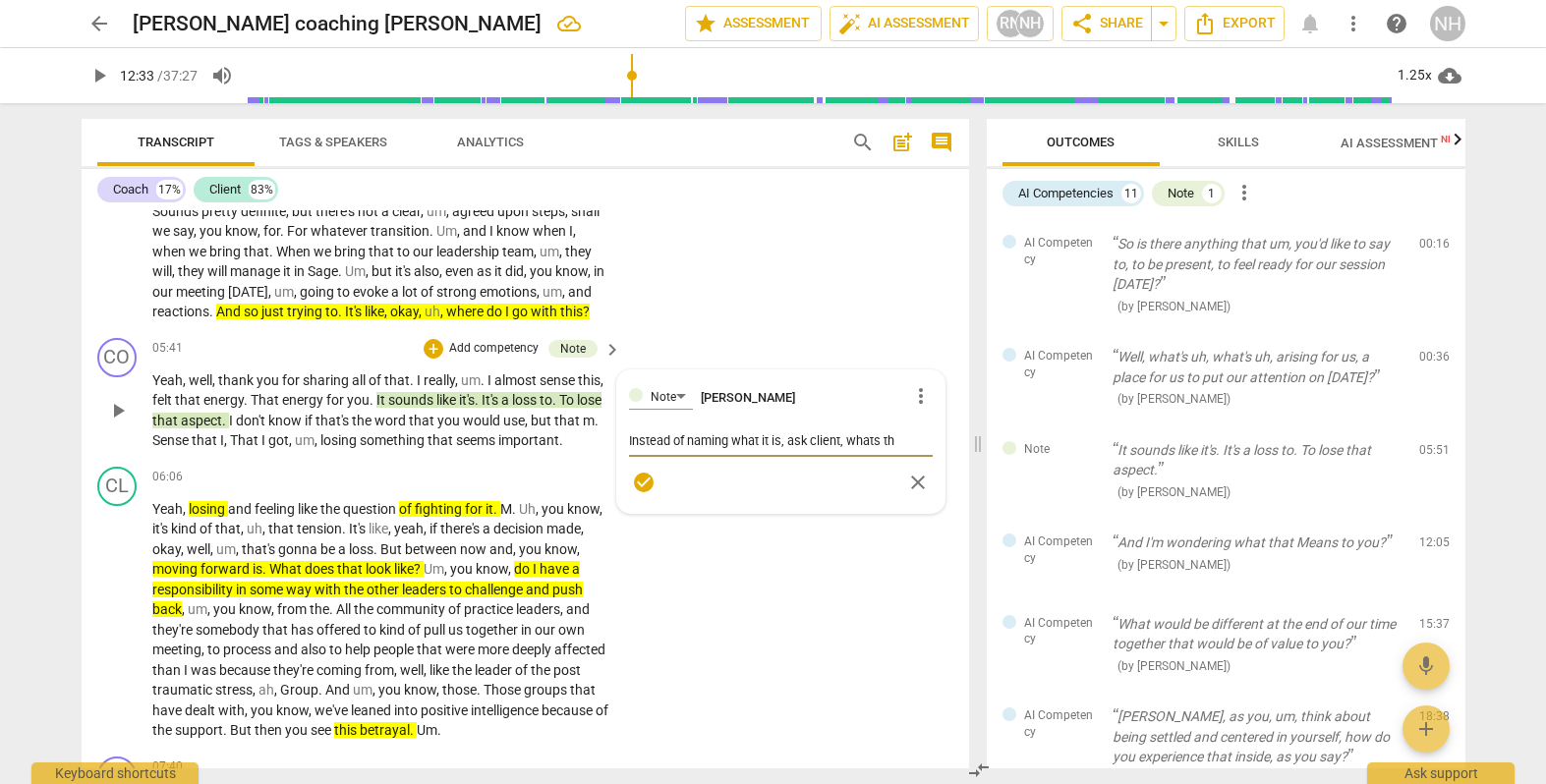
type textarea "Instead of naming what it is, ask client, whats the"
type textarea "Instead of naming what it is, ask client, whats the e"
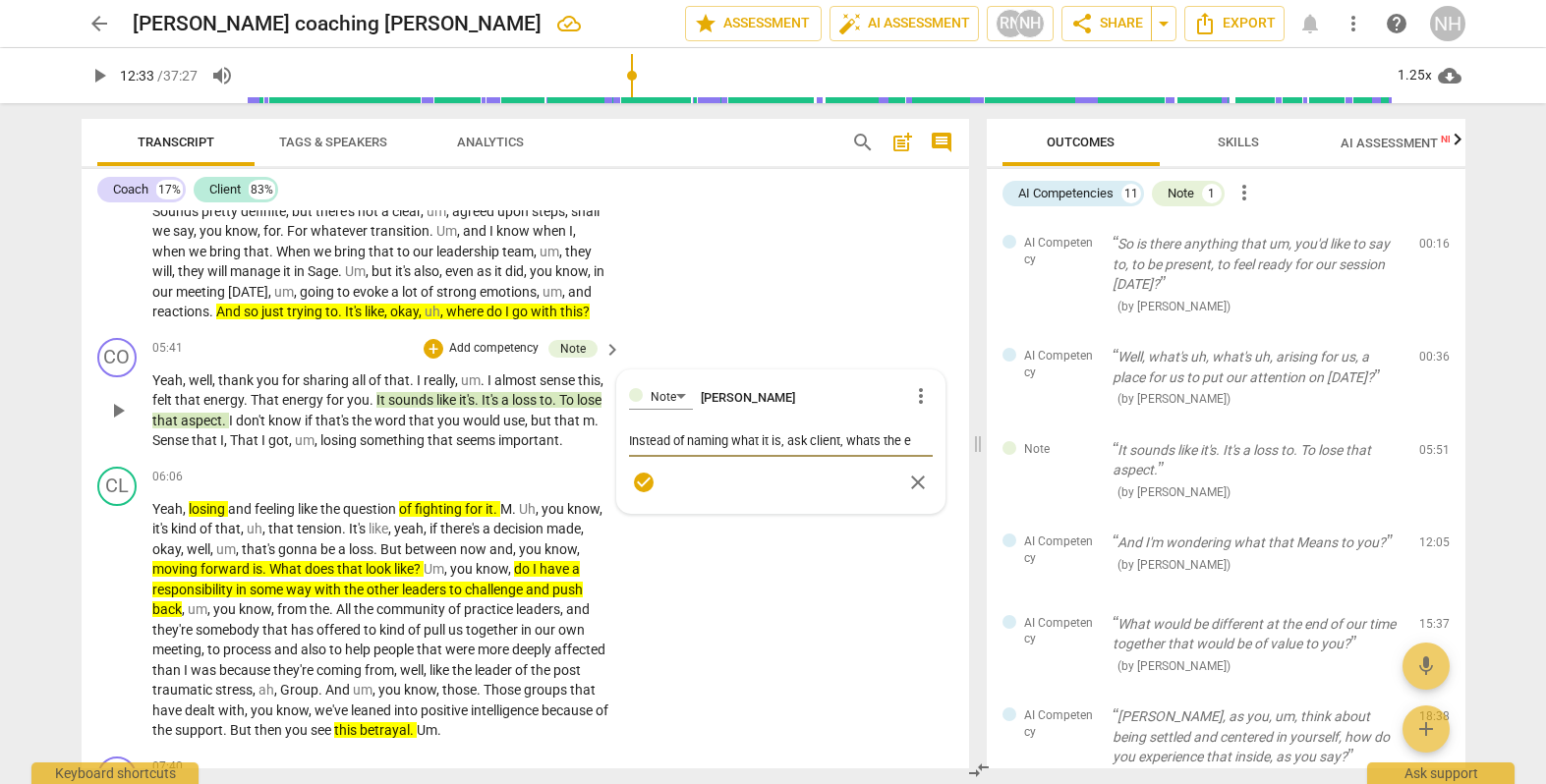
type textarea "Instead of naming what it is, ask client, whats the em"
type textarea "Instead of naming what it is, ask client, whats the emo"
type textarea "Instead of naming what it is, ask client, whats the emot"
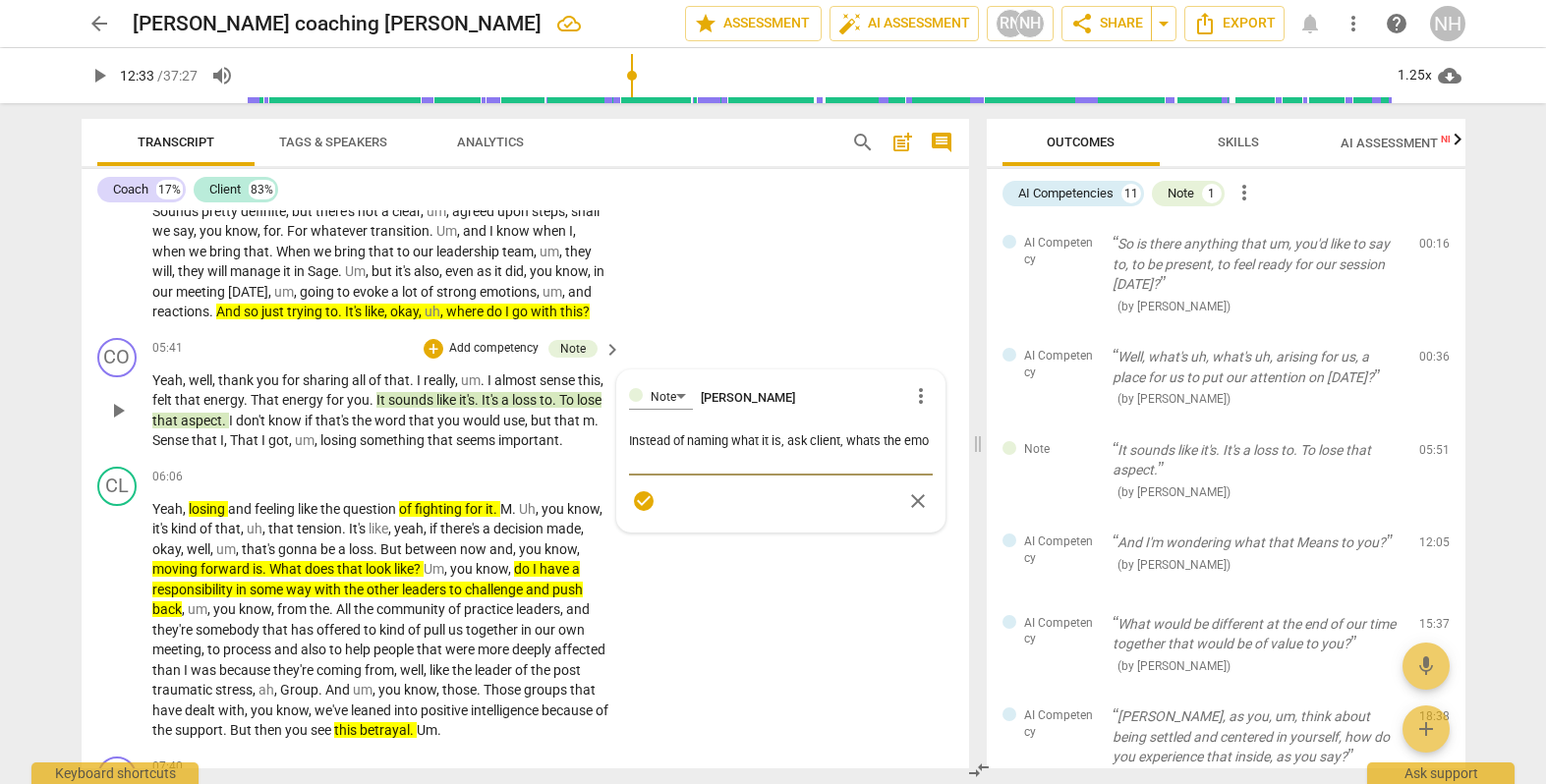
type textarea "Instead of naming what it is, ask client, whats the emot"
type textarea "Instead of naming what it is, ask client, whats the emoti"
type textarea "Instead of naming what it is, ask client, whats the emotio"
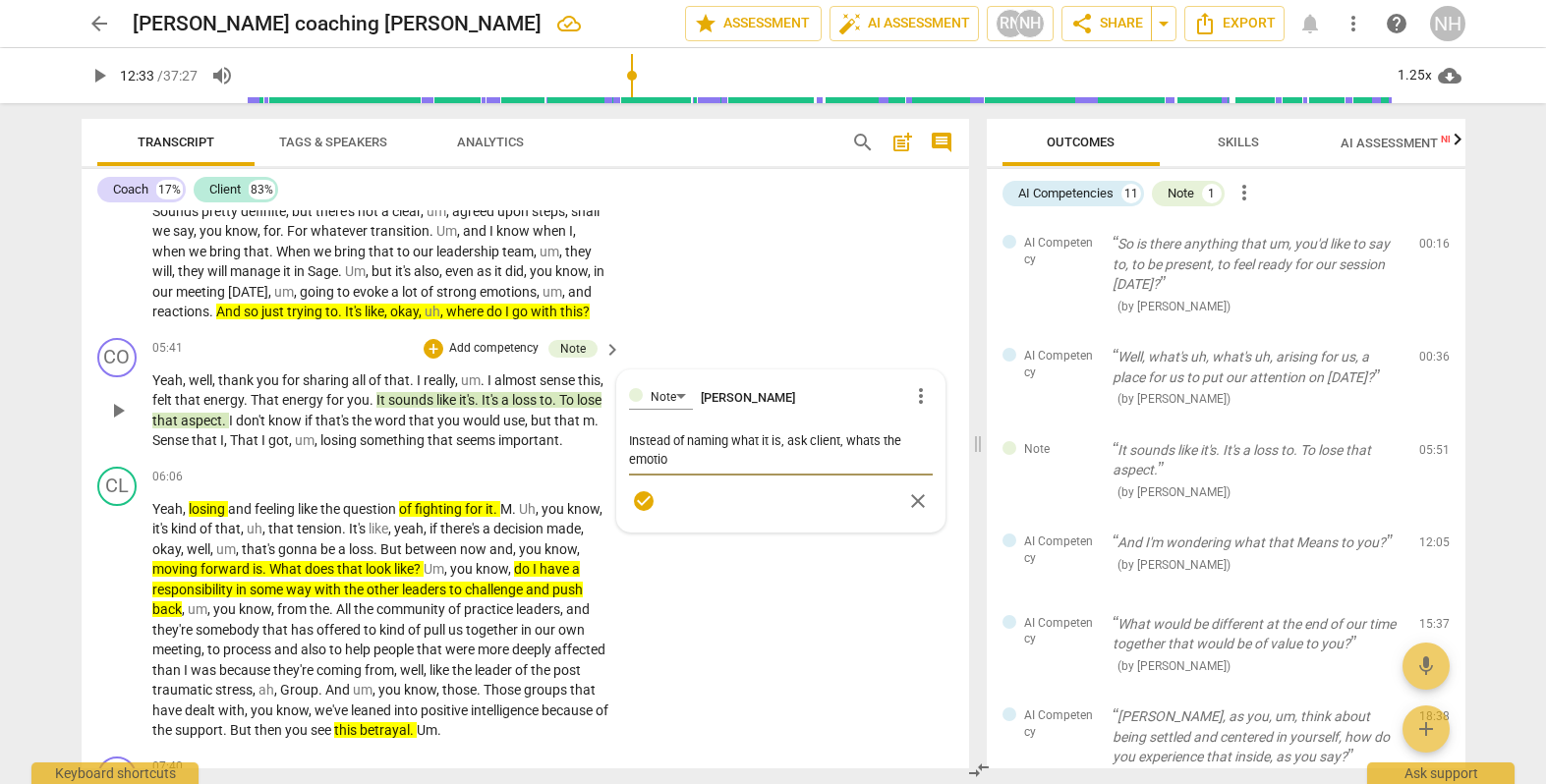
type textarea "Instead of naming what it is, ask client, whats the emotion"
type textarea "Instead of naming what it is, ask client, whats the emotio"
type textarea "Instead of naming what it is, ask client, whats the emoti"
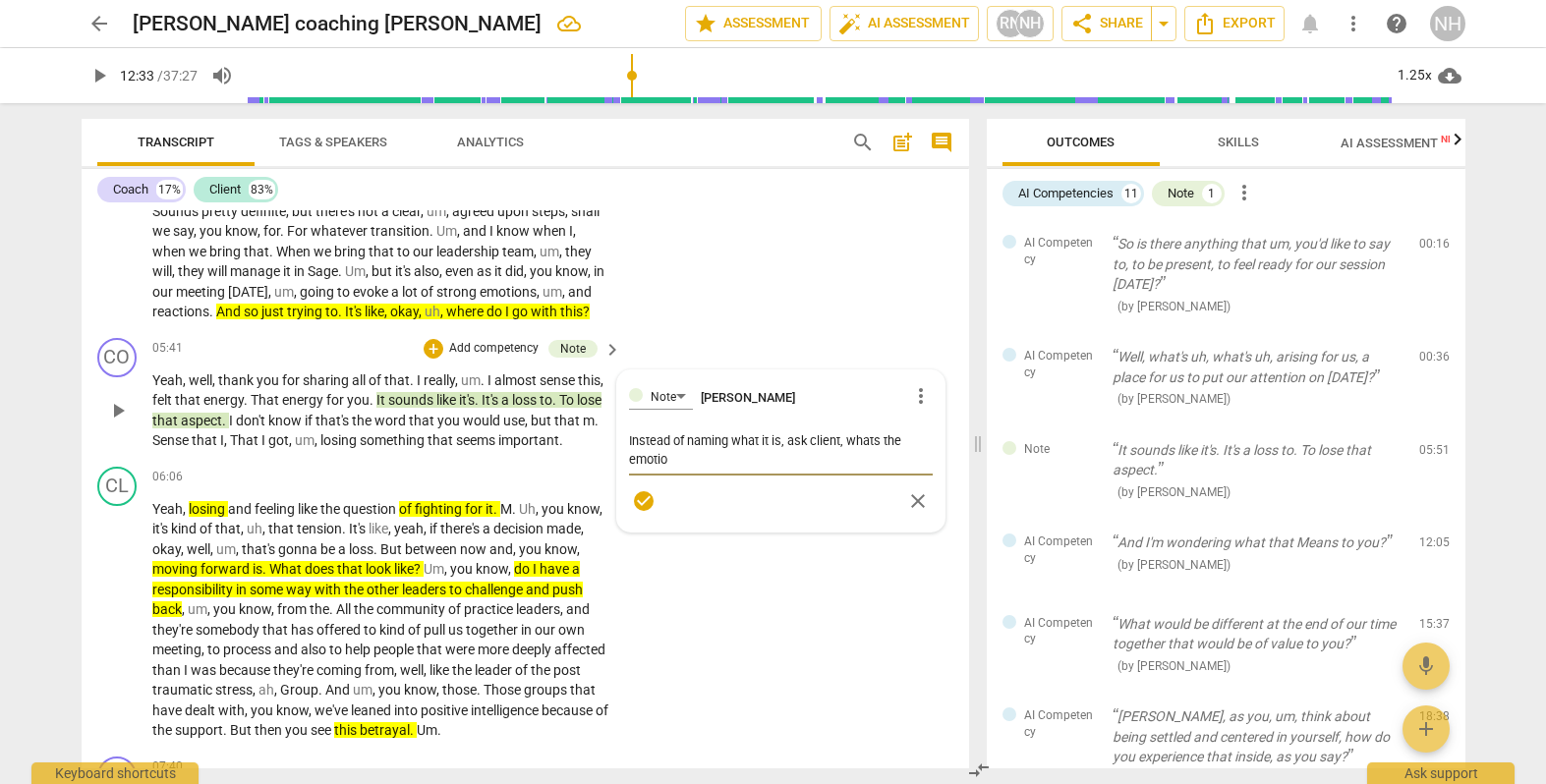
type textarea "Instead of naming what it is, ask client, whats the emoti"
type textarea "Instead of naming what it is, ask client, whats the emot"
type textarea "Instead of naming what it is, ask client, whats the emo"
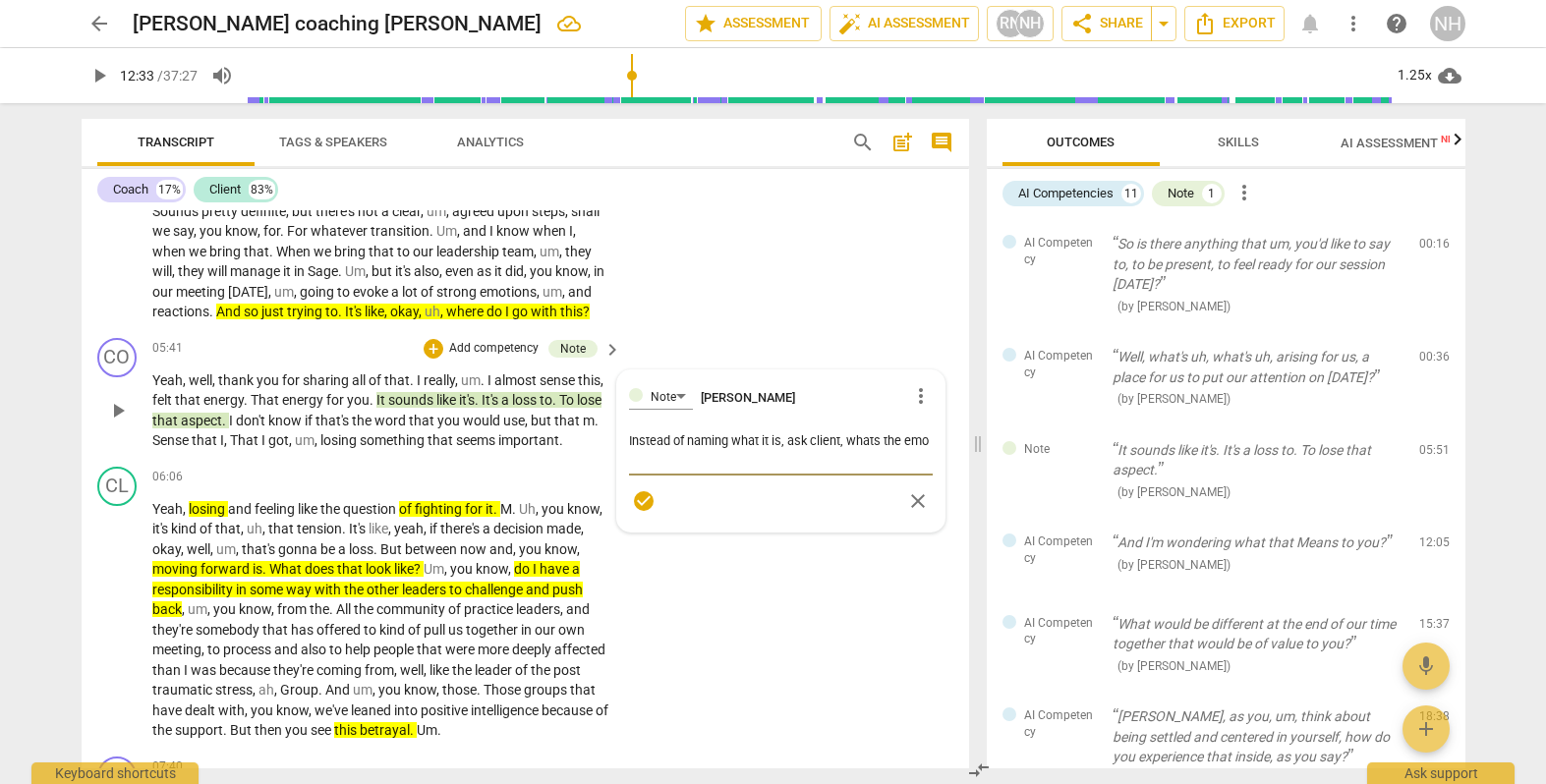
type textarea "Instead of naming what it is, ask client, whats the em"
type textarea "Instead of naming what it is, ask client, whats the e"
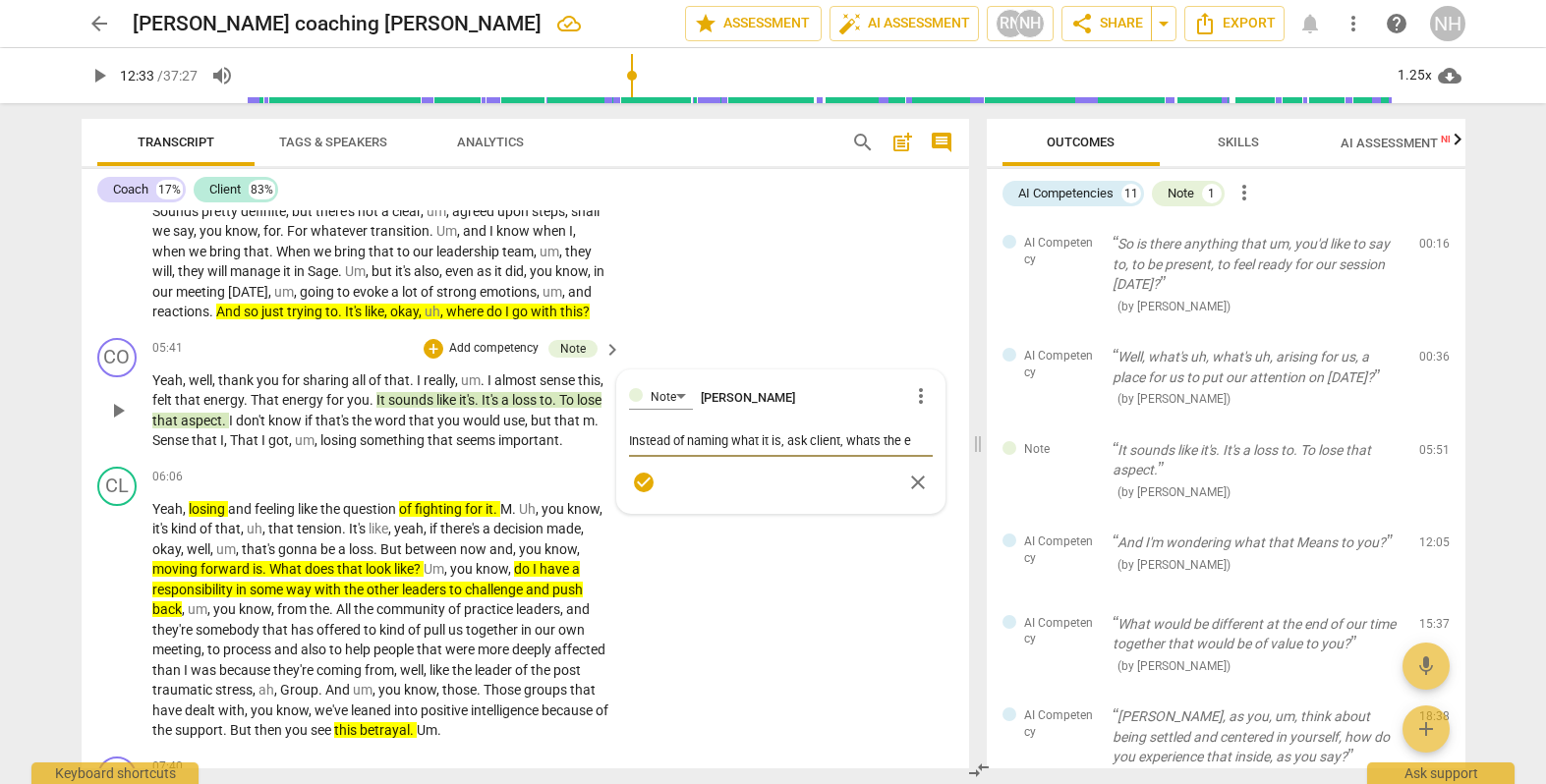
type textarea "Instead of naming what it is, ask client, whats the"
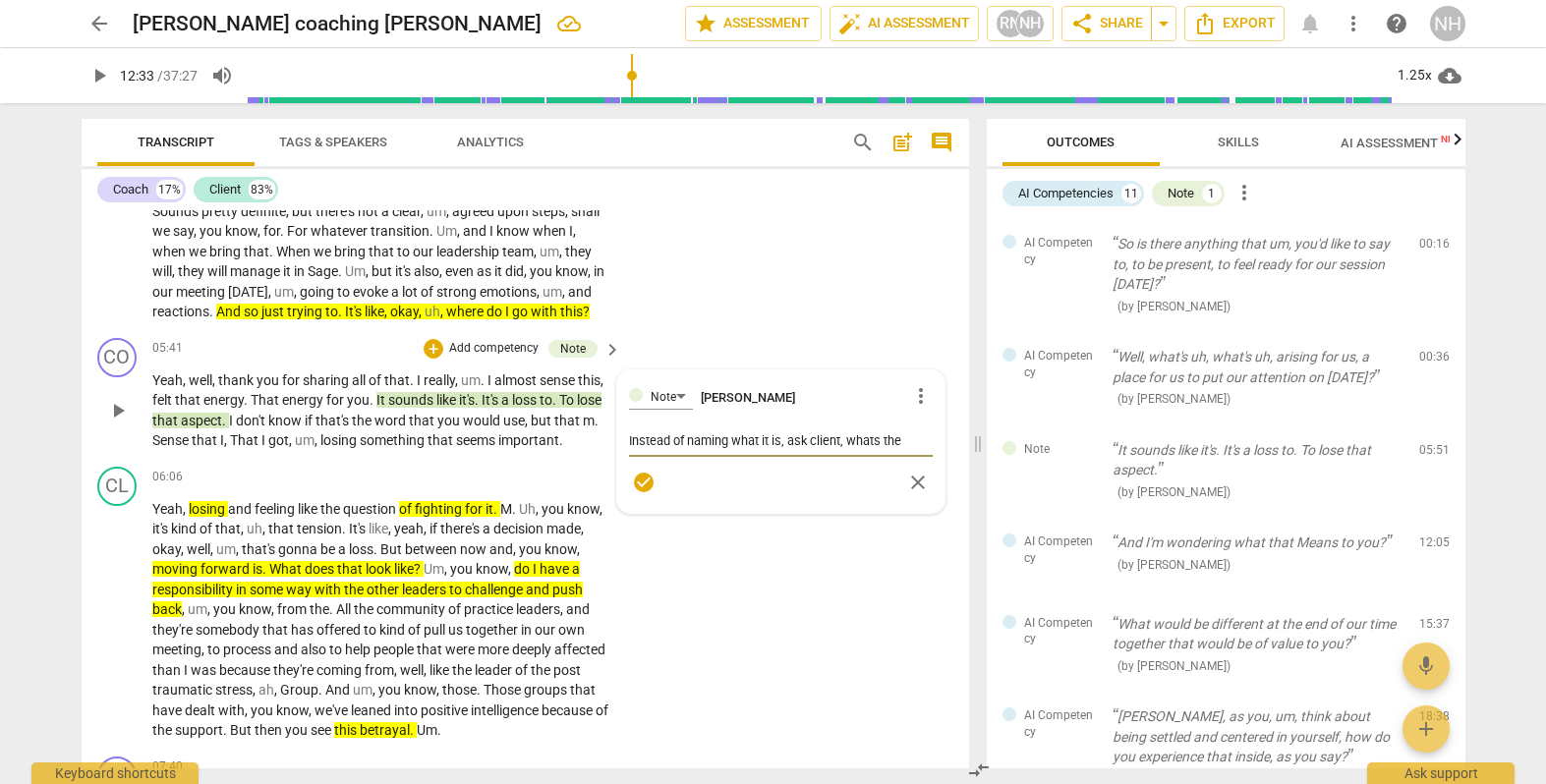
type textarea "Instead of naming what it is, ask client, whats th"
type textarea "Instead of naming what it is, ask client, whats t"
type textarea "Instead of naming what it is, ask client, whats"
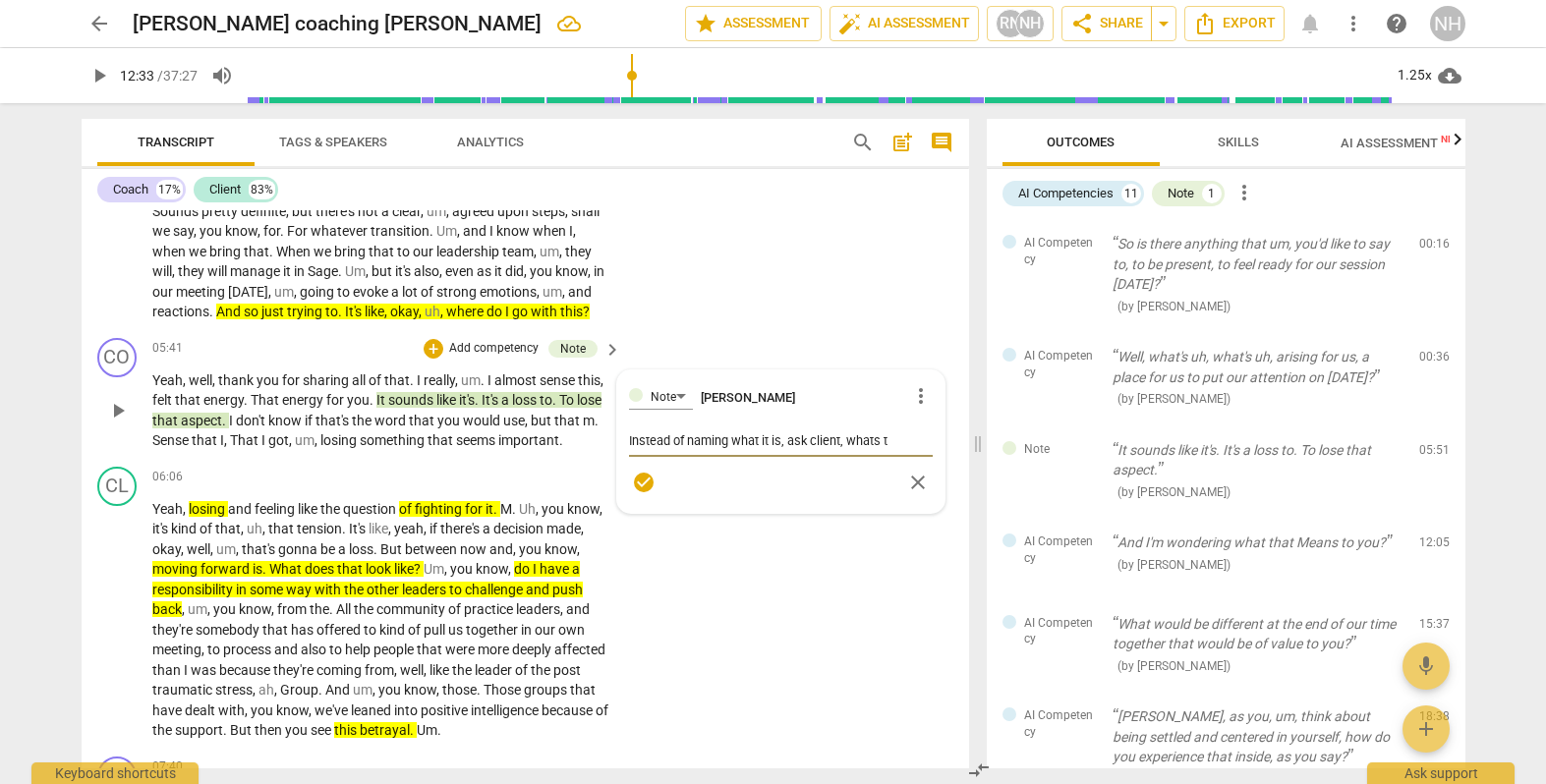
type textarea "Instead of naming what it is, ask client, whats"
type textarea "Instead of naming what it is, ask client, what"
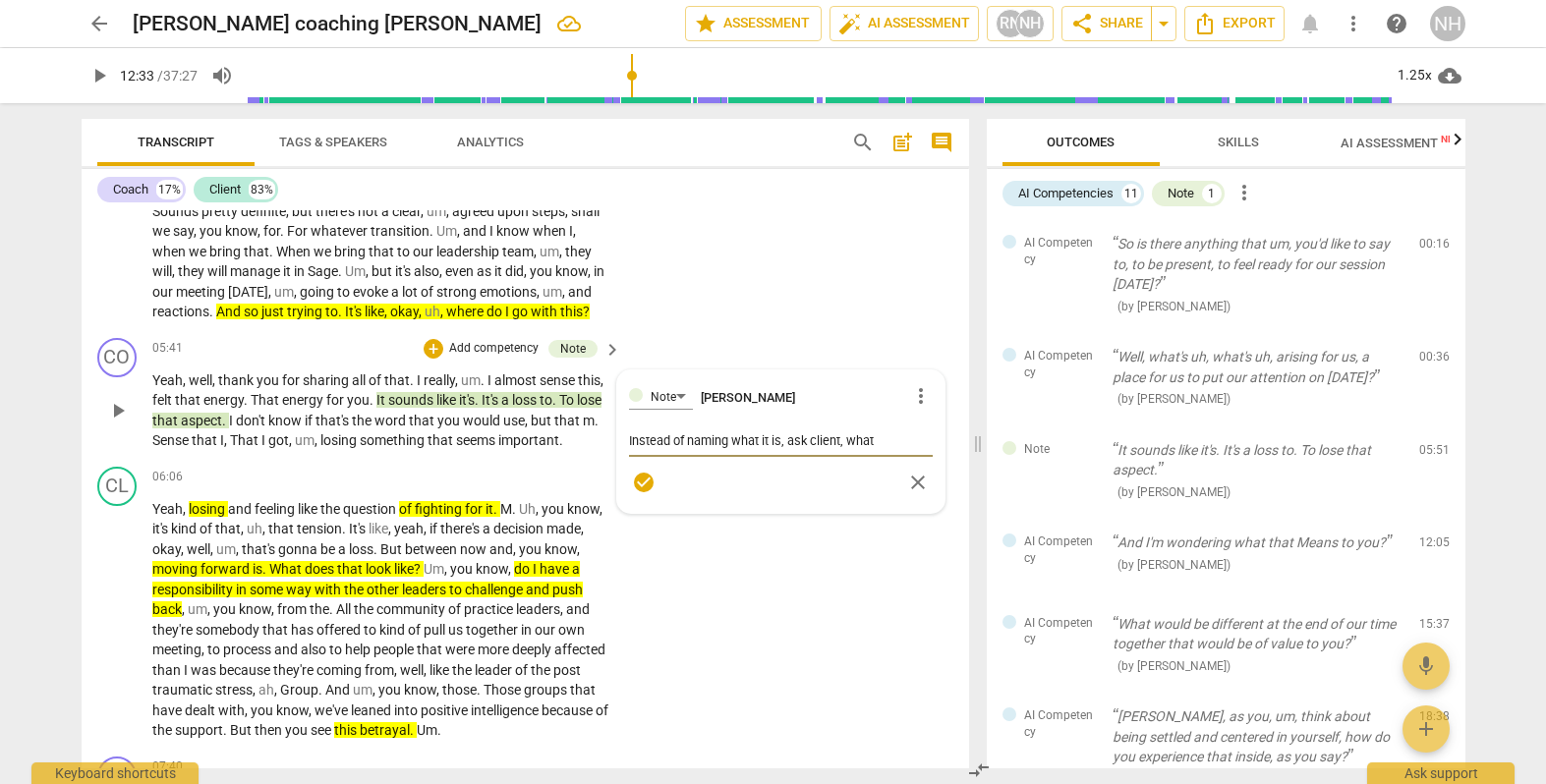
type textarea "Instead of naming what it is, ask client, what"
type textarea "Instead of naming what it is, ask client, what e"
type textarea "Instead of naming what it is, ask client, what em"
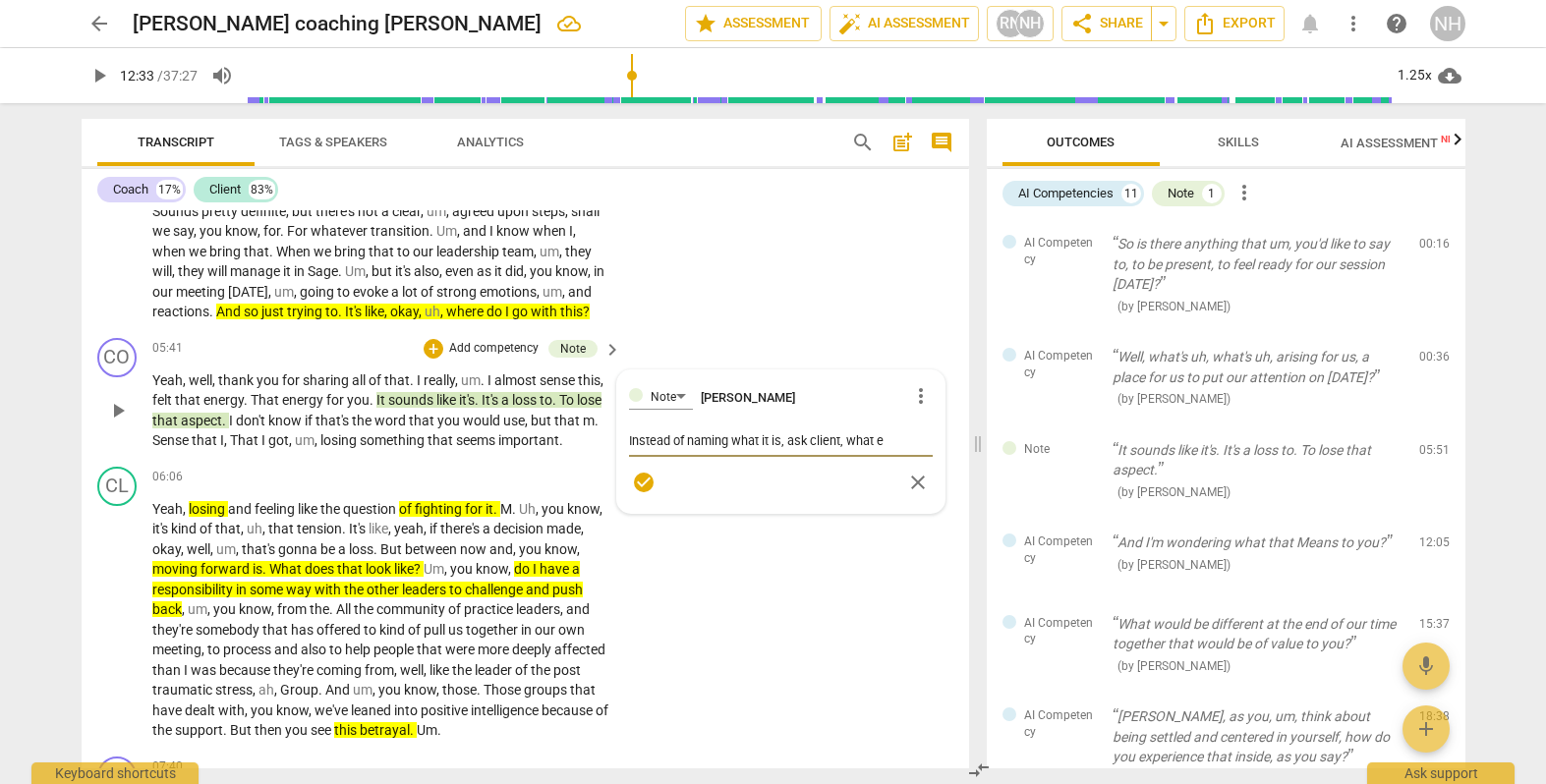
type textarea "Instead of naming what it is, ask client, what em"
type textarea "Instead of naming what it is, ask client, what emo"
type textarea "Instead of naming what it is, ask client, what emot"
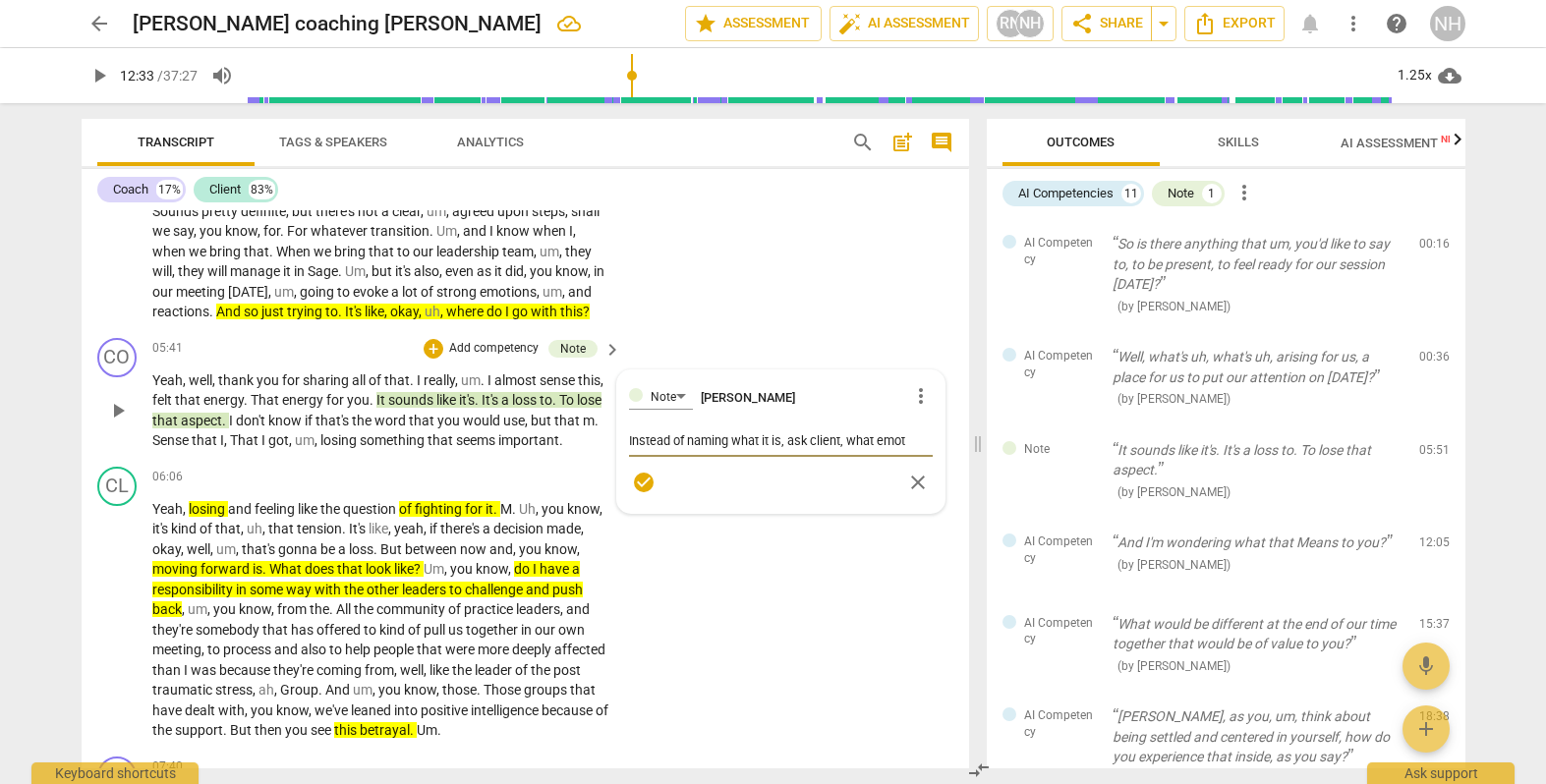
type textarea "Instead of naming what it is, ask client, what emoti"
type textarea "Instead of naming what it is, ask client, what emotio"
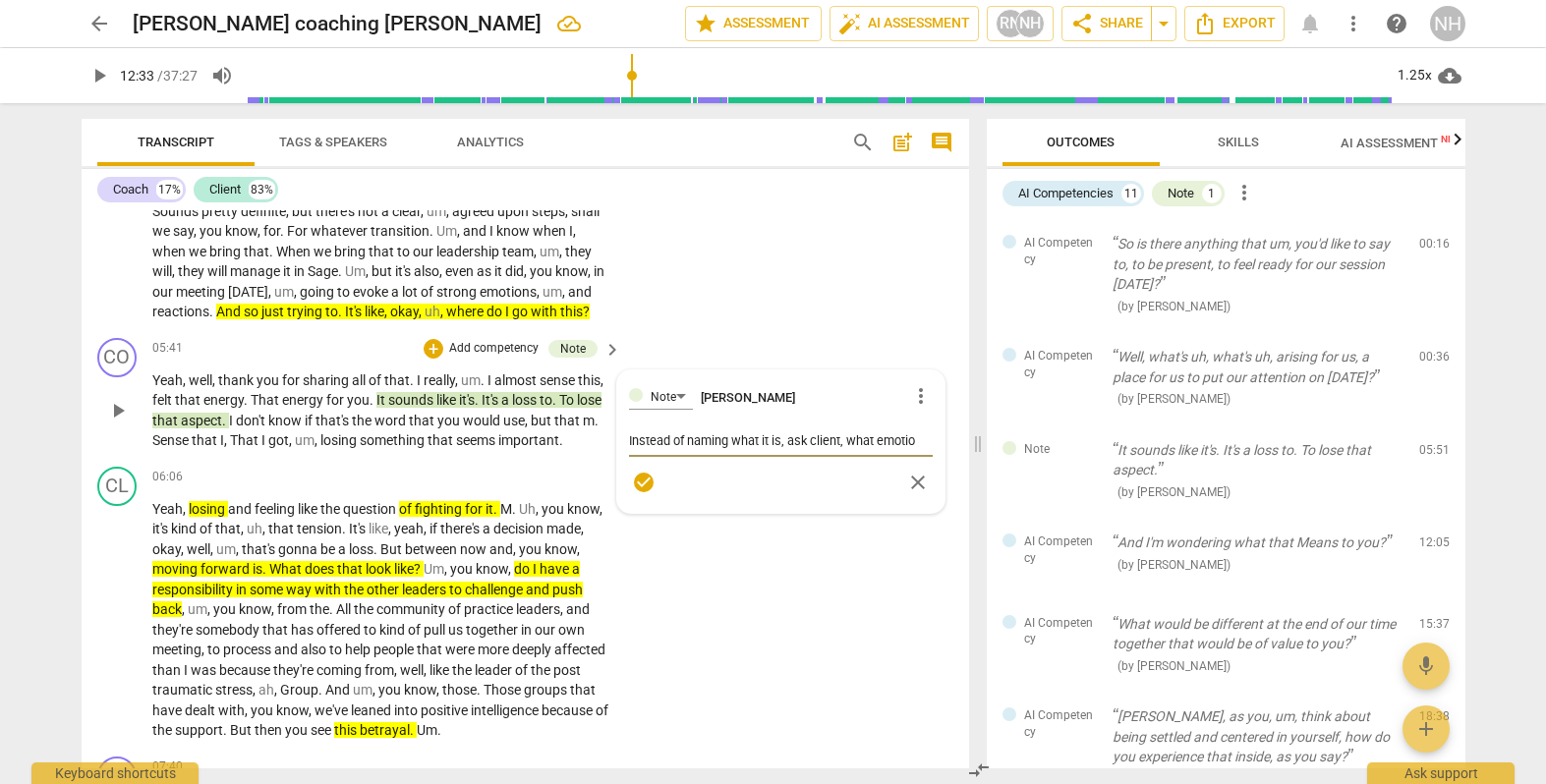
type textarea "Instead of naming what it is, ask client, what emotion"
type textarea "Instead of naming what it is, ask client, what emotions"
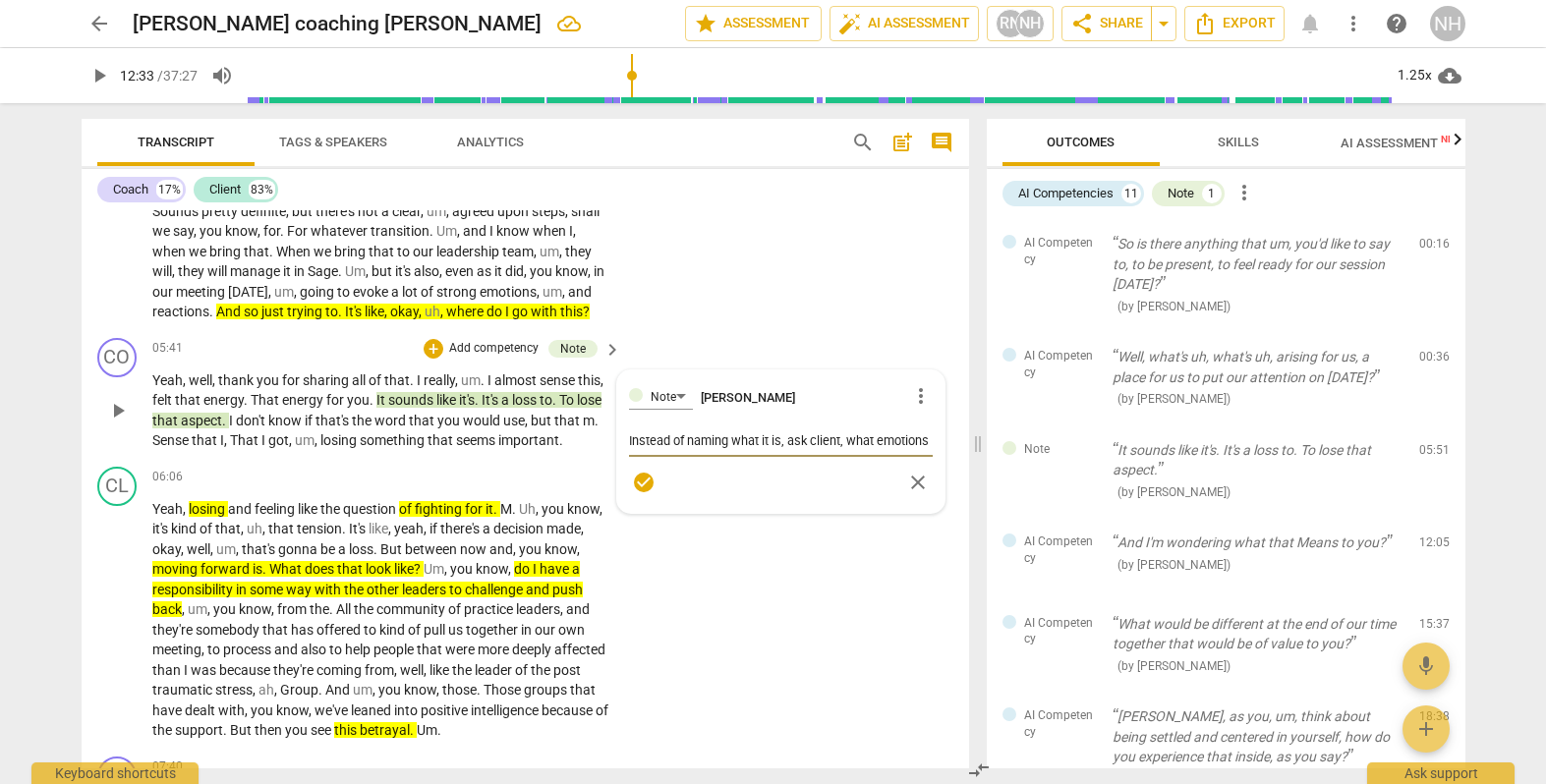
type textarea "Instead of naming what it is, ask client, what emotions"
type textarea "Instead of naming what it is, ask client, what emotions d"
type textarea "Instead of naming what it is, ask client, what emotions do"
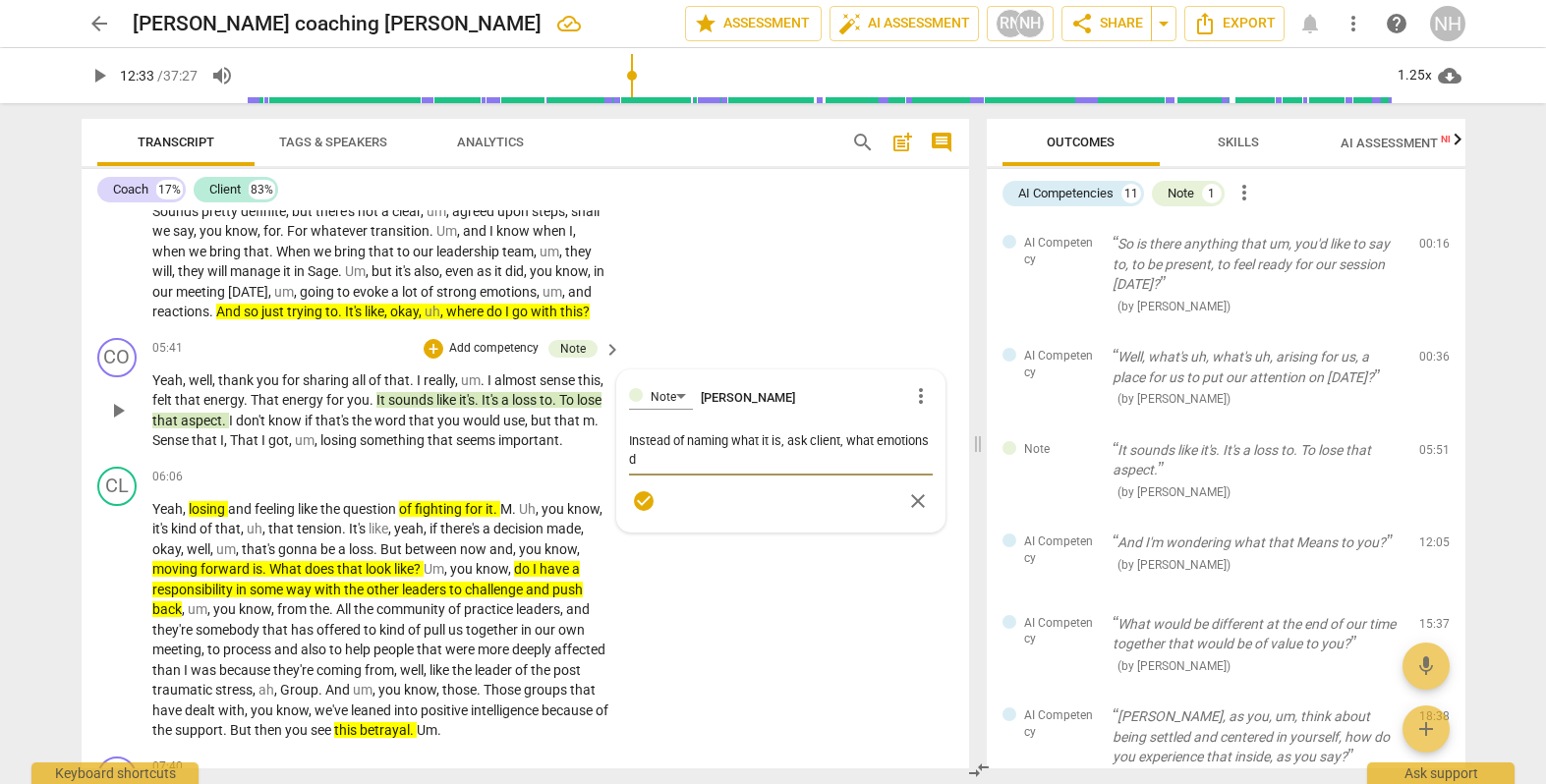
type textarea "Instead of naming what it is, ask client, what emotions do"
type textarea "Instead of naming what it is, ask client, what emotions doe"
type textarea "Instead of naming what it is, ask client, what emotions does"
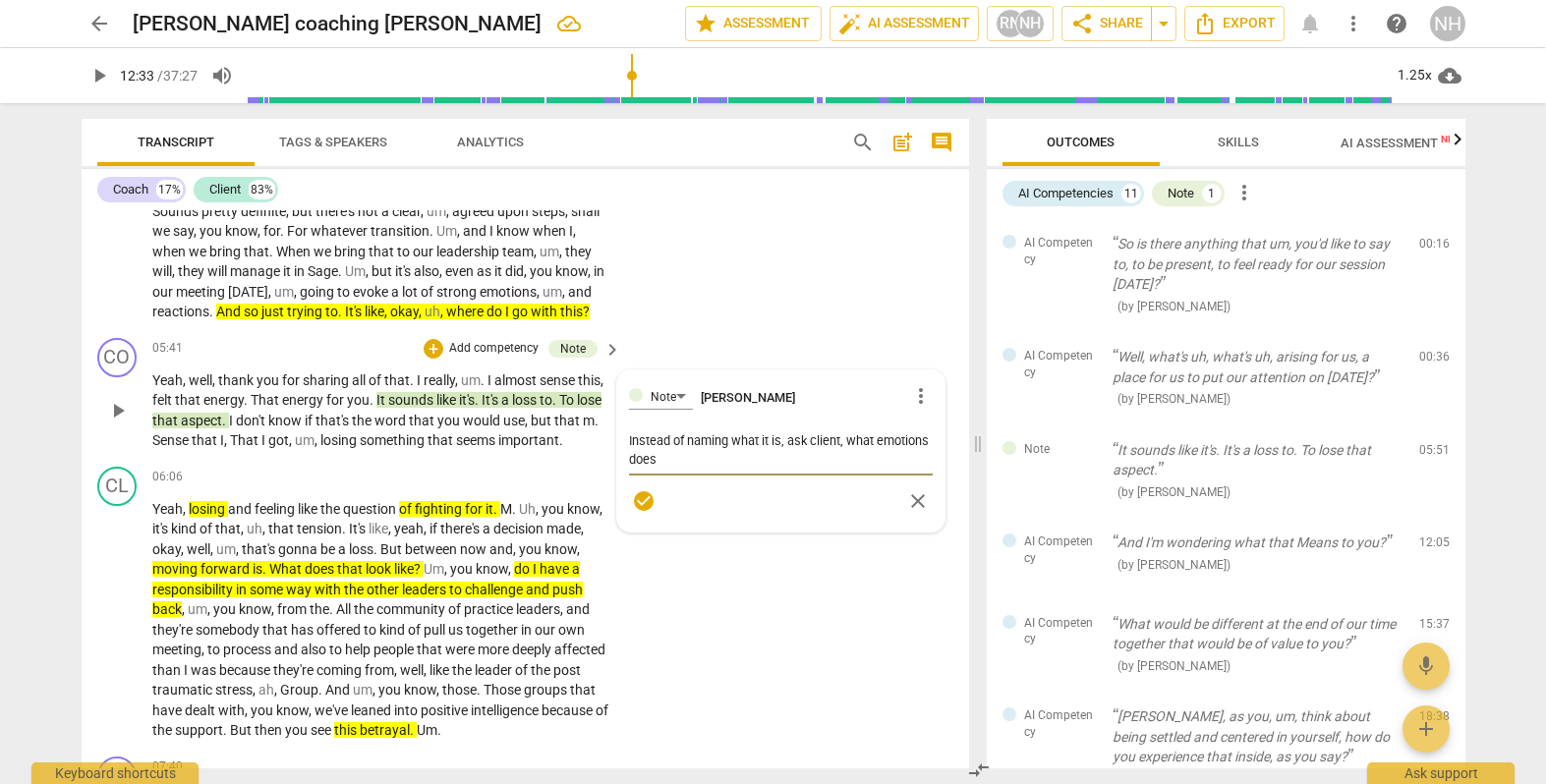
type textarea "Instead of naming what it is, ask client, what emotions does"
type textarea "Instead of naming what it is, ask client, what emotions does t"
type textarea "Instead of naming what it is, ask client, what emotions does th"
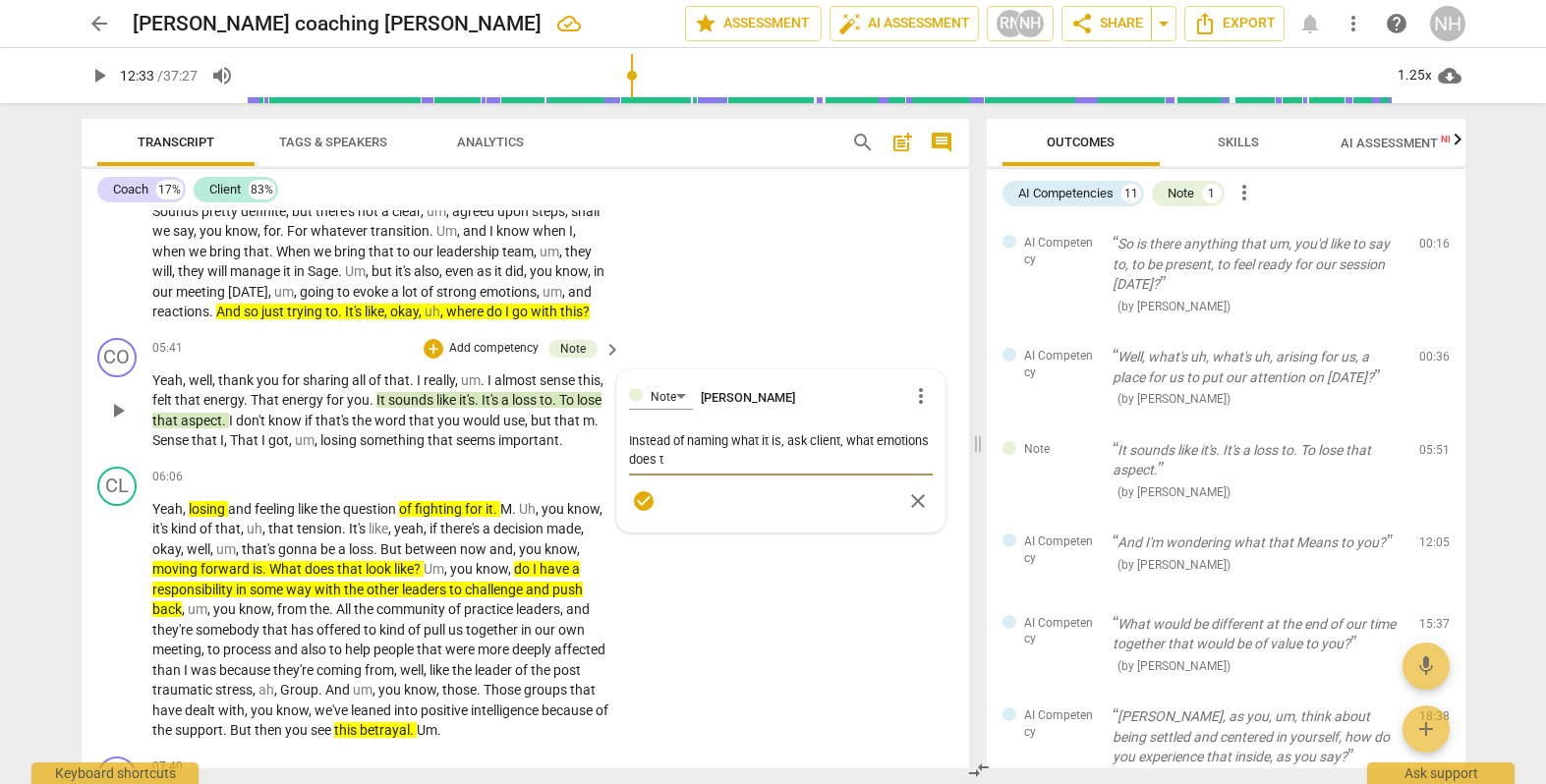
type textarea "Instead of naming what it is, ask client, what emotions does th"
type textarea "Instead of naming what it is, ask client, what emotions does thi"
type textarea "Instead of naming what it is, ask client, what emotions does this"
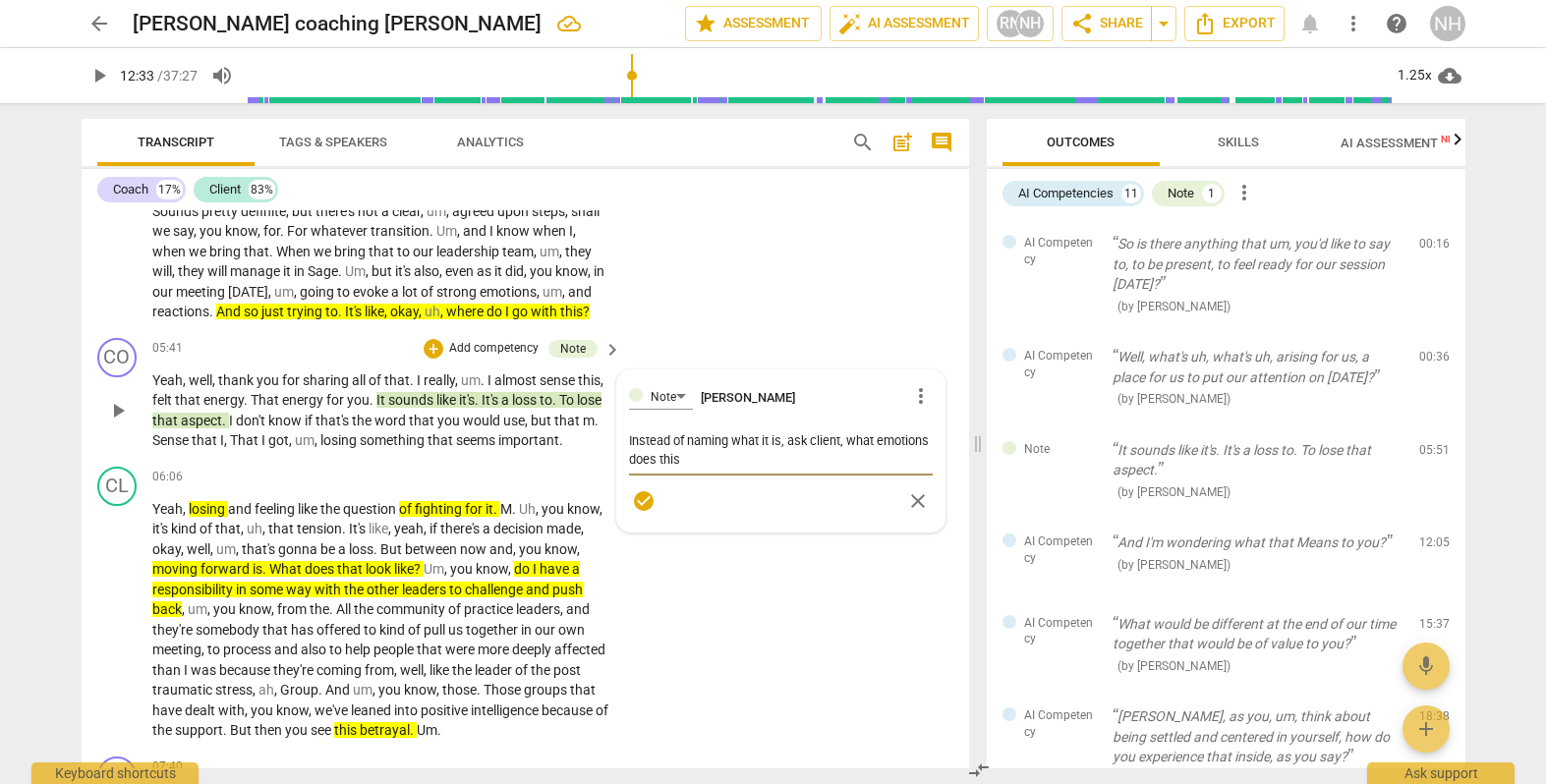
type textarea "Instead of naming what it is, ask client, what emotions does this"
type textarea "Instead of naming what it is, ask client, what emotions does this s"
type textarea "Instead of naming what it is, ask client, what emotions does this st"
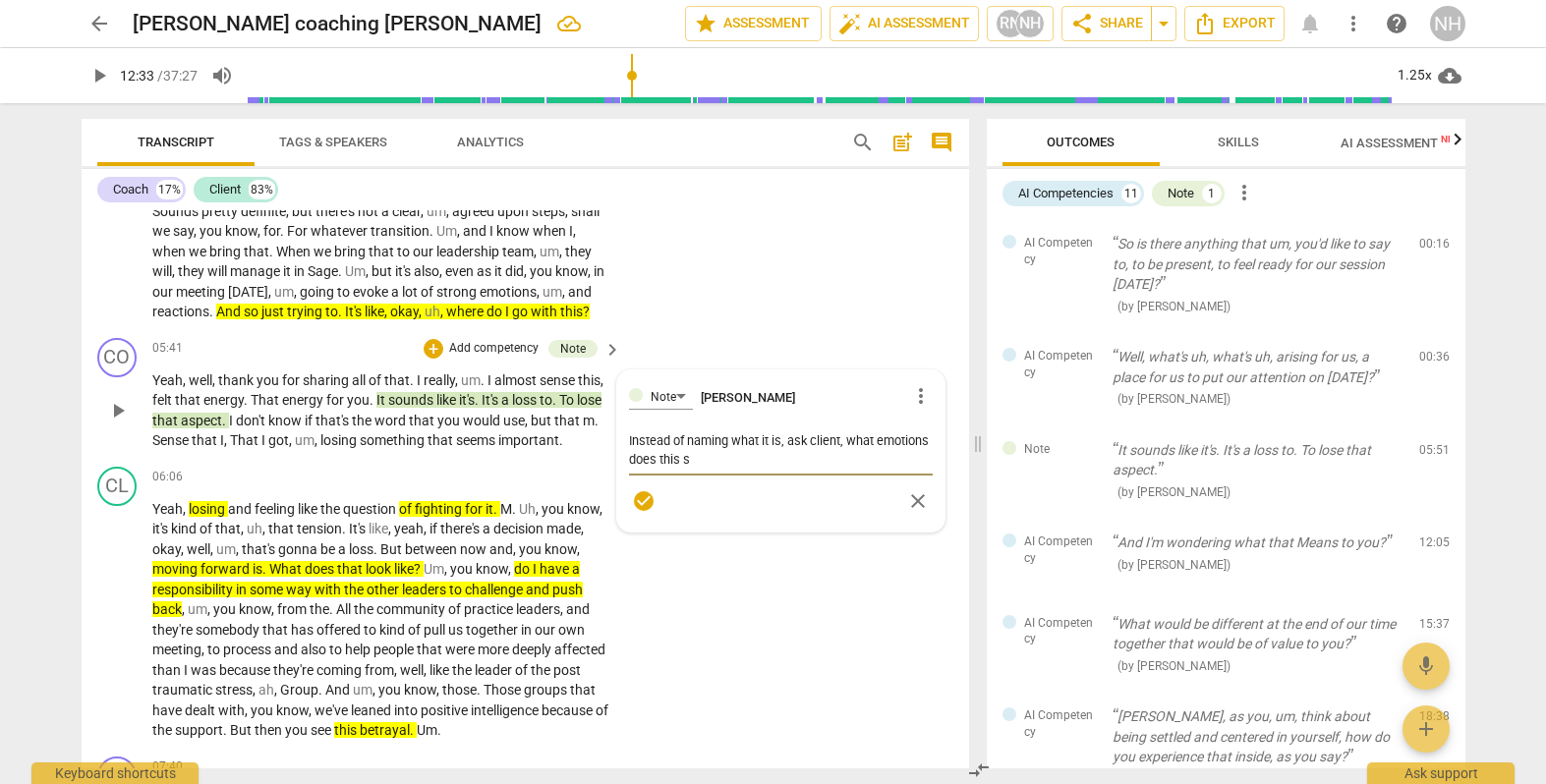
type textarea "Instead of naming what it is, ask client, what emotions does this st"
type textarea "Instead of naming what it is, ask client, what emotions does this sti"
click at [760, 438] on textarea "Instead of naming what it is, ask client, what emotions does this stir up in yo…" at bounding box center [779, 450] width 302 height 38
click at [853, 455] on textarea "Instead of naming what the emotion is, ask client, what emotions does this stir…" at bounding box center [779, 450] width 302 height 38
drag, startPoint x: 763, startPoint y: 439, endPoint x: 793, endPoint y: 447, distance: 31.0
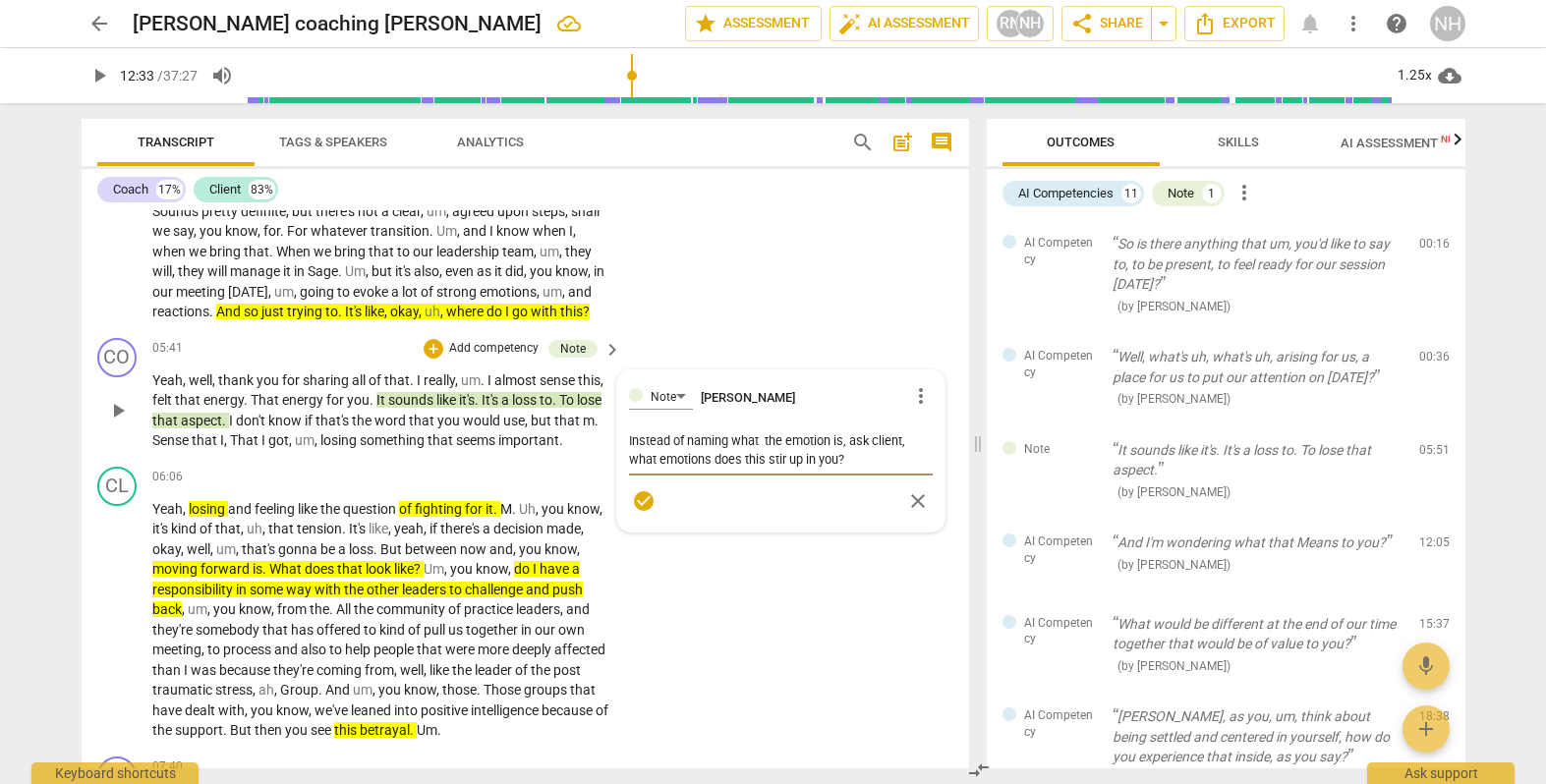
click at [765, 439] on textarea "Instead of naming what the emotion is, ask client, what emotions does this stir…" at bounding box center [779, 450] width 302 height 38
click at [629, 457] on textarea "Instead of naming what the emotion is, ask client, what emotions does this stir…" at bounding box center [779, 450] width 302 height 38
click at [854, 456] on textarea "Instead of naming what the emotion is, ask client, "what emotions does this sti…" at bounding box center [779, 450] width 302 height 38
click at [638, 503] on span "check_circle" at bounding box center [644, 502] width 24 height 24
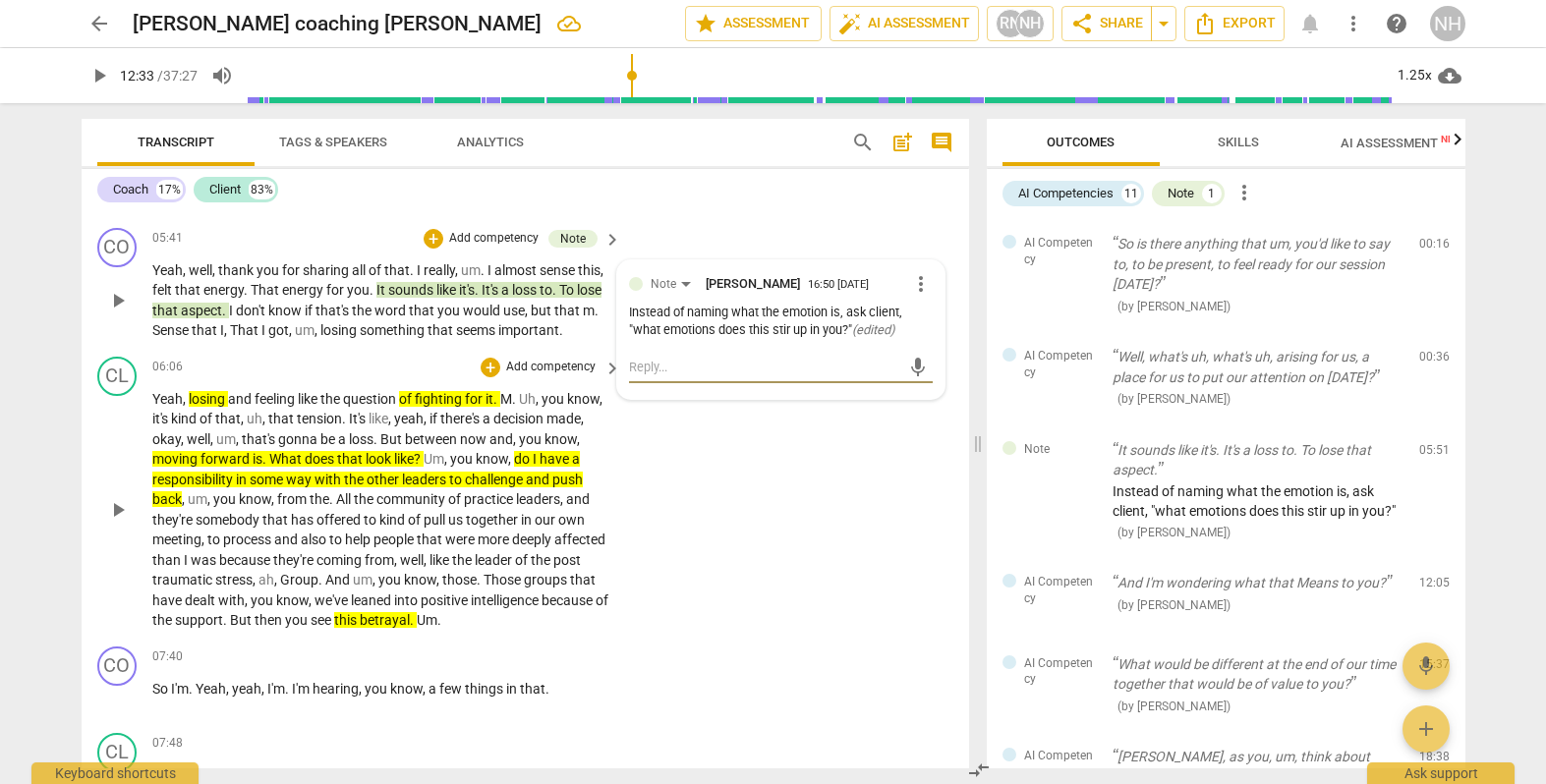
scroll to position [1475, 0]
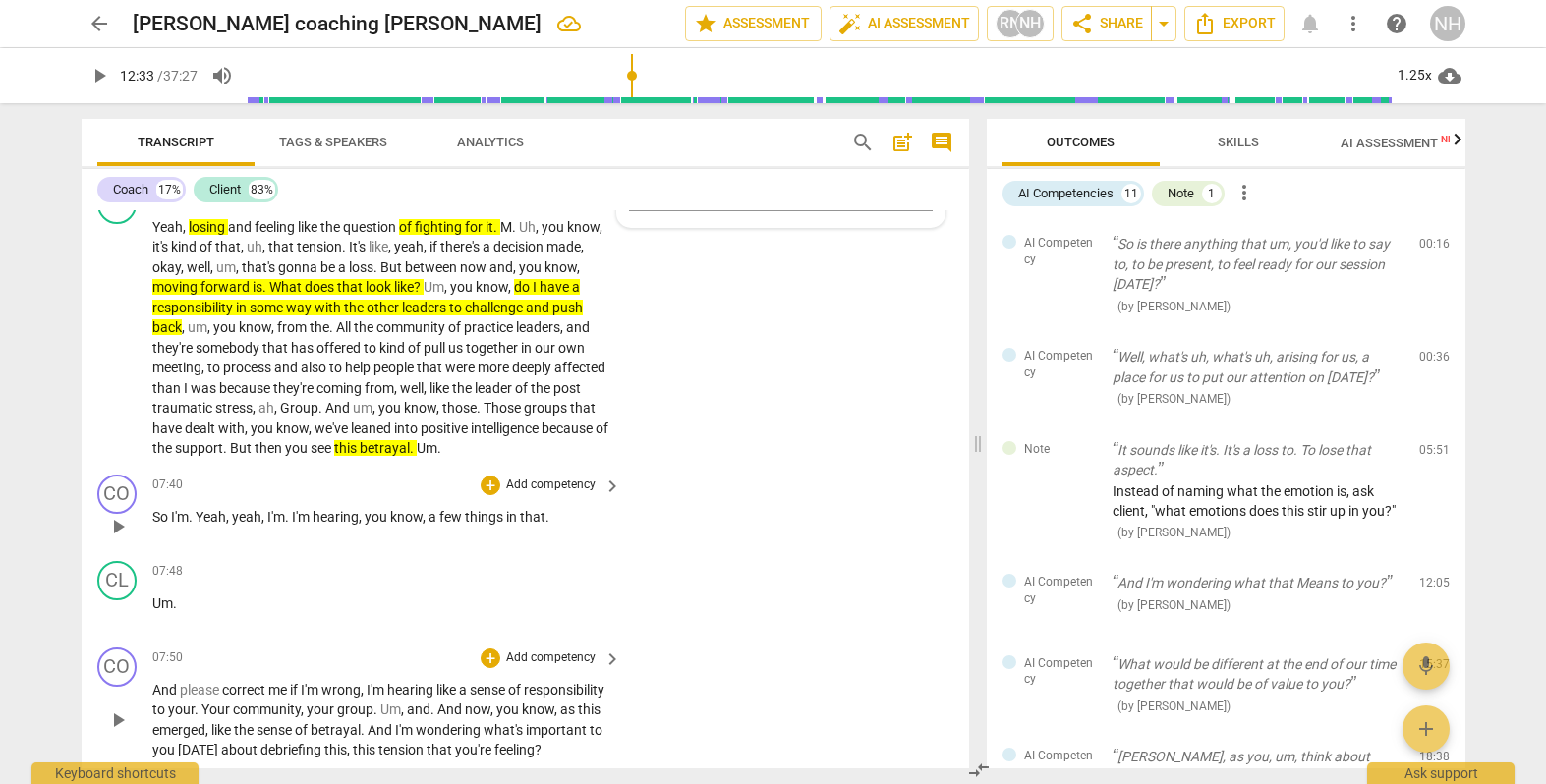
click at [716, 530] on div "CO play_arrow pause 07:40 + Add competency keyboard_arrow_right So I'm . Yeah ,…" at bounding box center [525, 509] width 888 height 86
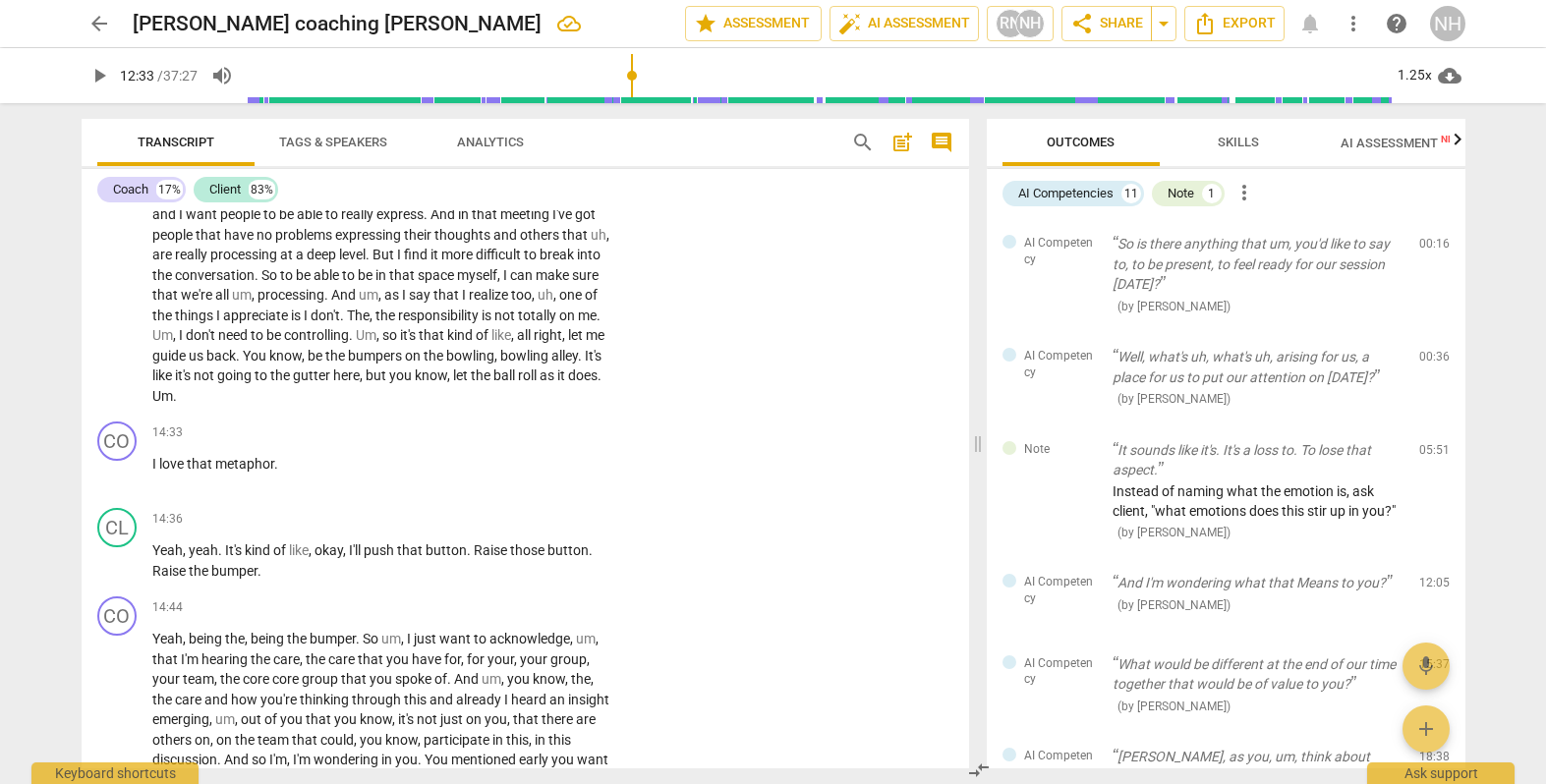
scroll to position [3983, 0]
